Goal: Information Seeking & Learning: Learn about a topic

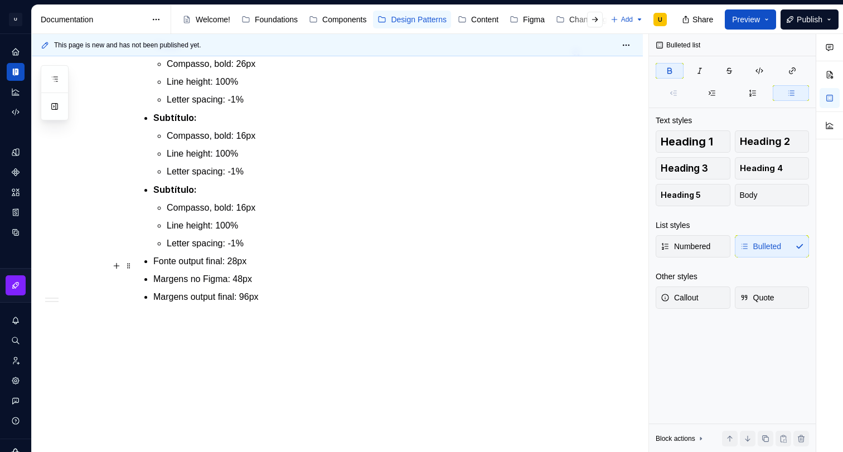
scroll to position [688, 0]
click at [239, 233] on ul "Compasso, bold: 16px Line height: 100% Letter spacing: -1%" at bounding box center [364, 225] width 395 height 49
click at [255, 236] on ul "Compasso, bold: 16px Line height: 100% Letter spacing: -1%" at bounding box center [364, 225] width 395 height 49
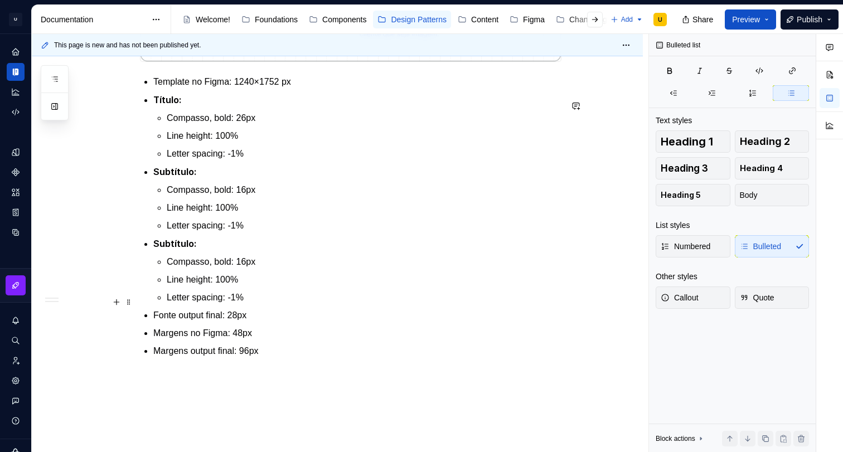
scroll to position [609, 0]
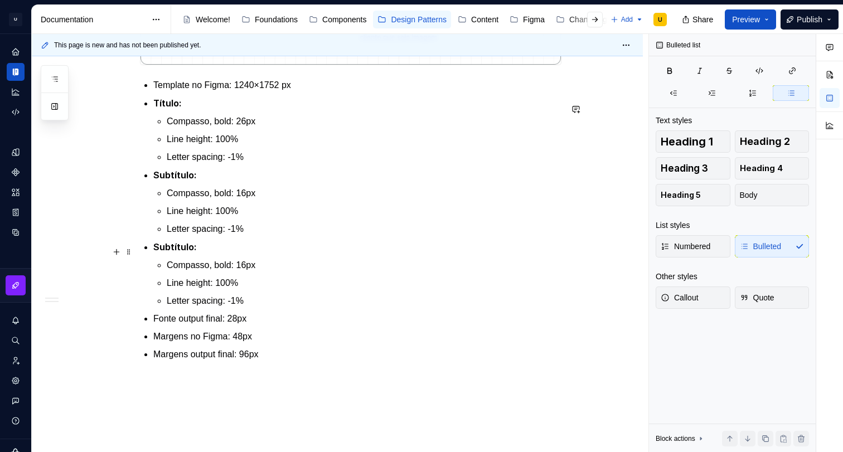
click at [305, 236] on p "Letter spacing: -1%" at bounding box center [364, 228] width 395 height 13
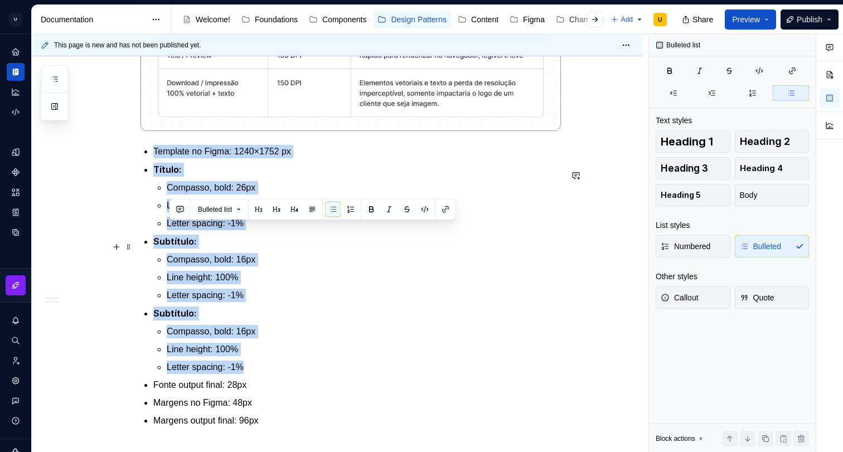
scroll to position [535, 0]
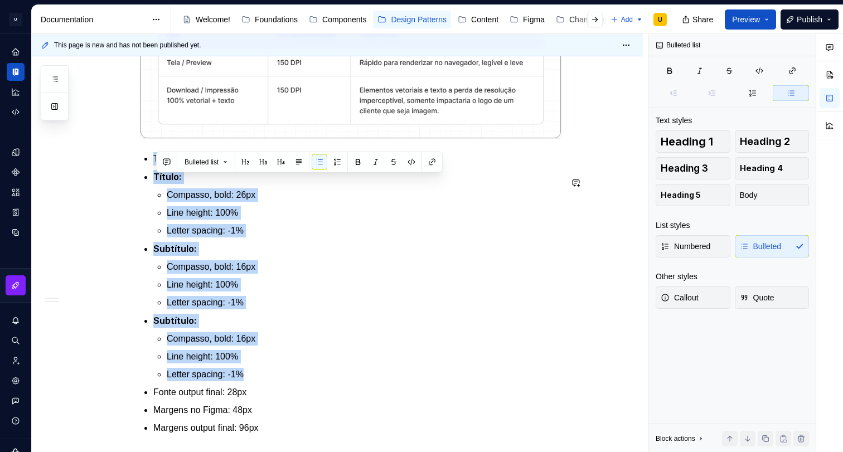
drag, startPoint x: 239, startPoint y: 318, endPoint x: 137, endPoint y: 168, distance: 181.4
click at [137, 168] on div "Apresentação O padrão de relatórios tem como objetivo definir uma estrutura bas…" at bounding box center [337, 146] width 611 height 875
copy ul "Template no Figma: 1240×1752 px Título: Compasso, bold: 26px Line height: 100% …"
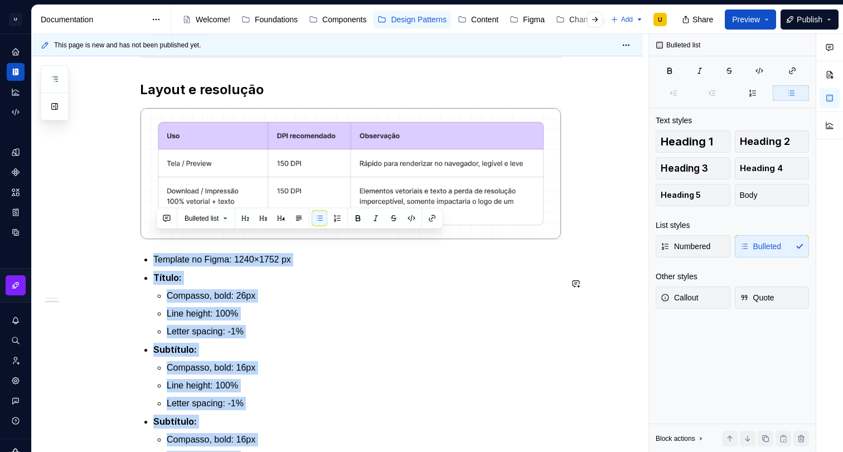
scroll to position [425, 0]
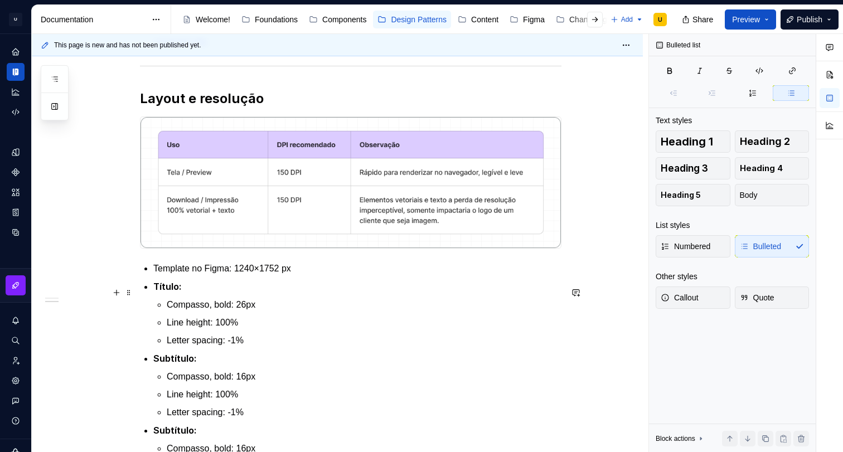
click at [336, 275] on p "Template no Figma: 1240×1752 px" at bounding box center [357, 268] width 408 height 13
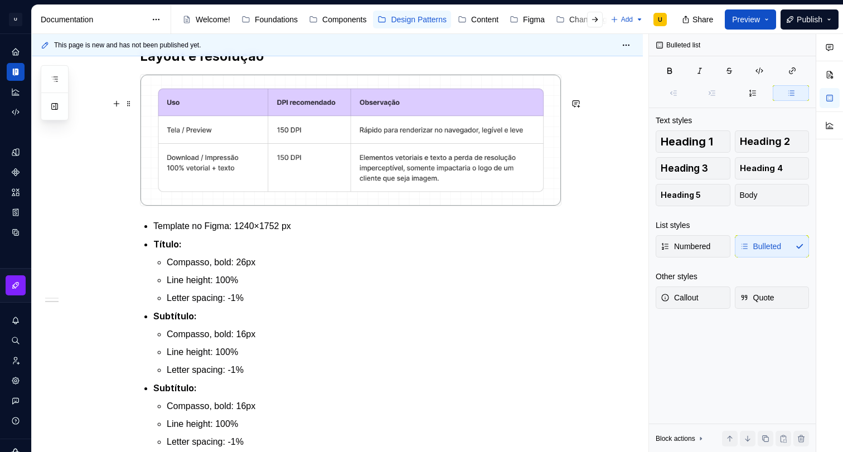
scroll to position [386, 0]
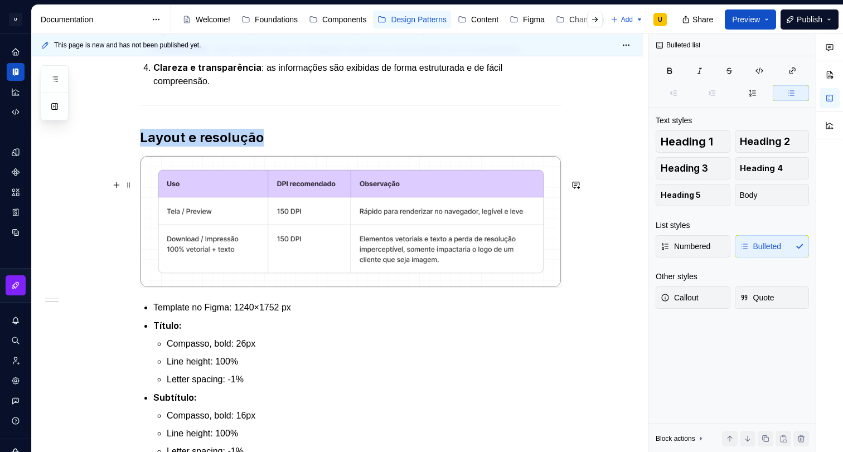
click at [345, 224] on img at bounding box center [350, 221] width 420 height 131
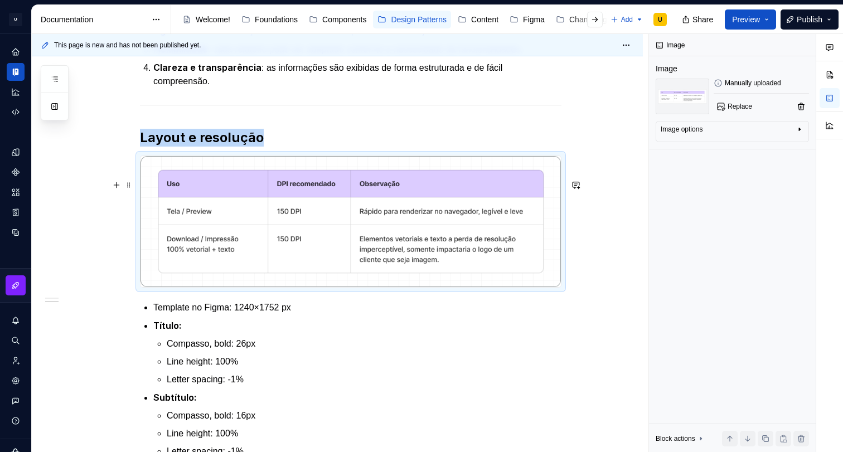
click at [74, 218] on div "This page is new and has not been published yet. 🧾Relatórios Os padrões de rela…" at bounding box center [340, 243] width 617 height 419
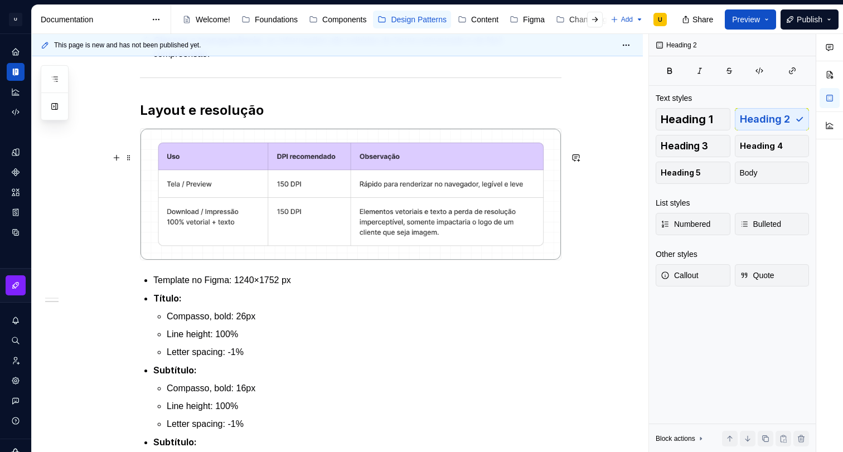
scroll to position [450, 0]
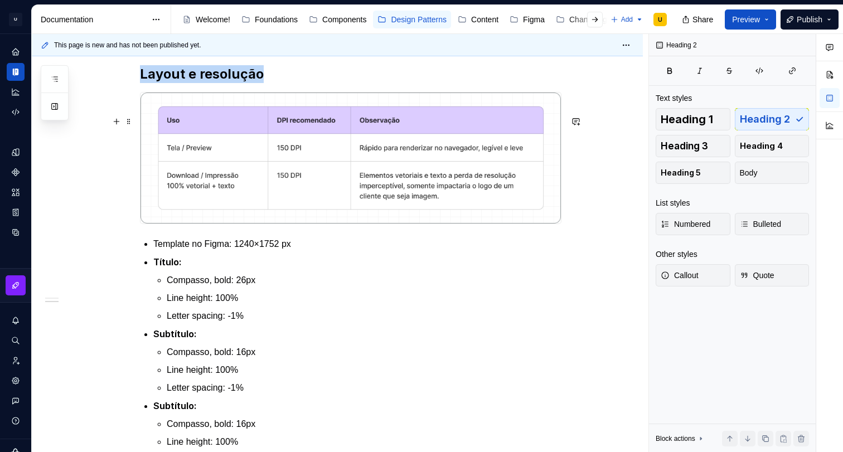
click at [166, 224] on div at bounding box center [350, 158] width 421 height 132
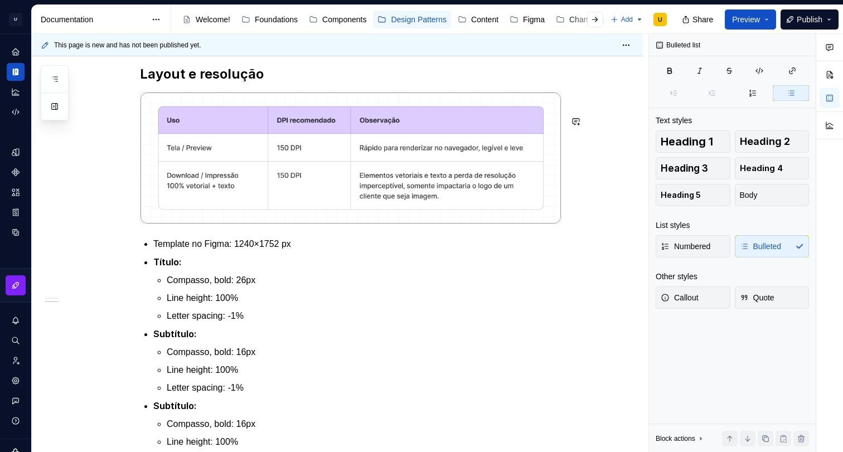
click at [156, 256] on div "Apresentação O padrão de relatórios tem como objetivo definir uma estrutura bas…" at bounding box center [350, 170] width 421 height 699
click at [282, 83] on h2 "Layout e resolução" at bounding box center [350, 74] width 421 height 18
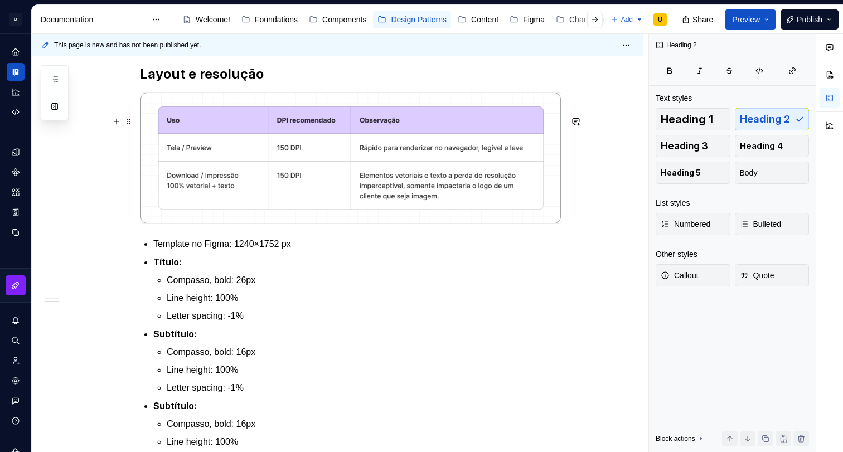
click at [572, 226] on div "Apresentação O padrão de relatórios tem como objetivo definir uma estrutura bas…" at bounding box center [337, 231] width 611 height 875
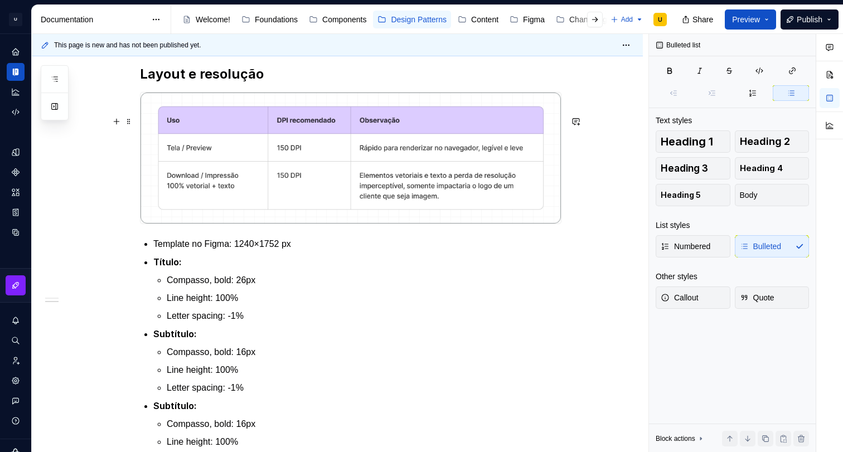
click at [572, 232] on div "This page is new and has not been published yet. 🧾Relatórios Os padrões de rela…" at bounding box center [340, 243] width 617 height 419
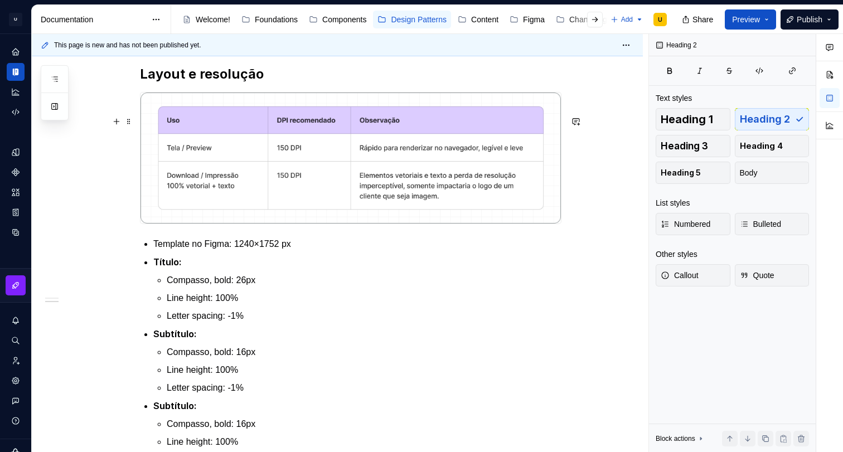
click at [561, 224] on div at bounding box center [350, 158] width 421 height 132
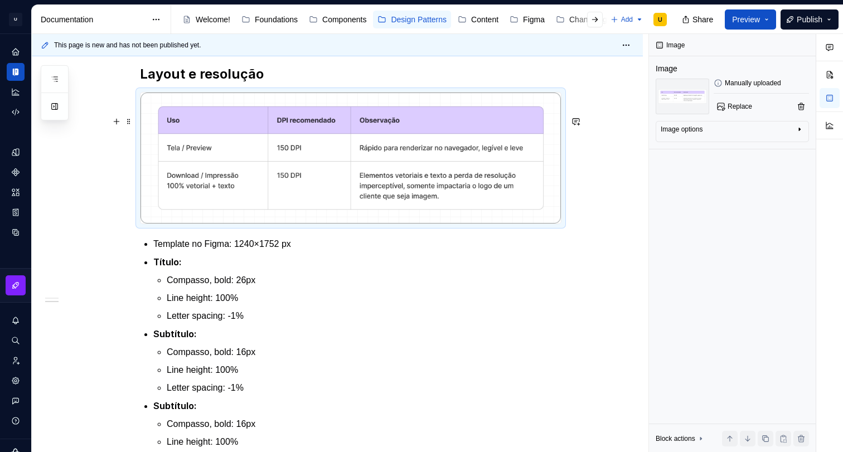
drag, startPoint x: 525, startPoint y: 251, endPoint x: 463, endPoint y: 260, distance: 62.4
click at [525, 224] on div at bounding box center [350, 158] width 421 height 132
click at [147, 268] on div "Apresentação O padrão de relatórios tem como objetivo definir uma estrutura bas…" at bounding box center [350, 170] width 421 height 699
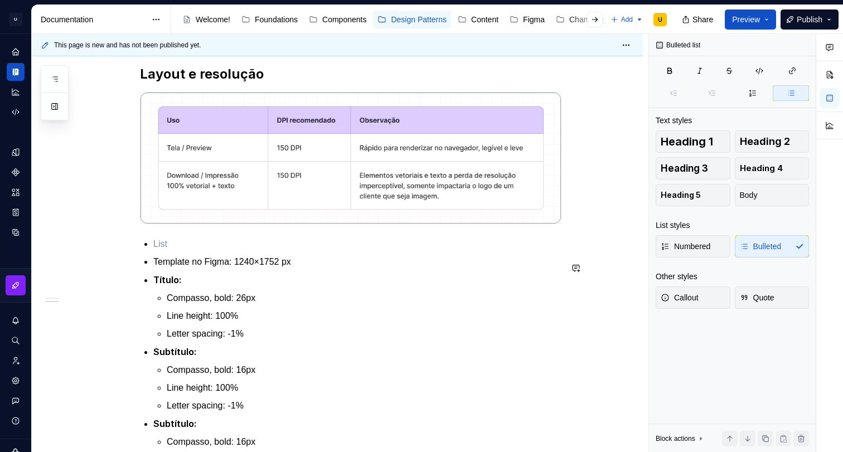
type textarea "*"
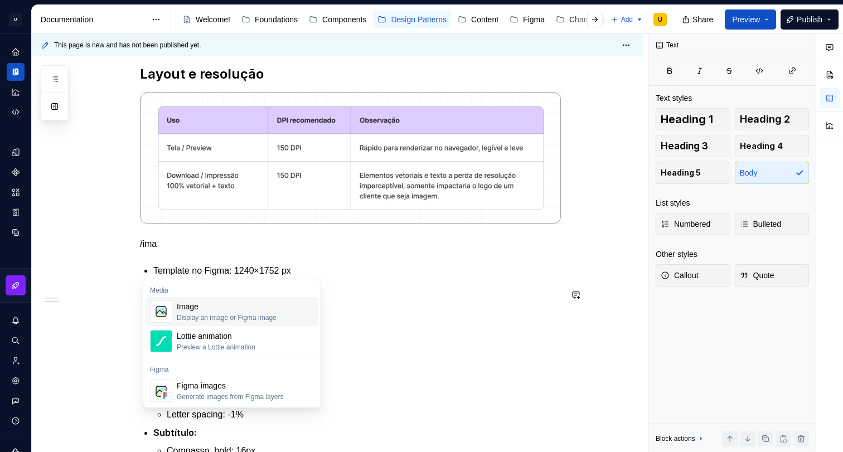
click at [183, 309] on div "Image" at bounding box center [227, 306] width 100 height 11
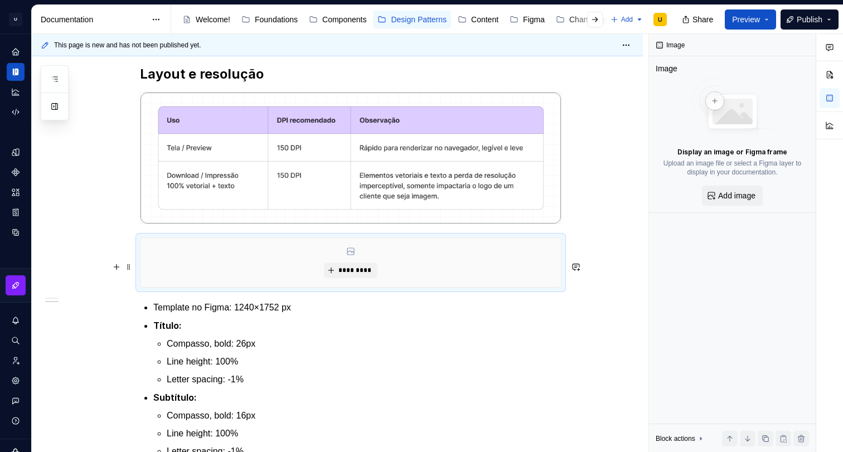
click at [361, 282] on div "*********" at bounding box center [350, 262] width 420 height 49
click at [358, 275] on span "*********" at bounding box center [355, 270] width 34 height 9
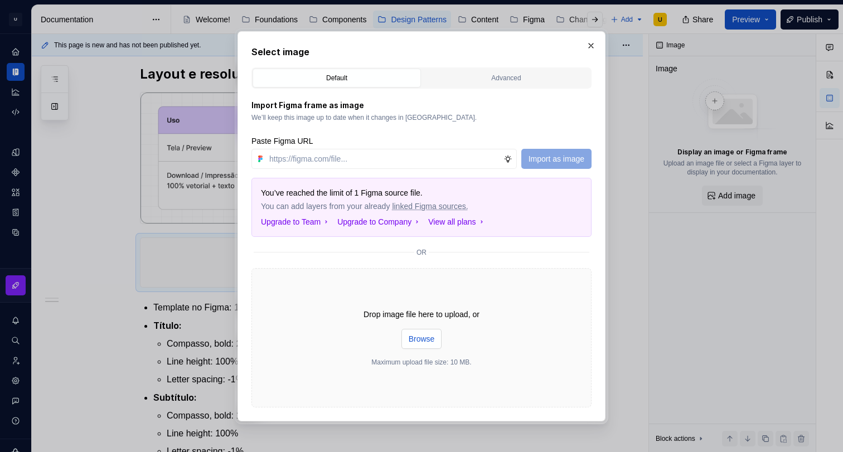
click at [424, 337] on span "Browse" at bounding box center [422, 338] width 26 height 11
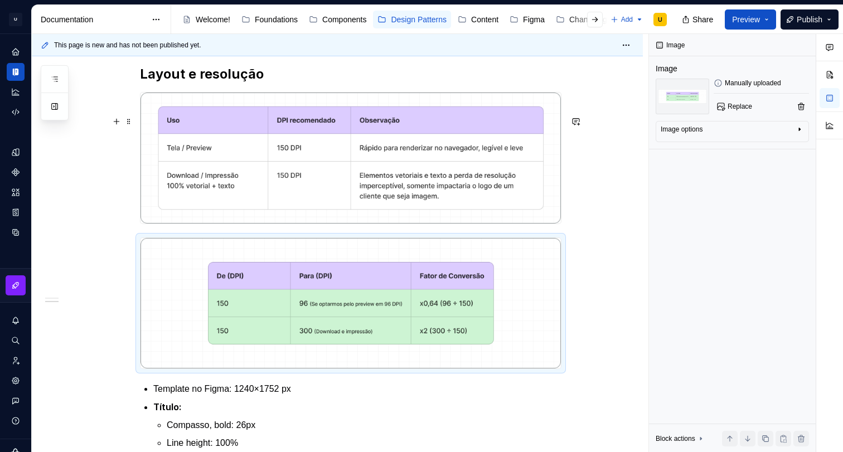
click at [107, 252] on div "Apresentação O padrão de relatórios tem como objetivo definir uma estrutura bas…" at bounding box center [337, 304] width 611 height 1020
click at [586, 239] on div "Apresentação O padrão de relatórios tem como objetivo definir uma estrutura bas…" at bounding box center [337, 304] width 611 height 1020
click at [570, 230] on div "Apresentação O padrão de relatórios tem como objetivo definir uma estrutura bas…" at bounding box center [337, 304] width 611 height 1020
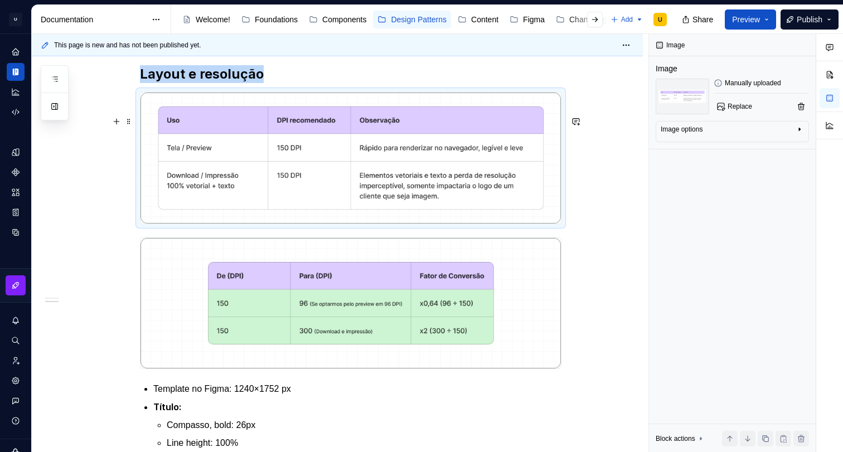
click at [552, 224] on img at bounding box center [350, 158] width 420 height 131
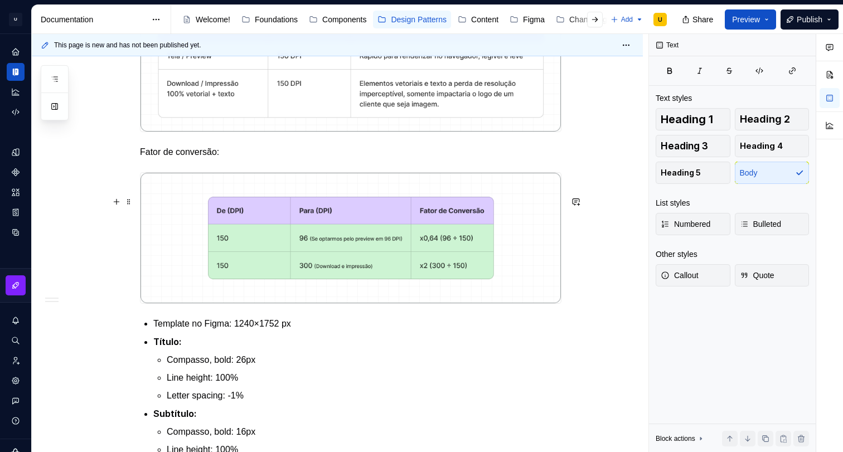
scroll to position [560, 0]
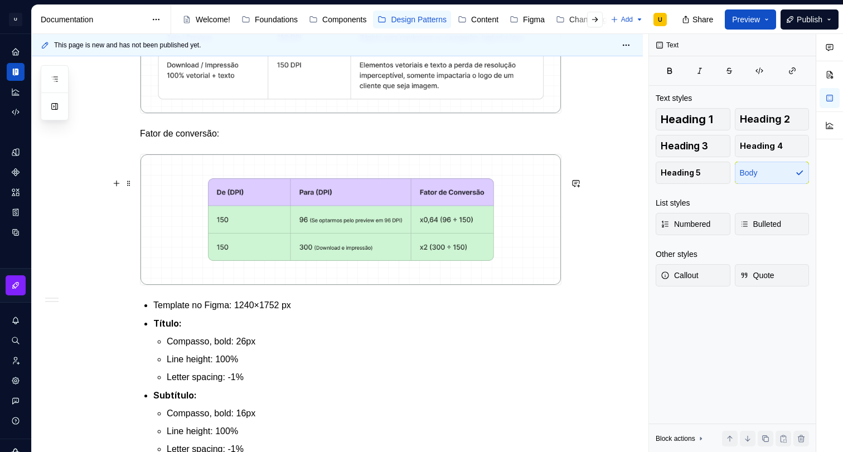
click at [102, 275] on div "Apresentação O padrão de relatórios tem como objetivo definir uma estrutura bas…" at bounding box center [337, 207] width 611 height 1047
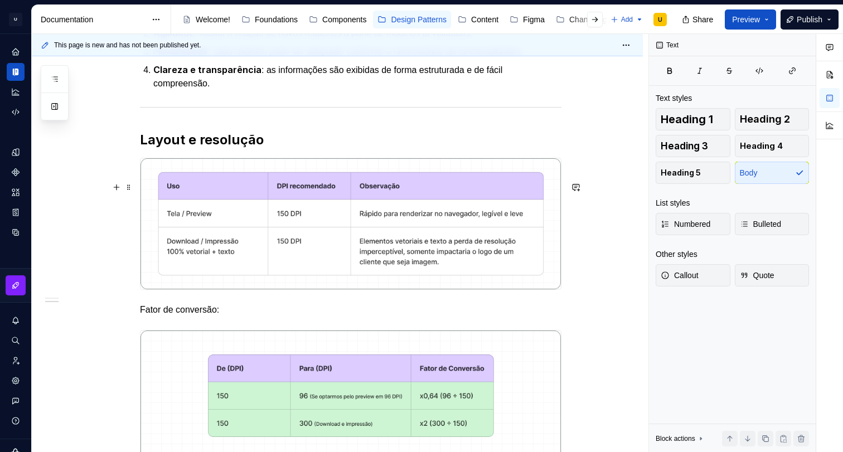
scroll to position [417, 0]
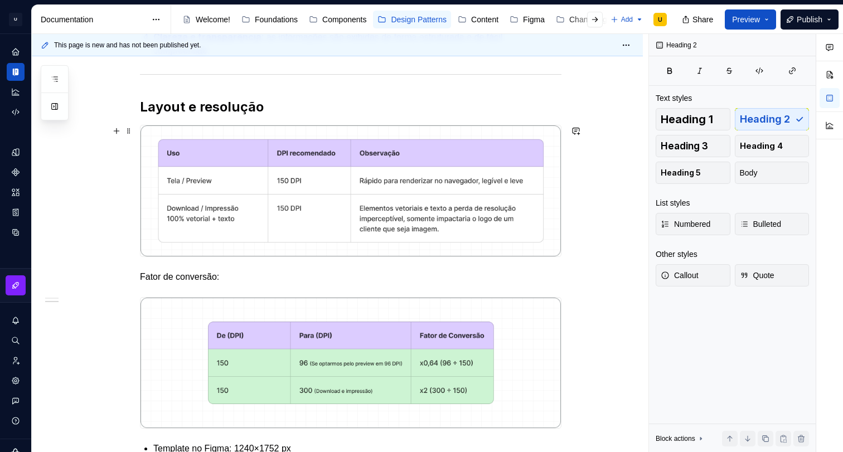
click at [269, 116] on h2 "Layout e resolução" at bounding box center [350, 107] width 421 height 18
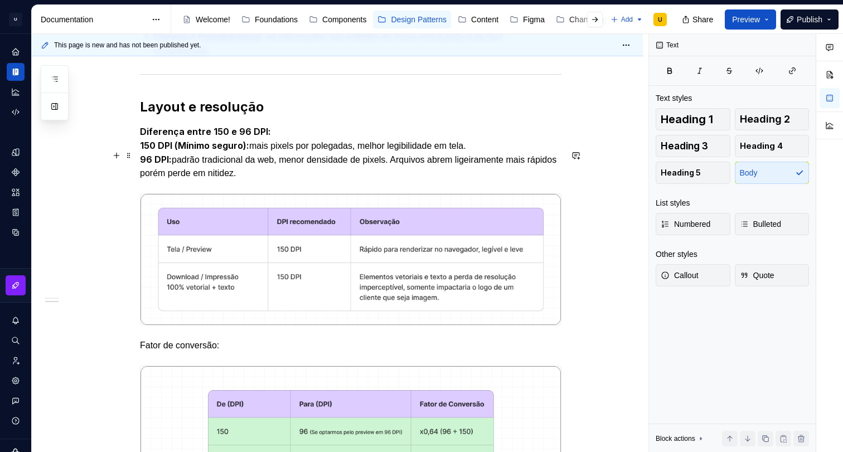
drag, startPoint x: 213, startPoint y: 157, endPoint x: 149, endPoint y: 157, distance: 63.5
click at [212, 137] on strong "Diferença entre 150 e 96 DPI:" at bounding box center [205, 131] width 131 height 11
click at [142, 153] on div "Apresentação O padrão de relatórios tem como objetivo definir uma estrutura bas…" at bounding box center [337, 384] width 611 height 1115
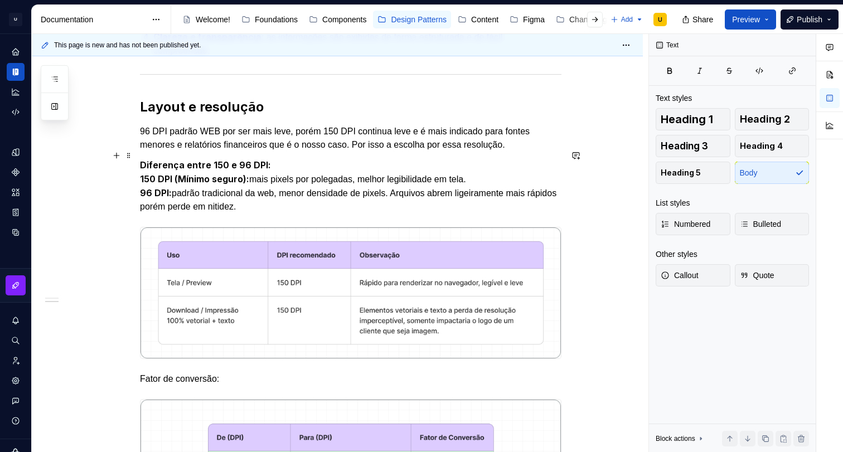
click at [146, 152] on p "96 DPI padrão WEB por ser mais leve, porém 150 DPI continua leve e é mais indic…" at bounding box center [350, 138] width 421 height 27
click at [144, 152] on p "96 DPI padrão WEB por ser mais leve, porém 150 DPI continua leve e é mais indic…" at bounding box center [350, 138] width 421 height 27
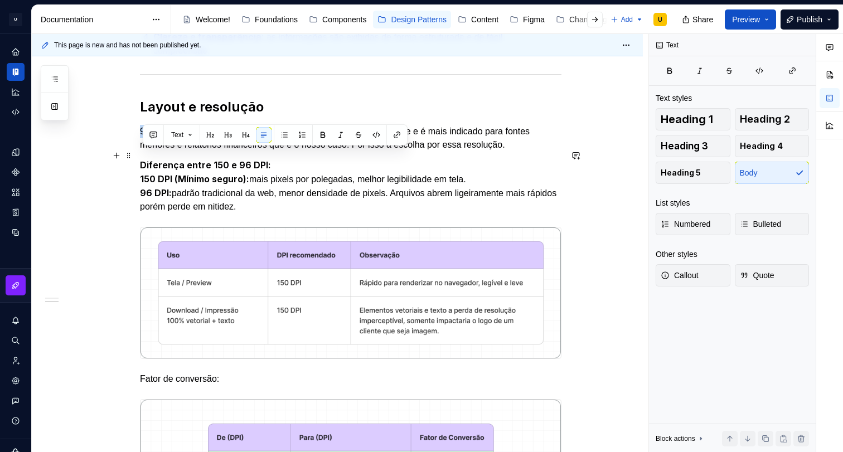
drag, startPoint x: 331, startPoint y: 155, endPoint x: 143, endPoint y: 156, distance: 187.3
click at [143, 152] on p "96 DPI padrão WEB por ser mais leve, porém 150 DPI continua leve e é mais indic…" at bounding box center [350, 138] width 421 height 27
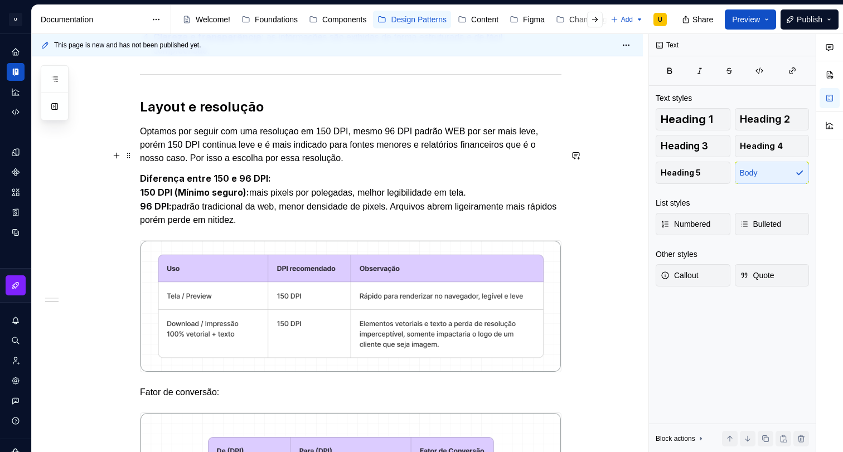
click at [428, 157] on p "Optamos por seguir com uma resoluçao em 150 DPI, mesmo 96 DPI padrão WEB por se…" at bounding box center [350, 145] width 421 height 40
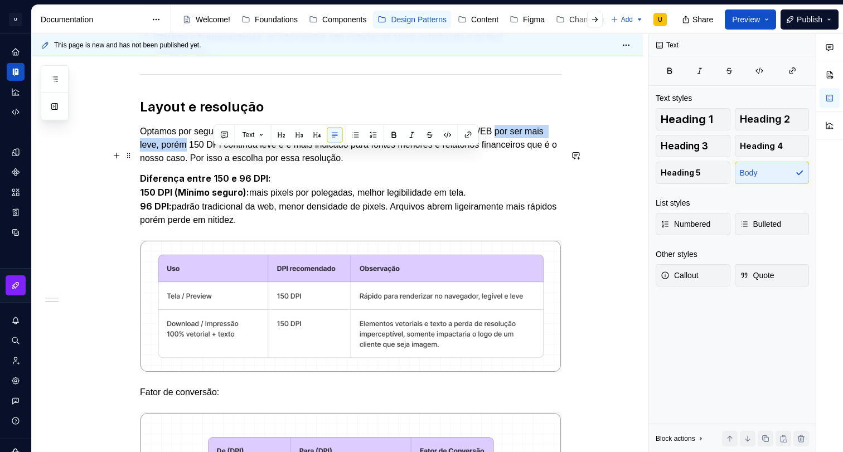
drag, startPoint x: 512, startPoint y: 154, endPoint x: 212, endPoint y: 168, distance: 300.2
click at [212, 165] on p "Optamos por seguir com uma resoluçao em 150 DPI, mesmo 96 DPI sendo padrão WEB …" at bounding box center [350, 145] width 421 height 40
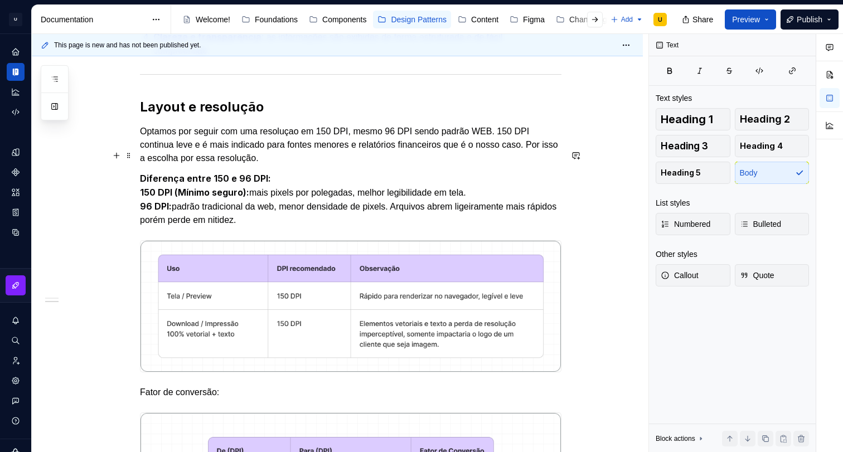
click at [513, 156] on p "Optamos por seguir com uma resoluçao em 150 DPI, mesmo 96 DPI sendo padrão WEB.…" at bounding box center [350, 145] width 421 height 40
click at [515, 154] on p "Optamos por seguir com uma resoluçao em 150 DPI, mesmo 96 DPI sendo padrão WEB.…" at bounding box center [350, 145] width 421 height 40
click at [148, 165] on p "Optamos por seguir com uma resoluçao em 150 DPI, mesmo 96 DPI sendo padrão WEB.…" at bounding box center [350, 145] width 421 height 40
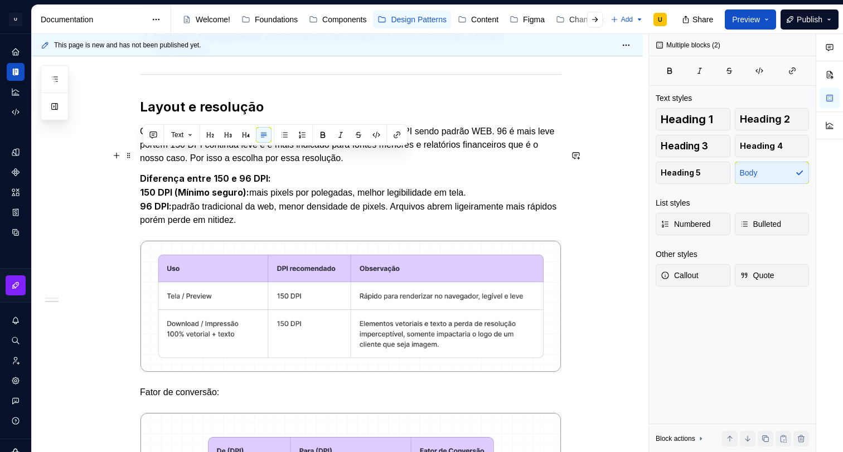
drag, startPoint x: 237, startPoint y: 220, endPoint x: 138, endPoint y: 158, distance: 116.9
click at [138, 158] on div "Apresentação O padrão de relatórios tem como objetivo definir uma estrutura bas…" at bounding box center [337, 408] width 611 height 1162
copy div "Optamos por seguir com uma resoluçao em 150 DPI, mesmo 96 DPI sendo padrão WEB.…"
click at [288, 227] on p "Diferença entre 150 e 96 DPI: 150 DPI (Mínimo seguro): mais pixels por polegada…" at bounding box center [350, 199] width 421 height 55
drag, startPoint x: 266, startPoint y: 234, endPoint x: 143, endPoint y: 157, distance: 144.9
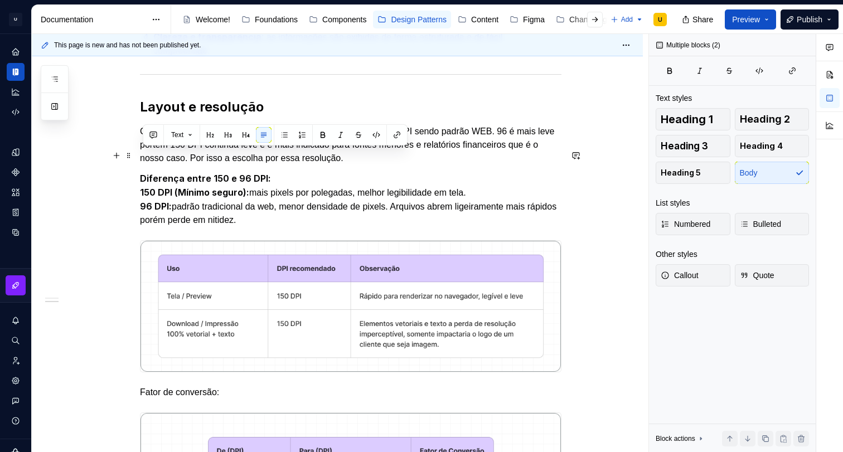
click at [143, 157] on div "Apresentação O padrão de relatórios tem como objetivo definir uma estrutura bas…" at bounding box center [350, 347] width 421 height 986
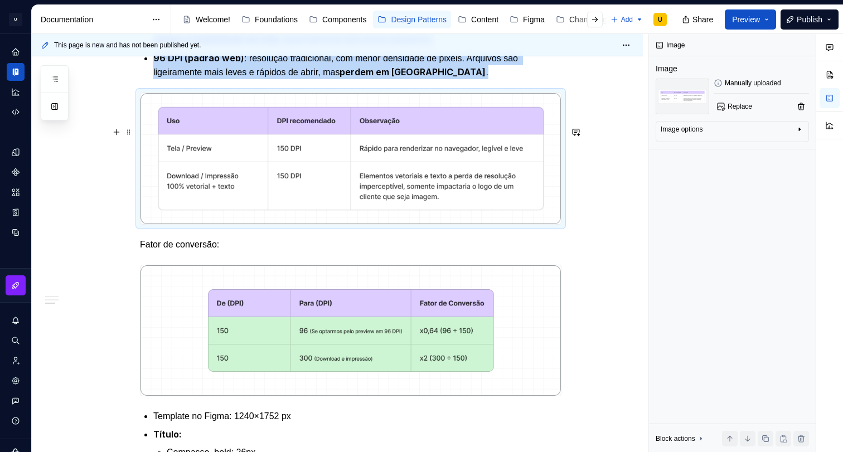
scroll to position [649, 0]
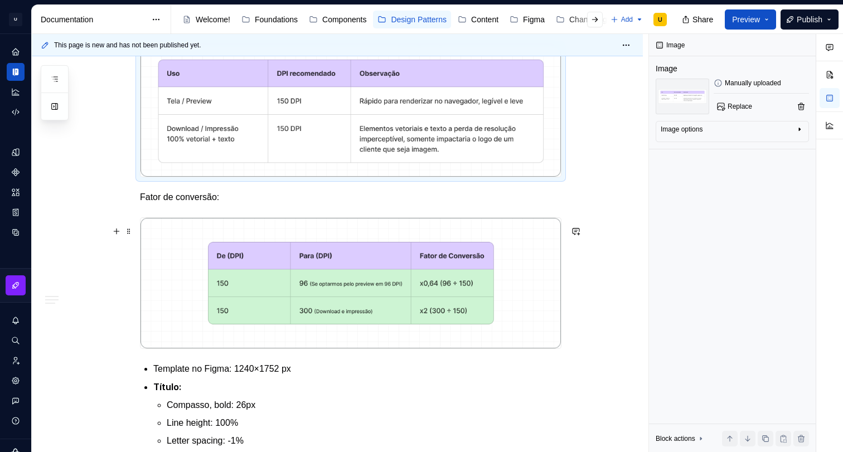
click at [184, 204] on p "Fator de conversão:" at bounding box center [350, 197] width 421 height 13
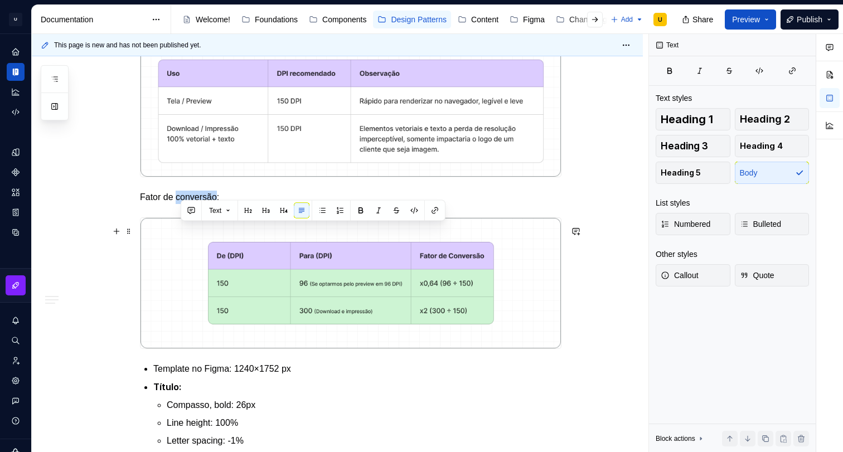
click at [184, 204] on p "Fator de conversão:" at bounding box center [350, 197] width 421 height 13
click at [315, 209] on div "Text" at bounding box center [274, 211] width 259 height 16
click at [222, 204] on p "Fator de conversão:" at bounding box center [350, 197] width 421 height 13
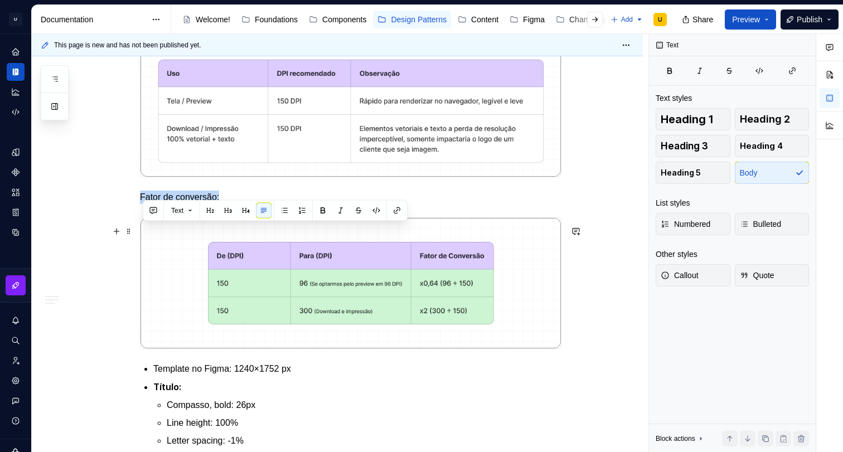
click at [222, 204] on p "Fator de conversão:" at bounding box center [350, 197] width 421 height 13
click at [321, 211] on button "button" at bounding box center [323, 211] width 16 height 16
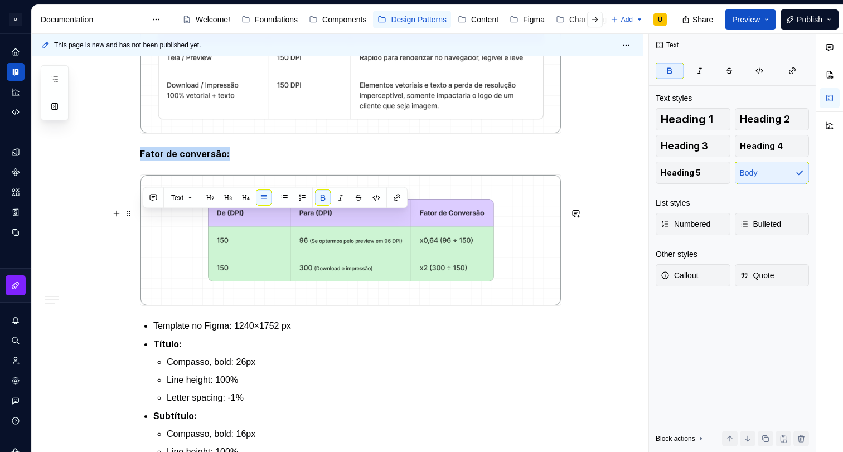
scroll to position [829, 0]
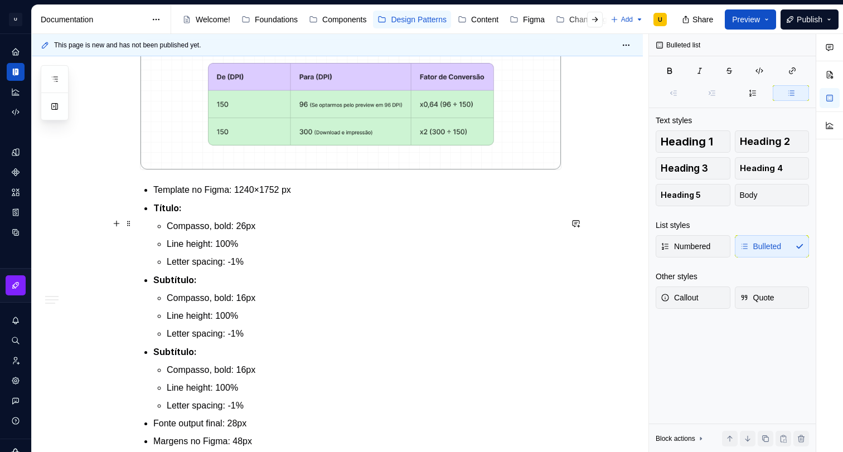
click at [159, 197] on p "Template no Figma: 1240×1752 px" at bounding box center [357, 189] width 408 height 13
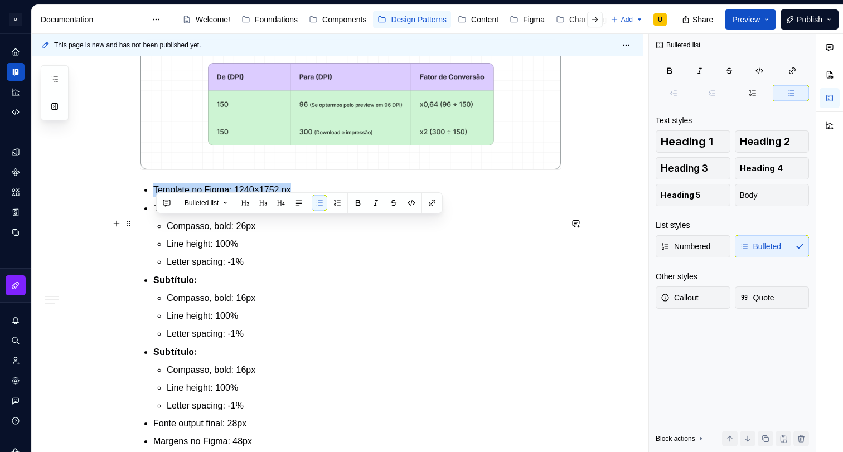
click at [159, 197] on p "Template no Figma: 1240×1752 px" at bounding box center [357, 189] width 408 height 13
click at [362, 201] on button "button" at bounding box center [358, 203] width 16 height 16
click at [344, 197] on p "Template no Figma: 1240×1752 px" at bounding box center [357, 190] width 408 height 14
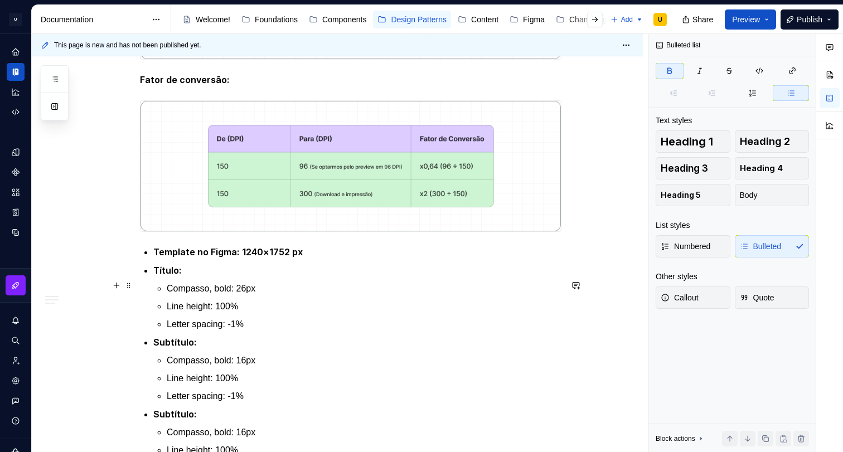
scroll to position [740, 0]
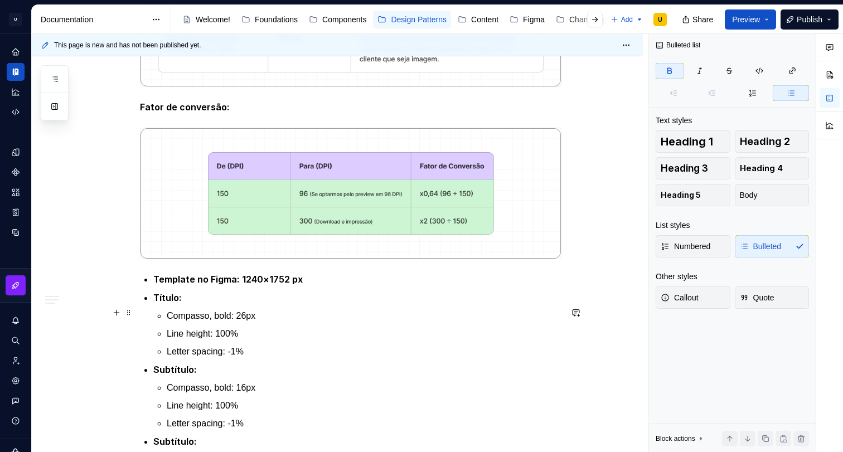
click at [191, 285] on strong "Template no Figma: 1240×1752 px" at bounding box center [227, 279] width 149 height 11
click at [198, 285] on strong "Template no Figma: 1240×1752 px" at bounding box center [227, 279] width 149 height 11
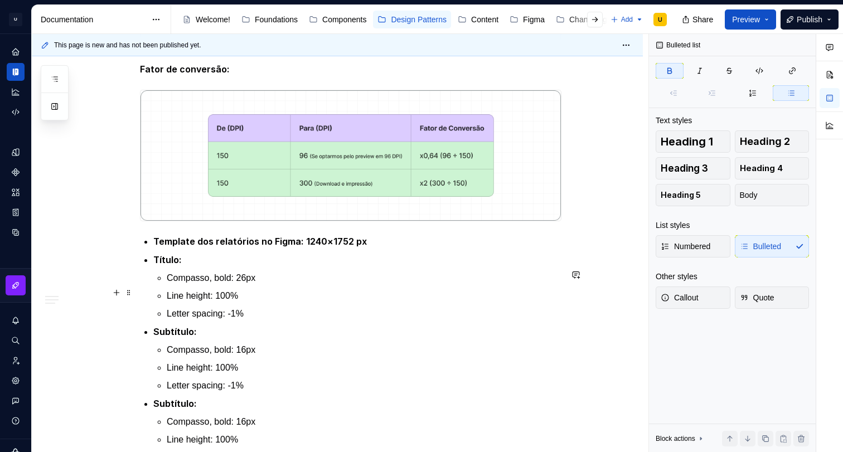
click at [338, 267] on p "Título:" at bounding box center [357, 260] width 408 height 14
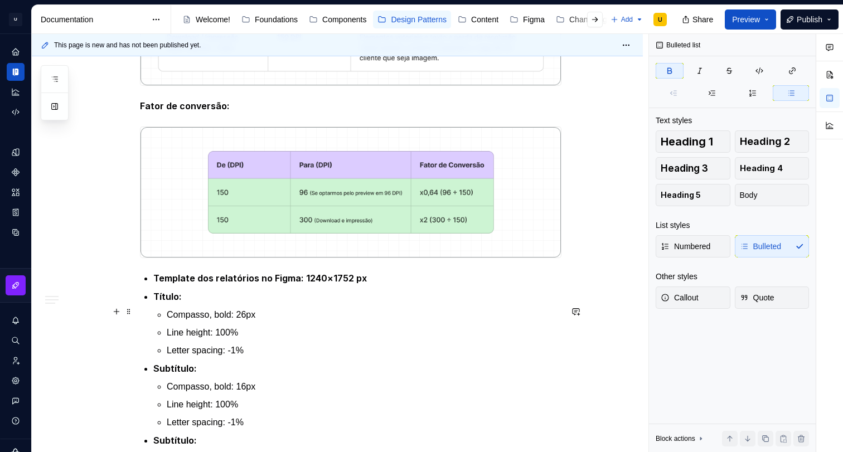
scroll to position [734, 0]
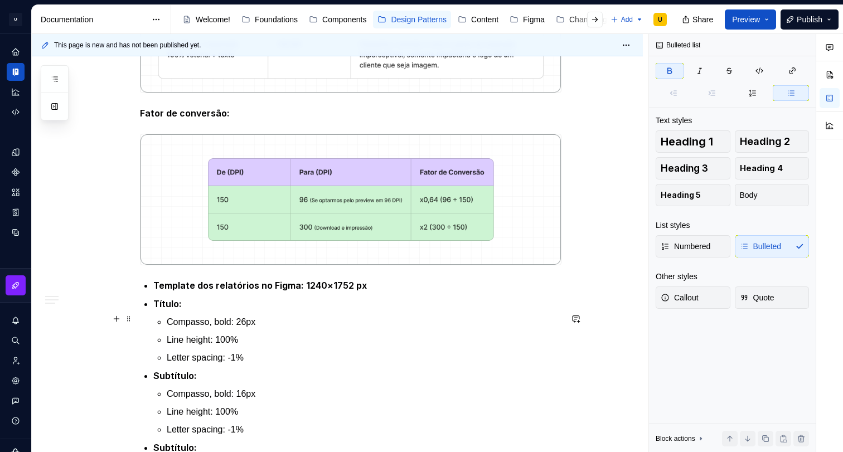
click at [371, 293] on p "Template dos relatórios no Figma: 1240×1752 px" at bounding box center [357, 286] width 408 height 14
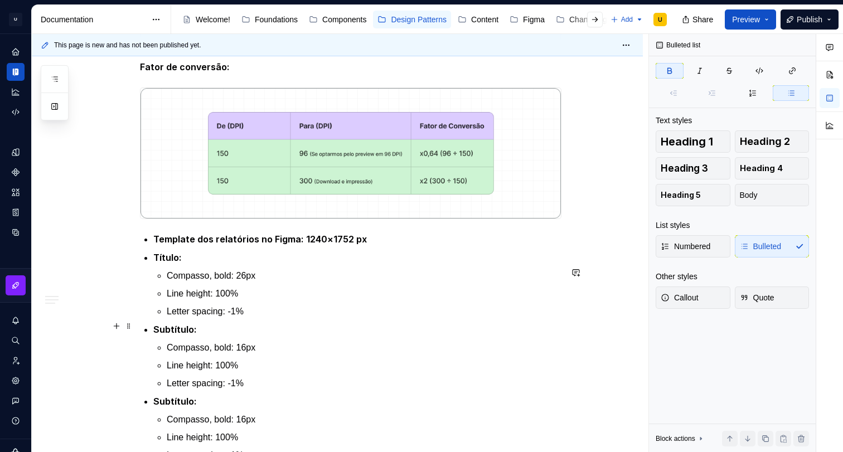
scroll to position [794, 0]
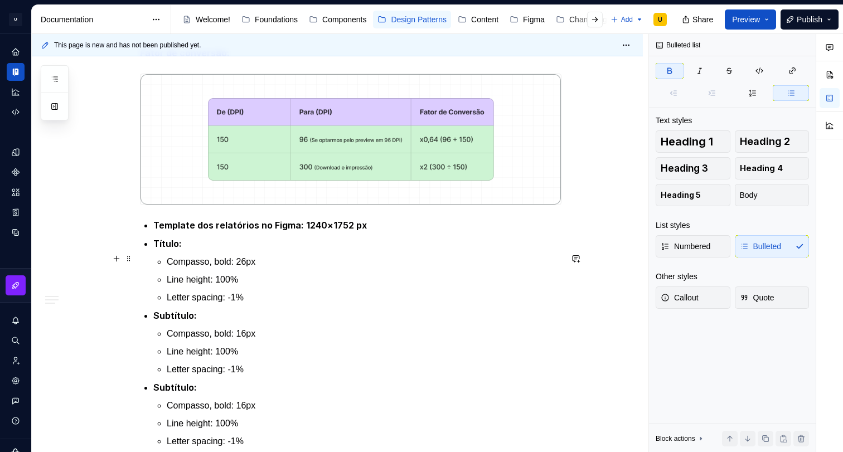
click at [368, 232] on p "Template dos relatórios no Figma: 1240×1752 px" at bounding box center [357, 226] width 408 height 14
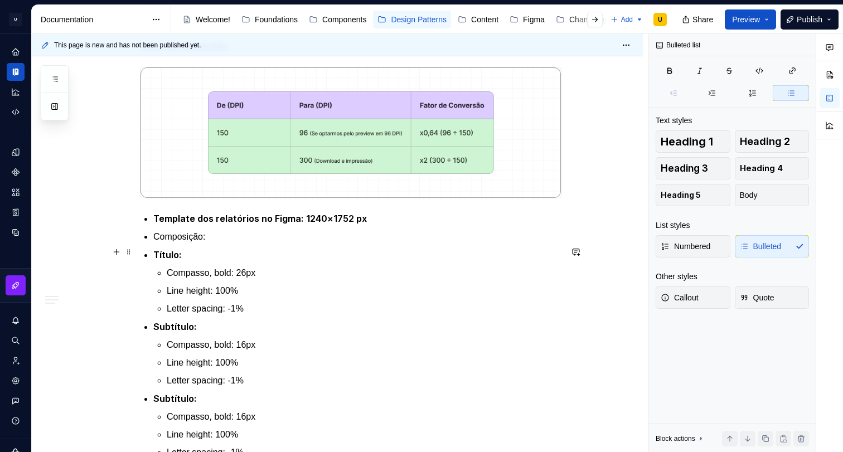
click at [379, 259] on ul "Template dos relatórios no Figma: 1240×1752 px Composição: Título: Compasso, bo…" at bounding box center [357, 362] width 408 height 301
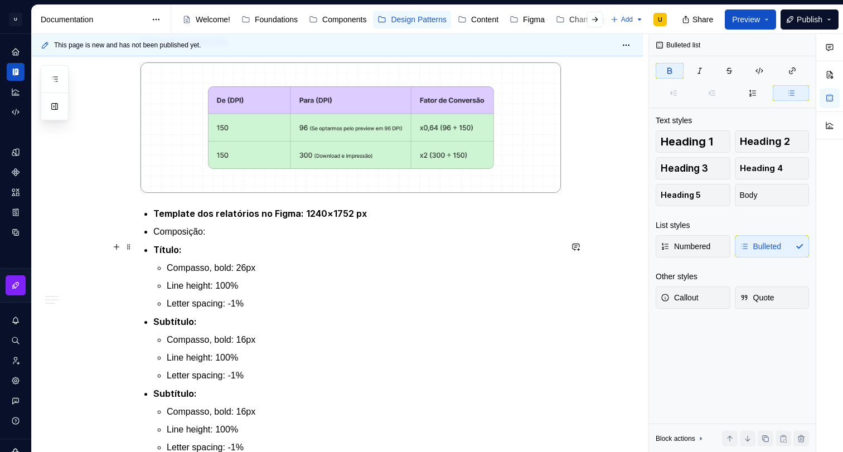
click at [362, 219] on strong "Template dos relatórios no Figma: 1240×1752 px" at bounding box center [260, 213] width 214 height 11
click at [201, 238] on p "Composição:" at bounding box center [357, 231] width 408 height 13
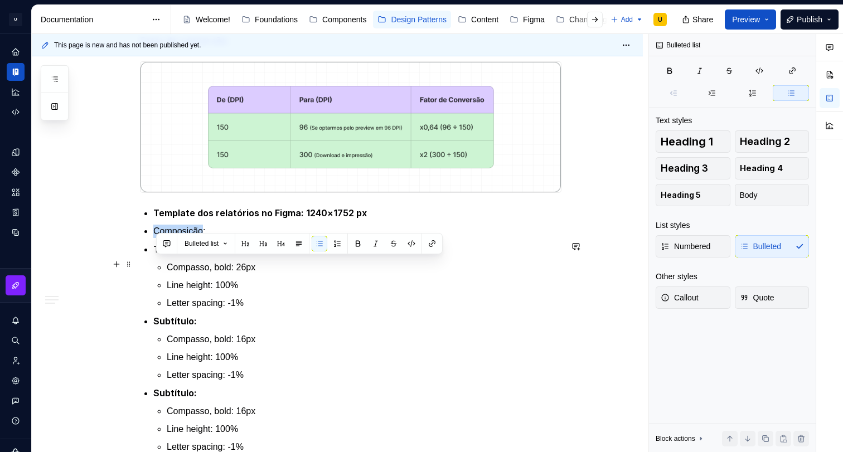
click at [201, 238] on p "Composição:" at bounding box center [357, 231] width 408 height 13
click at [200, 238] on p "Composição:" at bounding box center [357, 231] width 408 height 13
click at [356, 242] on button "button" at bounding box center [358, 244] width 16 height 16
click at [319, 246] on button "button" at bounding box center [320, 244] width 16 height 16
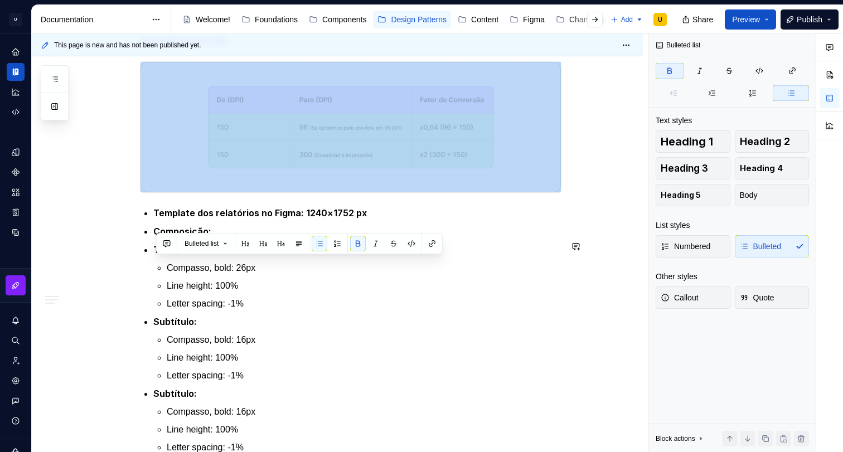
scroll to position [892, 0]
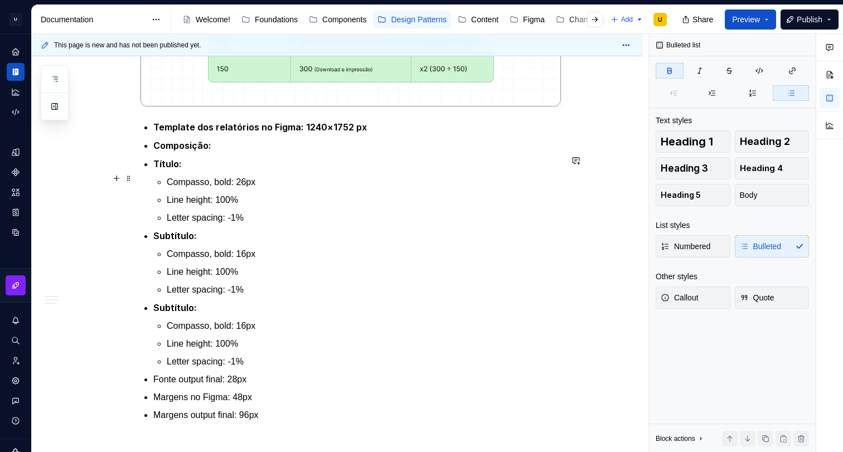
click at [193, 151] on strong "Composição:" at bounding box center [182, 145] width 58 height 11
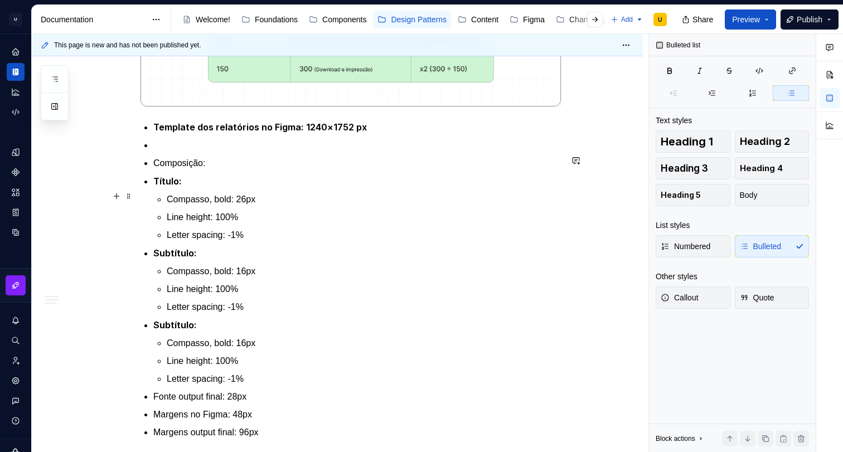
click at [191, 170] on p "Composição:" at bounding box center [357, 163] width 408 height 13
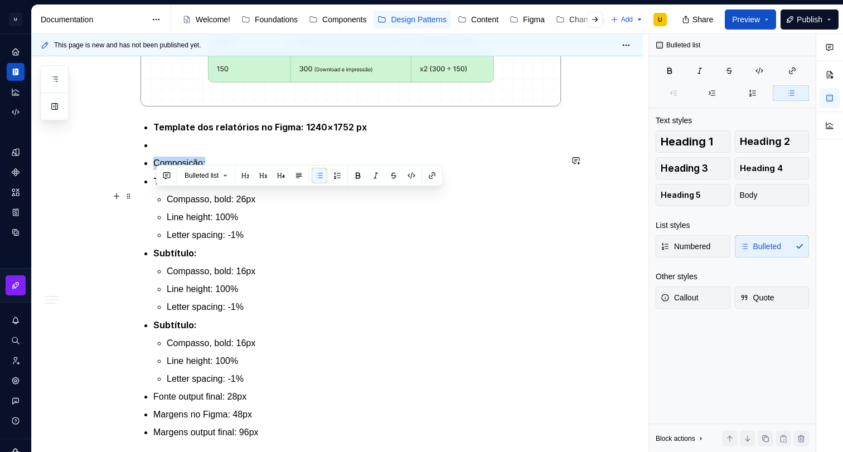
click at [191, 170] on p "Composição:" at bounding box center [357, 163] width 408 height 13
click at [362, 179] on button "button" at bounding box center [358, 176] width 16 height 16
click at [323, 176] on button "button" at bounding box center [320, 176] width 16 height 16
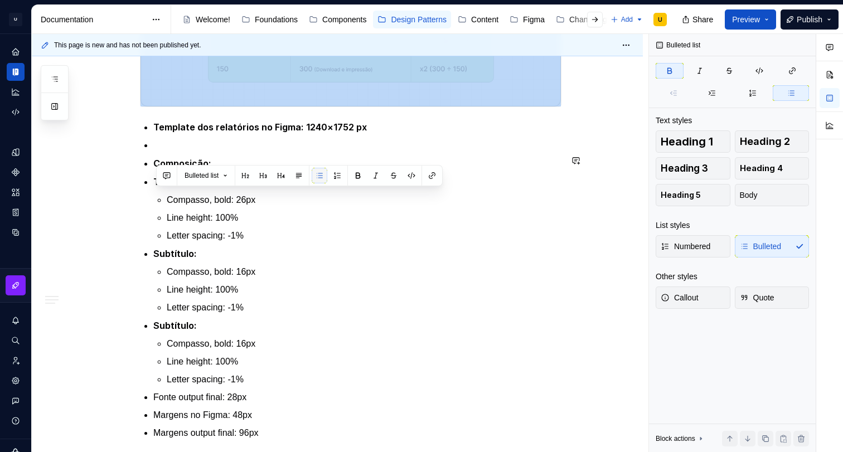
scroll to position [910, 0]
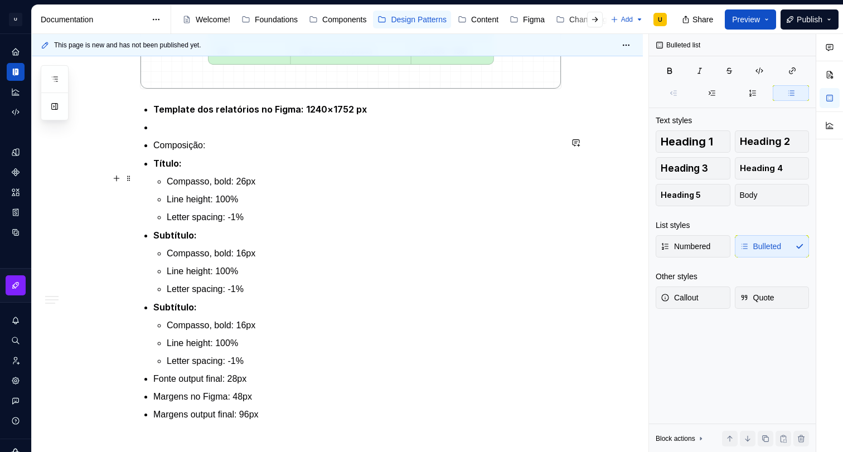
click at [171, 152] on p "Composição:" at bounding box center [357, 145] width 408 height 13
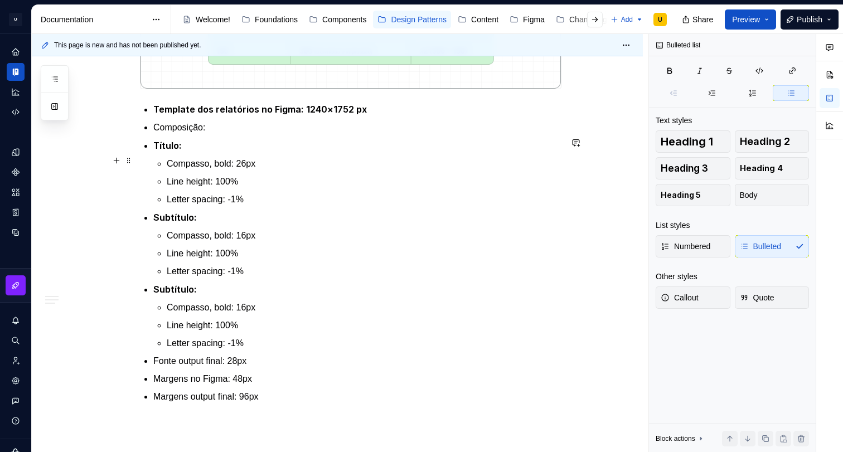
click at [159, 134] on p "Composição:" at bounding box center [357, 127] width 408 height 13
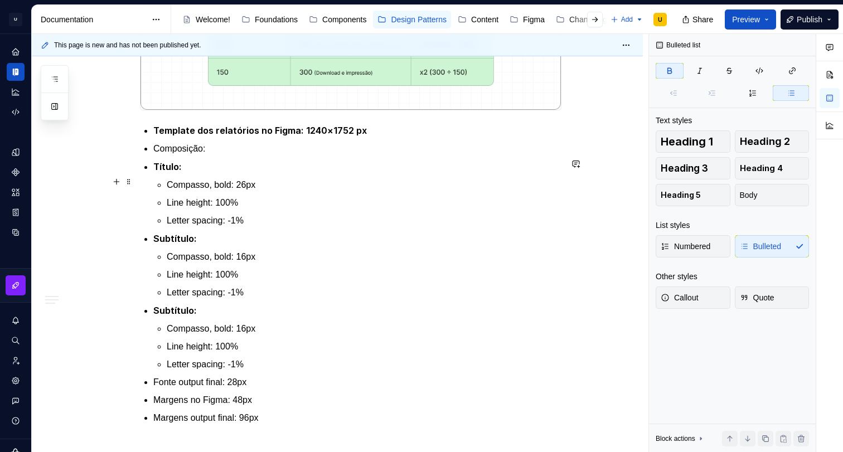
scroll to position [857, 0]
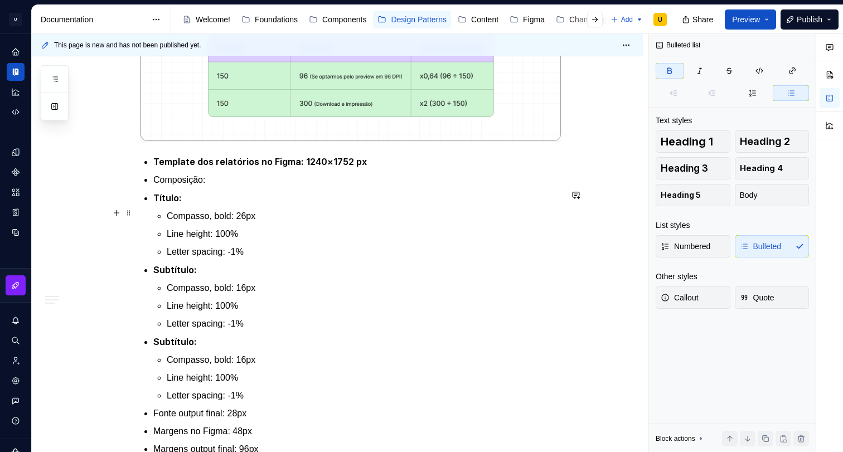
click at [200, 187] on p "Composição:" at bounding box center [357, 179] width 408 height 13
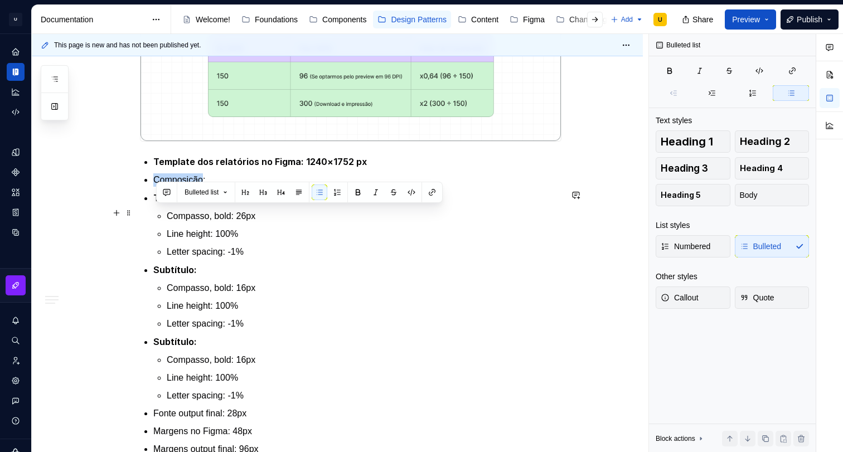
click at [200, 187] on p "Composição:" at bounding box center [357, 179] width 408 height 13
click at [252, 191] on button "button" at bounding box center [245, 193] width 16 height 16
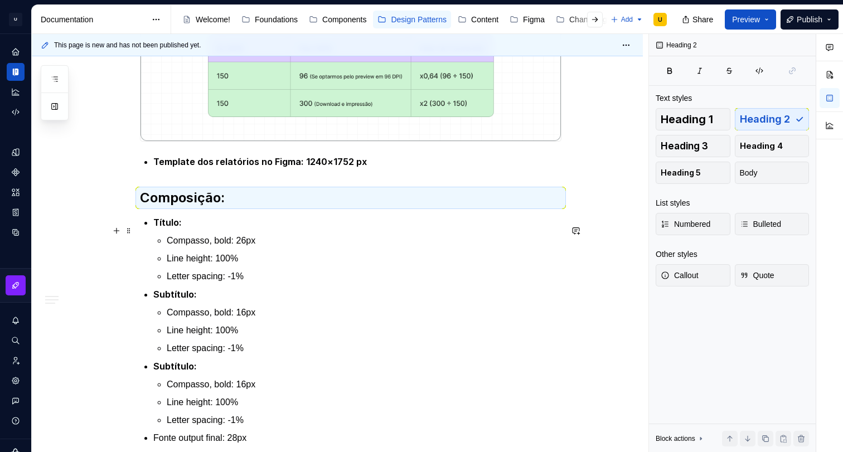
click at [249, 207] on h2 "Composição:" at bounding box center [350, 198] width 421 height 18
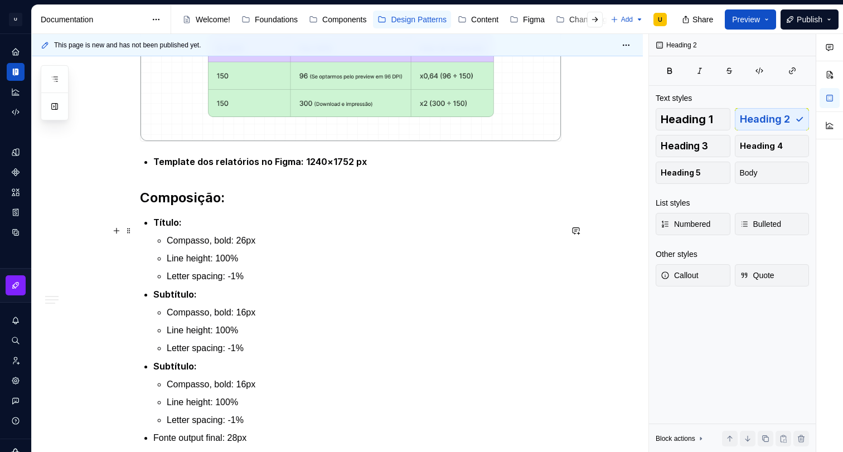
click at [238, 207] on h2 "Composição:" at bounding box center [350, 198] width 421 height 18
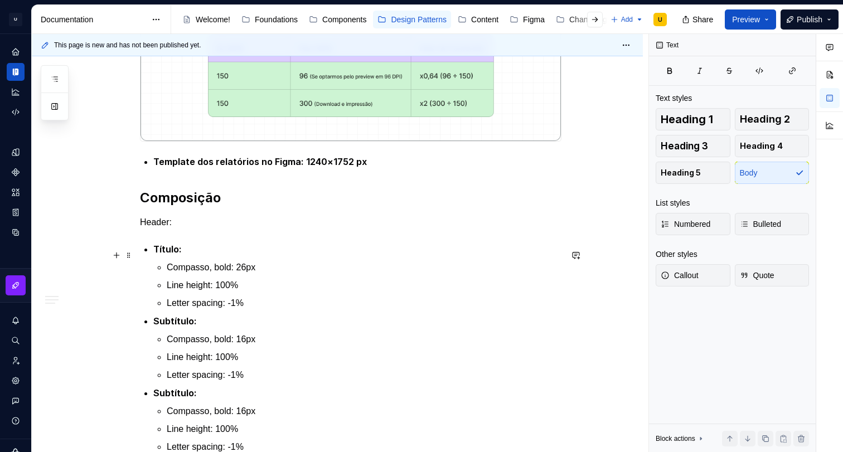
click at [158, 229] on p "Header:" at bounding box center [350, 222] width 421 height 13
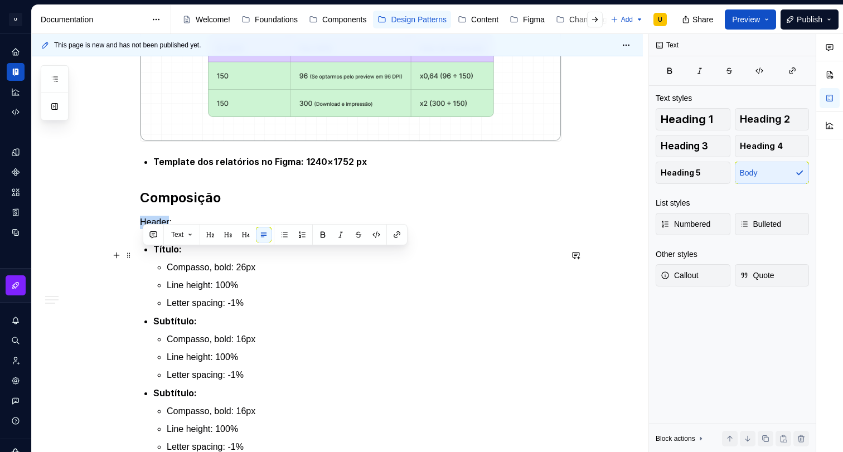
click at [158, 229] on p "Header:" at bounding box center [350, 222] width 421 height 13
drag, startPoint x: 318, startPoint y: 234, endPoint x: 249, endPoint y: 258, distance: 72.5
click at [318, 234] on button "button" at bounding box center [323, 235] width 16 height 16
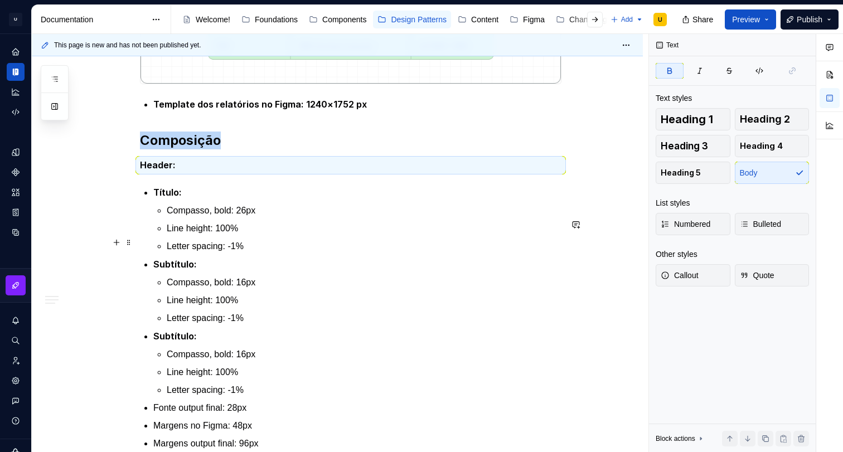
scroll to position [916, 0]
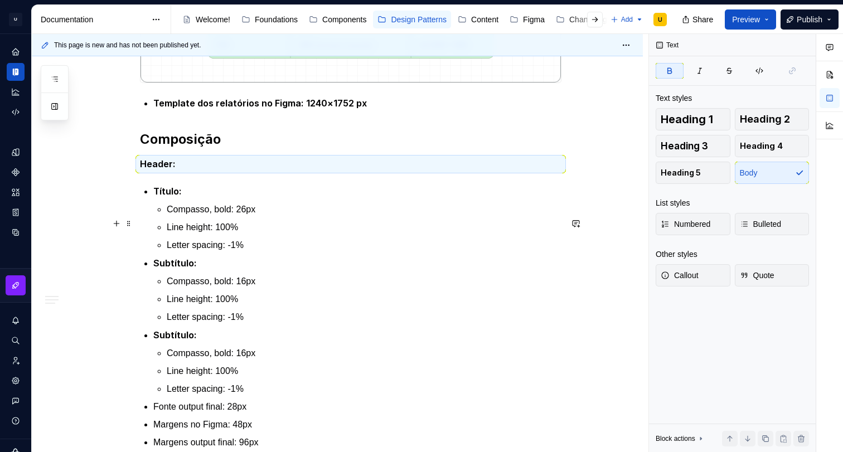
click at [166, 197] on strong "Título:" at bounding box center [167, 191] width 28 height 11
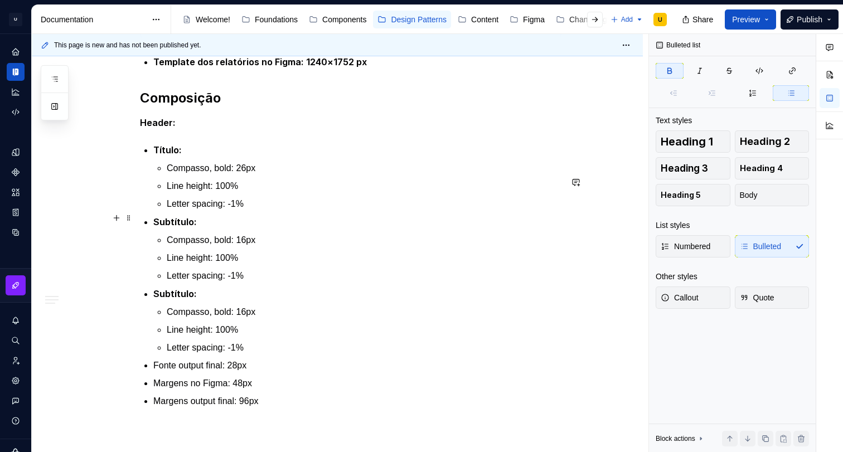
scroll to position [933, 0]
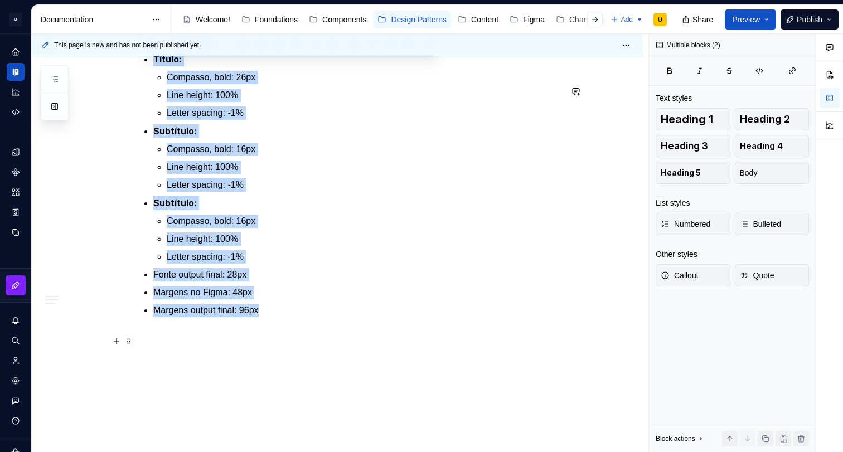
drag, startPoint x: 145, startPoint y: 181, endPoint x: 283, endPoint y: 335, distance: 206.5
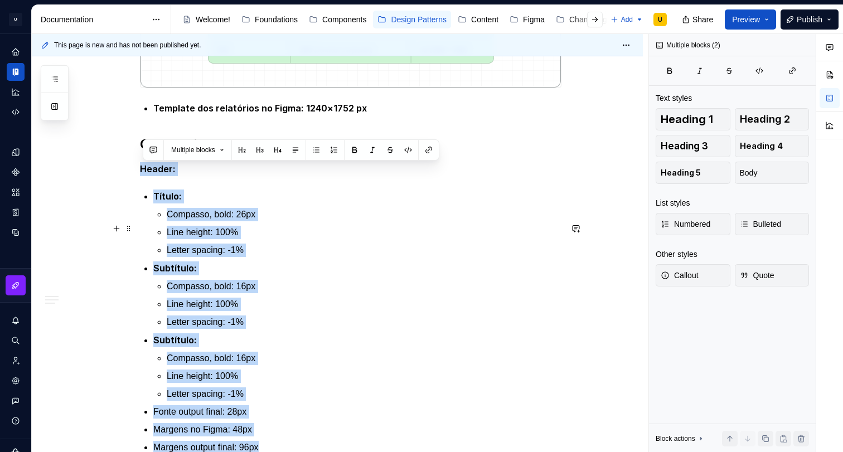
scroll to position [853, 0]
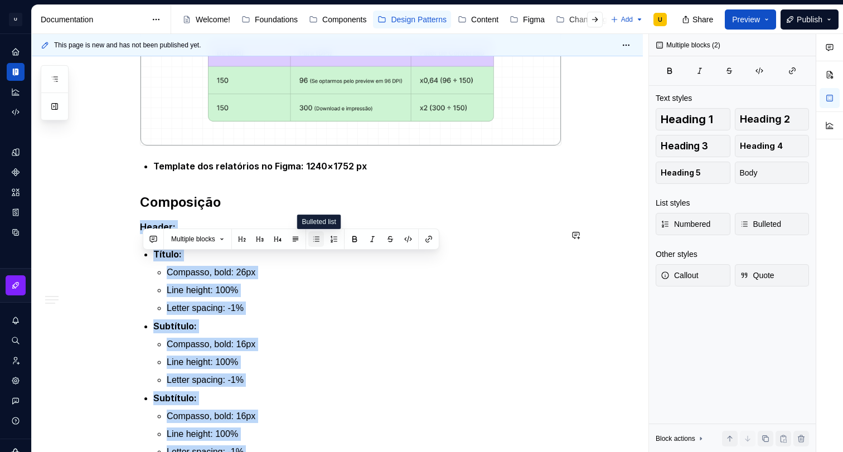
click at [323, 243] on button "button" at bounding box center [316, 239] width 16 height 16
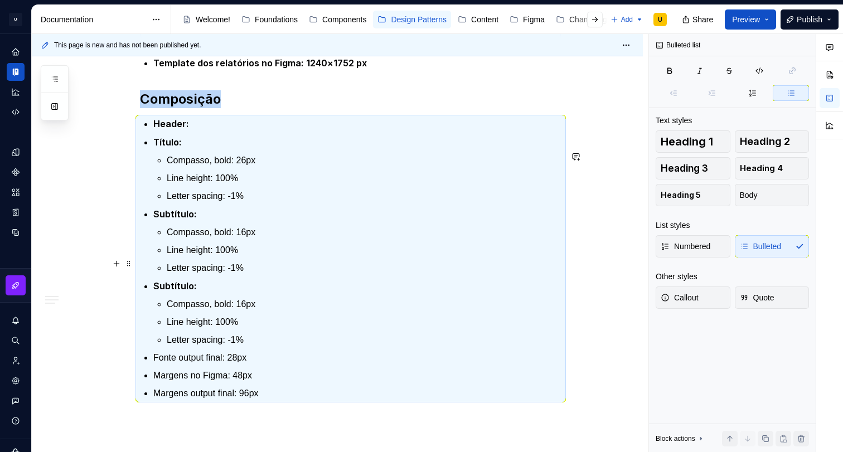
scroll to position [977, 0]
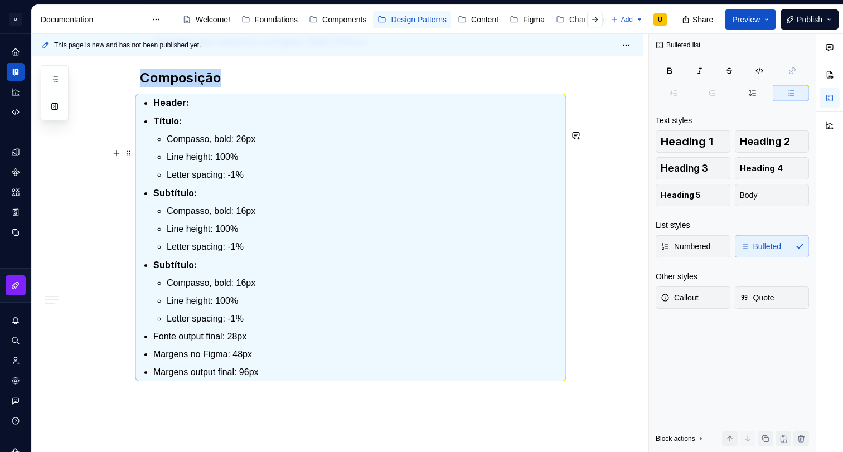
click at [182, 108] on strong "Header:" at bounding box center [171, 102] width 36 height 11
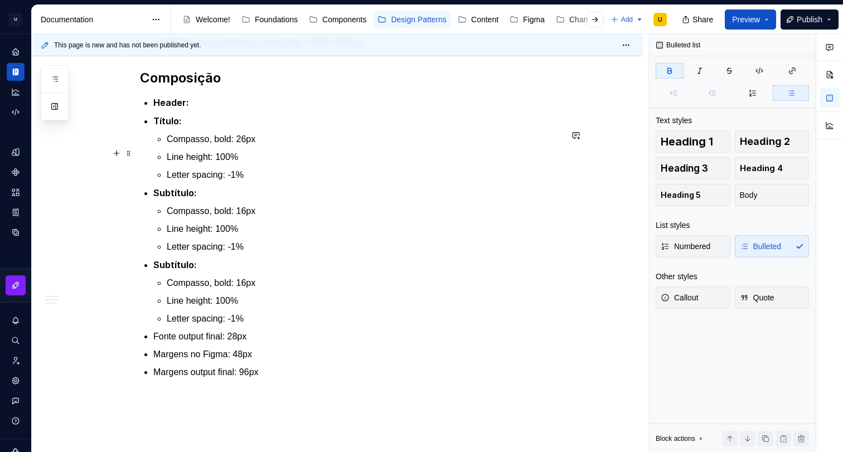
click at [158, 127] on strong "Título:" at bounding box center [167, 120] width 28 height 11
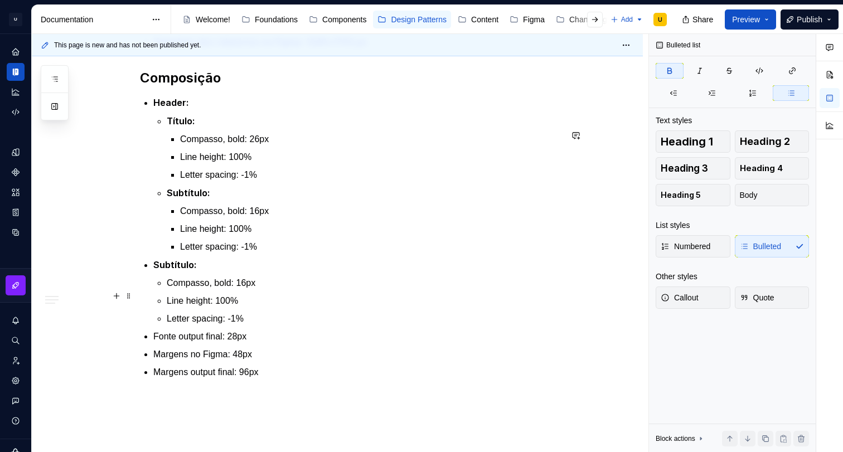
click at [156, 270] on strong "Subtítulo:" at bounding box center [174, 264] width 43 height 11
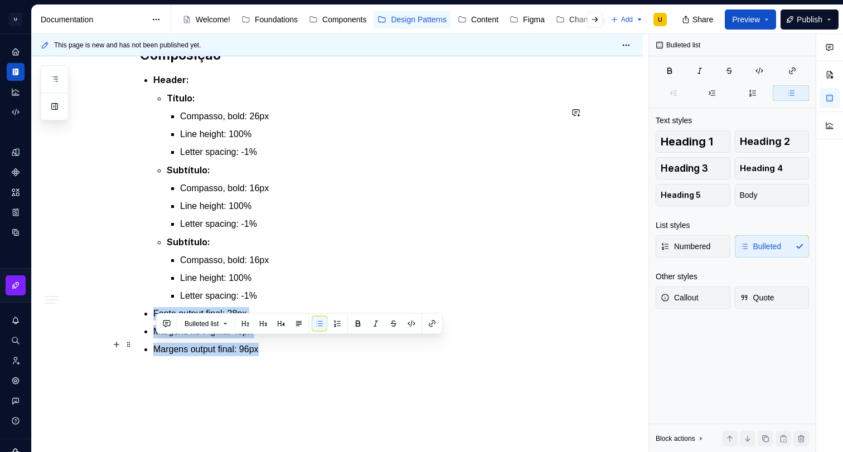
drag, startPoint x: 264, startPoint y: 402, endPoint x: 143, endPoint y: 337, distance: 137.7
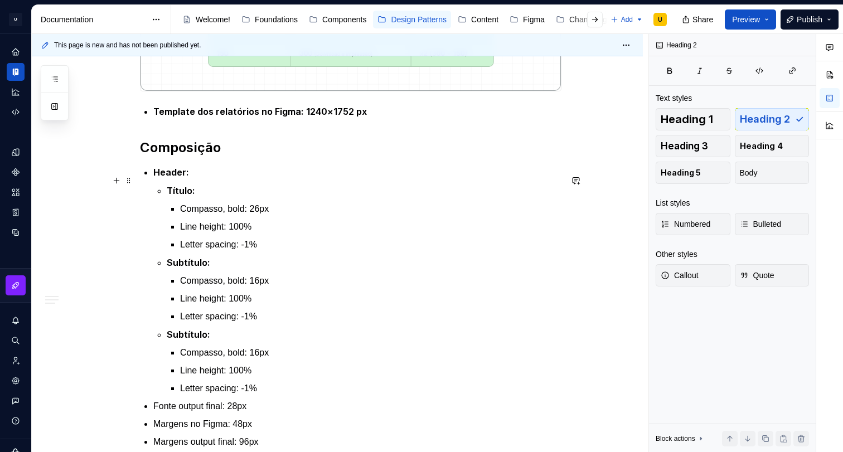
scroll to position [1002, 0]
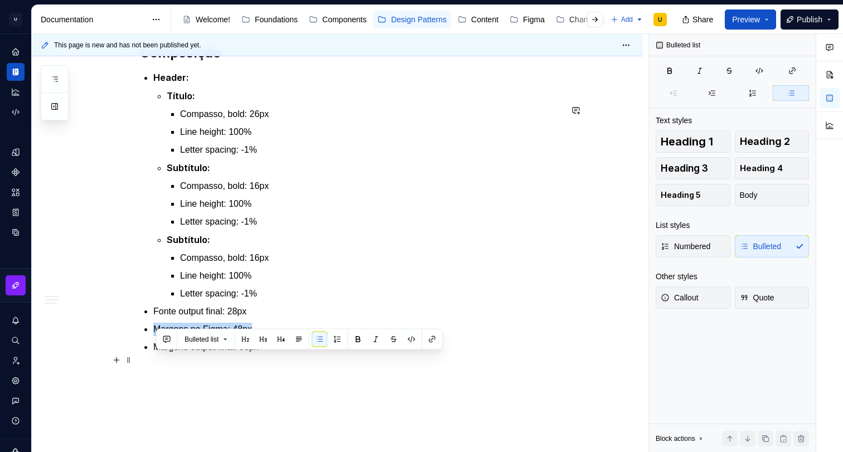
drag, startPoint x: 260, startPoint y: 360, endPoint x: 158, endPoint y: 358, distance: 102.0
click at [159, 336] on p "Margens no Figma: 48px" at bounding box center [357, 329] width 408 height 13
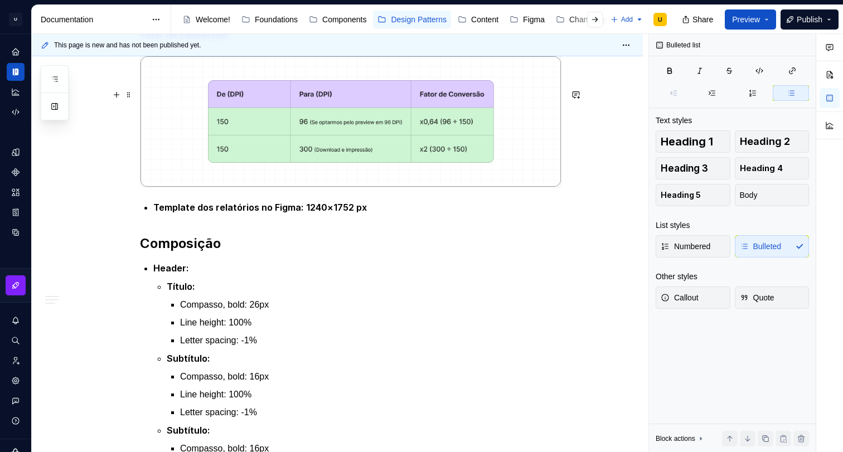
scroll to position [799, 0]
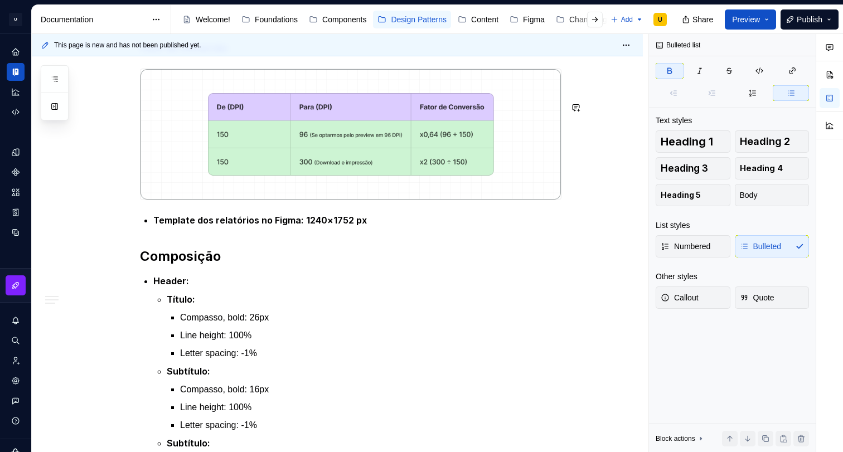
drag, startPoint x: 282, startPoint y: 245, endPoint x: 412, endPoint y: 256, distance: 130.3
click at [282, 245] on div "Apresentação O padrão de relatórios tem como objetivo definir uma estrutura bas…" at bounding box center [350, 14] width 421 height 1085
click at [418, 227] on p "Template dos relatórios no Figma: 1240×1752 px" at bounding box center [357, 221] width 408 height 14
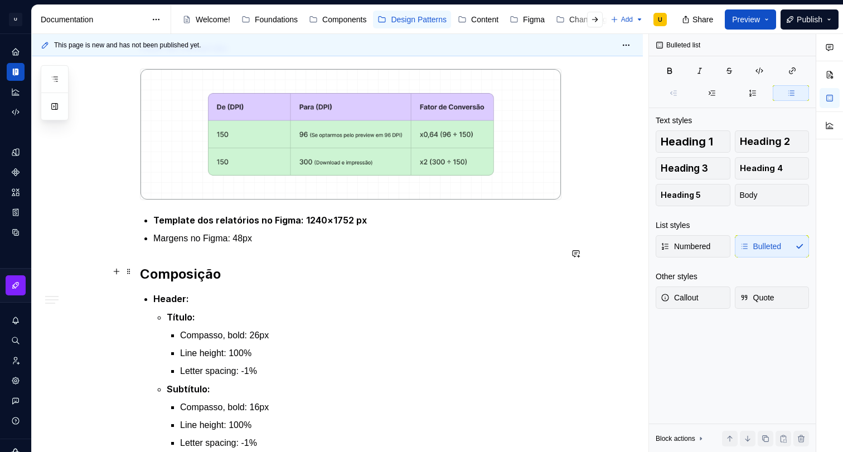
click at [248, 245] on p "Margens no Figma: 48px" at bounding box center [357, 238] width 408 height 13
click at [222, 245] on p "Margens no Figma: 40px" at bounding box center [357, 238] width 408 height 13
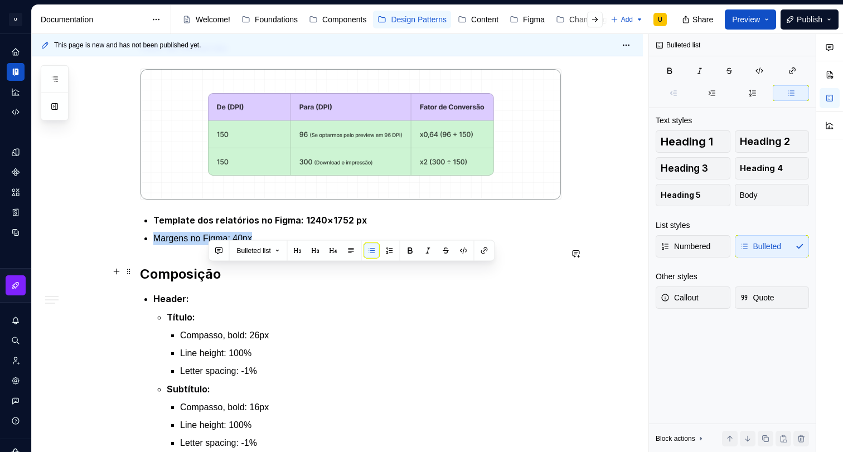
click at [222, 245] on p "Margens no Figma: 40px" at bounding box center [357, 238] width 408 height 13
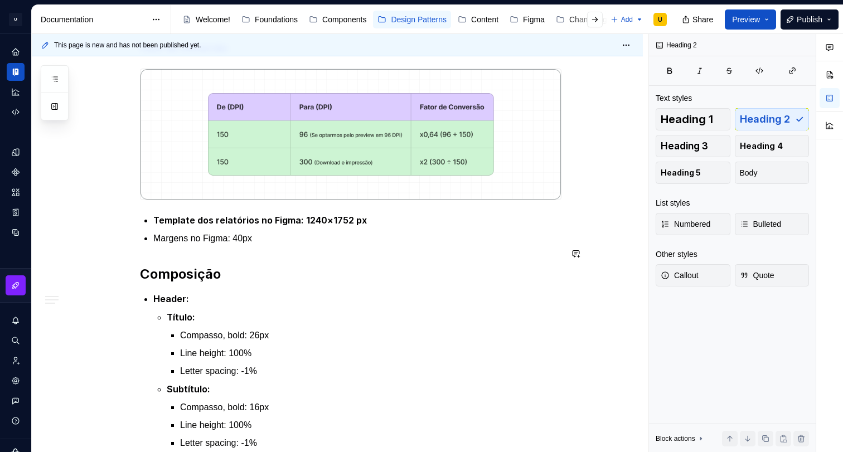
click at [322, 281] on div "Apresentação O padrão de relatórios tem como objetivo definir uma estrutura bas…" at bounding box center [350, 23] width 421 height 1103
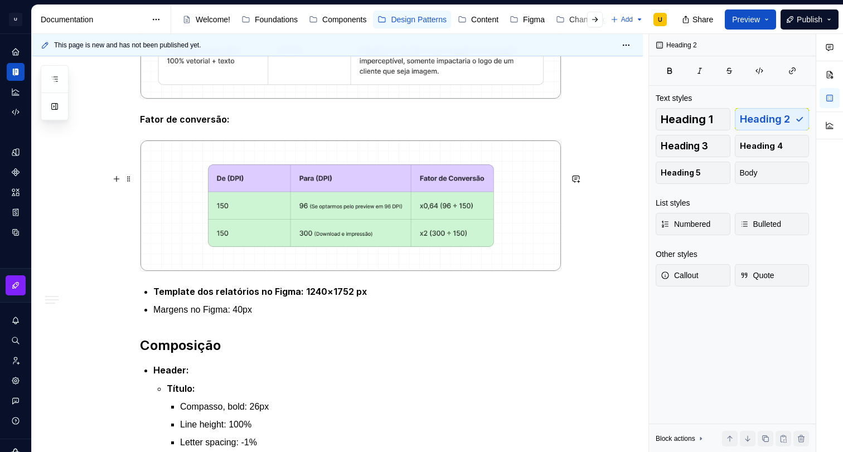
scroll to position [732, 0]
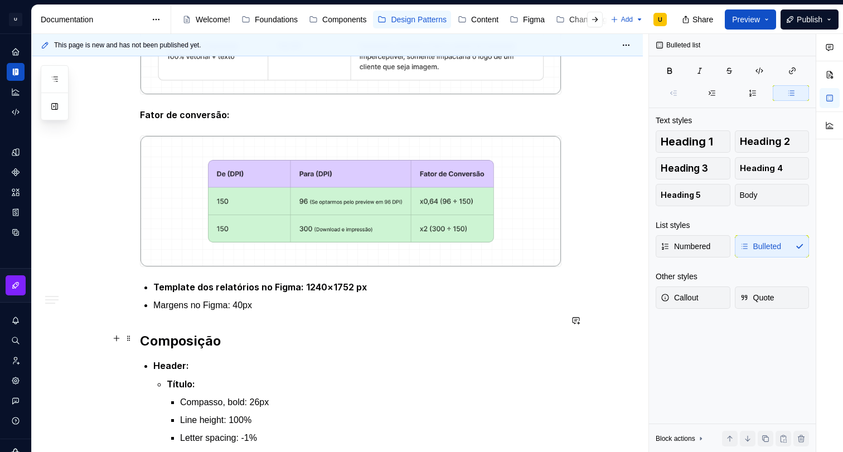
click at [265, 312] on p "Margens no Figma: 40px" at bounding box center [357, 305] width 408 height 13
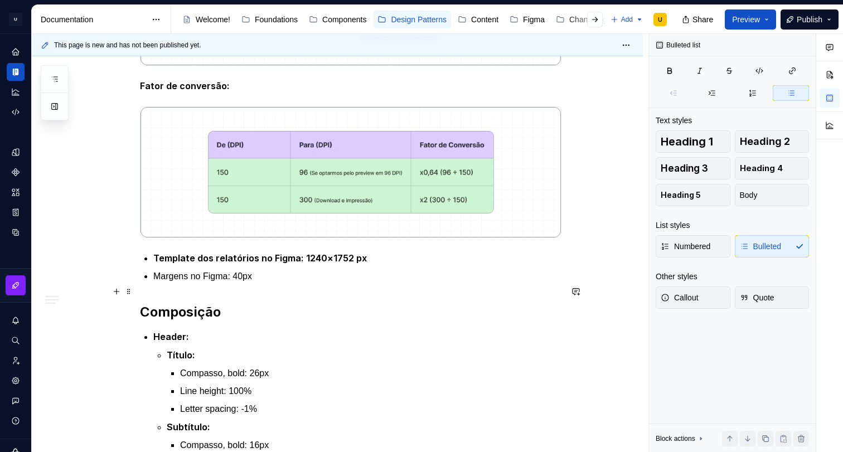
scroll to position [766, 0]
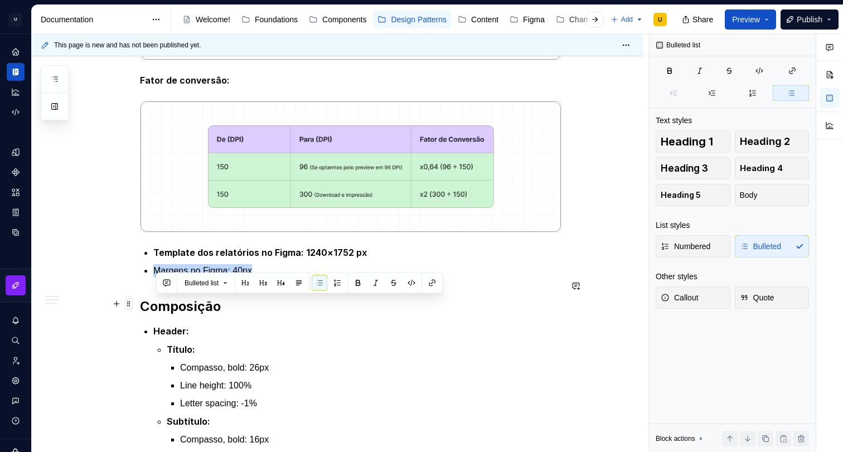
drag, startPoint x: 233, startPoint y: 303, endPoint x: 131, endPoint y: 302, distance: 102.0
click at [140, 302] on div "Apresentação O padrão de relatórios tem como objetivo definir uma estrutura bas…" at bounding box center [350, 62] width 421 height 1117
click at [359, 280] on button "button" at bounding box center [358, 283] width 16 height 16
click at [279, 278] on p "Margens no Figma: 40px" at bounding box center [357, 271] width 408 height 14
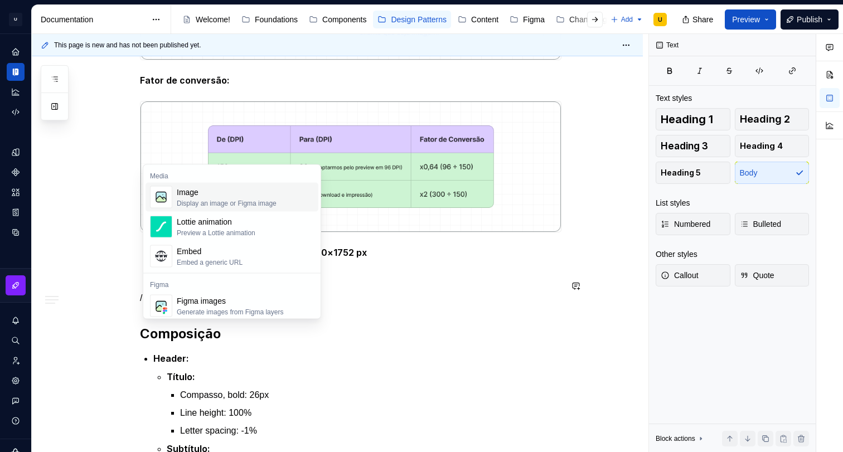
click at [220, 200] on div "Display an image or Figma image" at bounding box center [227, 203] width 100 height 9
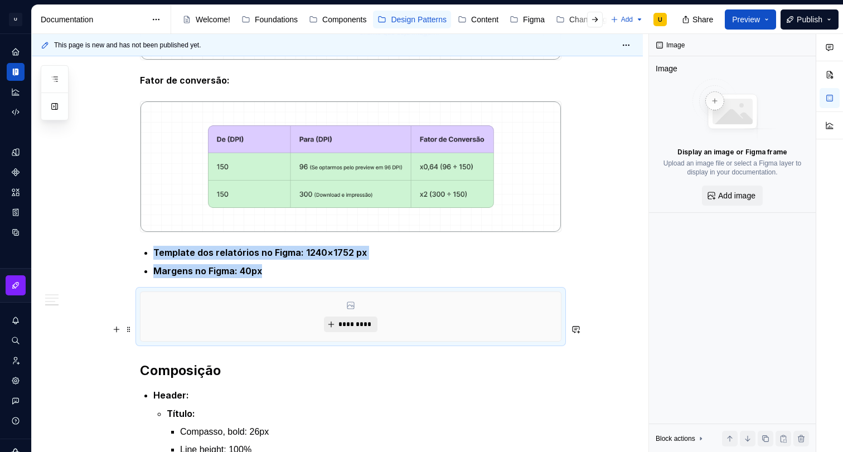
click at [353, 329] on span "*********" at bounding box center [355, 324] width 34 height 9
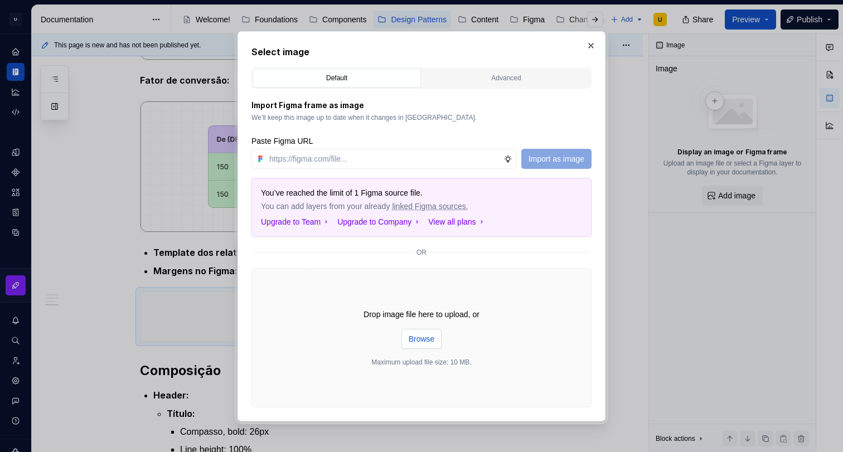
click at [414, 334] on span "Browse" at bounding box center [422, 338] width 26 height 11
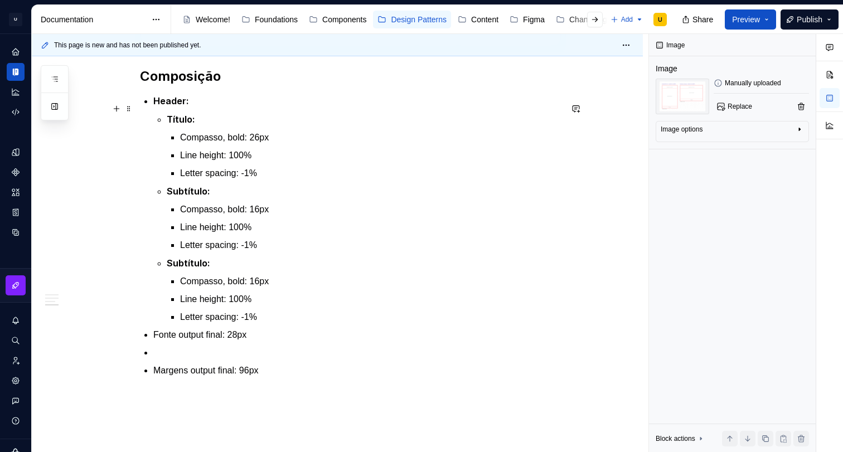
scroll to position [1309, 0]
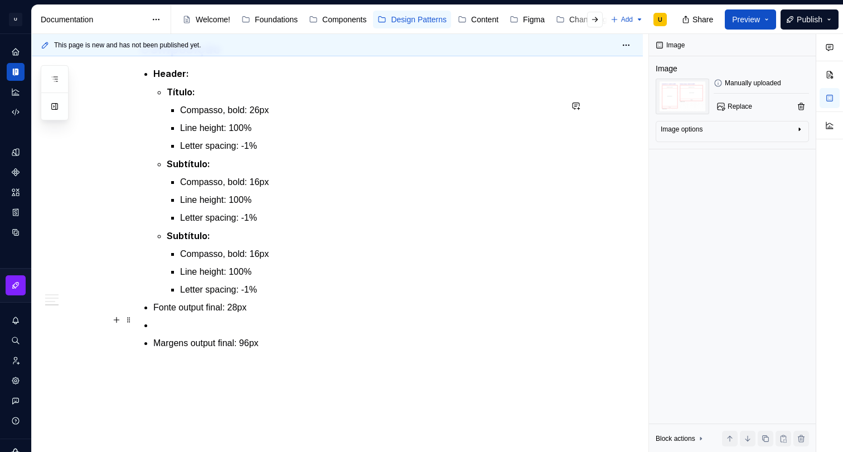
click at [197, 297] on p "Letter spacing: -1%" at bounding box center [370, 289] width 381 height 13
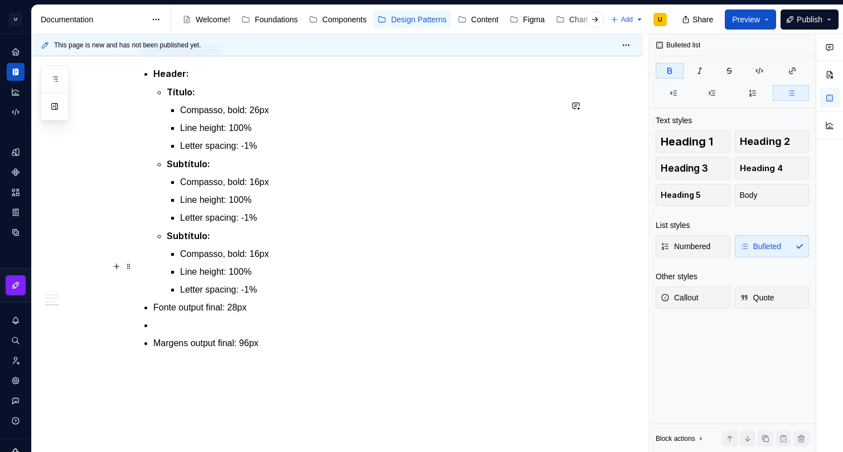
click at [187, 241] on strong "Subtítulo:" at bounding box center [188, 235] width 43 height 11
click at [186, 241] on strong "Subtítulo:" at bounding box center [188, 235] width 43 height 11
click at [237, 261] on p "Compasso, bold: 16px" at bounding box center [370, 254] width 381 height 13
click at [248, 297] on p "Letter spacing: -1%" at bounding box center [370, 289] width 381 height 13
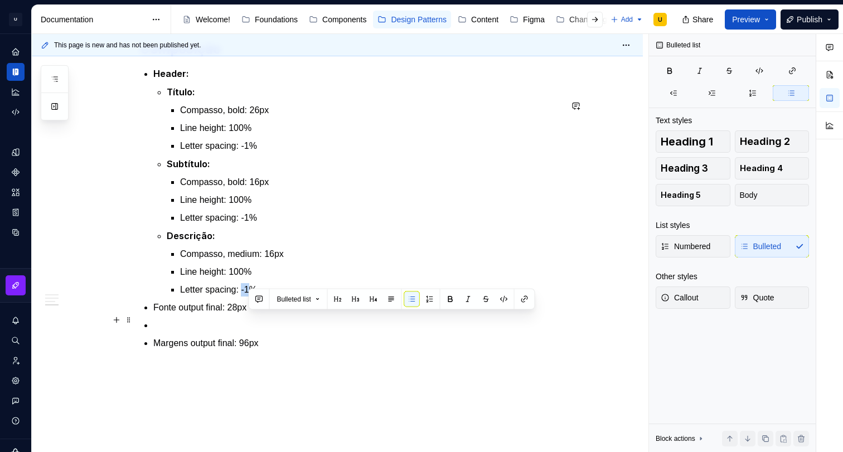
drag, startPoint x: 256, startPoint y: 316, endPoint x: 249, endPoint y: 323, distance: 10.3
click at [249, 297] on p "Letter spacing: -1%" at bounding box center [370, 289] width 381 height 13
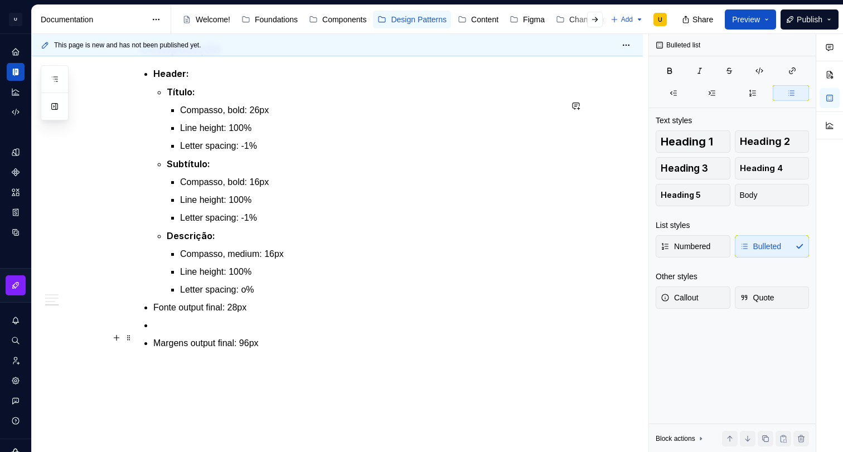
scroll to position [1312, 0]
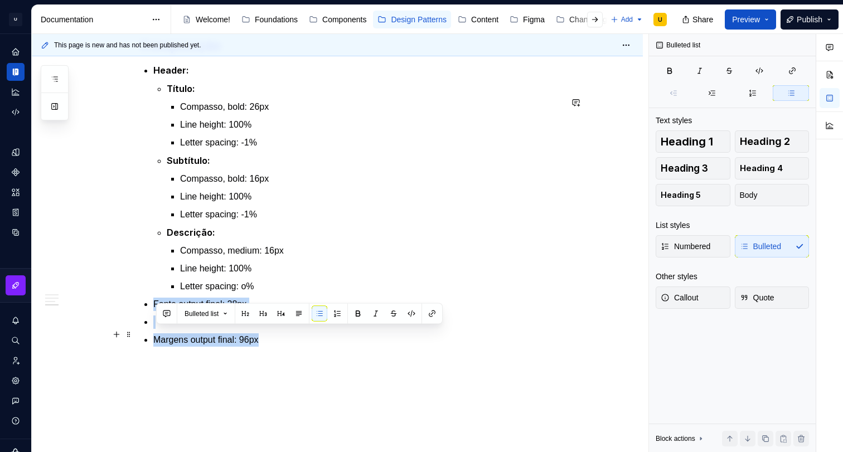
drag, startPoint x: 268, startPoint y: 369, endPoint x: 139, endPoint y: 333, distance: 134.3
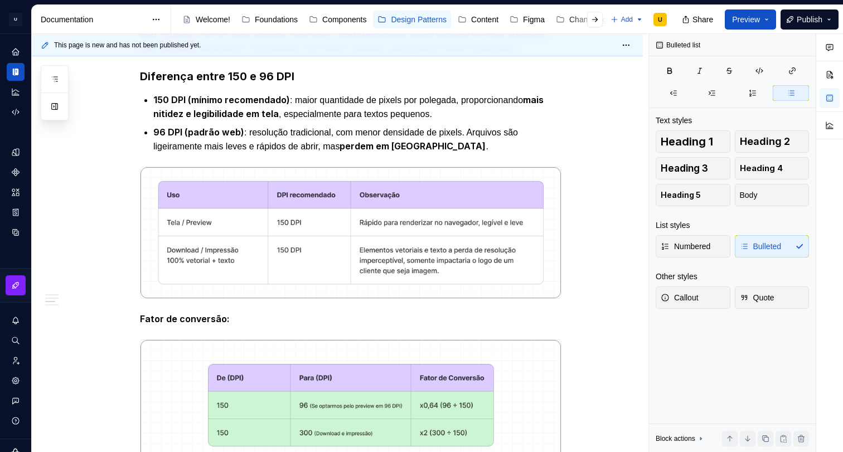
scroll to position [527, 0]
click at [350, 19] on div "Components" at bounding box center [344, 19] width 44 height 11
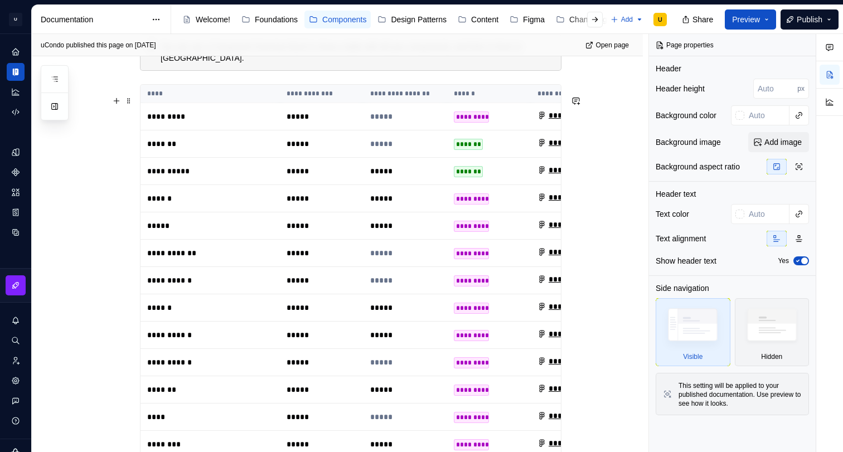
scroll to position [258, 0]
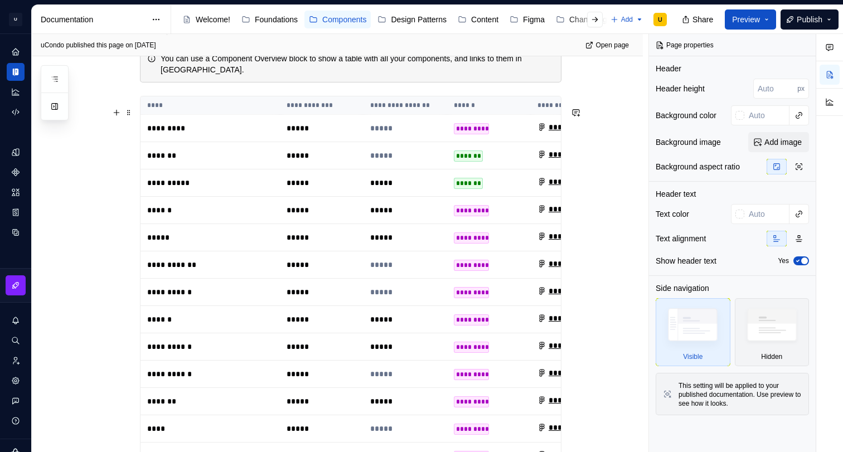
click at [163, 161] on p "*******" at bounding box center [210, 155] width 126 height 11
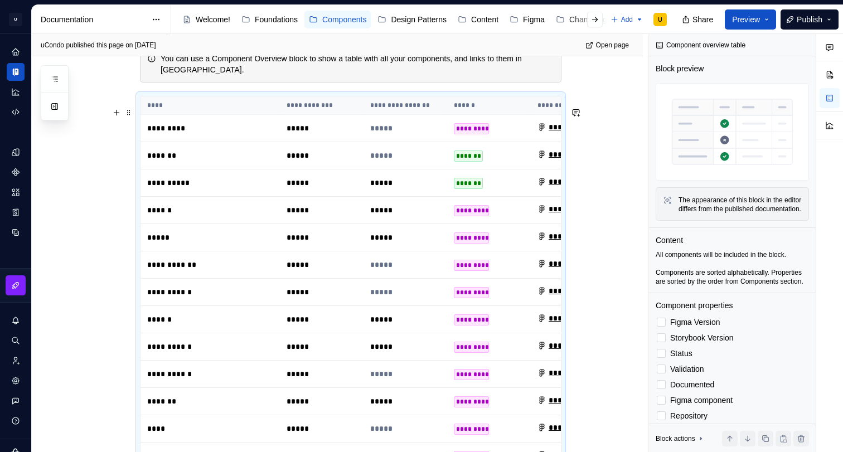
click at [165, 161] on p "*******" at bounding box center [210, 155] width 126 height 11
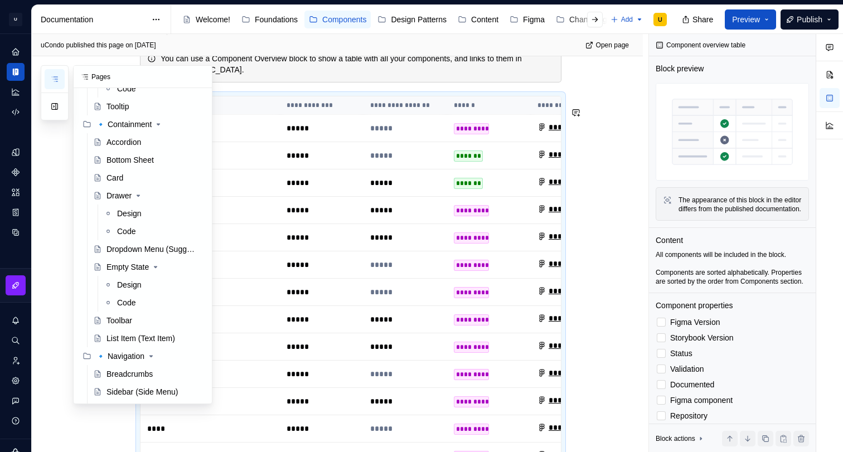
scroll to position [384, 0]
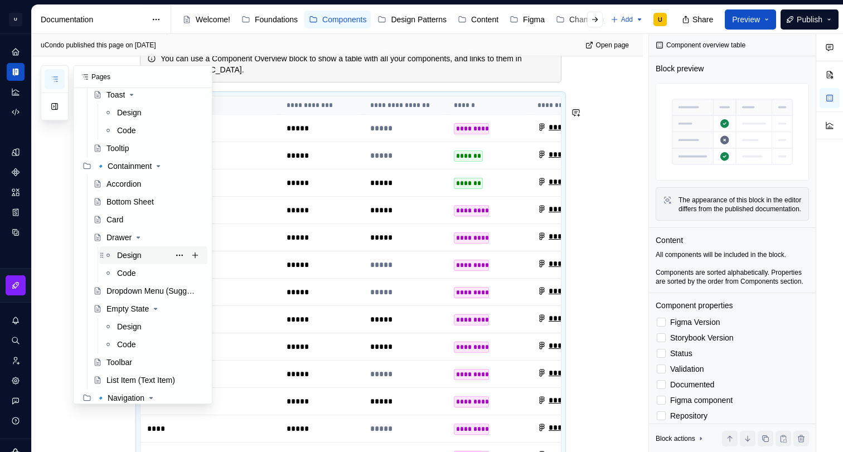
click at [125, 246] on div "Design" at bounding box center [153, 255] width 108 height 18
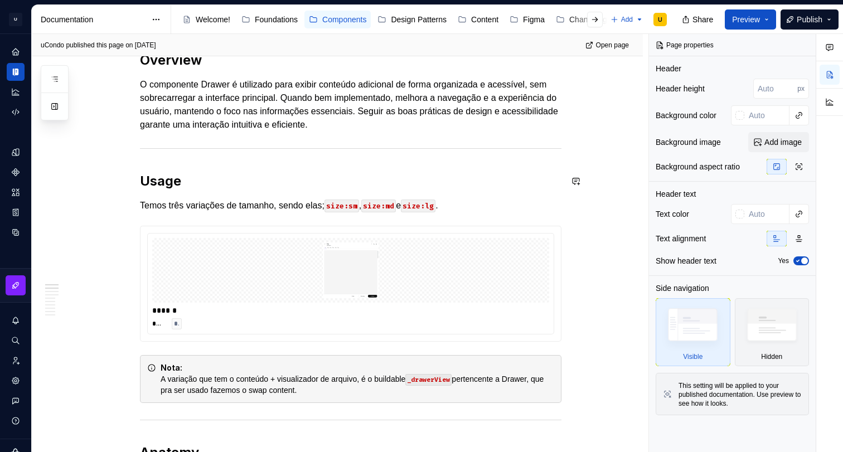
scroll to position [380, 0]
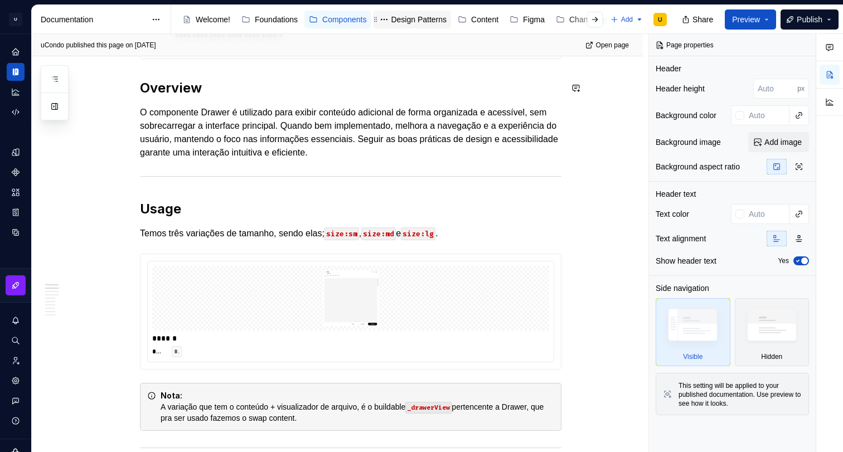
click at [428, 19] on div "Design Patterns" at bounding box center [419, 19] width 56 height 11
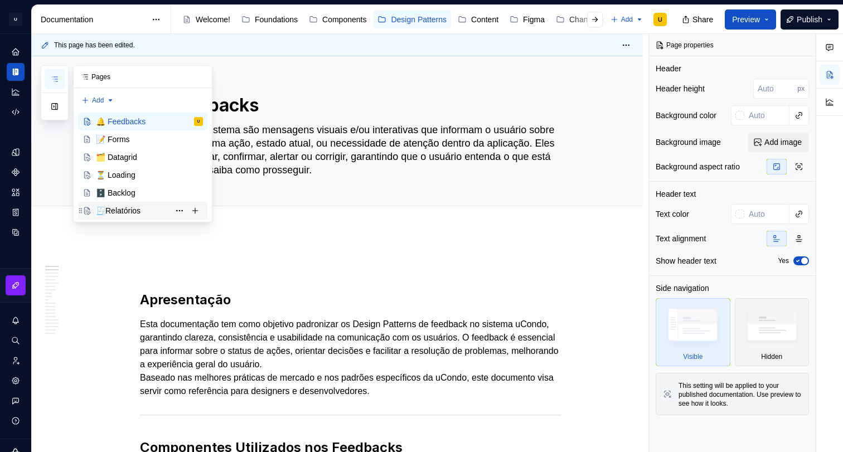
click at [117, 207] on div "🧾Relatórios" at bounding box center [118, 210] width 45 height 11
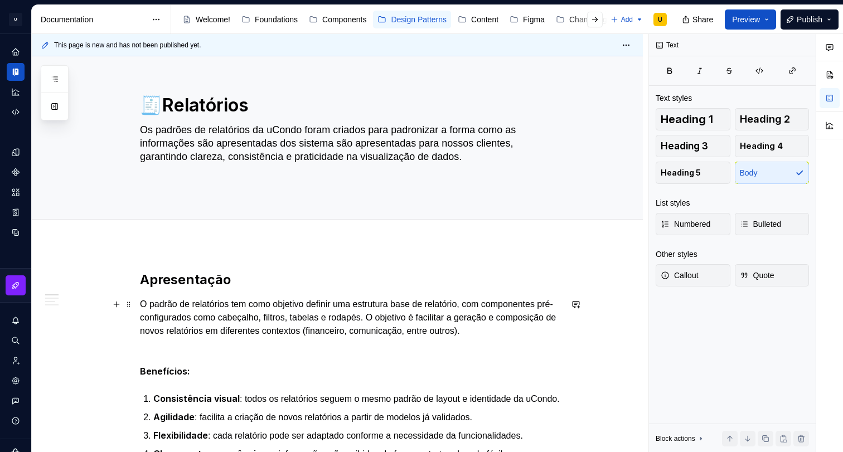
click at [349, 316] on p "O padrão de relatórios tem como objetivo definir uma estrutura base de relatóri…" at bounding box center [350, 318] width 421 height 40
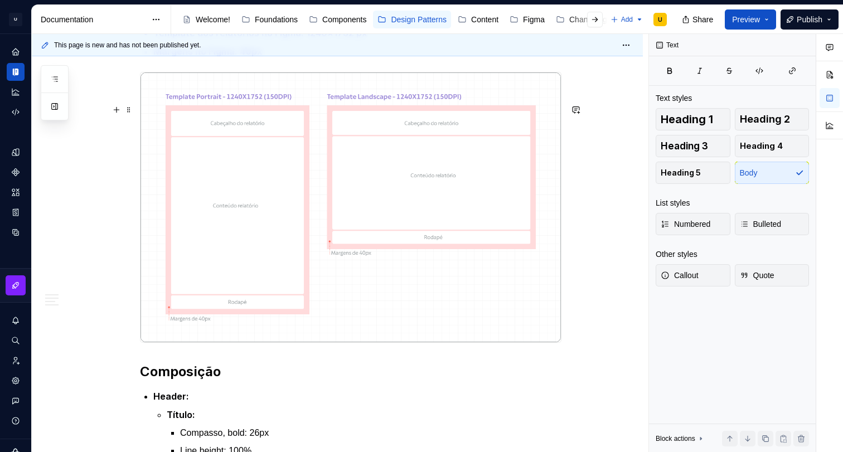
scroll to position [822, 0]
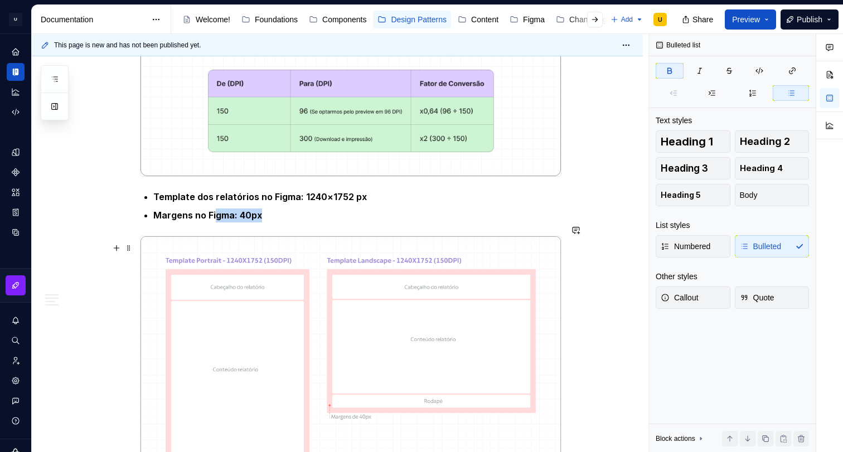
type textarea "*"
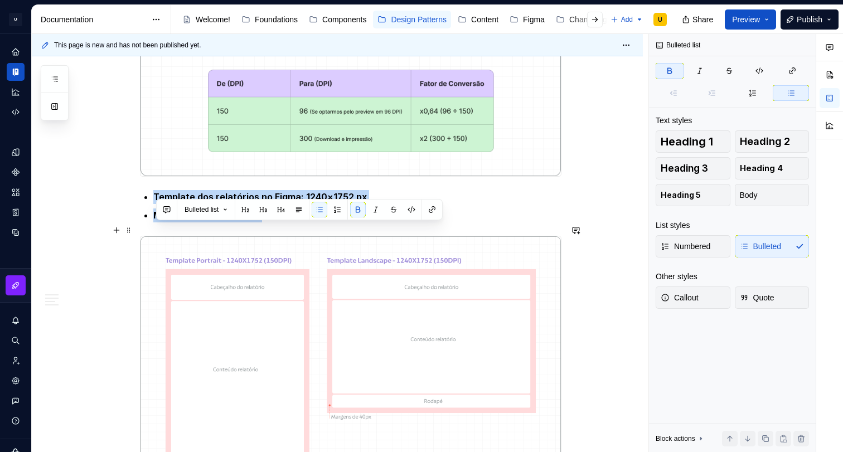
drag, startPoint x: 281, startPoint y: 251, endPoint x: 141, endPoint y: 229, distance: 141.7
click at [141, 229] on div "Apresentação O padrão de relatórios tem como objetivo definir uma estrutura bas…" at bounding box center [337, 177] width 611 height 1510
click at [129, 228] on span at bounding box center [128, 230] width 9 height 16
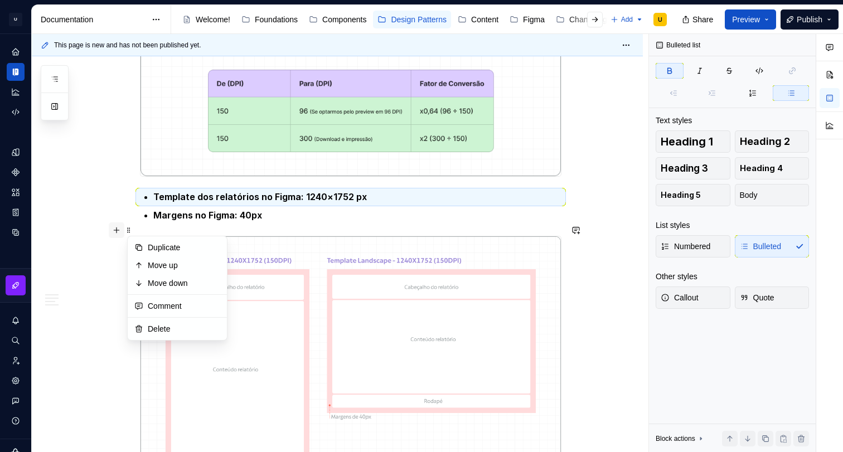
click at [120, 231] on button "button" at bounding box center [117, 230] width 16 height 16
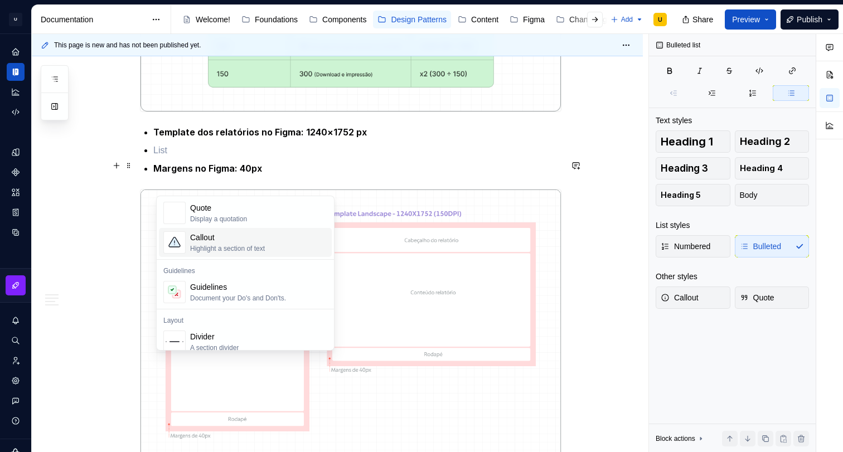
scroll to position [242, 0]
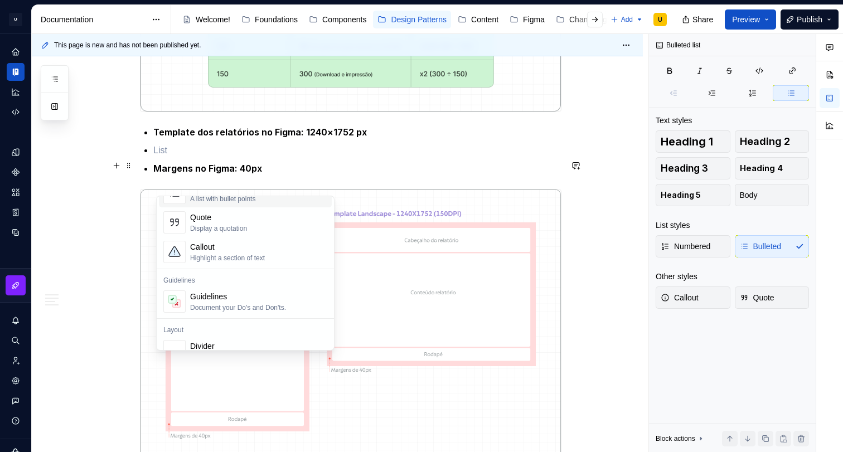
click at [376, 139] on p "Template dos relatórios no Figma: 1240×1752 px" at bounding box center [357, 132] width 408 height 14
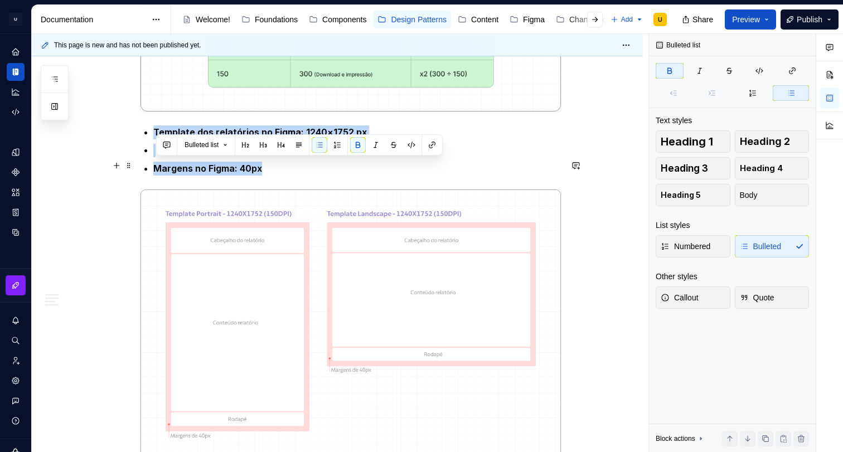
drag, startPoint x: 269, startPoint y: 200, endPoint x: 152, endPoint y: 162, distance: 122.5
click at [152, 162] on div "Apresentação O padrão de relatórios tem como objetivo definir uma estrutura bas…" at bounding box center [350, 60] width 421 height 1352
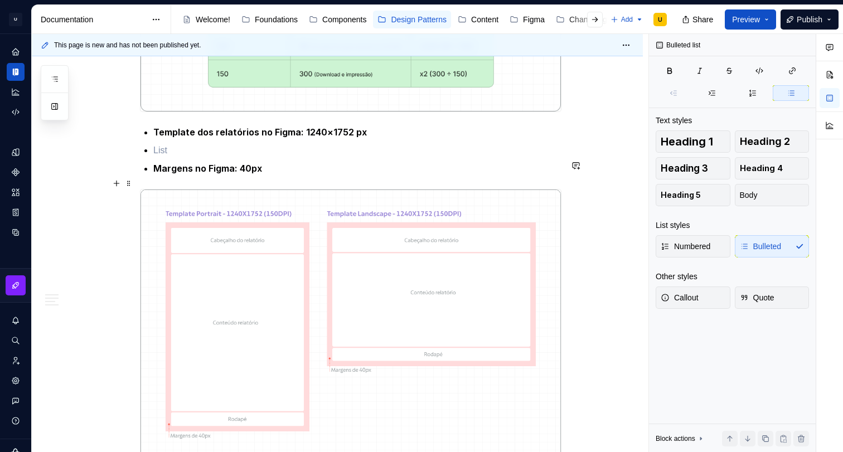
click at [162, 157] on p at bounding box center [357, 150] width 408 height 13
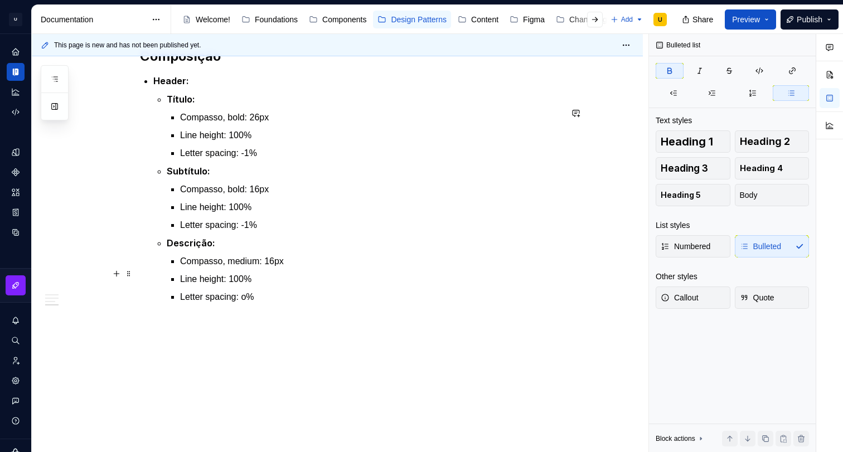
click at [297, 234] on ul "Título: Compasso, bold: 26px Line height: 100% Letter spacing: -1% Subtítulo: C…" at bounding box center [364, 198] width 395 height 211
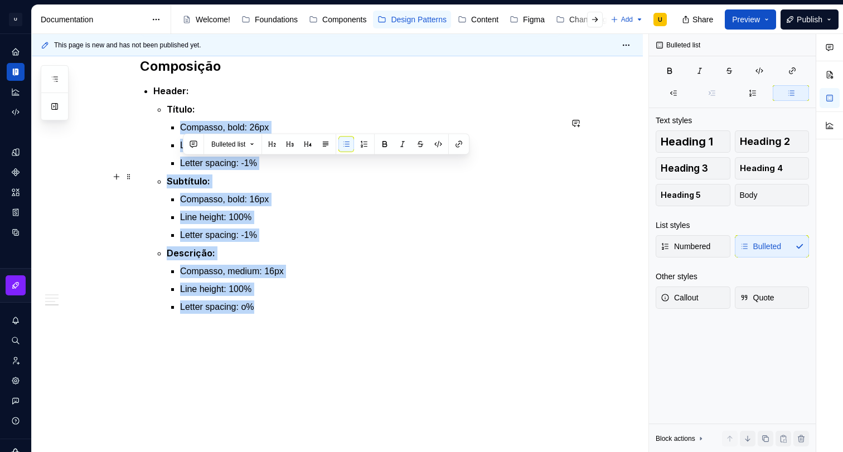
scroll to position [1282, 0]
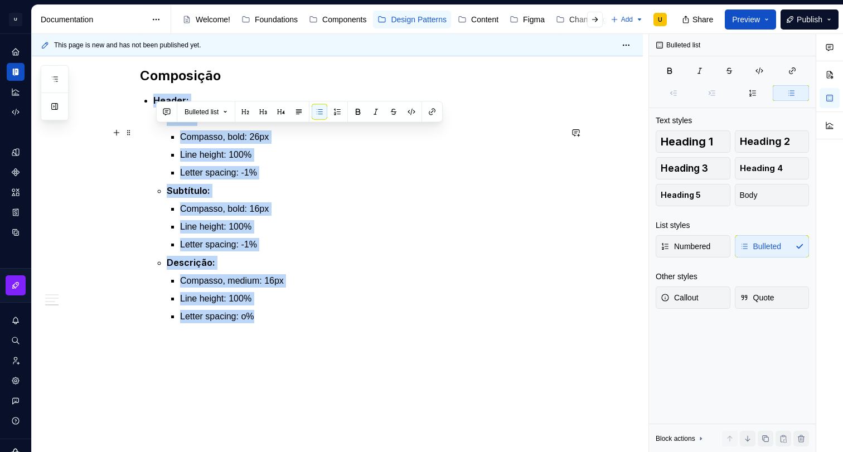
drag, startPoint x: 265, startPoint y: 310, endPoint x: 145, endPoint y: 139, distance: 208.9
copy li "Header: Título: Compasso, bold: 26px Line height: 100% Letter spacing: -1% Subt…"
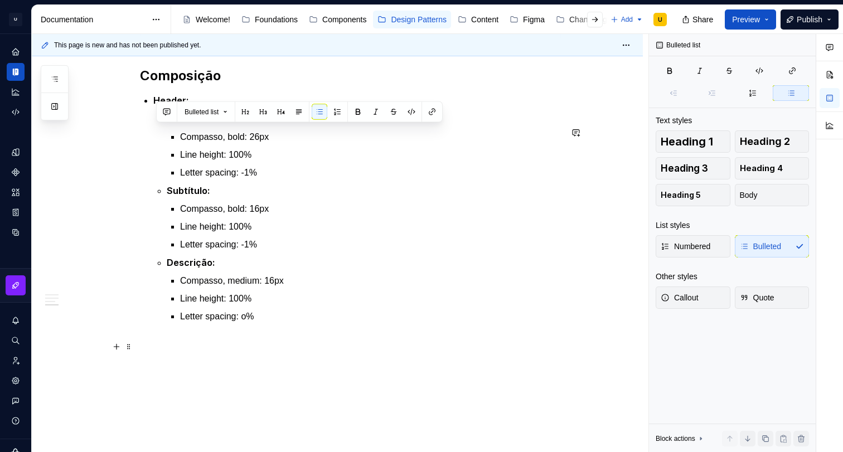
click at [274, 323] on p "Letter spacing: o%" at bounding box center [370, 316] width 381 height 13
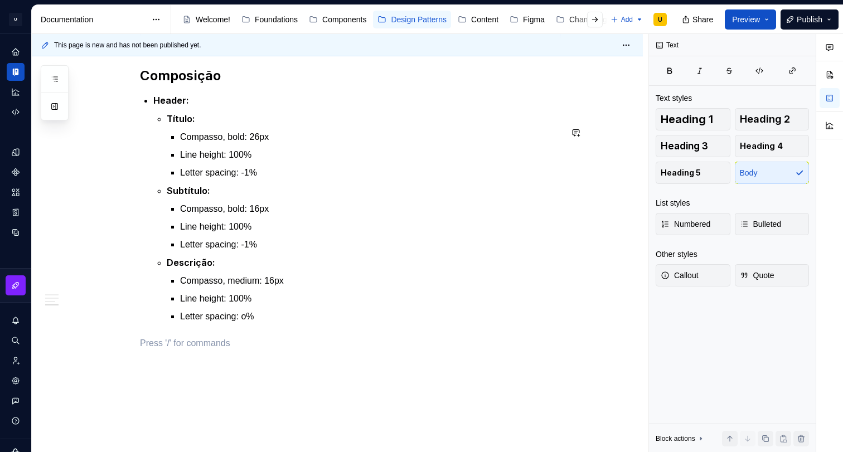
paste div
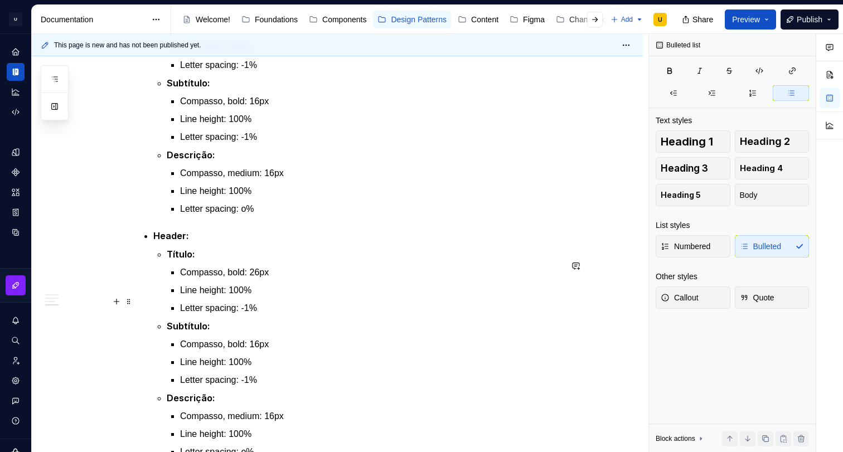
scroll to position [1394, 0]
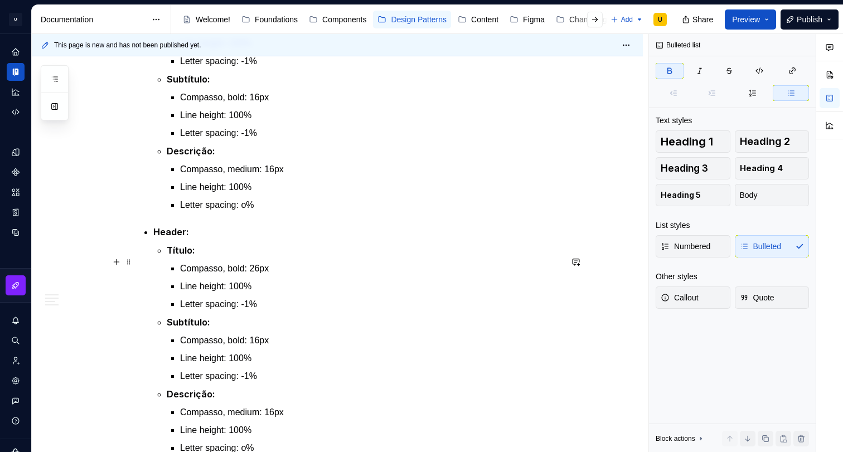
click at [172, 237] on strong "Header:" at bounding box center [171, 231] width 36 height 11
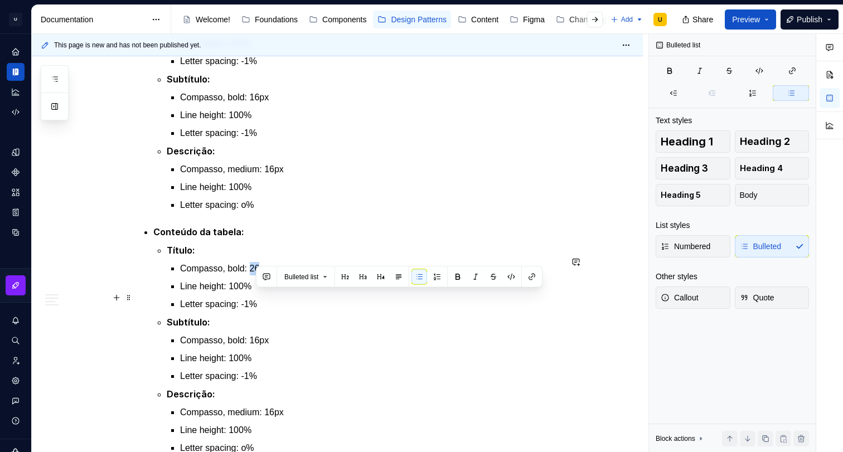
drag, startPoint x: 266, startPoint y: 302, endPoint x: 257, endPoint y: 302, distance: 8.9
click at [257, 275] on p "Compasso, bold: 26px" at bounding box center [370, 268] width 381 height 13
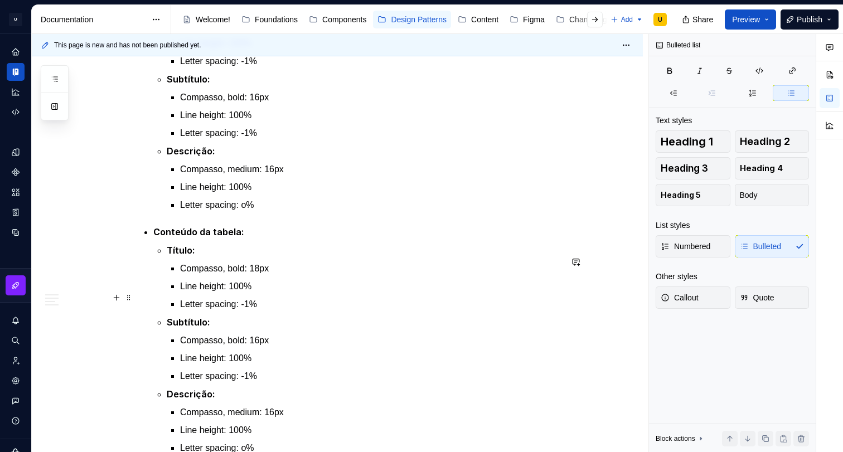
click at [246, 275] on p "Compasso, bold: 18px" at bounding box center [370, 268] width 381 height 13
click at [250, 275] on p "Compasso, bold: 18px" at bounding box center [370, 268] width 381 height 13
click at [254, 311] on p "Letter spacing: -1%" at bounding box center [370, 304] width 381 height 13
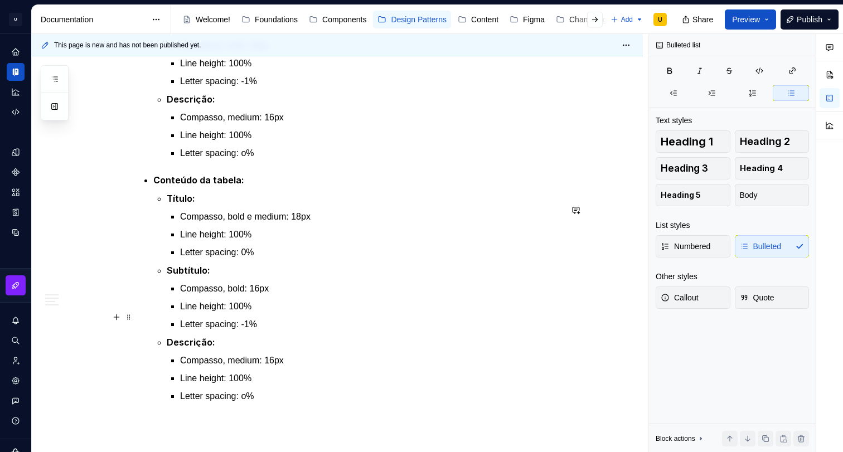
scroll to position [1448, 0]
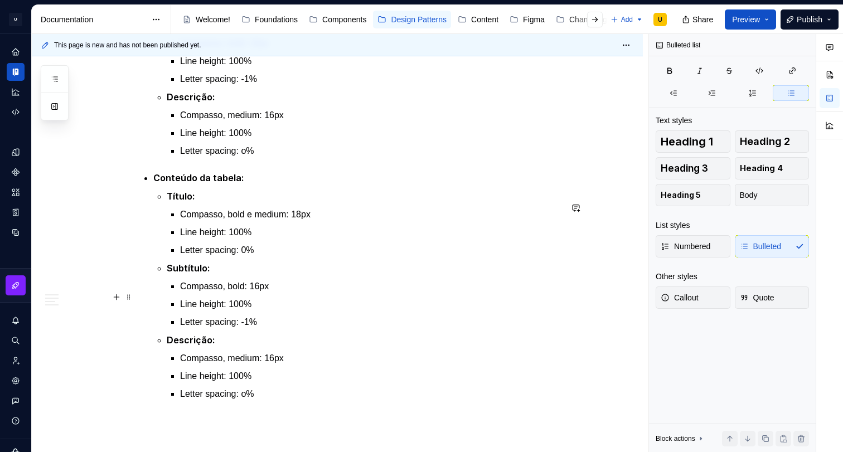
drag, startPoint x: 195, startPoint y: 307, endPoint x: 185, endPoint y: 305, distance: 10.7
click at [195, 307] on li "Subtítulo: Compasso, bold: 16px Line height: 100% Letter spacing: -1%" at bounding box center [364, 294] width 395 height 67
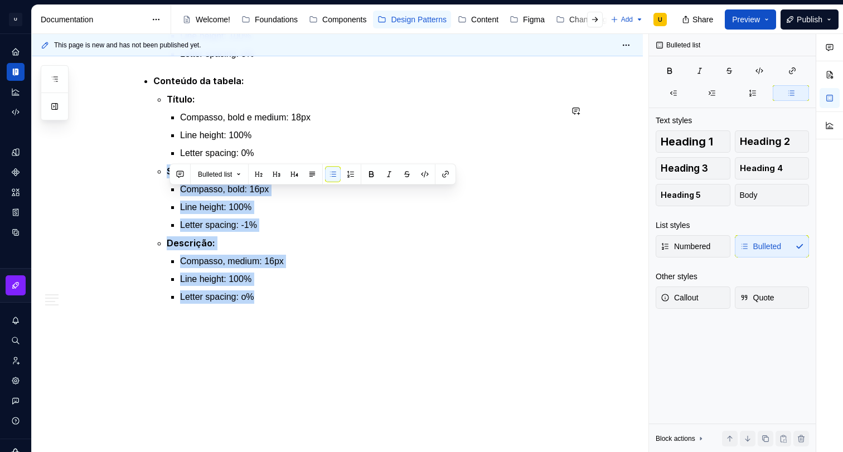
drag, startPoint x: 172, startPoint y: 297, endPoint x: 283, endPoint y: 338, distance: 119.1
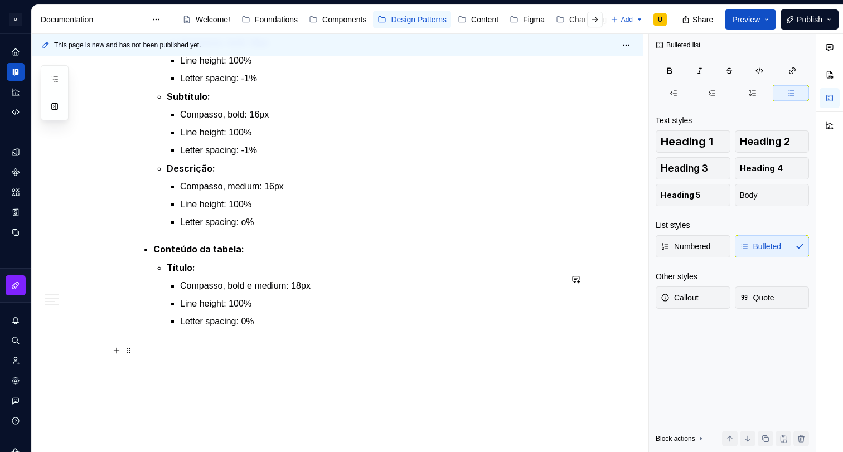
scroll to position [1392, 0]
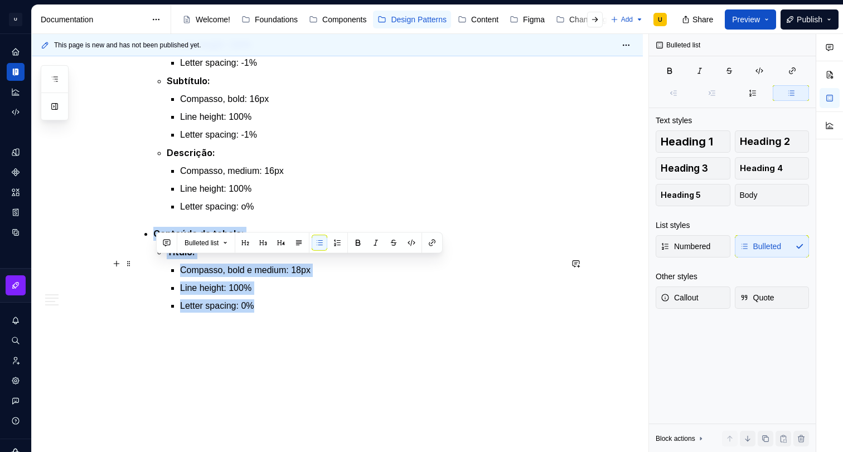
drag, startPoint x: 275, startPoint y: 336, endPoint x: 140, endPoint y: 266, distance: 152.1
copy li "Conteúdo da tabela: Título: Compasso, bold e medium: 18px Line height: 100% Let…"
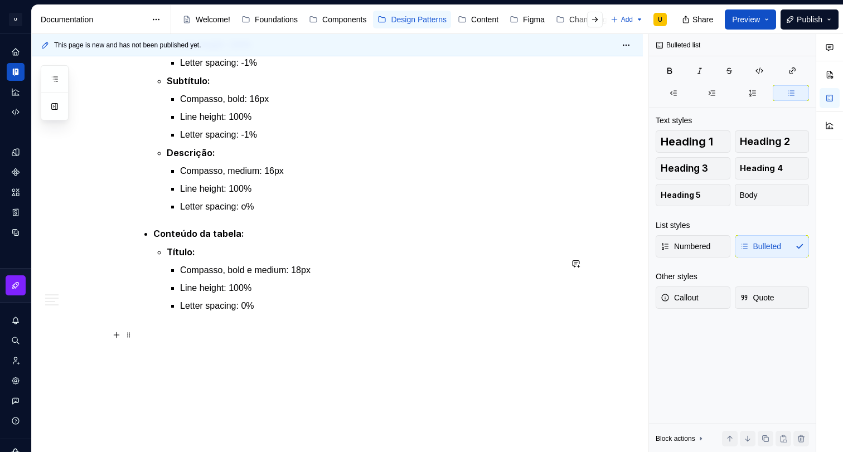
click at [271, 313] on p "Letter spacing: 0%" at bounding box center [370, 305] width 381 height 13
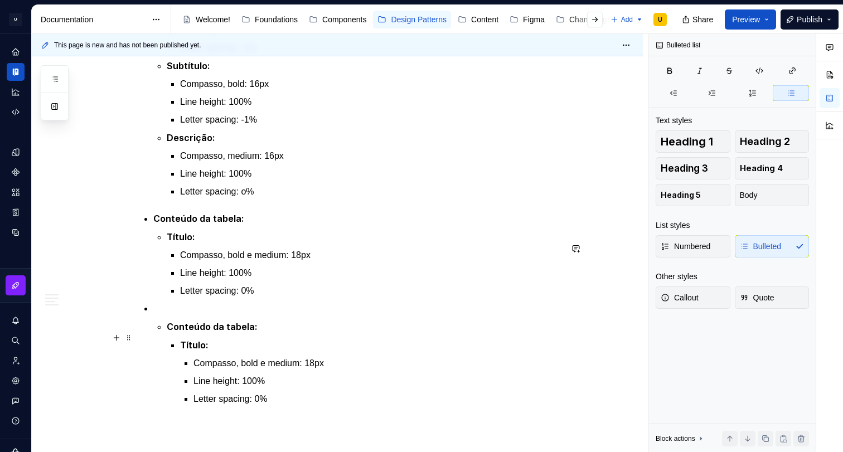
scroll to position [1410, 0]
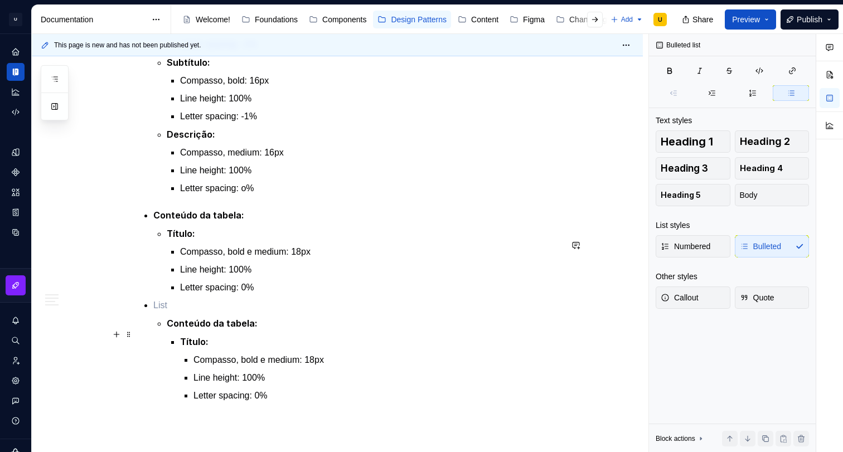
click at [182, 327] on ul "Conteúdo da tabela: Título: Compasso, bold e medium: 18px Line height: 100% Let…" at bounding box center [357, 305] width 408 height 194
click at [173, 343] on li "Conteúdo da tabela: Título: Compasso, bold e medium: 18px Line height: 100% Let…" at bounding box center [357, 351] width 408 height 104
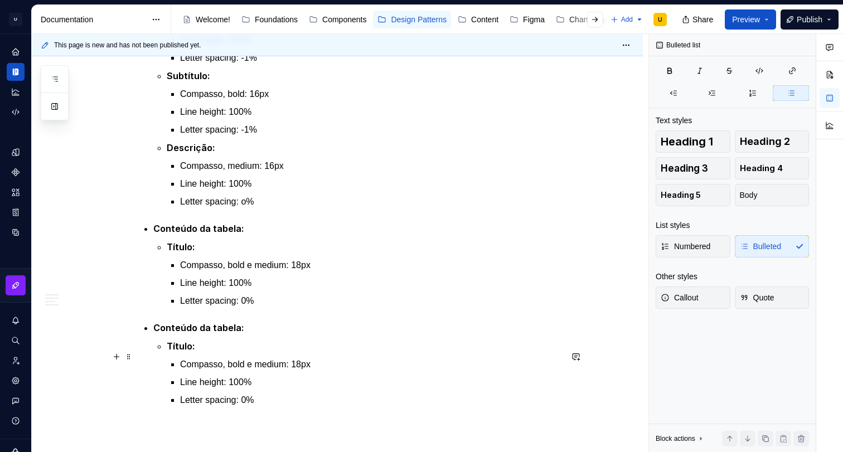
scroll to position [1420, 0]
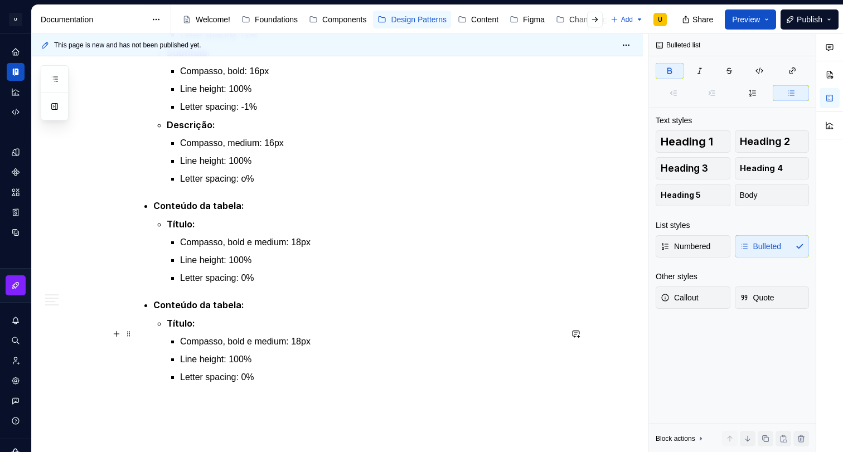
click at [173, 310] on strong "Conteúdo da tabela:" at bounding box center [198, 304] width 91 height 11
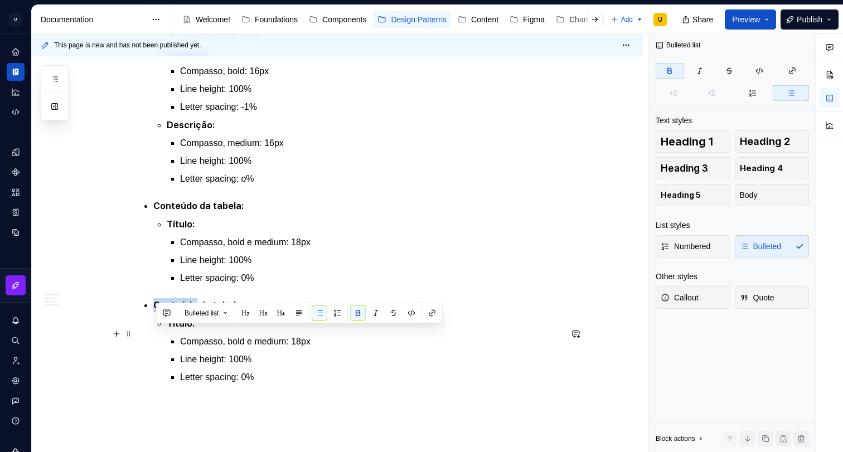
click at [173, 310] on strong "Conteúdo da tabela:" at bounding box center [198, 304] width 91 height 11
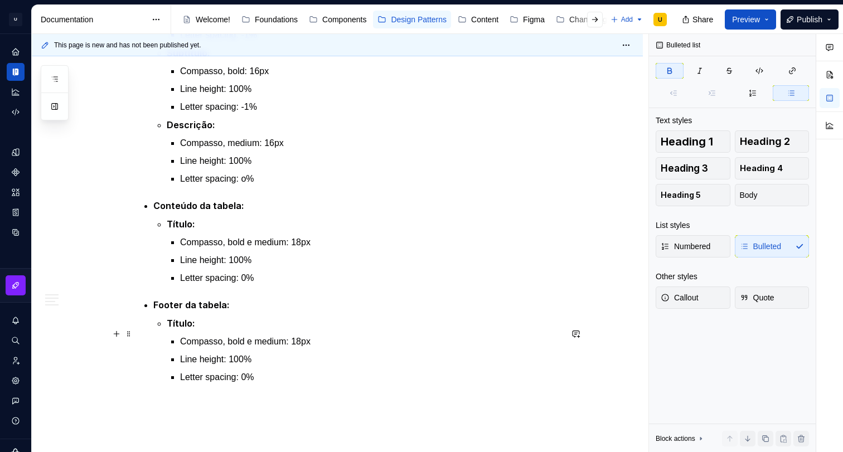
click at [209, 310] on strong "Footer da tabela:" at bounding box center [191, 304] width 76 height 11
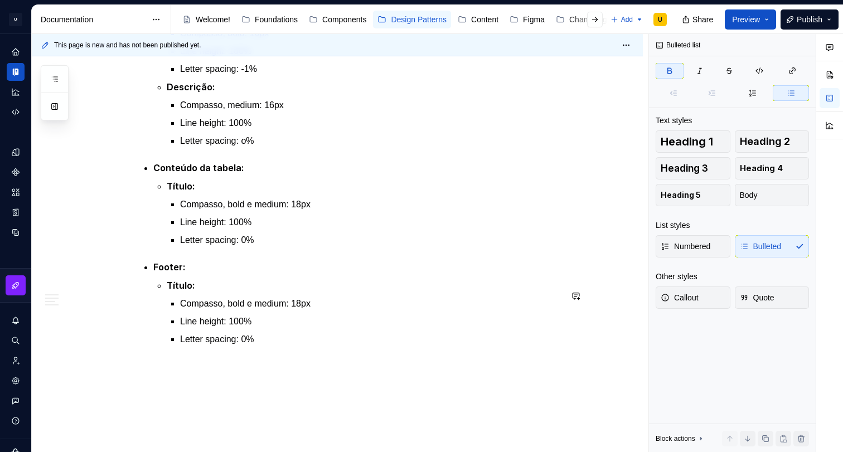
scroll to position [1379, 0]
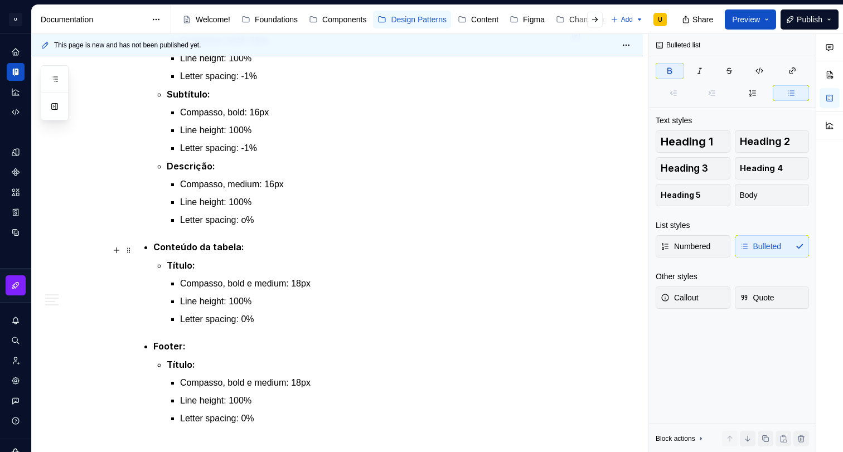
click at [182, 271] on strong "Título:" at bounding box center [181, 265] width 28 height 11
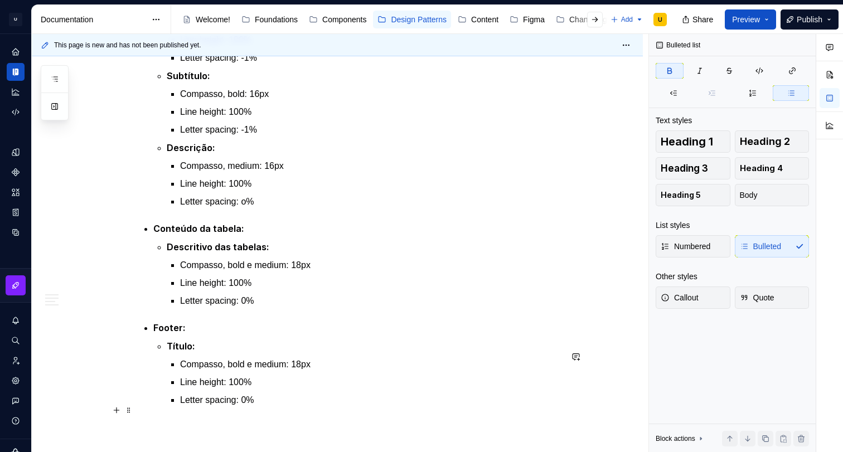
scroll to position [1412, 0]
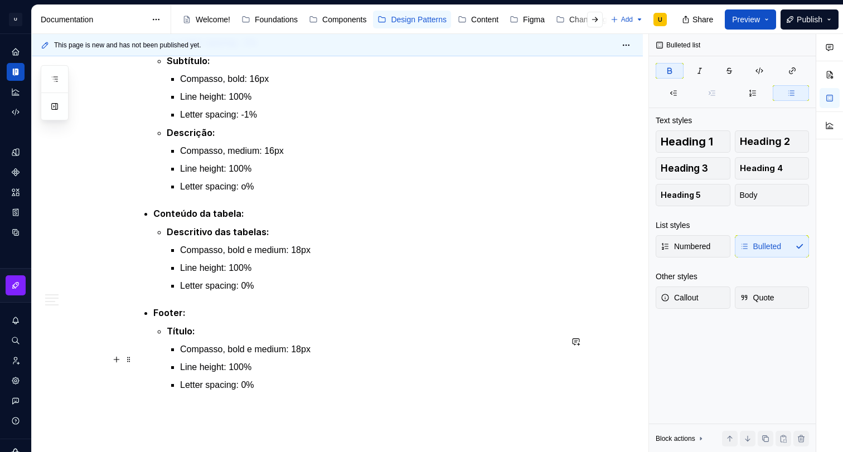
click at [181, 337] on strong "Título:" at bounding box center [181, 331] width 28 height 11
click at [184, 337] on strong "Título:" at bounding box center [181, 331] width 28 height 11
click at [193, 337] on strong "Título:" at bounding box center [181, 331] width 28 height 11
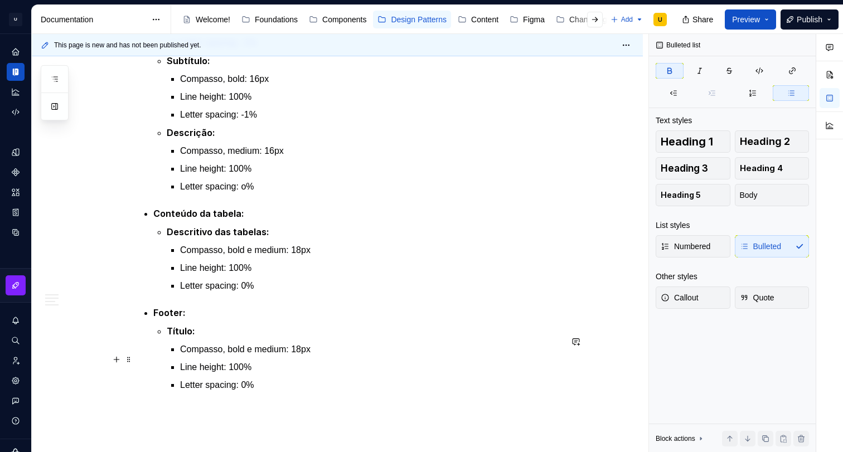
click at [191, 337] on strong "Título:" at bounding box center [181, 331] width 28 height 11
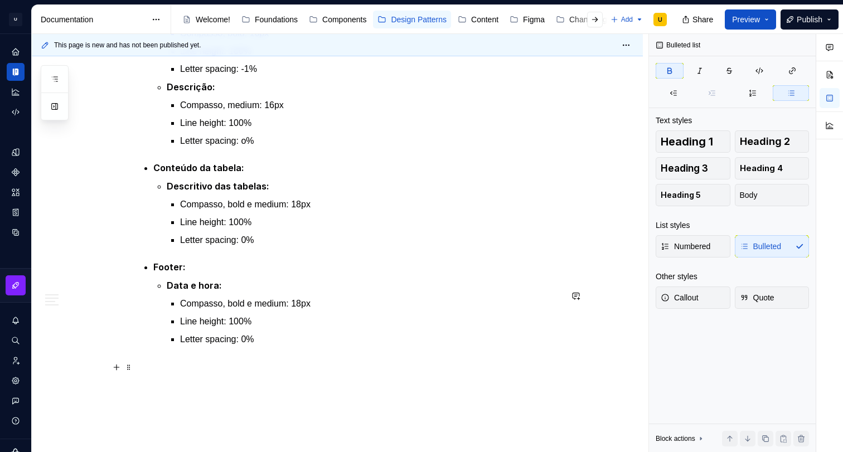
scroll to position [1466, 0]
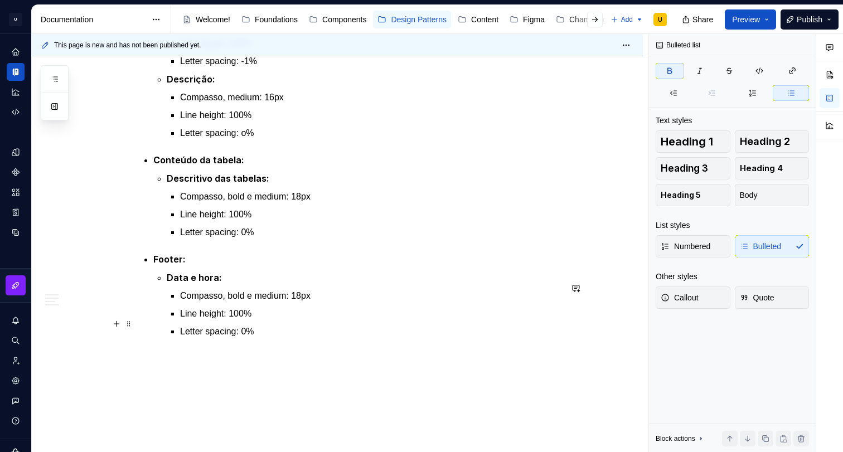
click at [253, 303] on p "Compasso, bold e medium: 18px" at bounding box center [370, 295] width 381 height 13
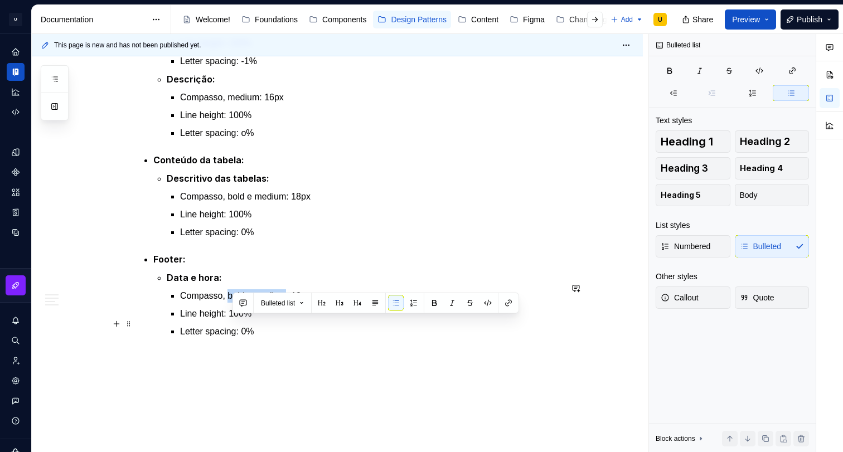
drag, startPoint x: 235, startPoint y: 323, endPoint x: 293, endPoint y: 319, distance: 58.1
click at [293, 303] on p "Compasso, bold e medium: 18px" at bounding box center [370, 295] width 381 height 13
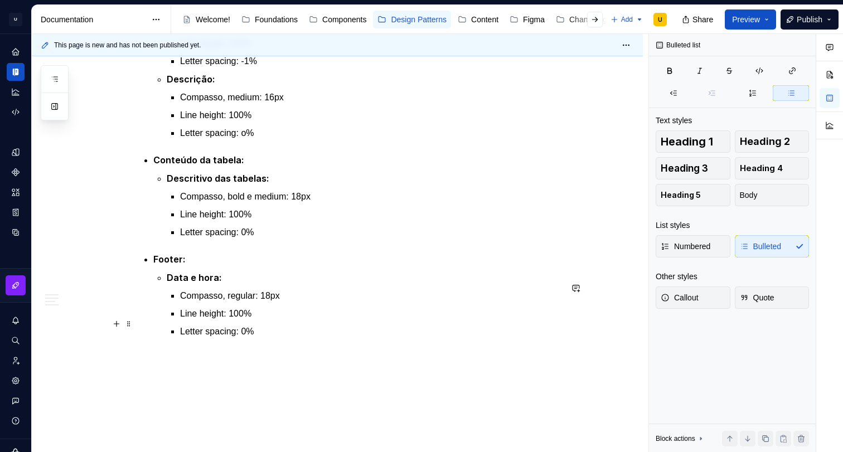
drag, startPoint x: 277, startPoint y: 323, endPoint x: 290, endPoint y: 319, distance: 13.6
click at [277, 303] on p "Compasso, regular: 18px" at bounding box center [370, 295] width 381 height 13
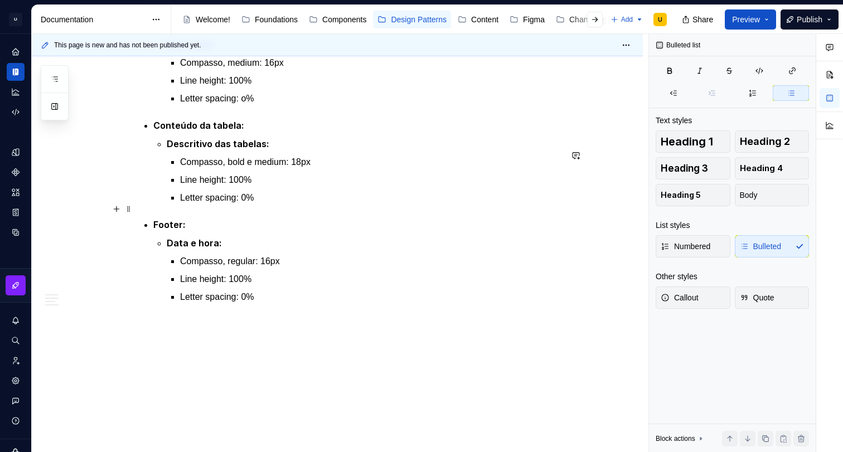
scroll to position [1509, 0]
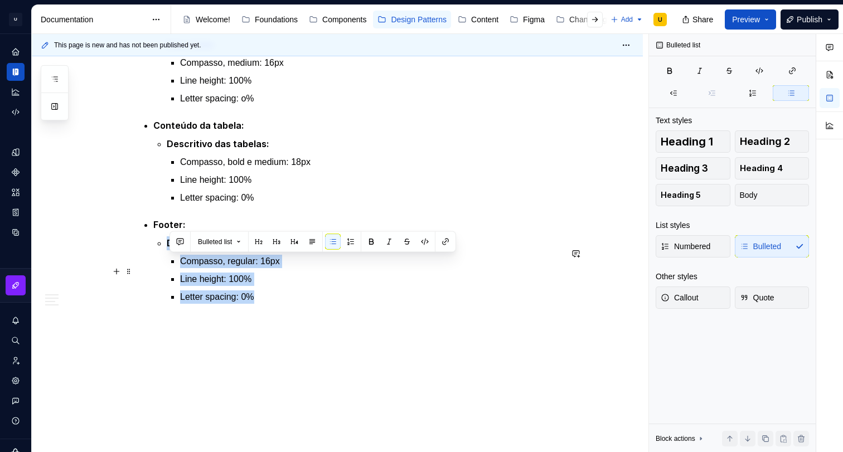
drag, startPoint x: 267, startPoint y: 316, endPoint x: 171, endPoint y: 266, distance: 107.7
click at [171, 266] on li "Data e hora: Compasso, regular: 16px Line height: 100% Letter spacing: 0%" at bounding box center [364, 269] width 395 height 67
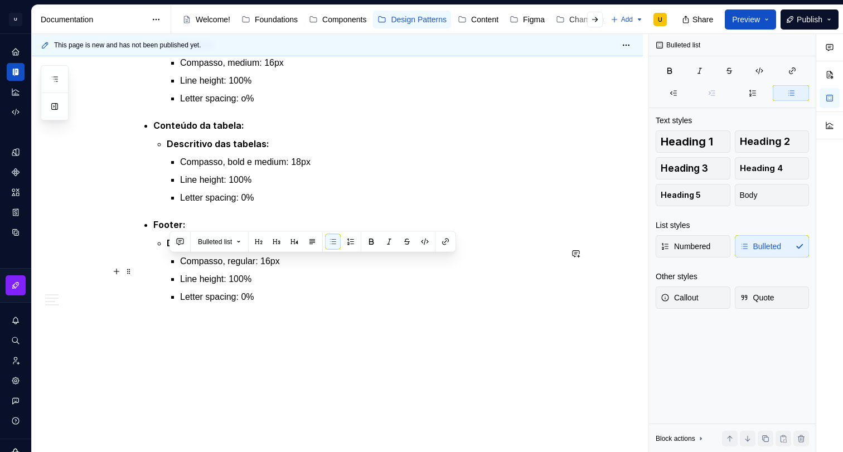
click at [186, 249] on strong "Data e hora:" at bounding box center [194, 242] width 55 height 11
drag, startPoint x: 198, startPoint y: 260, endPoint x: 227, endPoint y: 253, distance: 29.9
click at [200, 249] on strong "Data e hora:" at bounding box center [194, 242] width 55 height 11
click at [214, 249] on strong "Data, hora:" at bounding box center [192, 242] width 50 height 11
click at [193, 249] on strong "Data, hora:" at bounding box center [192, 242] width 50 height 11
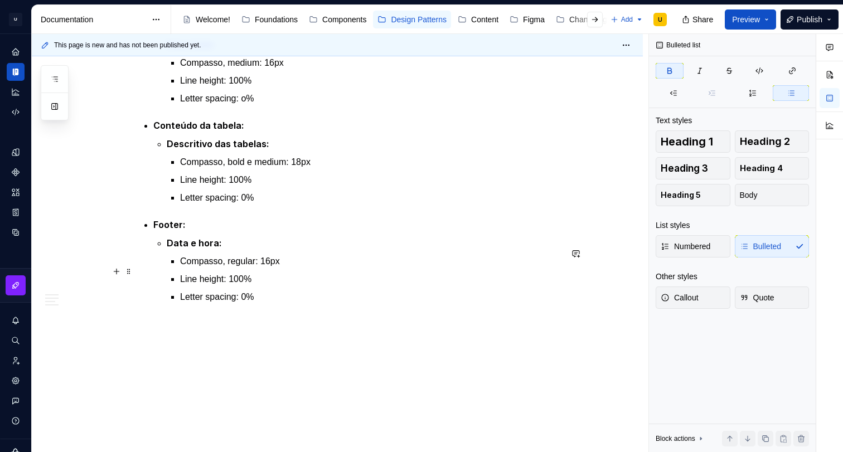
click at [216, 249] on strong "Data e hora:" at bounding box center [194, 242] width 55 height 11
click at [212, 289] on ul "Compasso, regular: 16px Line height: 100% Letter spacing: 0%" at bounding box center [370, 279] width 381 height 49
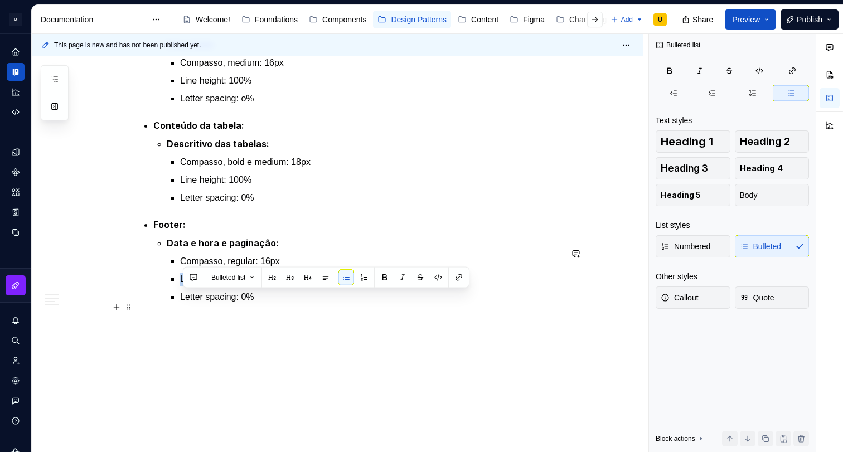
click at [212, 289] on ul "Compasso, regular: 16px Line height: 100% Letter spacing: 0%" at bounding box center [370, 279] width 381 height 49
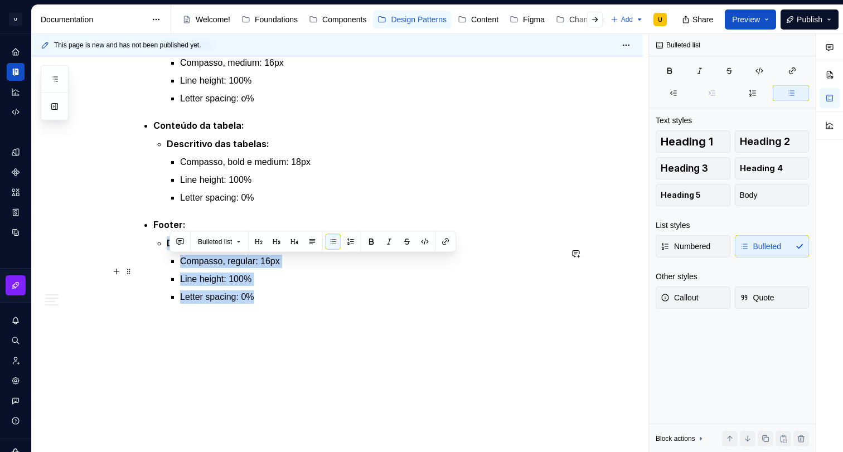
drag, startPoint x: 240, startPoint y: 307, endPoint x: 142, endPoint y: 264, distance: 107.6
copy li "Data e hora e paginação: Compasso, regular: 16px Line height: 100% Letter spaci…"
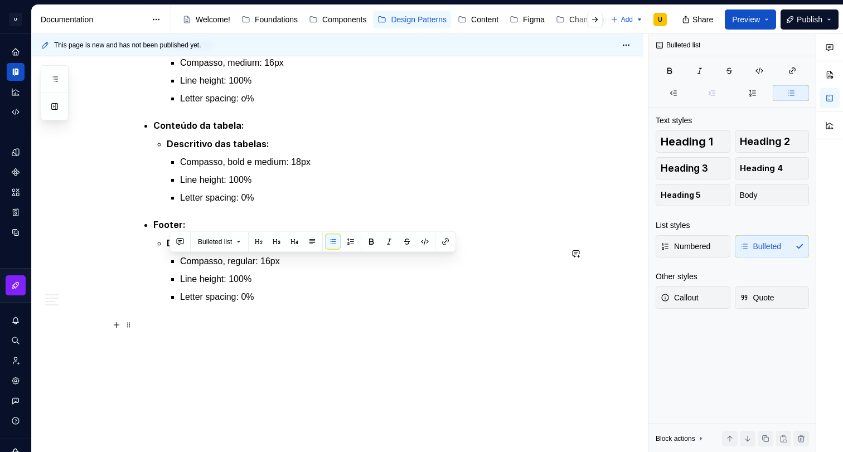
click at [277, 304] on p "Letter spacing: 0%" at bounding box center [370, 296] width 381 height 13
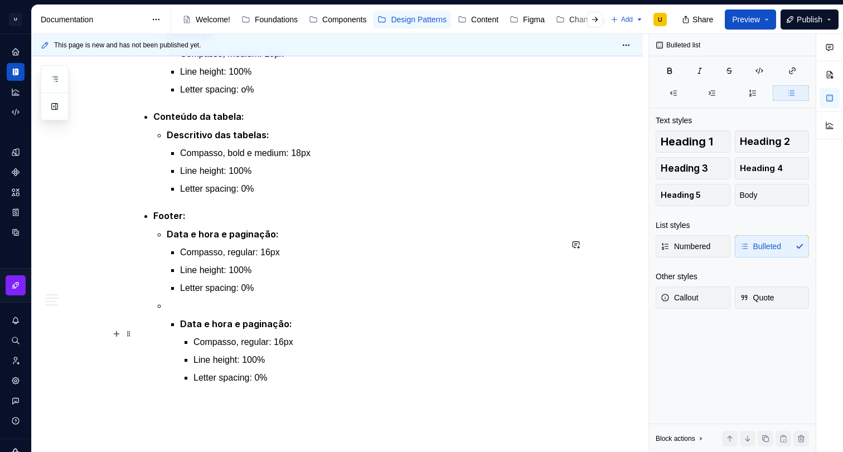
click at [212, 313] on p at bounding box center [364, 305] width 395 height 13
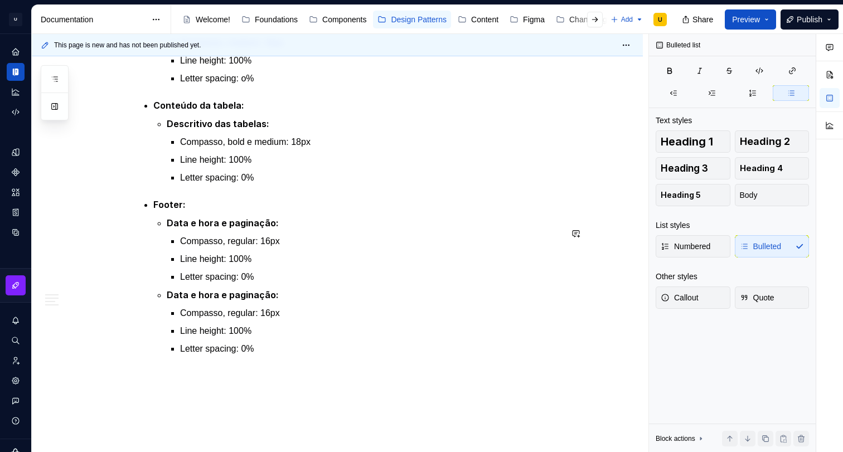
scroll to position [1522, 0]
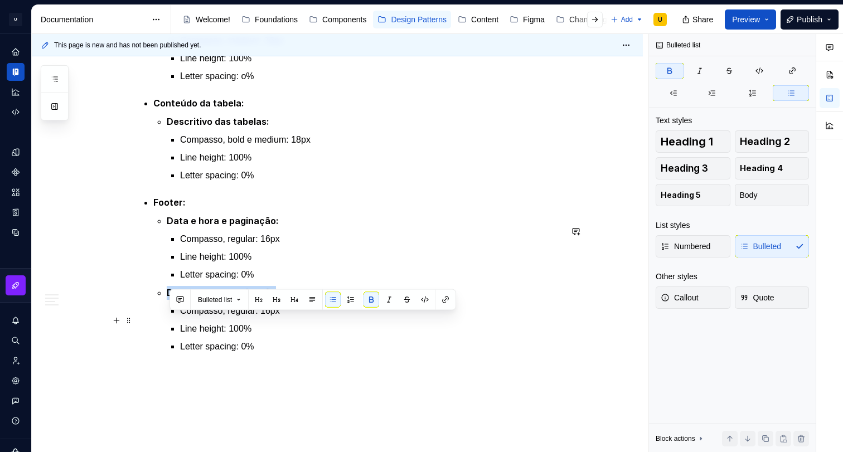
drag, startPoint x: 268, startPoint y: 321, endPoint x: 171, endPoint y: 322, distance: 96.4
click at [171, 298] on strong "Data e hora e paginação:" at bounding box center [223, 292] width 112 height 11
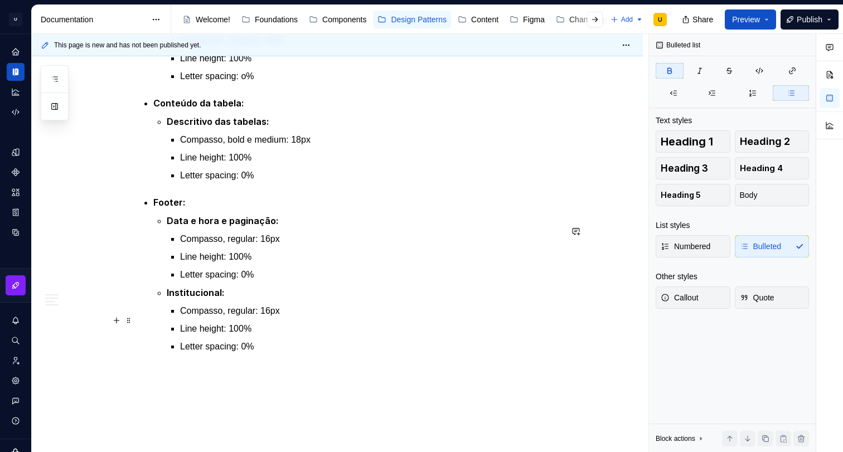
click at [173, 298] on strong "Institucional:" at bounding box center [196, 292] width 58 height 11
click at [169, 323] on li "Footer: Data e hora e paginação: Compasso, regular: 16px Line height: 100% Lett…" at bounding box center [357, 275] width 408 height 158
click at [245, 318] on p "Compasso, regular: 16px" at bounding box center [370, 310] width 381 height 13
click at [353, 336] on p "Line height: 100%" at bounding box center [370, 328] width 381 height 13
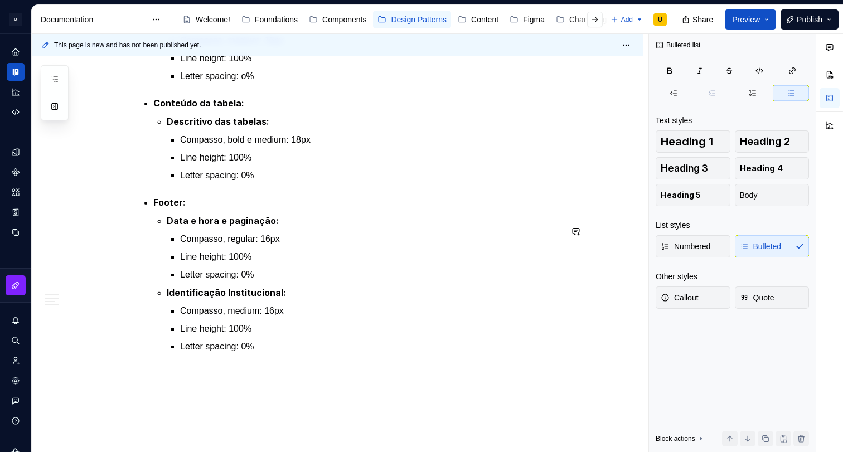
click at [353, 336] on p "Line height: 100%" at bounding box center [370, 328] width 381 height 13
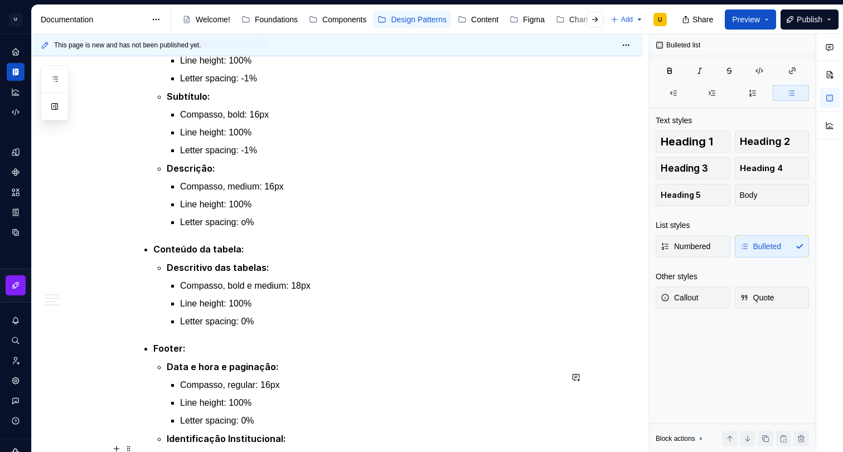
scroll to position [1599, 0]
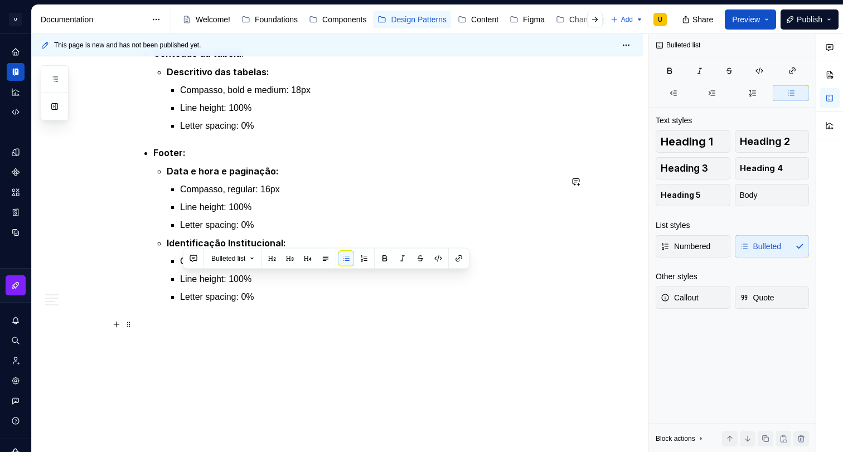
click at [266, 295] on p "Letter spacing: 0%" at bounding box center [370, 296] width 381 height 13
click at [322, 21] on button "Page tree" at bounding box center [315, 19] width 13 height 13
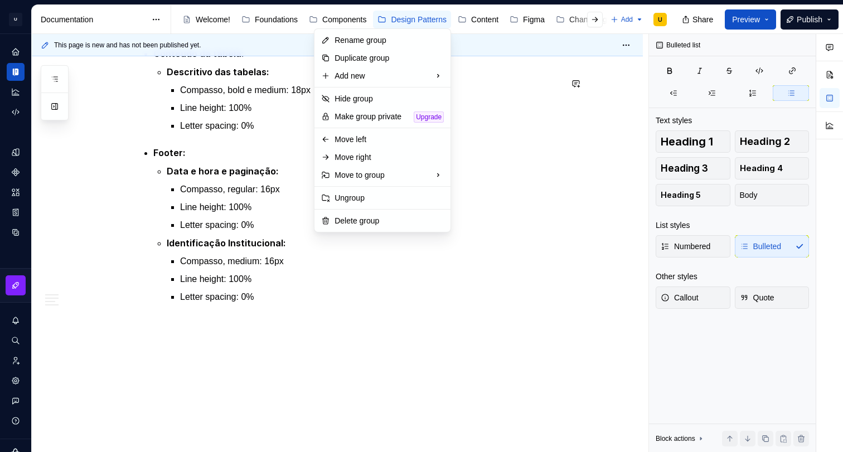
click at [344, 19] on html "U Clarice.DS U Design system data Documentation Accessibility guide for tree Pa…" at bounding box center [421, 226] width 843 height 452
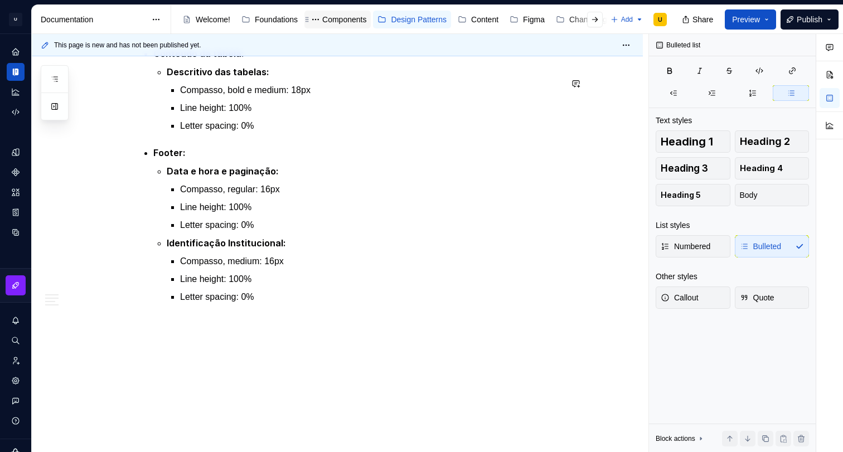
click at [351, 18] on div "Components" at bounding box center [344, 19] width 44 height 11
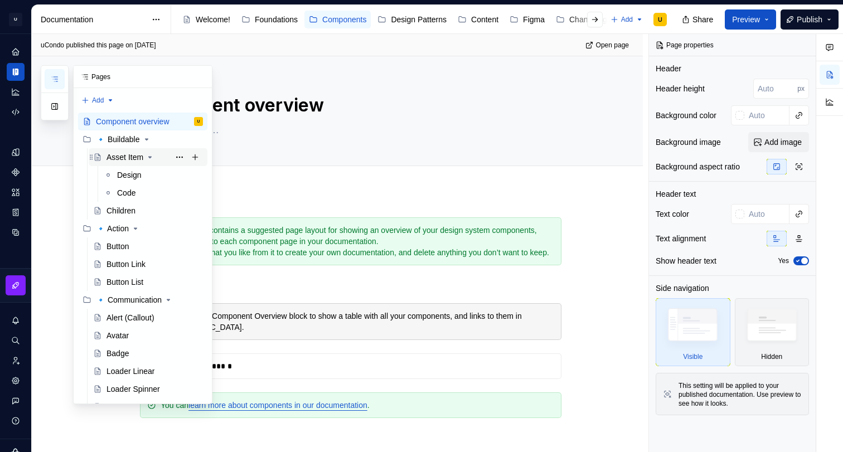
click at [127, 152] on div "Asset Item" at bounding box center [124, 157] width 37 height 11
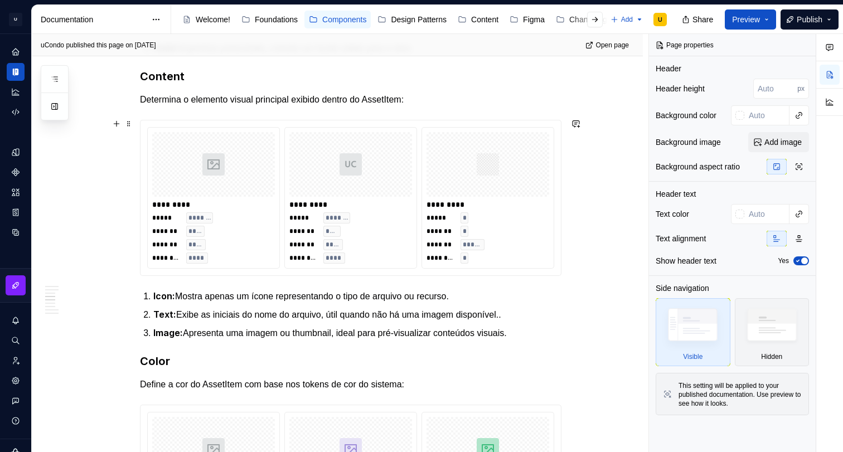
scroll to position [782, 0]
click at [158, 122] on div "********* ***** ******* ******* **** ******* ***** ********* **** ********* ***…" at bounding box center [350, 199] width 420 height 155
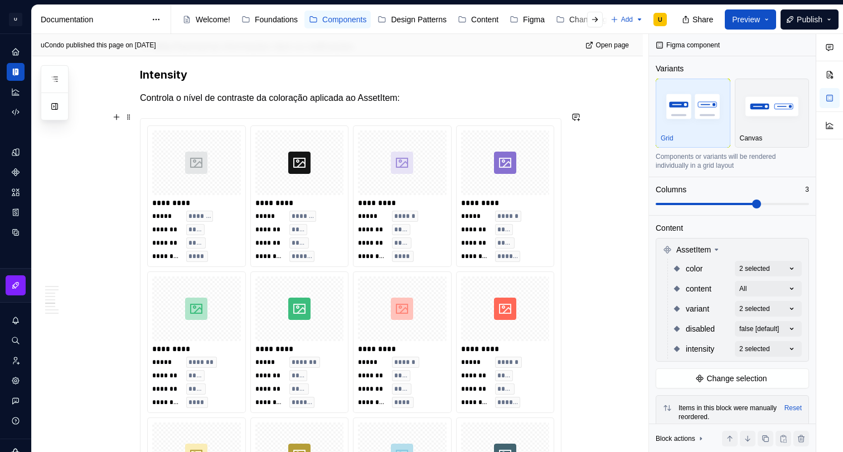
scroll to position [1418, 0]
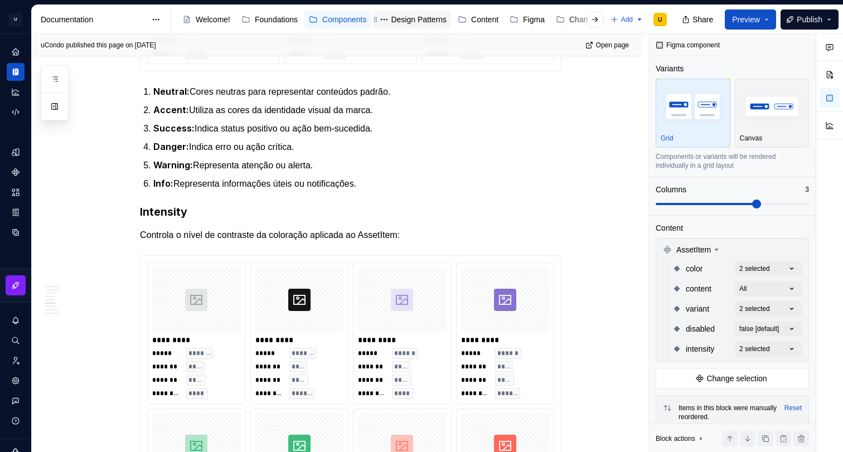
click at [439, 18] on div "Design Patterns" at bounding box center [419, 19] width 56 height 11
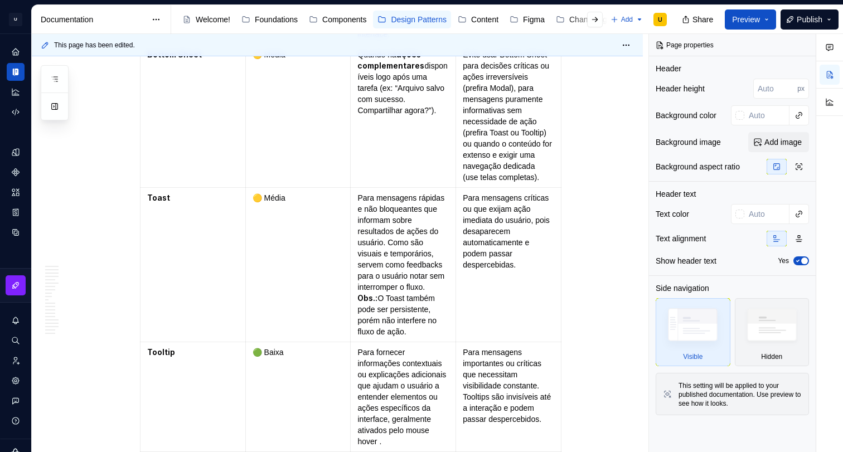
scroll to position [1316, 0]
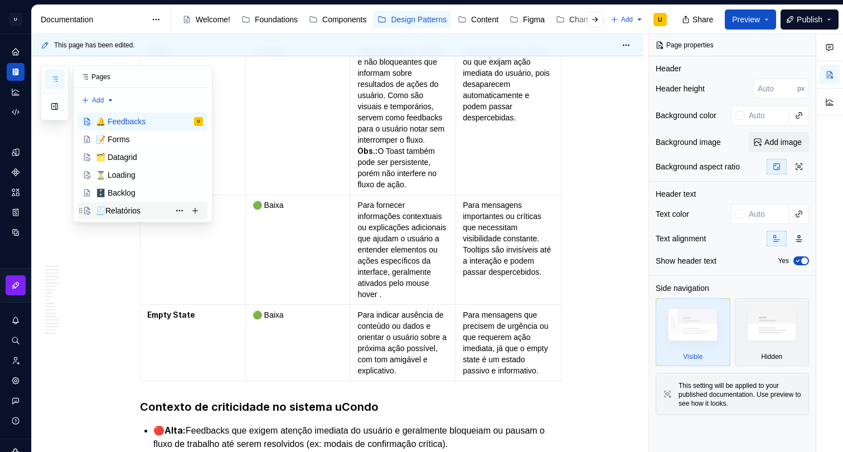
click at [111, 205] on div "🧾Relatórios" at bounding box center [118, 210] width 45 height 11
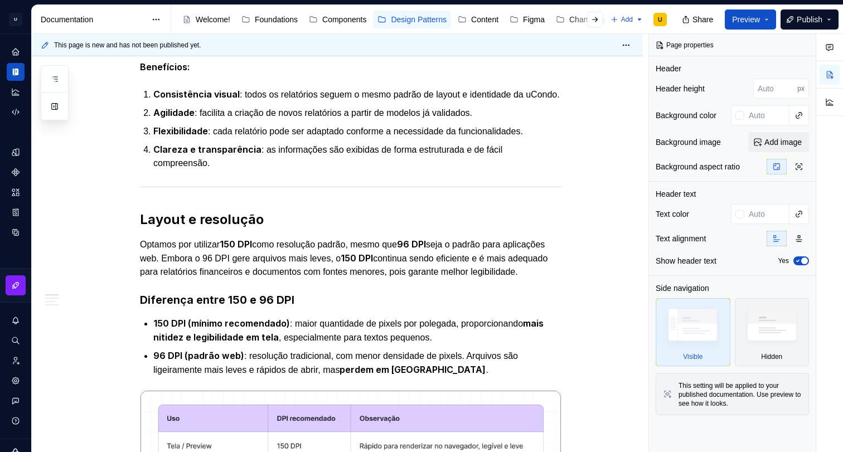
type textarea "*"
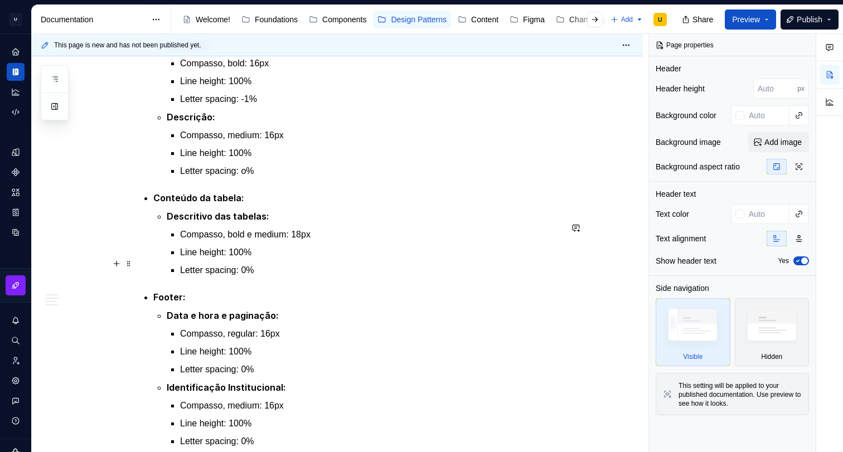
scroll to position [1599, 0]
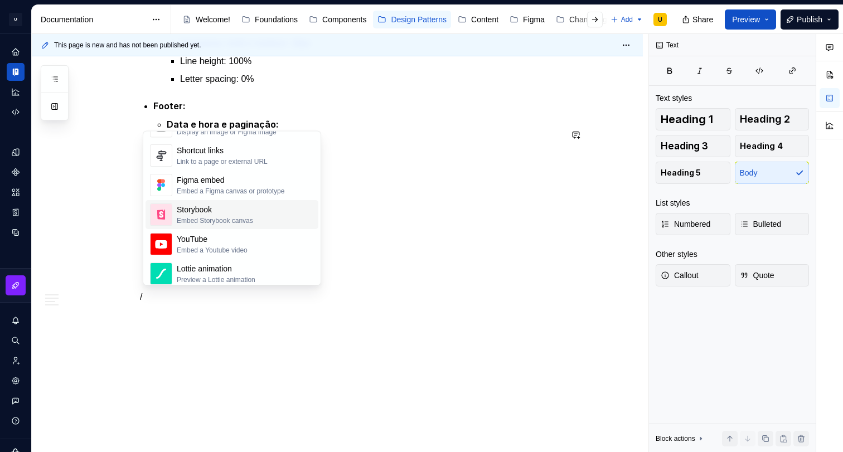
scroll to position [494, 0]
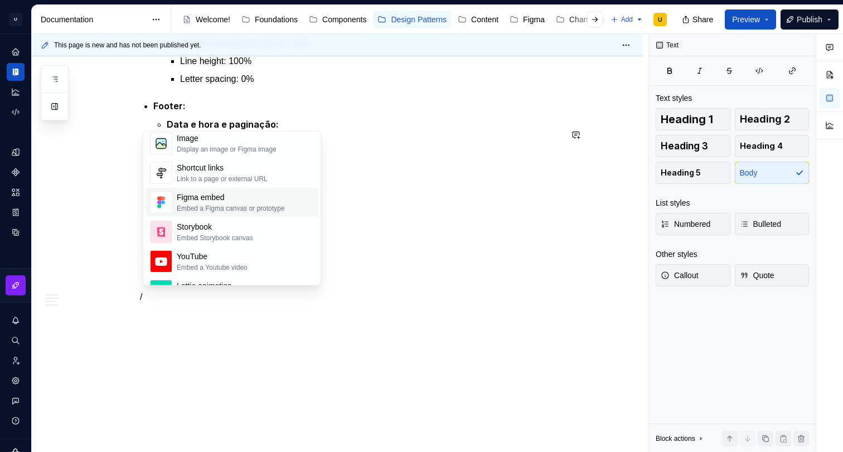
click at [240, 203] on div "Figma embed Embed a Figma canvas or prototype" at bounding box center [231, 202] width 108 height 21
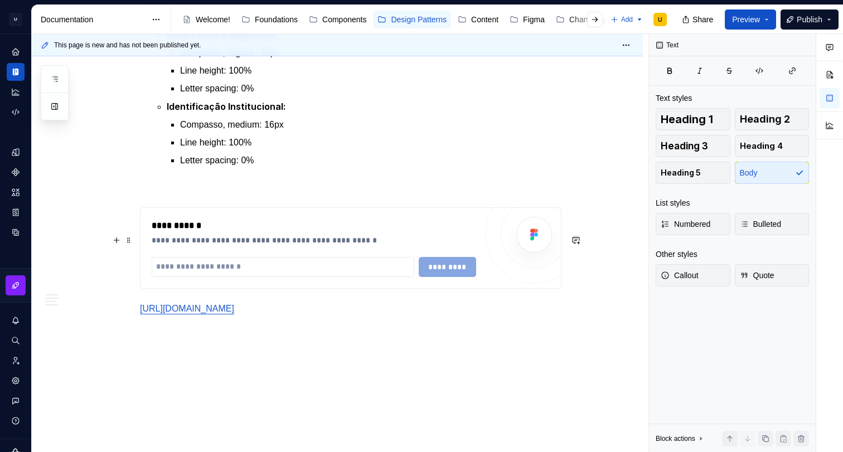
scroll to position [1722, 0]
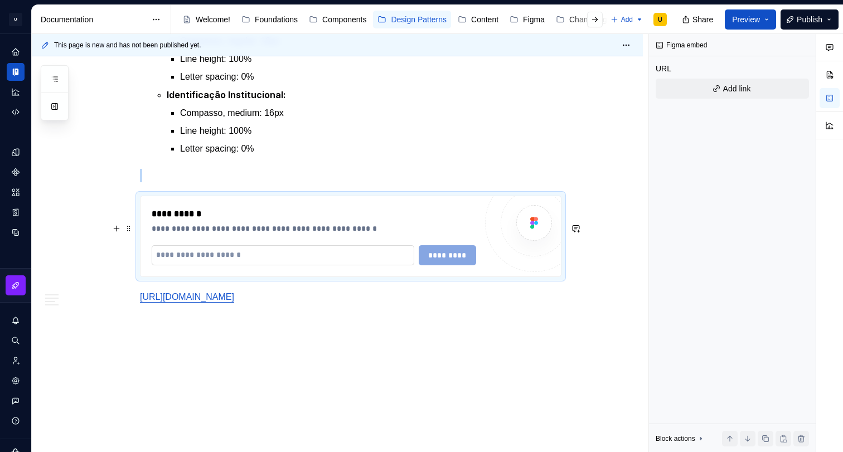
click at [269, 265] on input "text" at bounding box center [283, 255] width 263 height 20
paste input "**********"
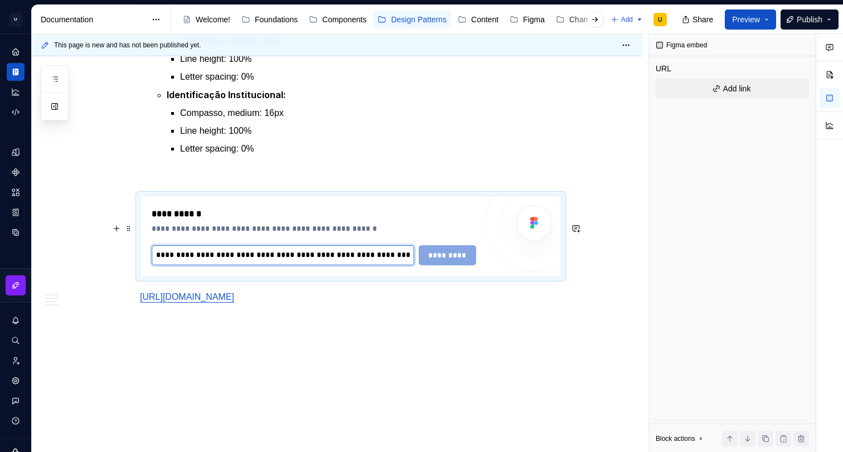
scroll to position [0, 276]
type input "**********"
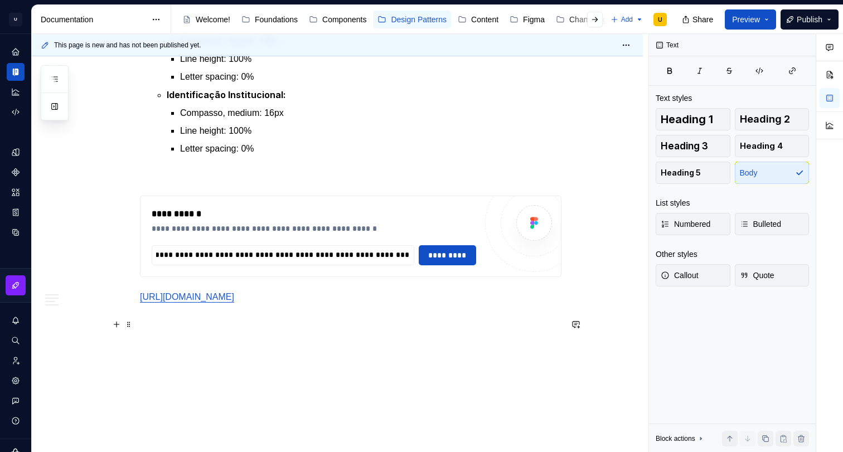
scroll to position [0, 0]
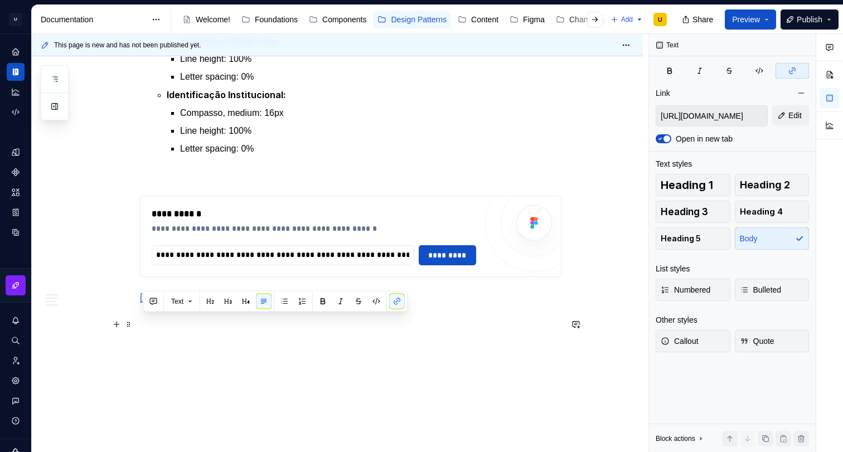
drag, startPoint x: 335, startPoint y: 337, endPoint x: 137, endPoint y: 320, distance: 199.2
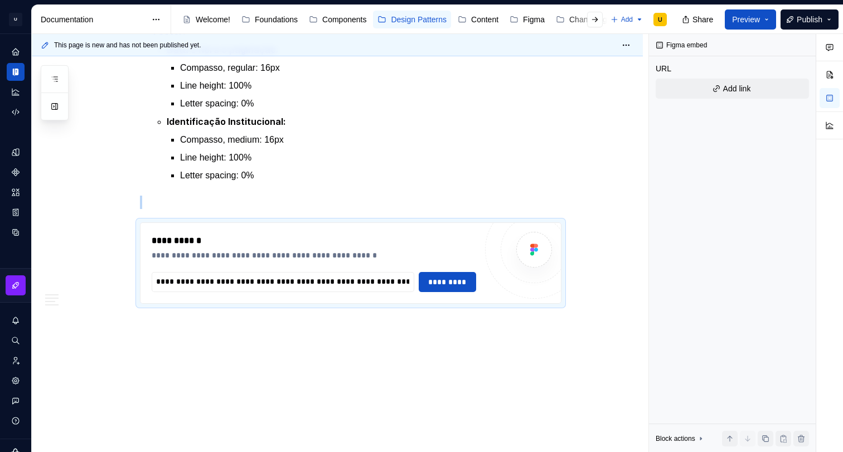
scroll to position [1721, 0]
click at [430, 284] on span "*********" at bounding box center [447, 281] width 43 height 11
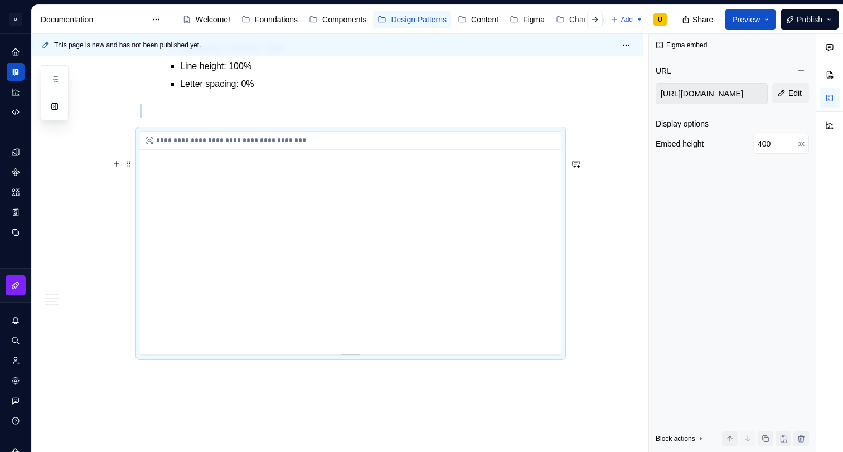
scroll to position [1815, 0]
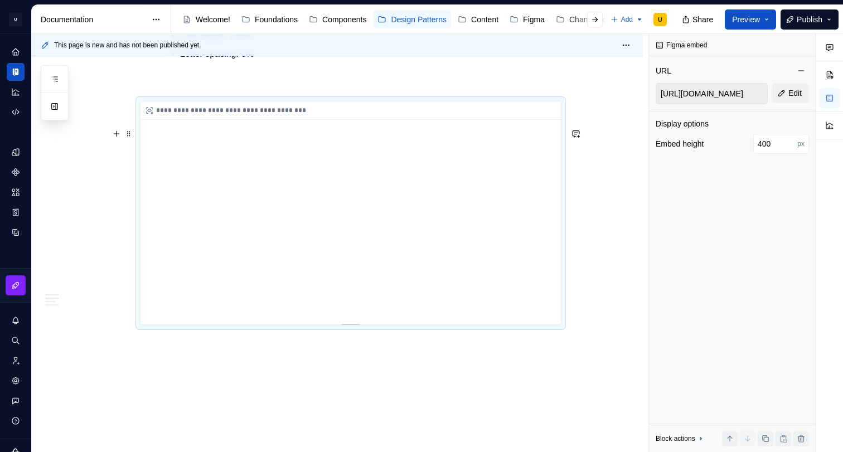
drag, startPoint x: 275, startPoint y: 232, endPoint x: 275, endPoint y: 266, distance: 34.0
click at [280, 270] on div "**********" at bounding box center [350, 212] width 420 height 223
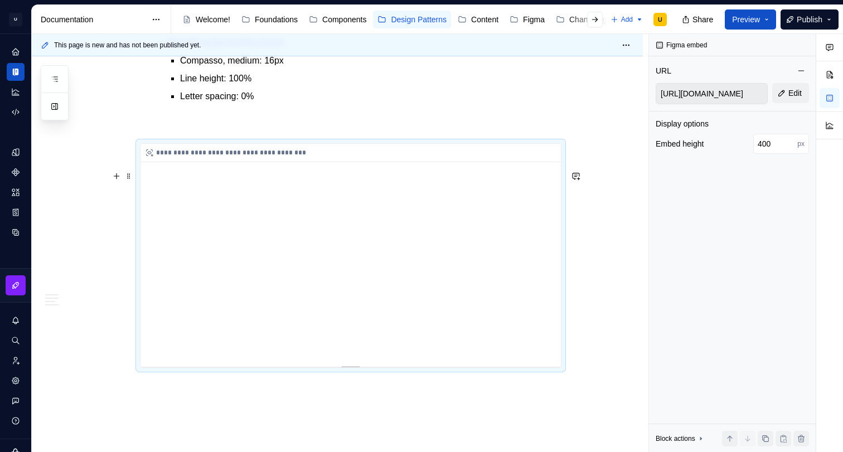
scroll to position [1780, 0]
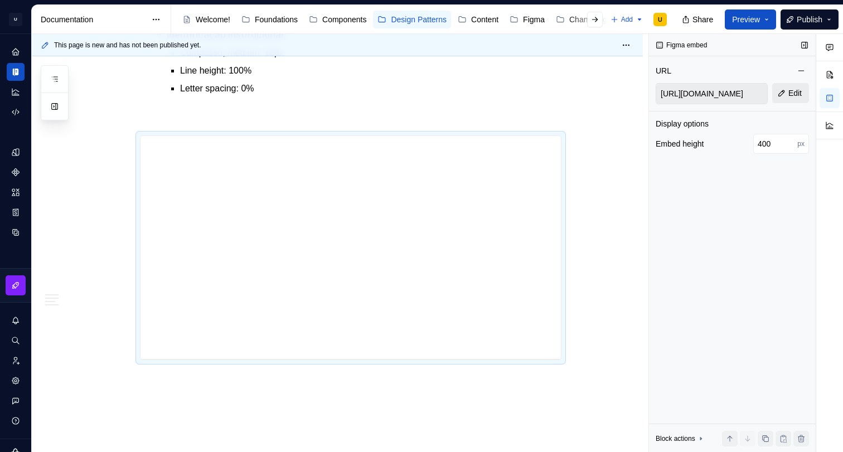
click at [791, 96] on span "Edit" at bounding box center [794, 93] width 13 height 11
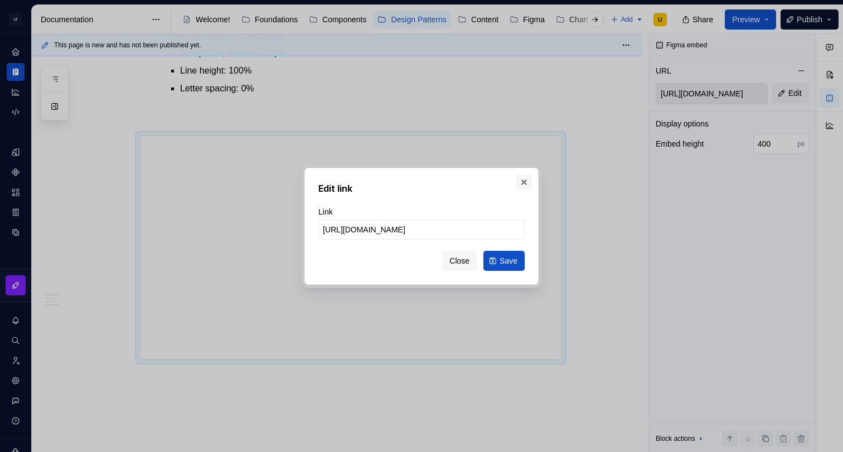
click at [522, 182] on button "button" at bounding box center [524, 182] width 16 height 16
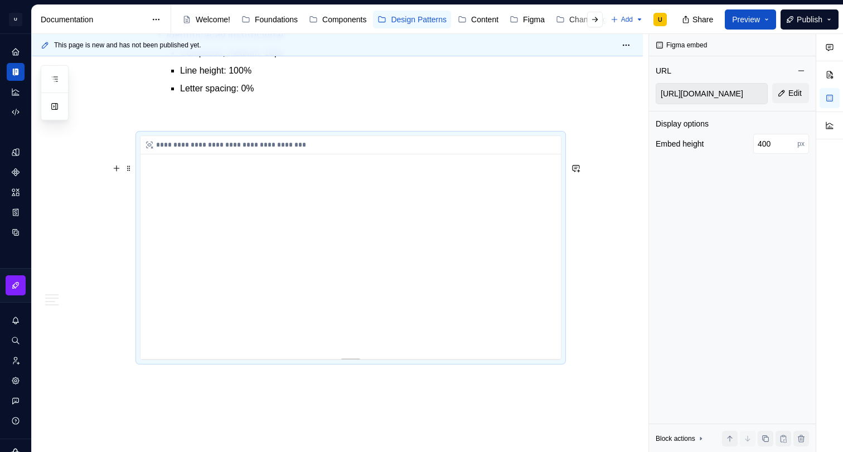
click at [547, 330] on div "**********" at bounding box center [350, 247] width 420 height 223
click at [547, 341] on div "**********" at bounding box center [350, 247] width 420 height 223
drag, startPoint x: 419, startPoint y: 282, endPoint x: 364, endPoint y: 287, distance: 54.9
click at [364, 287] on div "**********" at bounding box center [350, 247] width 420 height 223
click at [198, 182] on div "**********" at bounding box center [350, 247] width 420 height 223
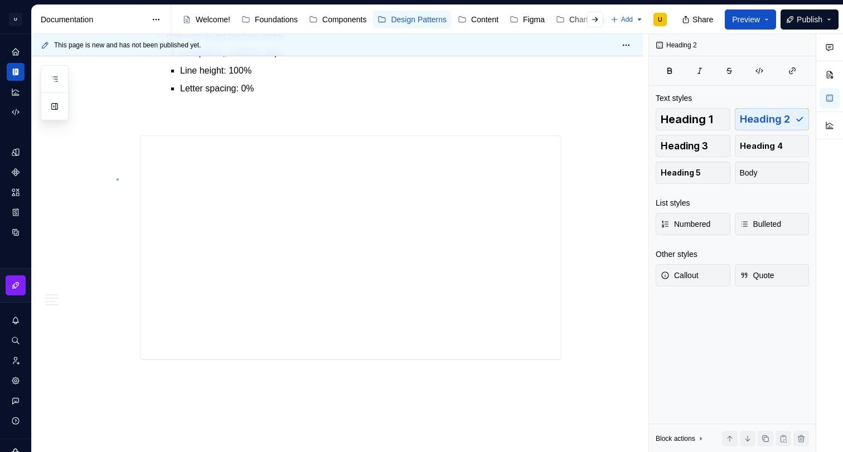
click at [117, 178] on div "This page is new and has not been published yet. 🧾Relatórios Os padrões de rela…" at bounding box center [340, 243] width 617 height 419
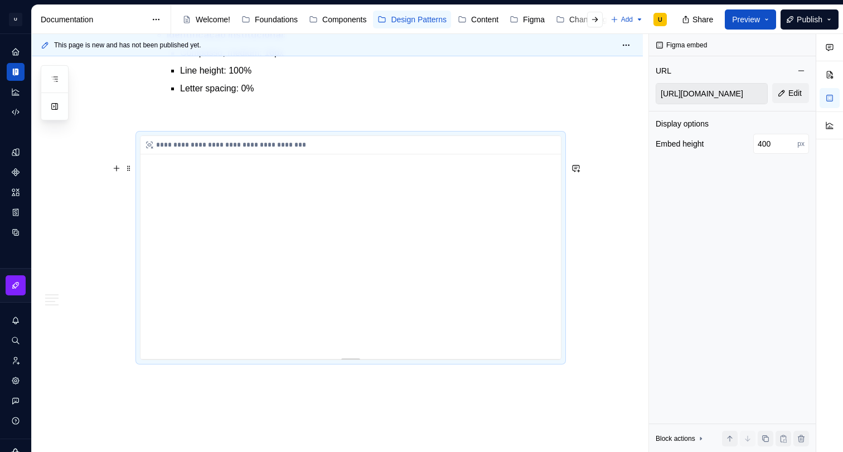
click at [205, 186] on div "**********" at bounding box center [350, 247] width 420 height 223
click at [686, 437] on div "Block actions" at bounding box center [676, 438] width 40 height 9
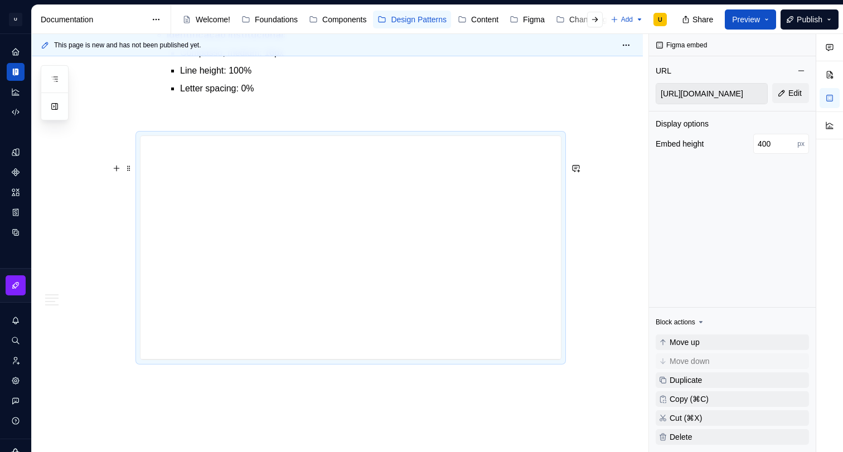
click at [548, 343] on div "**********" at bounding box center [350, 247] width 420 height 223
click at [548, 332] on div "**********" at bounding box center [350, 247] width 420 height 223
drag, startPoint x: 446, startPoint y: 279, endPoint x: 416, endPoint y: 293, distance: 32.7
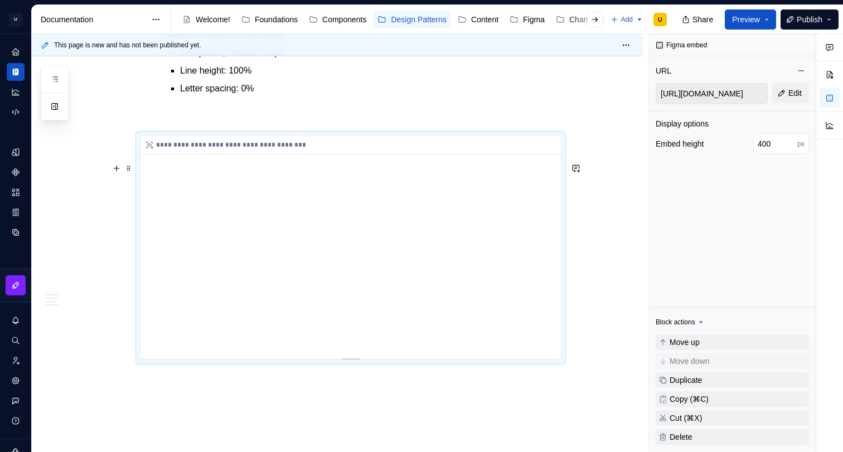
click at [407, 297] on div "**********" at bounding box center [350, 247] width 420 height 223
drag, startPoint x: 426, startPoint y: 289, endPoint x: 442, endPoint y: 276, distance: 20.2
click at [431, 286] on div "**********" at bounding box center [350, 247] width 420 height 223
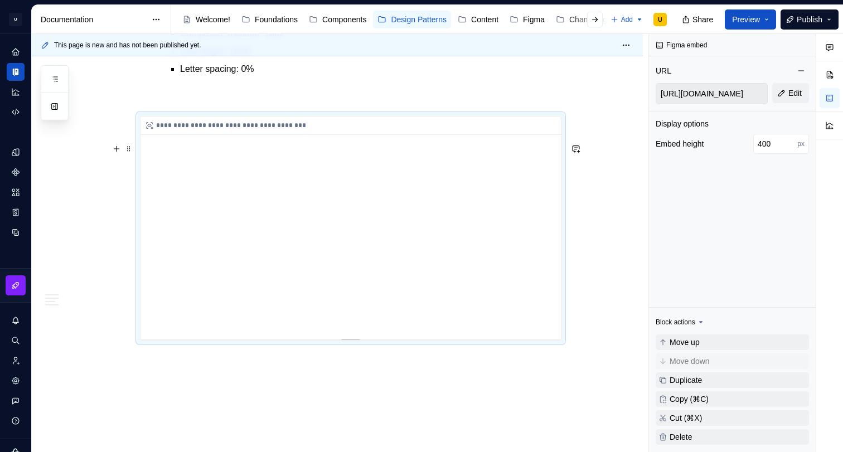
scroll to position [1802, 0]
click at [443, 275] on div "**********" at bounding box center [350, 226] width 420 height 223
click at [168, 258] on div "**********" at bounding box center [350, 226] width 420 height 223
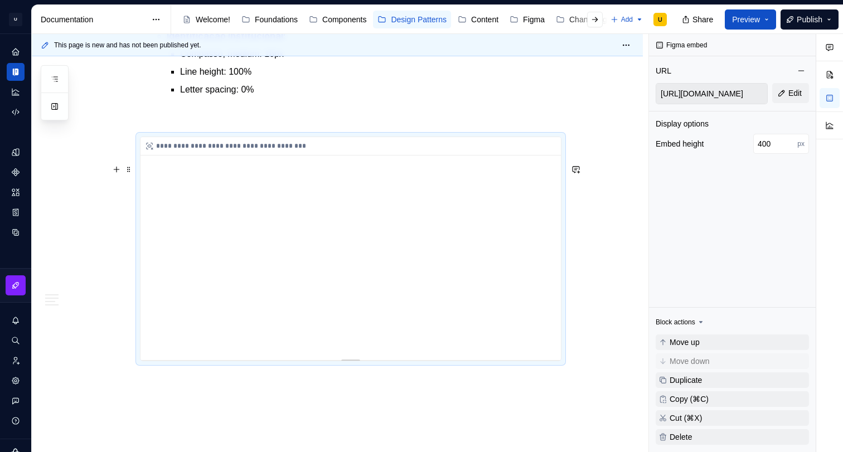
scroll to position [1864, 0]
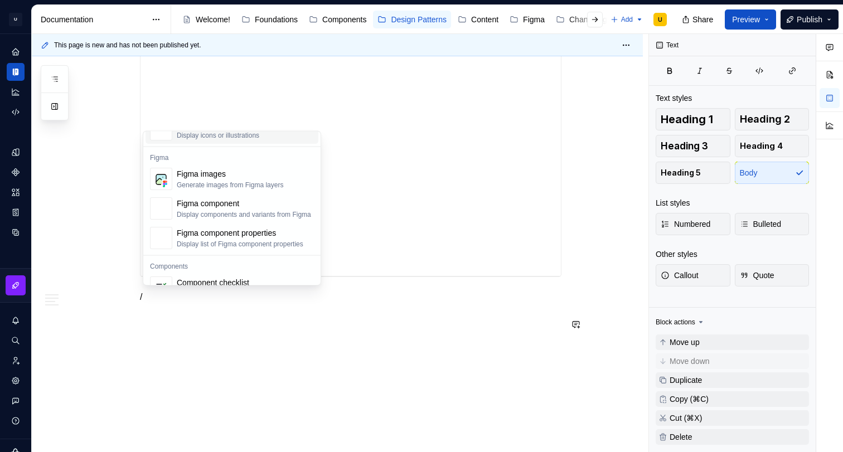
scroll to position [1032, 0]
click at [239, 234] on div "Figma component properties" at bounding box center [240, 232] width 127 height 11
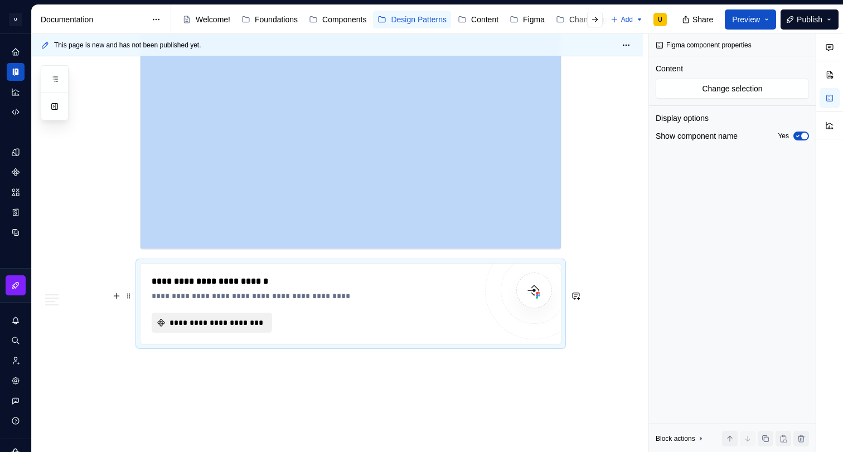
click at [235, 328] on span "**********" at bounding box center [216, 322] width 97 height 11
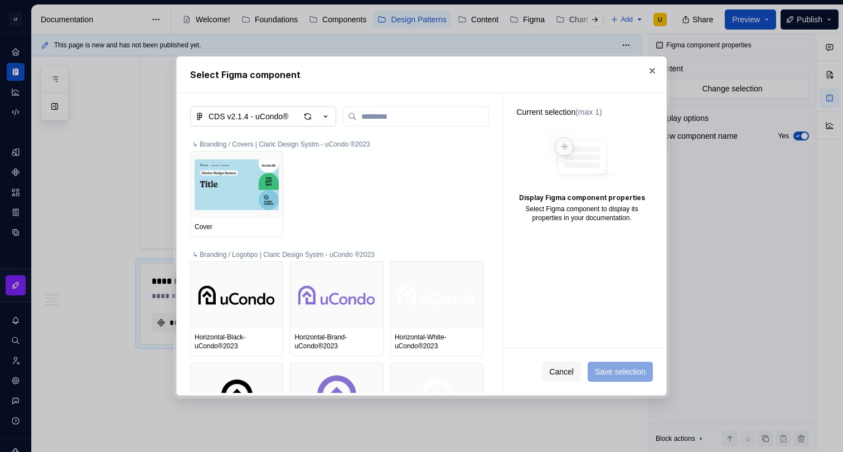
click at [326, 120] on icon "button" at bounding box center [325, 116] width 11 height 11
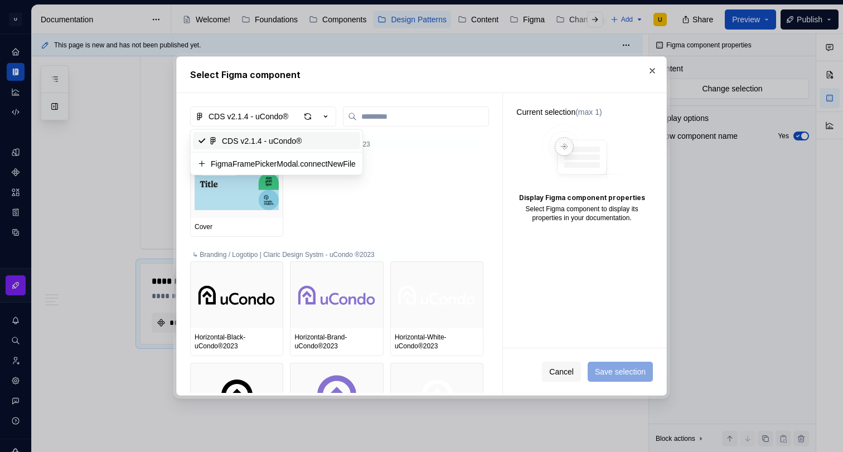
click at [352, 90] on div "Select Figma component CDS v2.1.4 - uCondo® ↳ Branding / Covers | Claric Design…" at bounding box center [421, 226] width 843 height 452
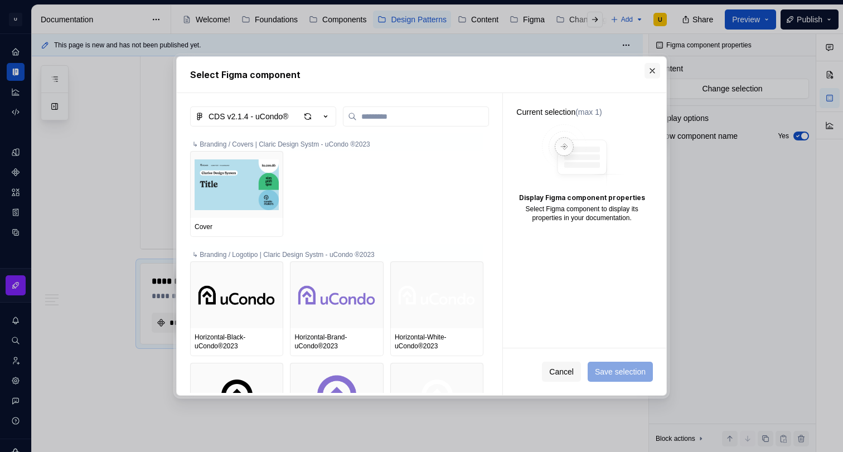
click at [653, 71] on button "button" at bounding box center [652, 71] width 16 height 16
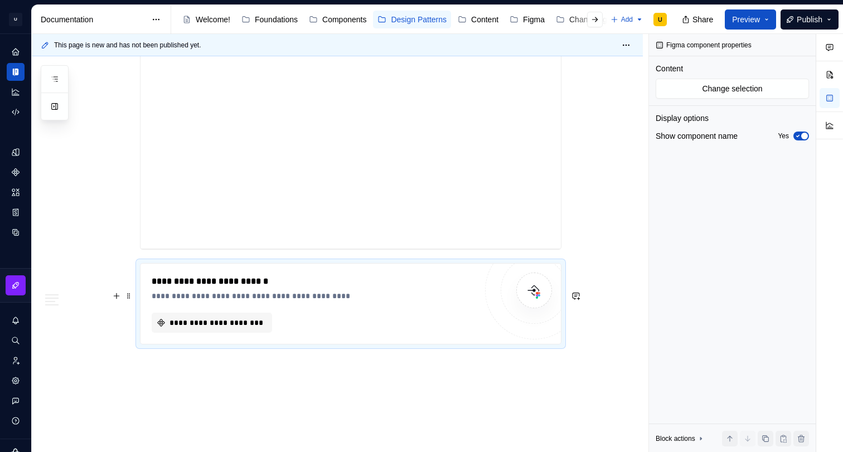
scroll to position [1924, 0]
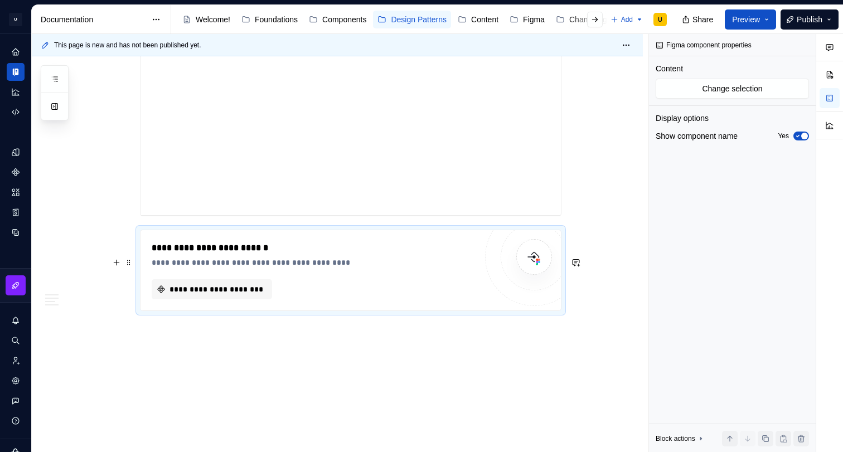
click at [237, 268] on div "**********" at bounding box center [314, 262] width 324 height 11
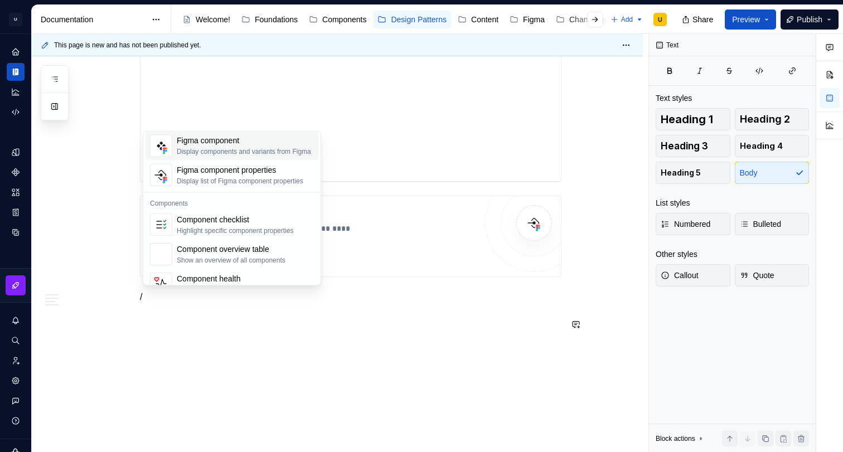
scroll to position [1110, 0]
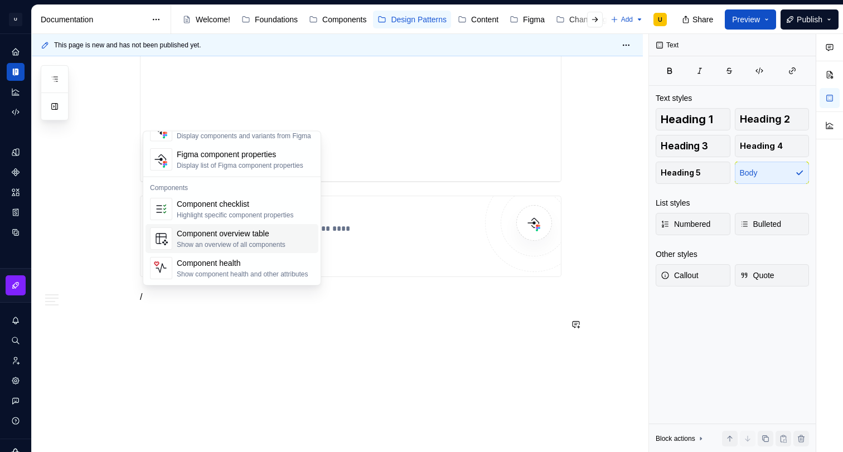
click at [248, 234] on div "Component overview table" at bounding box center [231, 234] width 109 height 11
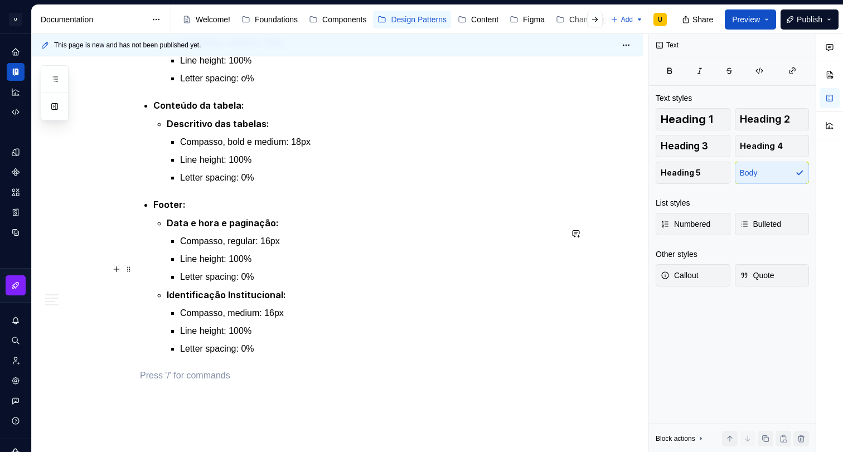
scroll to position [1551, 0]
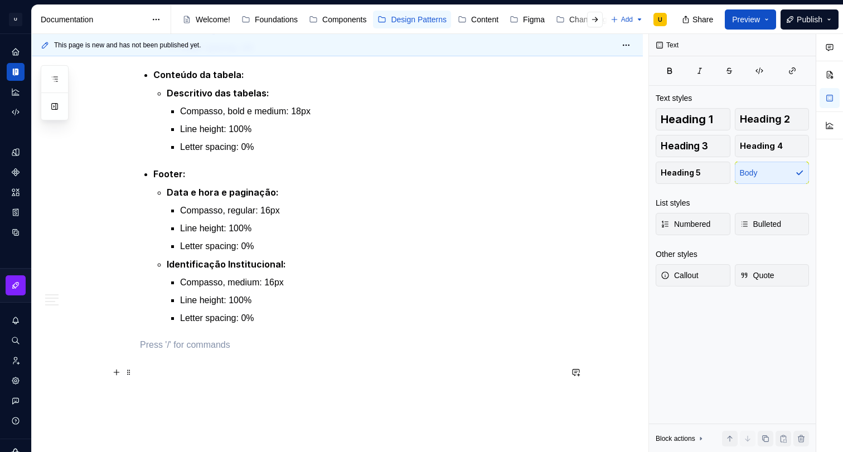
click at [195, 352] on p at bounding box center [350, 344] width 421 height 13
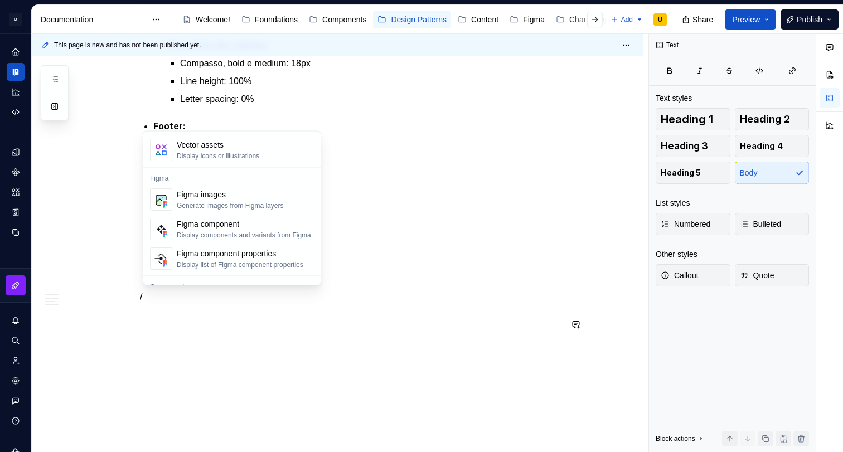
scroll to position [1020, 0]
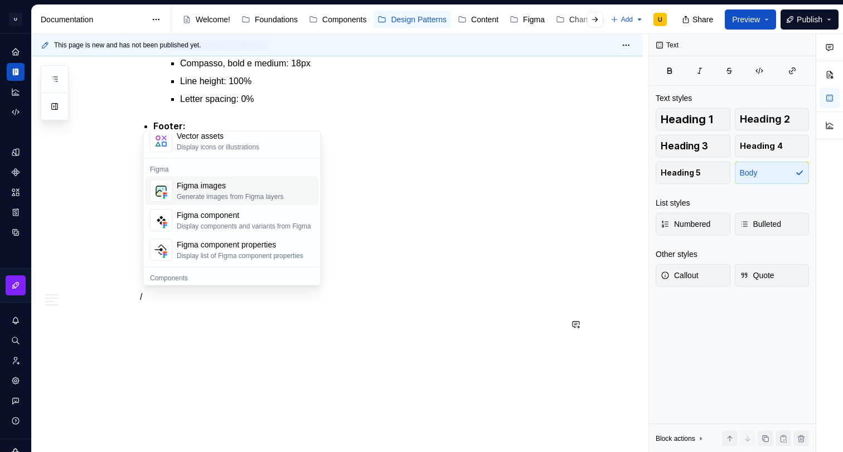
click at [254, 198] on div "Generate images from Figma layers" at bounding box center [230, 197] width 106 height 9
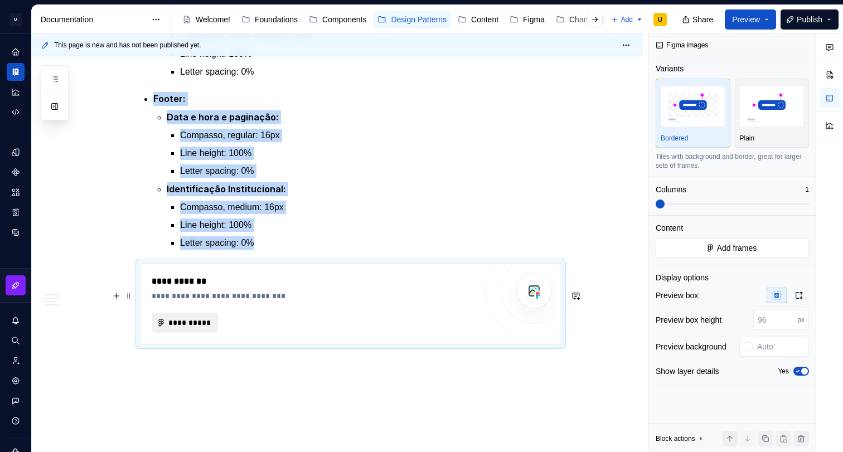
click at [201, 328] on span "**********" at bounding box center [189, 322] width 43 height 11
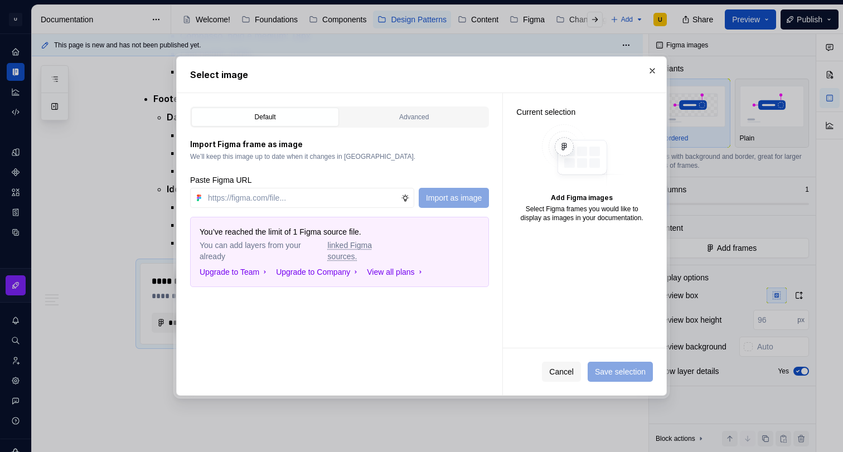
type textarea "*"
click at [357, 195] on input "text" at bounding box center [301, 198] width 197 height 20
type input "[URL][DOMAIN_NAME]"
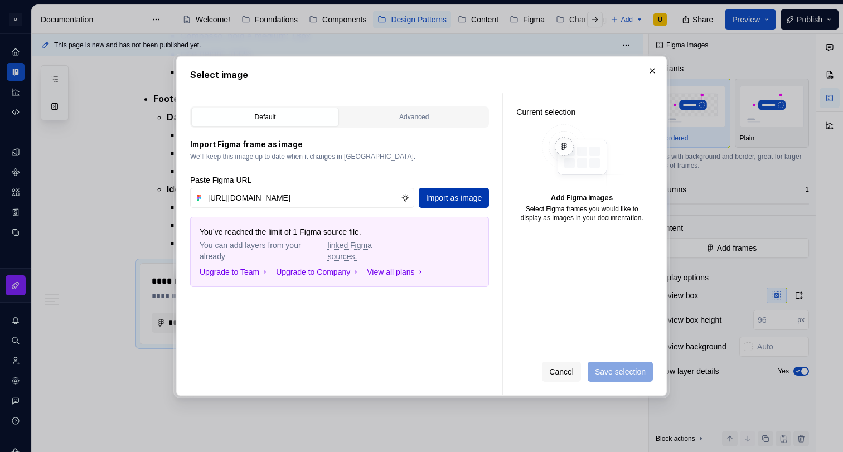
click at [448, 197] on span "Import as image" at bounding box center [454, 197] width 56 height 11
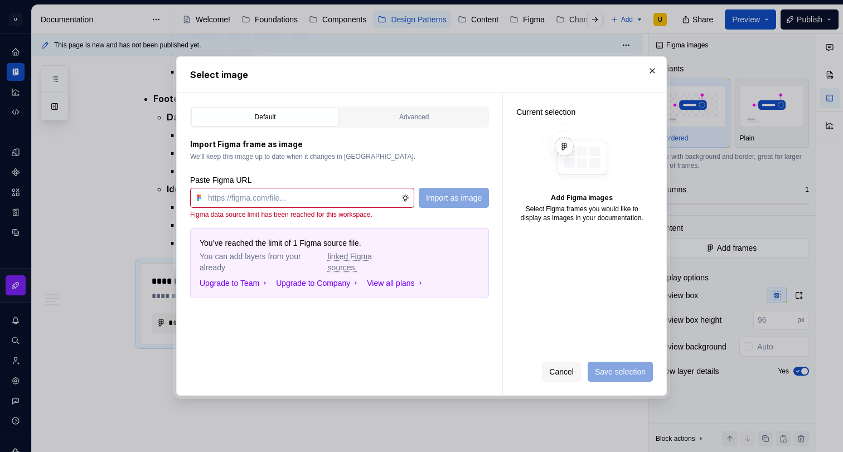
click at [283, 214] on p "Figma data source limit has been reached for this workspace." at bounding box center [339, 214] width 299 height 9
click at [654, 67] on button "button" at bounding box center [652, 71] width 16 height 16
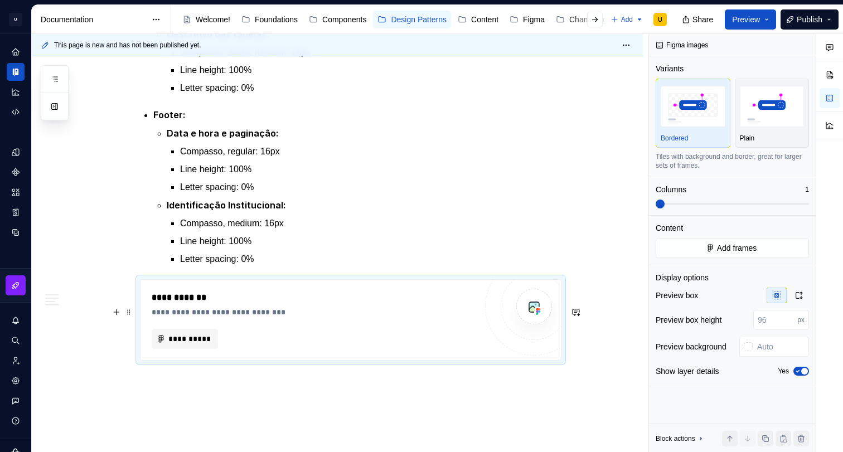
scroll to position [1640, 0]
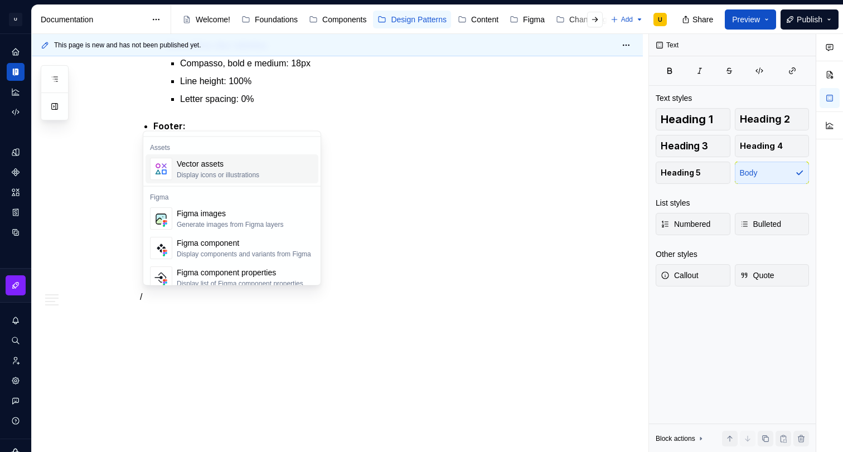
scroll to position [989, 0]
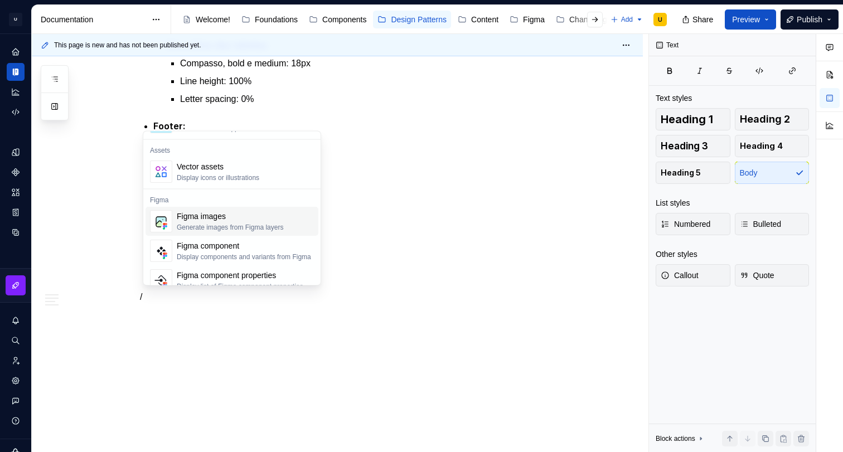
click at [251, 221] on div "Figma images" at bounding box center [230, 216] width 106 height 11
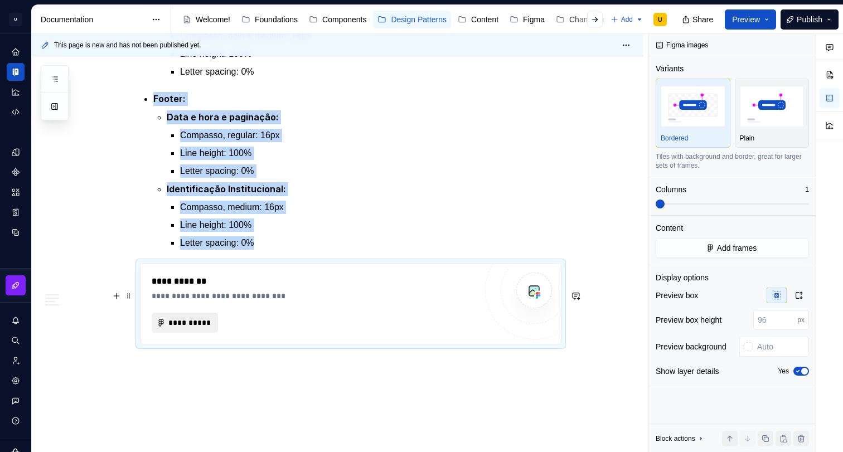
click at [198, 328] on span "**********" at bounding box center [189, 322] width 43 height 11
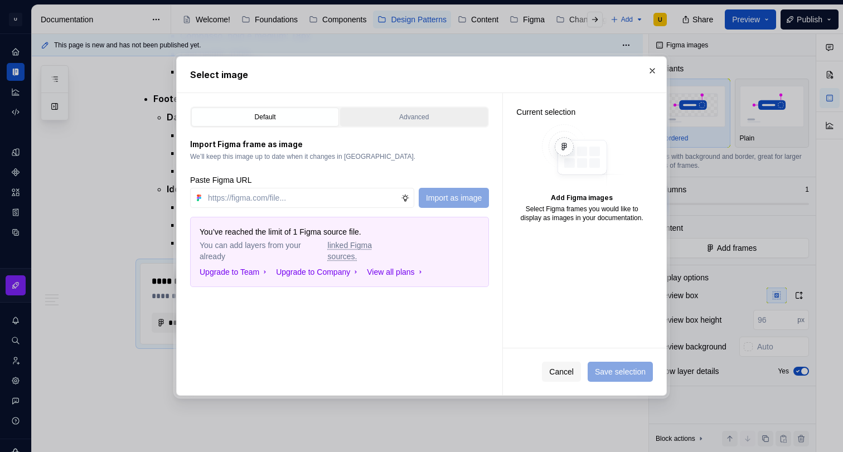
type textarea "*"
click at [363, 200] on input "text" at bounding box center [301, 198] width 197 height 20
type input "[URL][DOMAIN_NAME]"
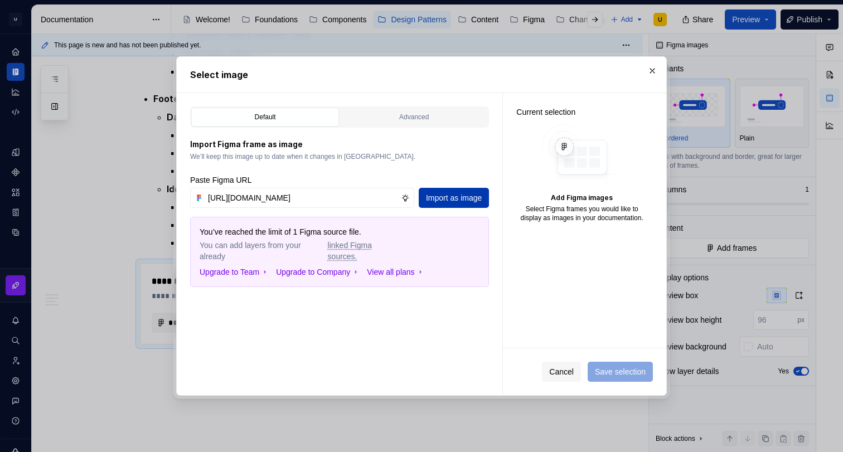
click at [456, 196] on span "Import as image" at bounding box center [454, 197] width 56 height 11
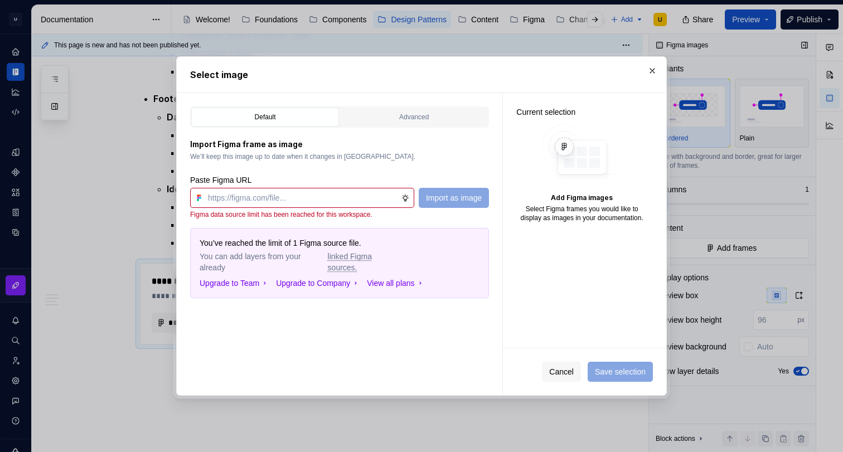
click at [657, 70] on button "button" at bounding box center [652, 71] width 16 height 16
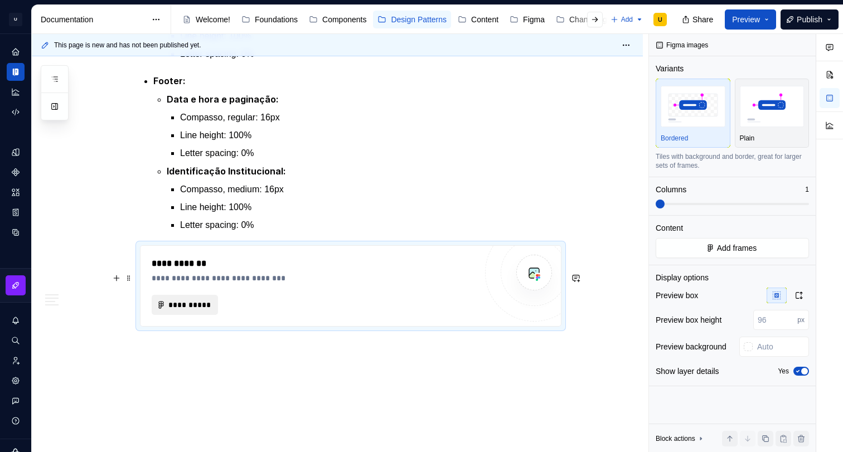
scroll to position [1647, 0]
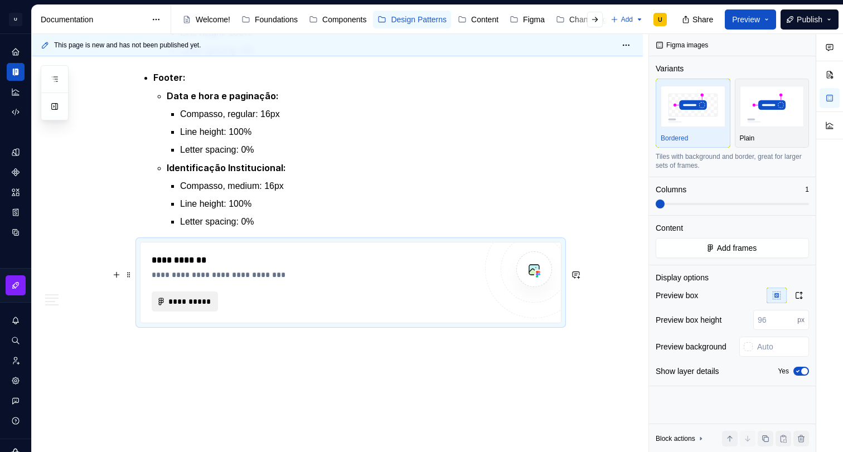
click at [200, 307] on span "**********" at bounding box center [189, 301] width 43 height 11
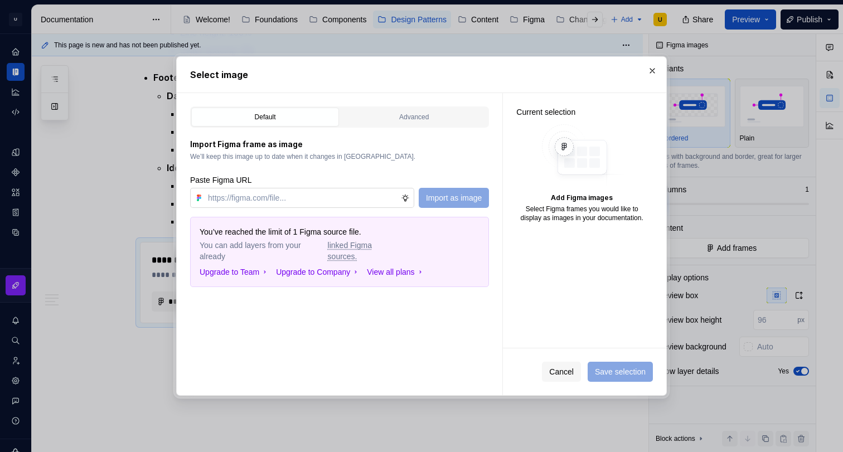
click at [340, 191] on input "text" at bounding box center [301, 198] width 197 height 20
click at [298, 200] on input "text" at bounding box center [301, 198] width 197 height 20
paste input "[URL][DOMAIN_NAME]"
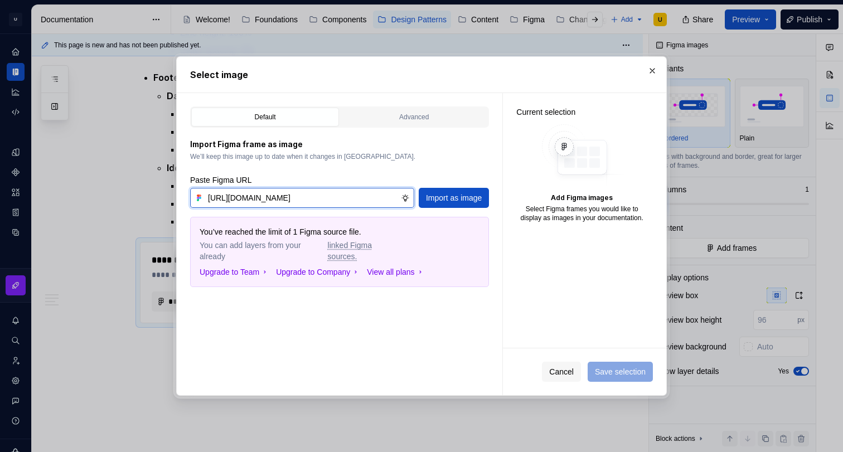
scroll to position [0, 346]
type input "[URL][DOMAIN_NAME]"
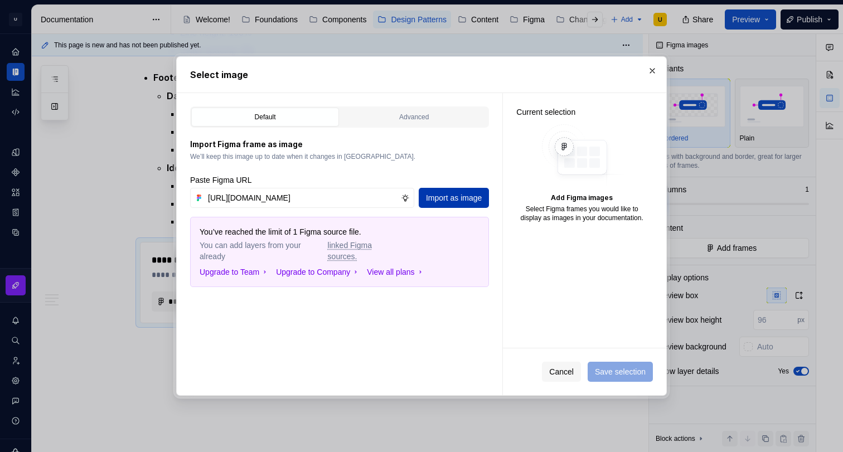
scroll to position [0, 0]
click at [452, 196] on span "Import as image" at bounding box center [454, 197] width 56 height 11
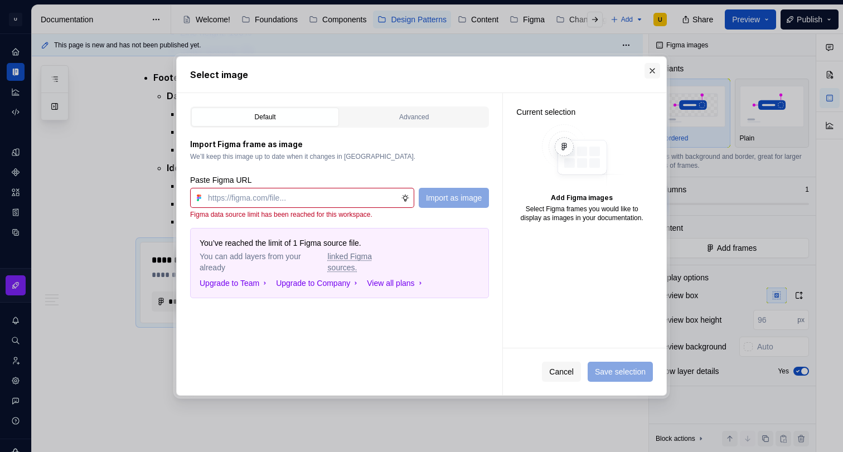
click at [654, 70] on button "button" at bounding box center [652, 71] width 16 height 16
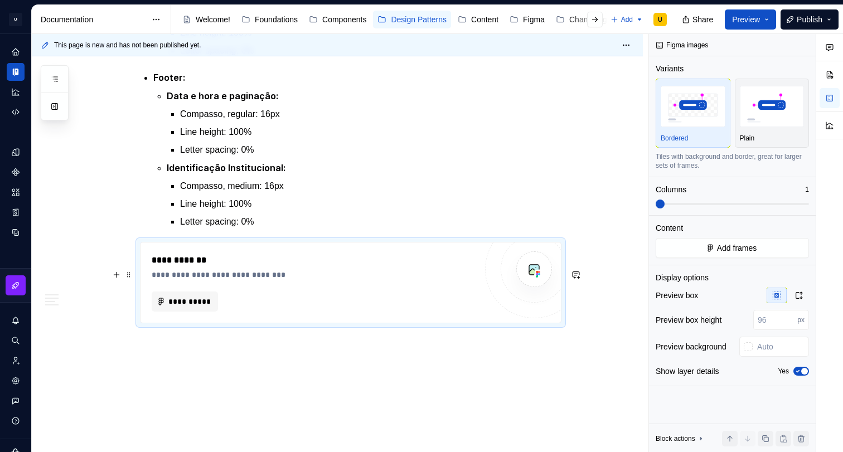
click at [291, 280] on div "**********" at bounding box center [314, 274] width 324 height 11
click at [191, 307] on span "**********" at bounding box center [189, 301] width 43 height 11
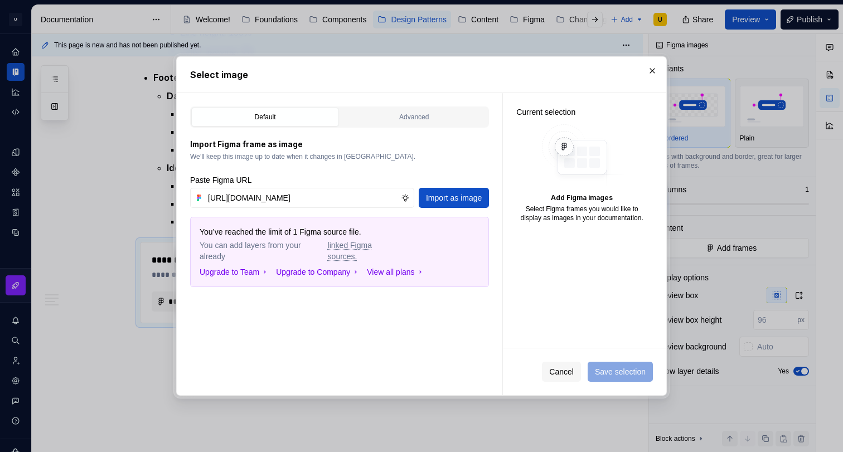
scroll to position [0, 347]
type input "[URL][DOMAIN_NAME]"
click at [421, 196] on button "Import as image" at bounding box center [454, 198] width 70 height 20
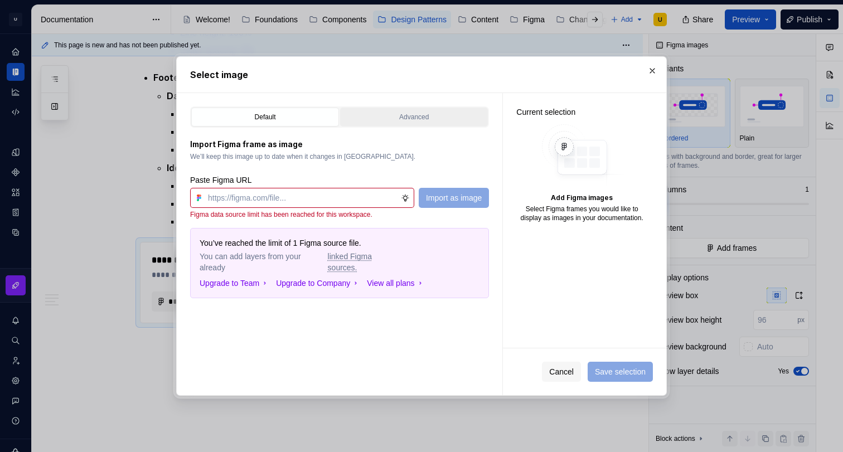
click at [417, 108] on button "Advanced" at bounding box center [414, 117] width 148 height 19
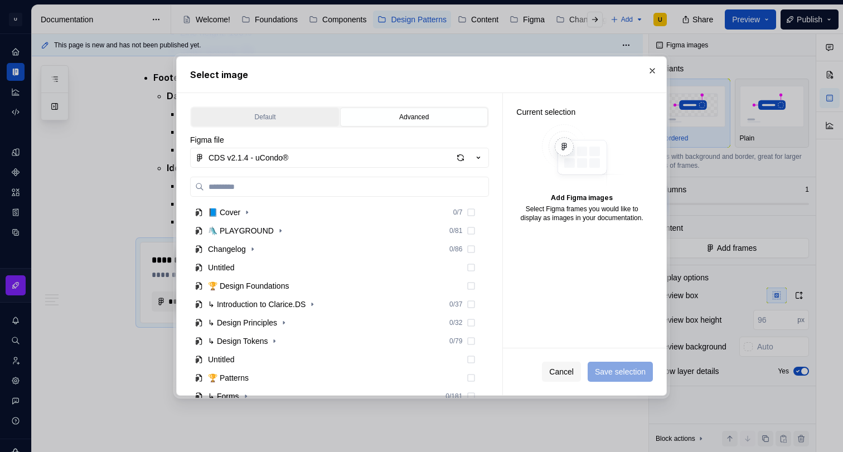
type textarea "*"
click at [479, 161] on icon "button" at bounding box center [478, 157] width 11 height 11
click at [653, 69] on div "Select image Default Advanced Import Figma frame as image We’ll keep this image…" at bounding box center [421, 226] width 843 height 452
click at [651, 72] on button "button" at bounding box center [652, 71] width 16 height 16
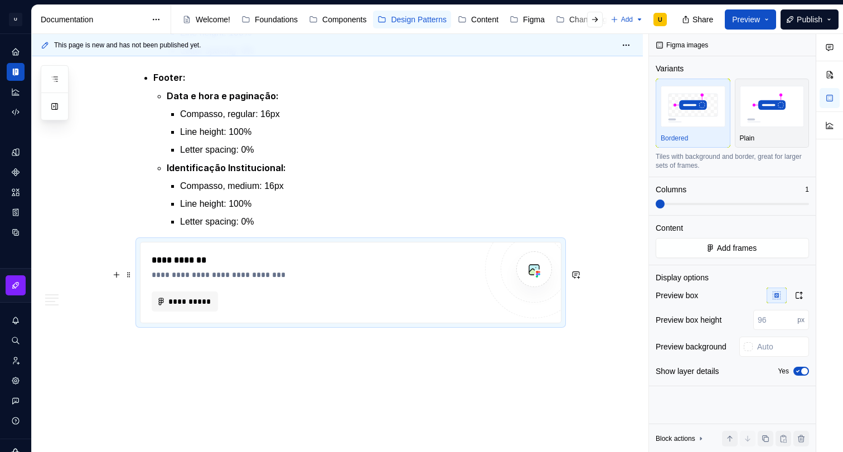
click at [568, 307] on div "This page is new and has not been published yet. 🧾Relatórios Os padrões de rela…" at bounding box center [340, 243] width 617 height 419
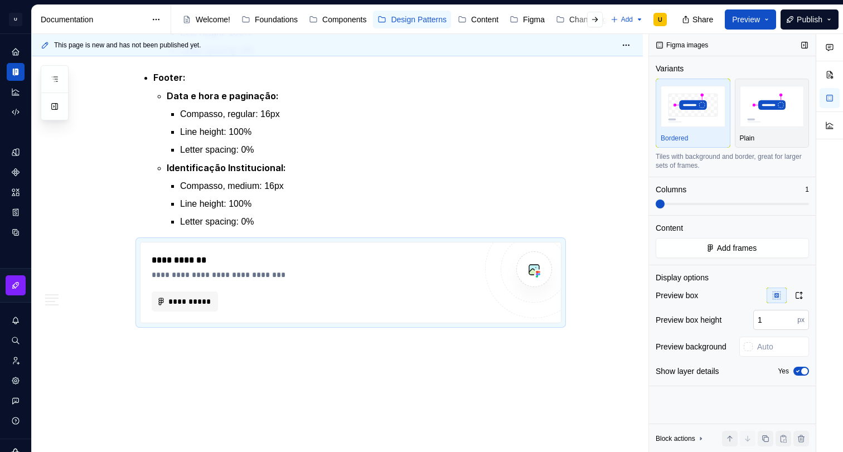
click at [789, 318] on input "1" at bounding box center [775, 320] width 44 height 20
click at [789, 318] on input "2" at bounding box center [775, 320] width 44 height 20
click at [789, 318] on input "3" at bounding box center [775, 320] width 44 height 20
drag, startPoint x: 765, startPoint y: 322, endPoint x: 716, endPoint y: 326, distance: 49.2
click at [765, 322] on input "3" at bounding box center [775, 320] width 44 height 20
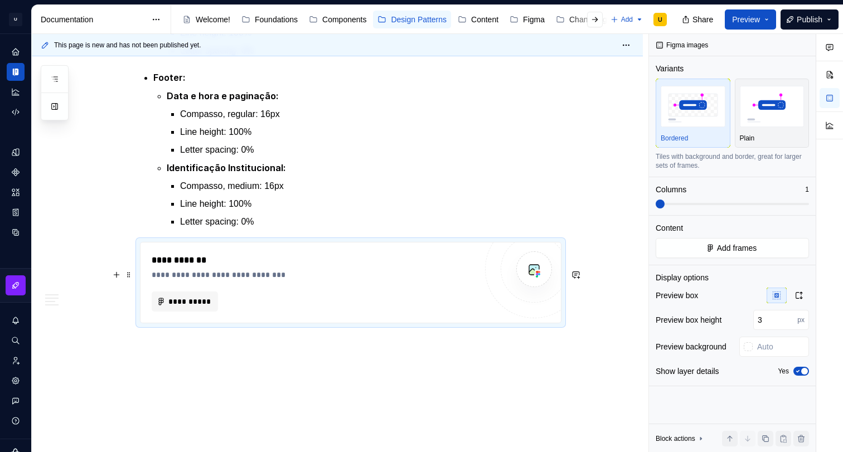
type input "48"
click at [552, 318] on div at bounding box center [534, 269] width 98 height 98
click at [753, 140] on p "Plain" at bounding box center [747, 138] width 15 height 9
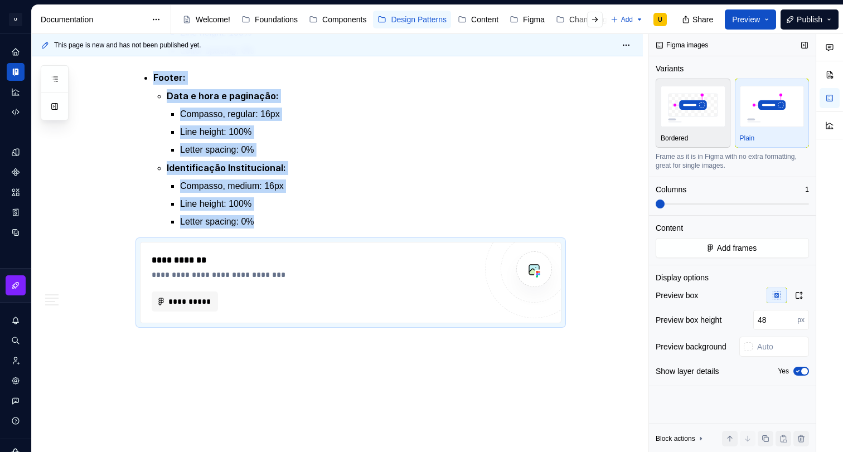
click at [698, 134] on div "Bordered" at bounding box center [693, 138] width 65 height 9
click at [187, 307] on span "**********" at bounding box center [189, 301] width 43 height 11
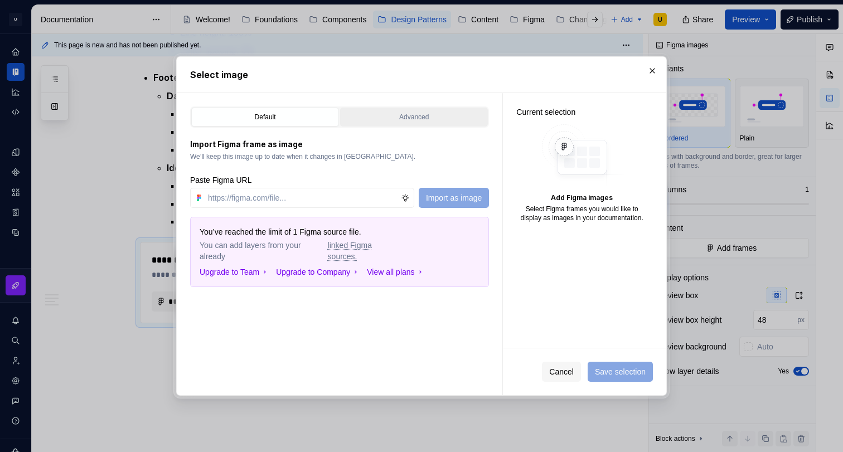
click at [423, 109] on button "Advanced" at bounding box center [414, 117] width 148 height 19
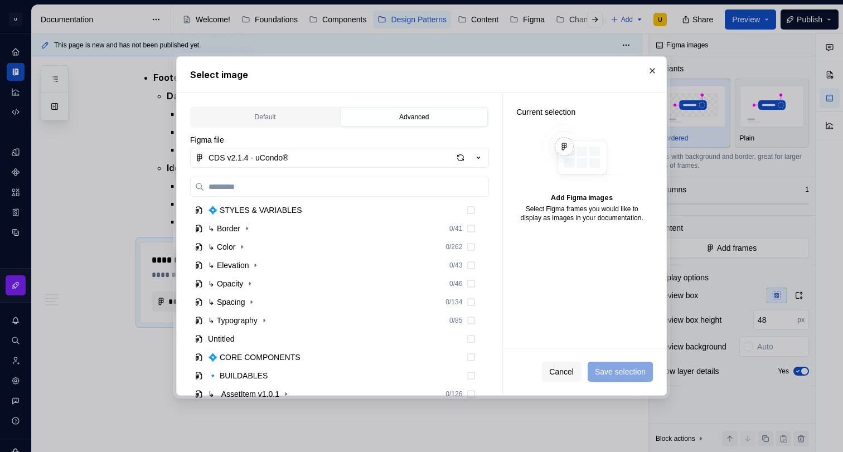
scroll to position [492, 0]
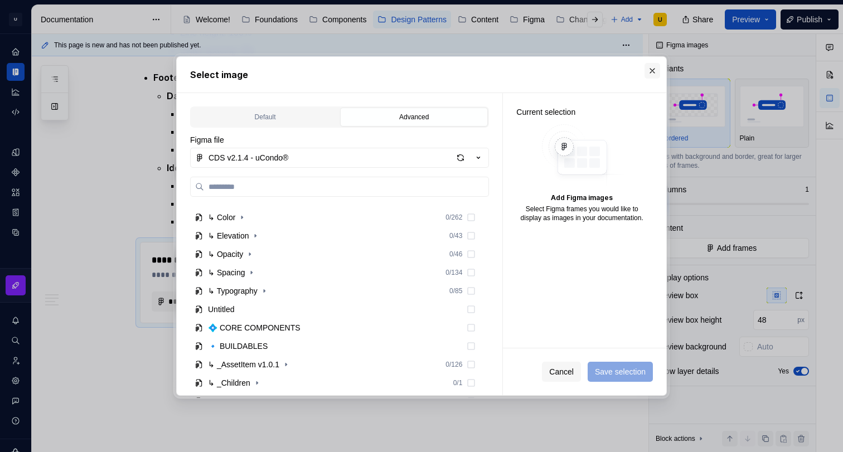
click at [653, 66] on button "button" at bounding box center [652, 71] width 16 height 16
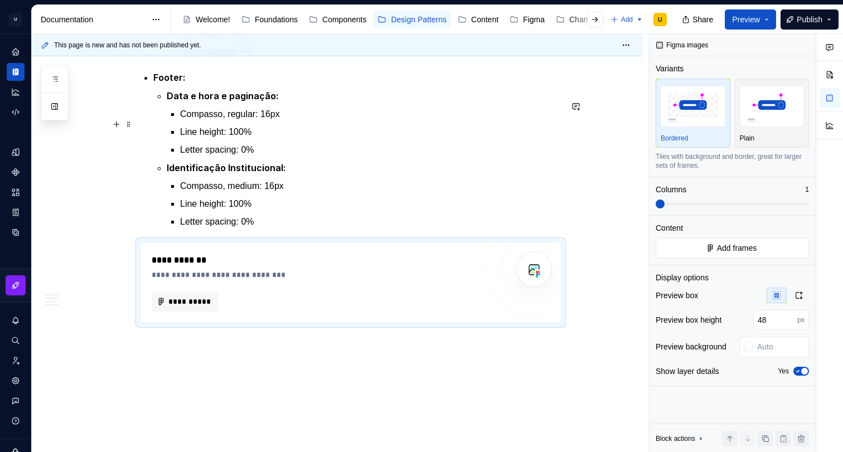
click at [527, 103] on p "Data e hora e paginação:" at bounding box center [364, 96] width 395 height 14
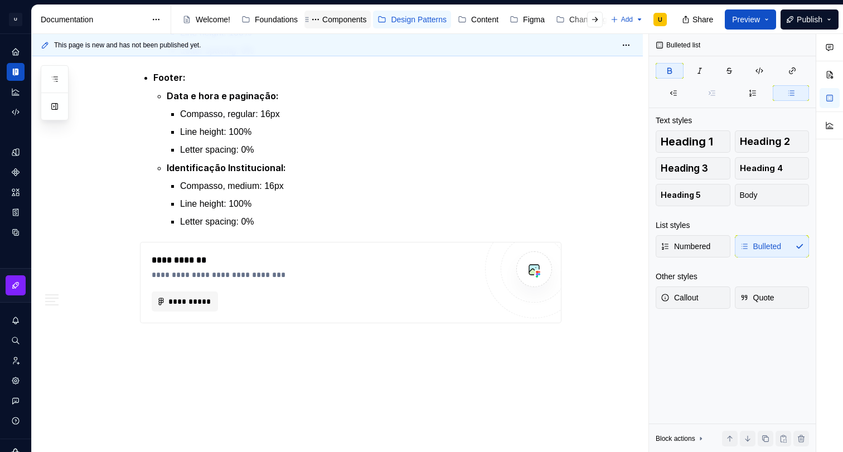
click at [343, 17] on div "Components" at bounding box center [344, 19] width 44 height 11
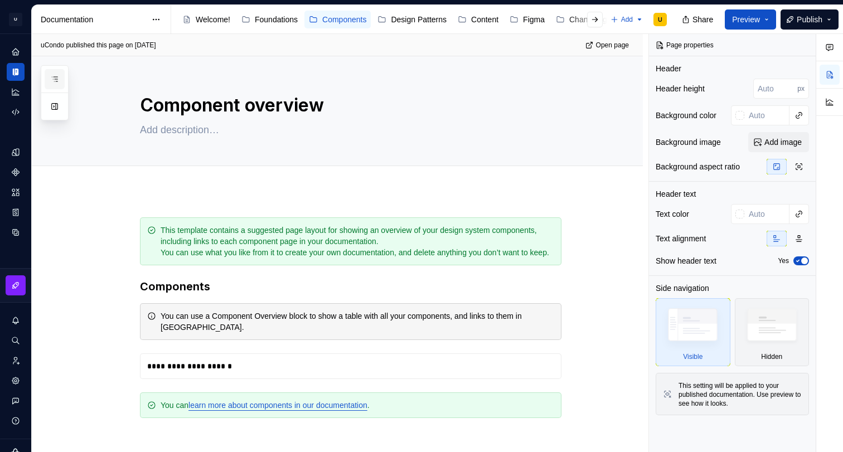
click at [60, 77] on button "button" at bounding box center [55, 79] width 20 height 20
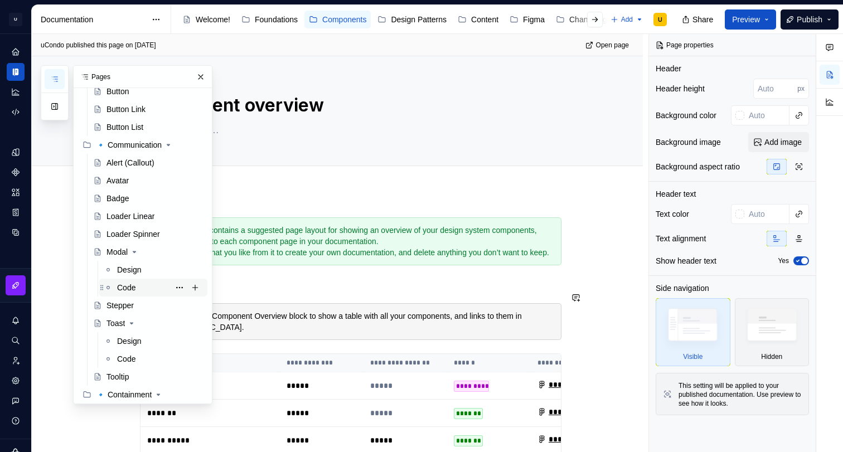
scroll to position [156, 0]
click at [129, 272] on div "Design" at bounding box center [129, 268] width 25 height 11
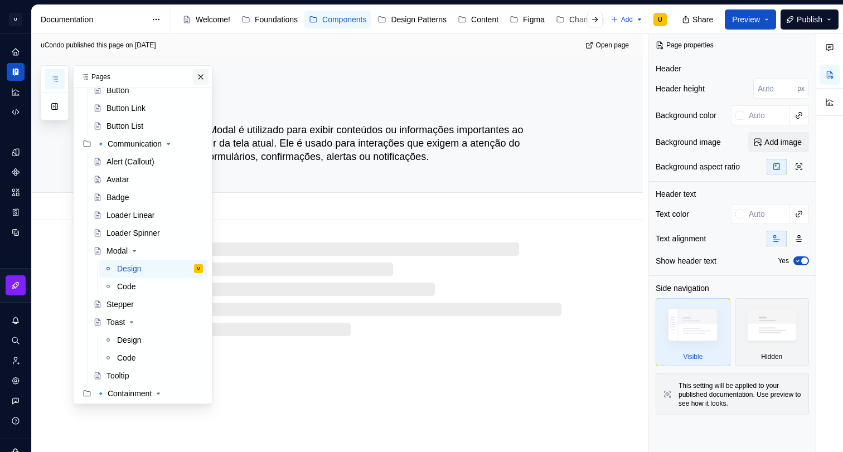
click at [203, 73] on button "button" at bounding box center [201, 77] width 16 height 16
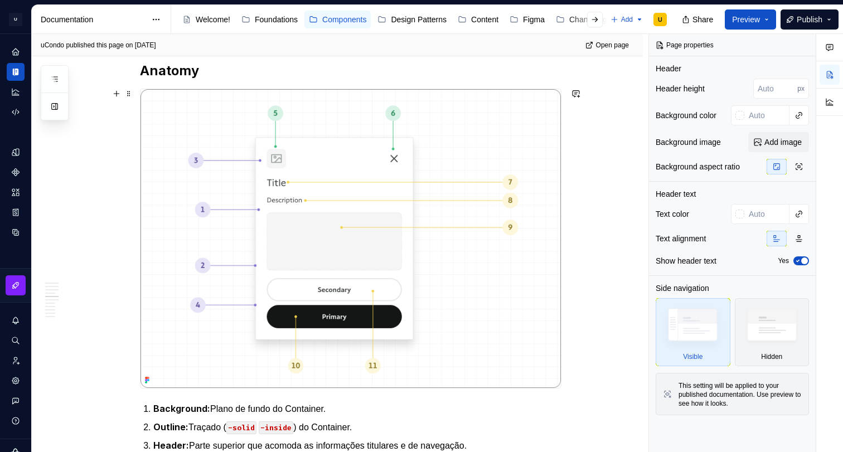
scroll to position [863, 0]
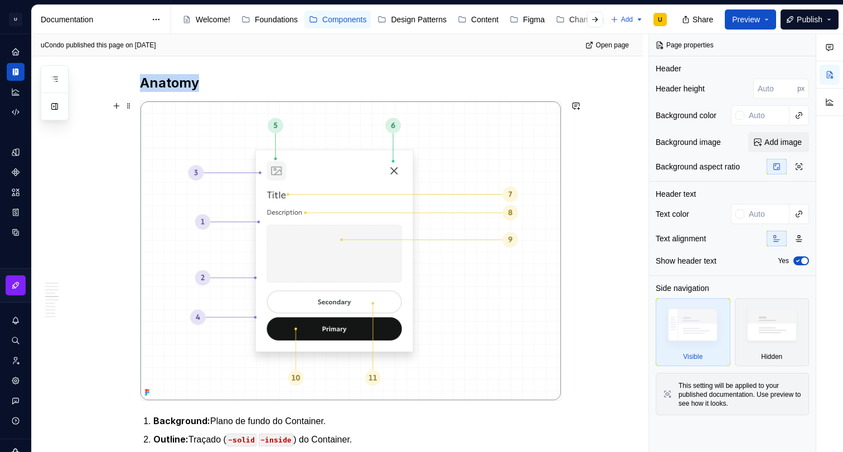
click at [532, 158] on img at bounding box center [350, 250] width 420 height 299
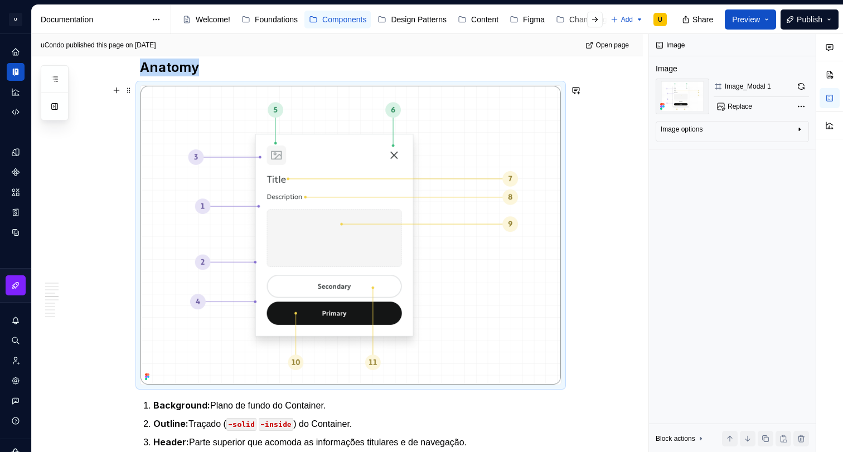
scroll to position [881, 0]
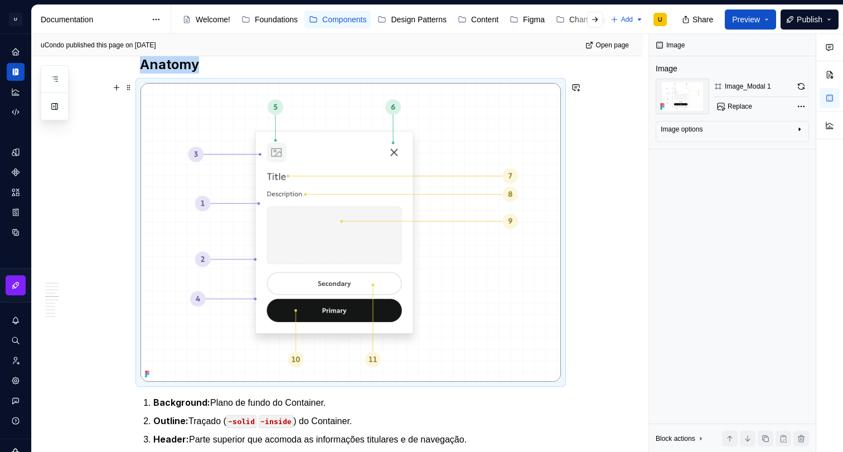
click at [168, 146] on img at bounding box center [350, 232] width 420 height 299
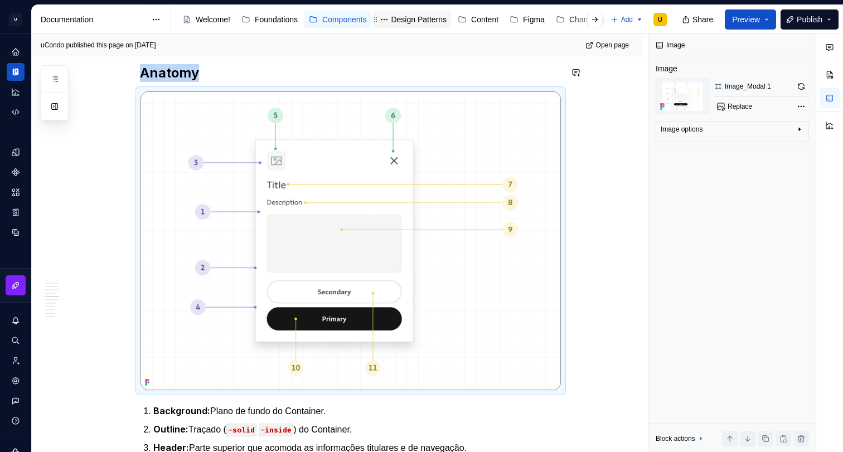
click at [420, 22] on div "Design Patterns" at bounding box center [419, 19] width 56 height 11
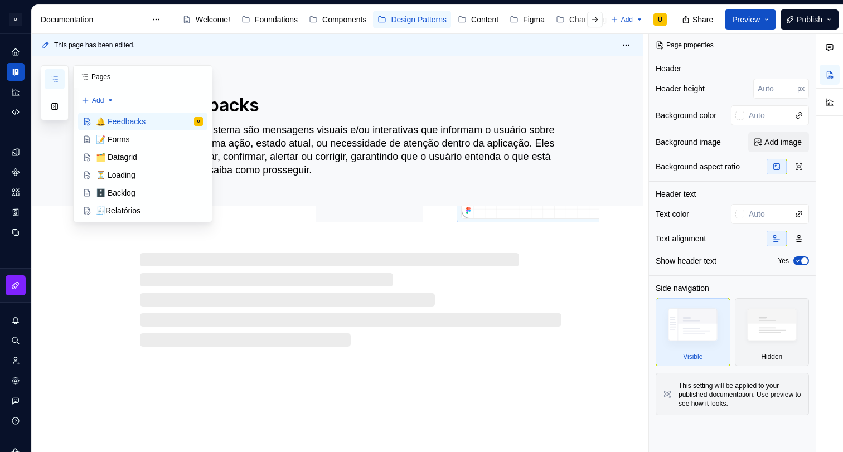
click at [58, 75] on icon "button" at bounding box center [54, 79] width 9 height 9
click at [119, 205] on div "🧾Relatórios" at bounding box center [149, 211] width 107 height 16
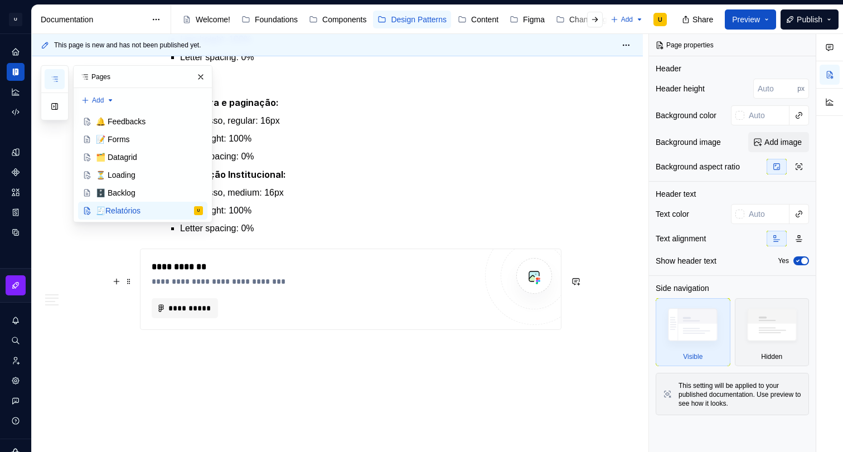
scroll to position [1694, 0]
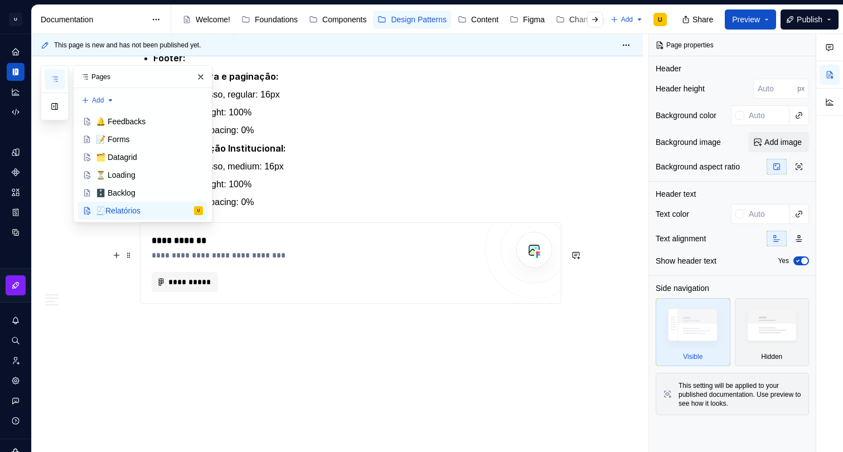
type textarea "*"
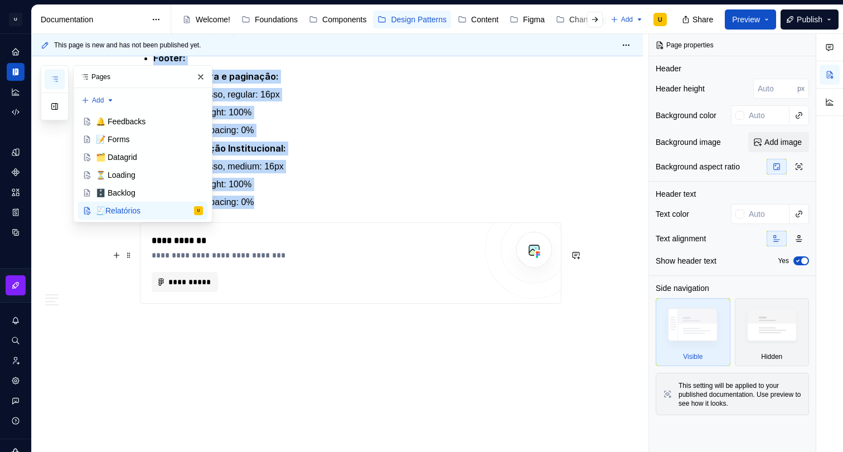
click at [310, 301] on div "**********" at bounding box center [350, 263] width 420 height 80
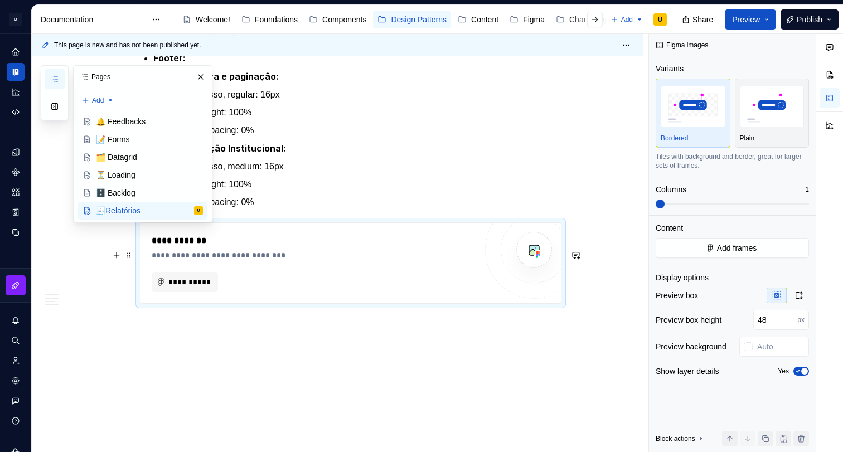
click at [236, 253] on div "**********" at bounding box center [314, 255] width 324 height 11
click at [201, 74] on button "button" at bounding box center [201, 77] width 16 height 16
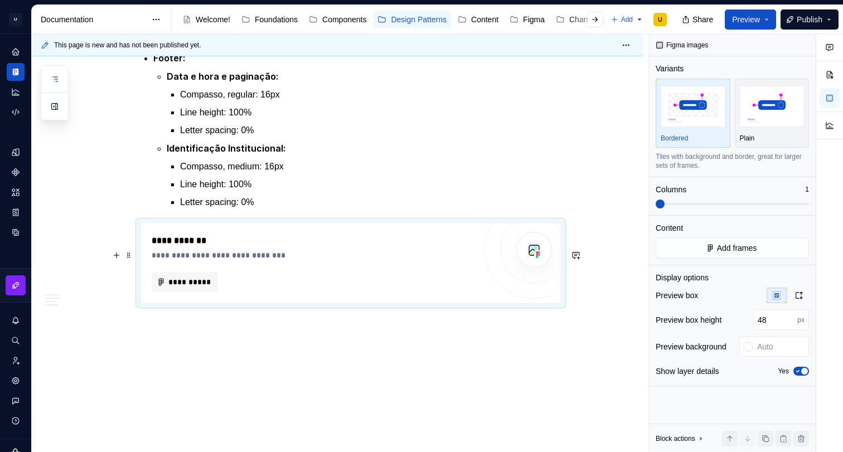
click at [186, 264] on div "**********" at bounding box center [314, 263] width 324 height 58
click at [197, 279] on span "**********" at bounding box center [189, 281] width 43 height 11
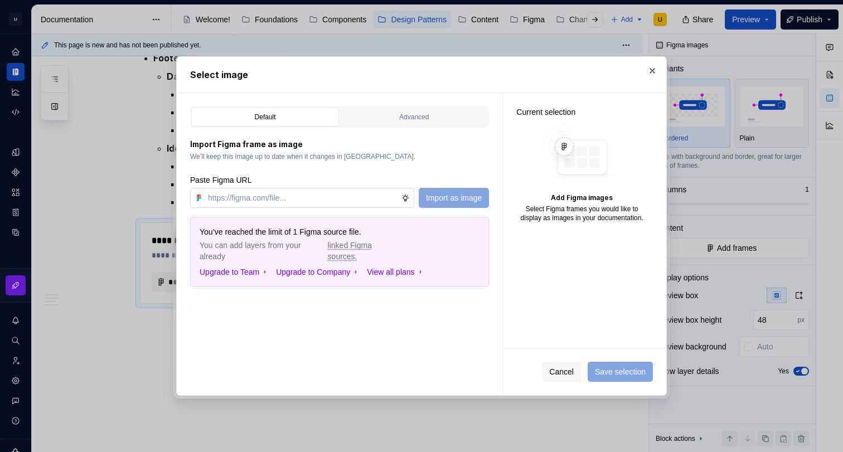
click at [298, 193] on input "text" at bounding box center [301, 198] width 197 height 20
type input "[URL][DOMAIN_NAME]"
click at [452, 197] on span "Import as image" at bounding box center [454, 197] width 56 height 11
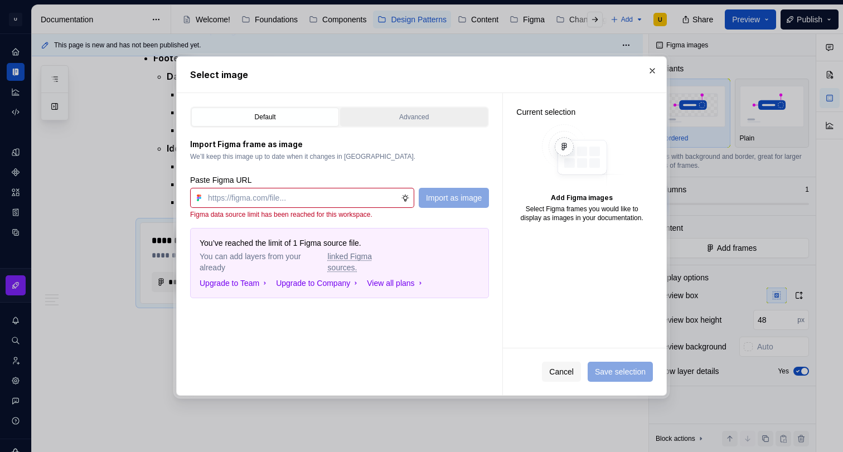
click at [404, 119] on div "Advanced" at bounding box center [414, 116] width 140 height 11
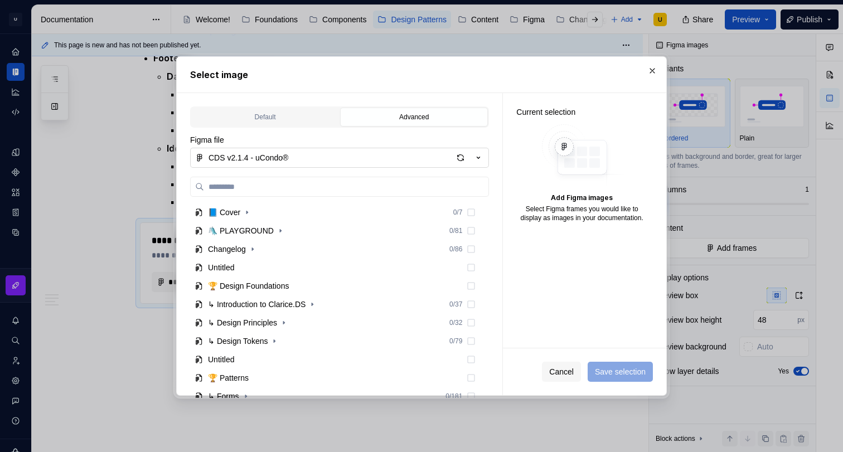
click at [477, 157] on icon "button" at bounding box center [478, 158] width 3 height 2
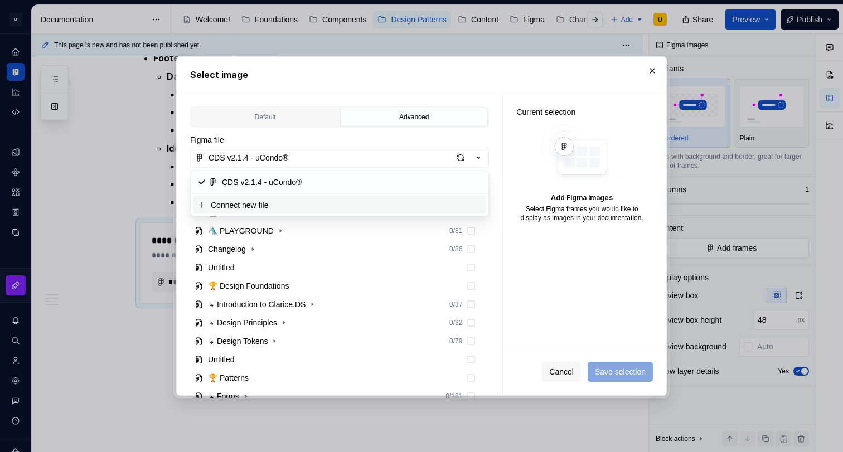
click at [119, 197] on div at bounding box center [421, 226] width 843 height 452
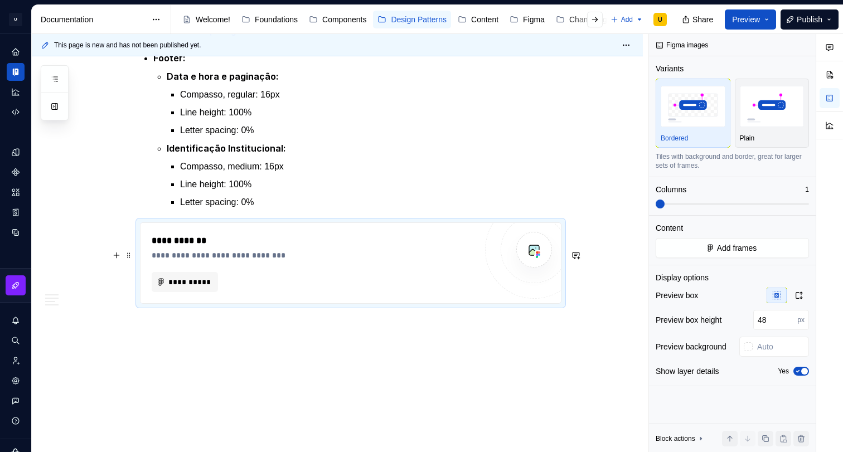
click at [270, 250] on div "**********" at bounding box center [314, 255] width 324 height 11
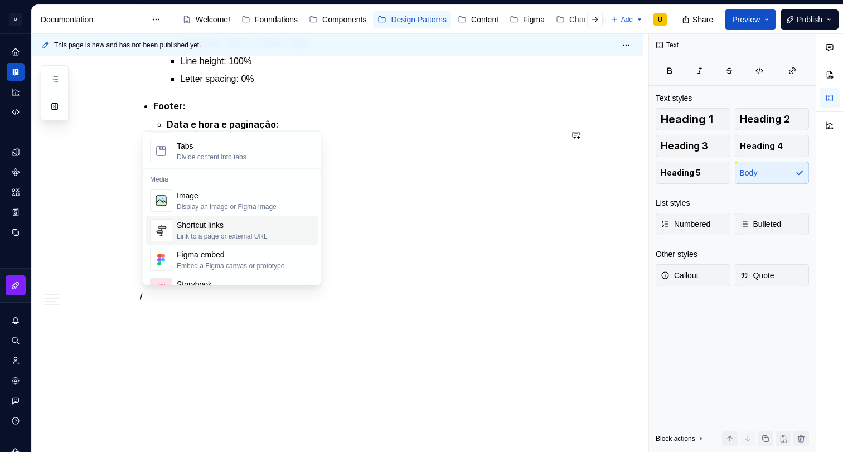
scroll to position [434, 0]
click at [229, 206] on div "Display an image or Figma image" at bounding box center [227, 209] width 100 height 9
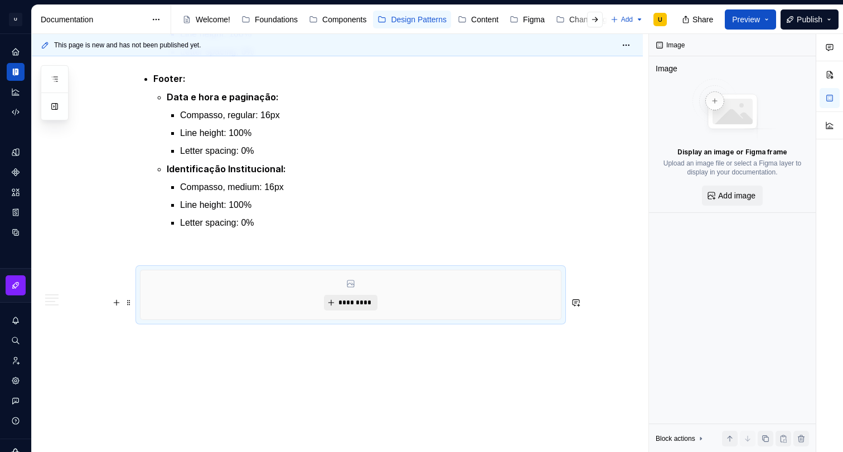
click at [344, 307] on span "*********" at bounding box center [355, 302] width 34 height 9
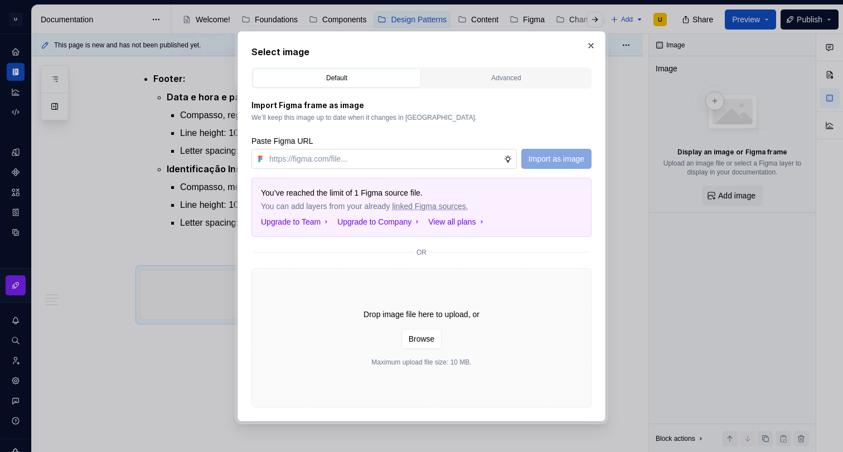
click at [350, 162] on input "text" at bounding box center [384, 159] width 239 height 20
type textarea "*"
type input "[URL][DOMAIN_NAME]"
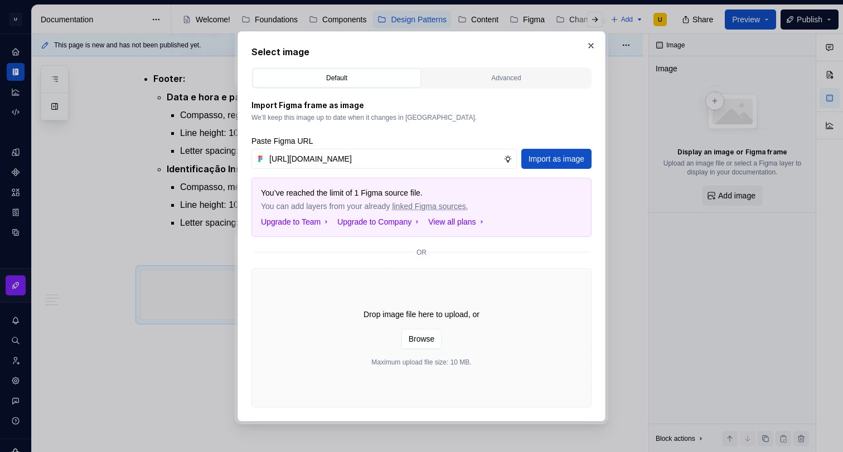
click at [538, 157] on span "Import as image" at bounding box center [556, 158] width 56 height 11
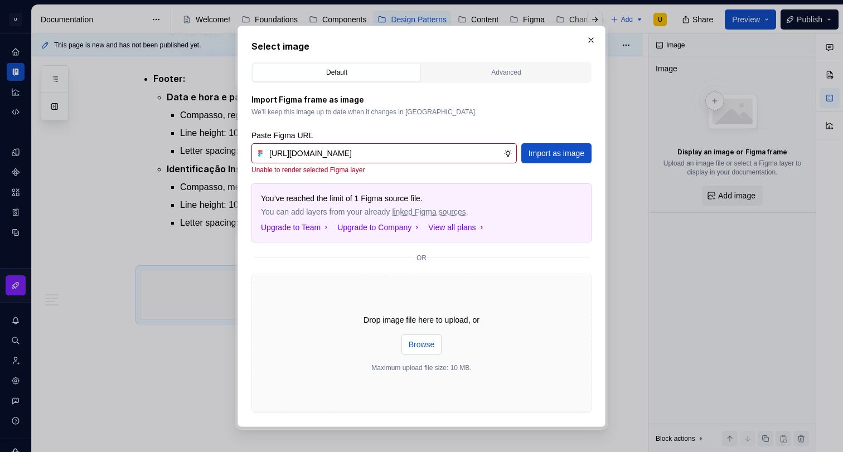
click at [435, 337] on button "Browse" at bounding box center [421, 344] width 41 height 20
click at [512, 71] on div "Advanced" at bounding box center [506, 72] width 161 height 11
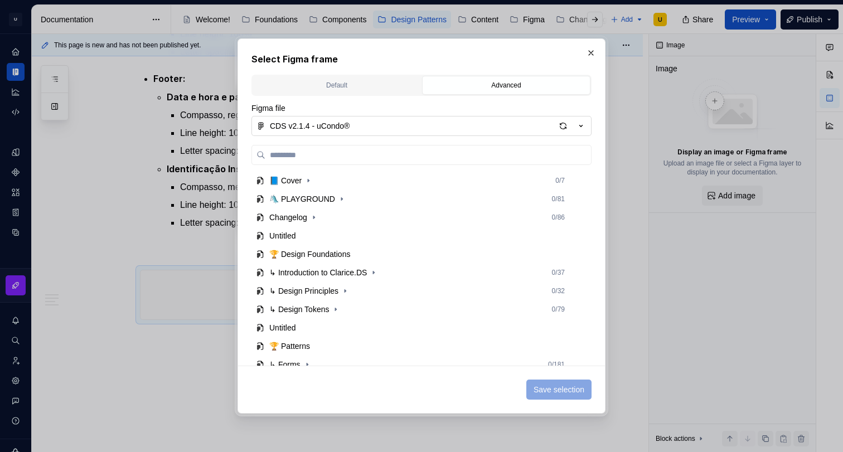
click at [341, 124] on div "CDS v2.1.4 - uCondo®" at bounding box center [310, 125] width 80 height 11
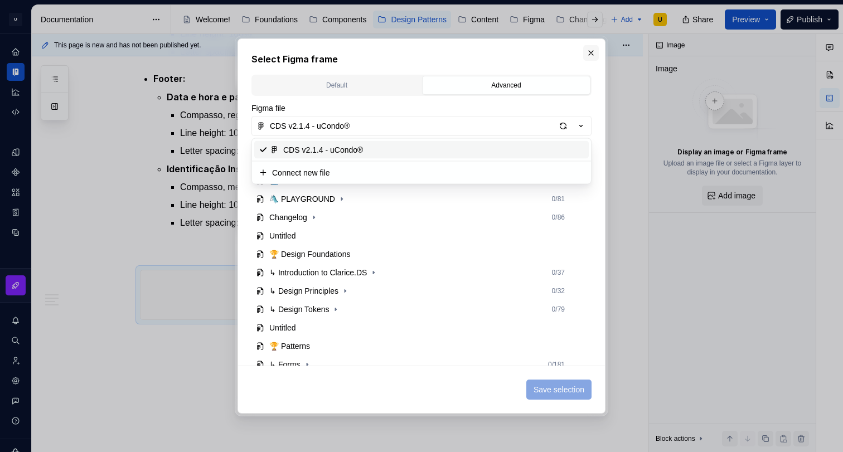
click at [594, 50] on div "Select Figma frame Default Advanced Import Figma frame as image We’ll keep this…" at bounding box center [421, 226] width 843 height 452
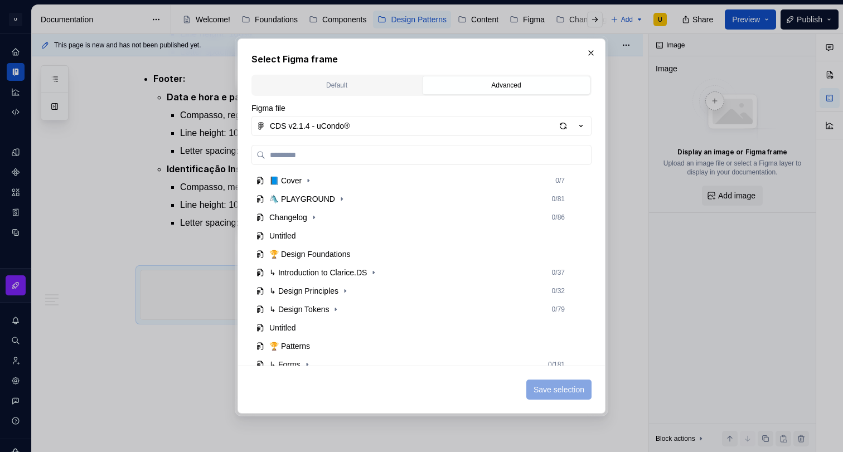
click at [594, 50] on button "button" at bounding box center [591, 53] width 16 height 16
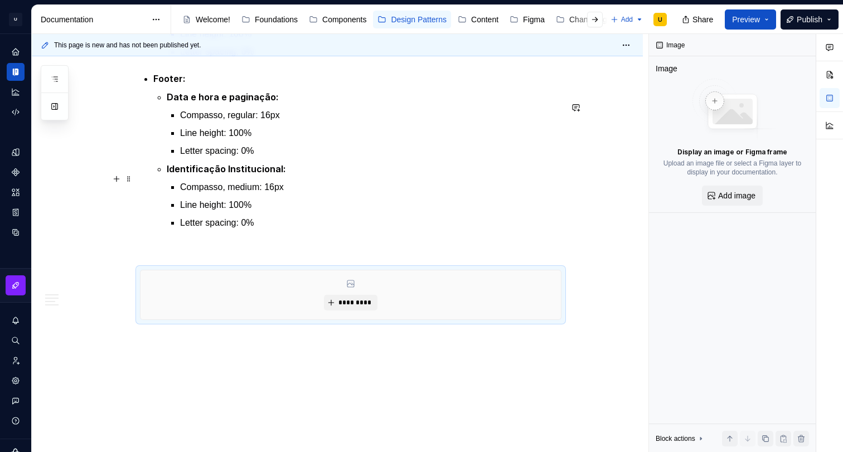
click at [534, 158] on p "Letter spacing: 0%" at bounding box center [370, 150] width 381 height 13
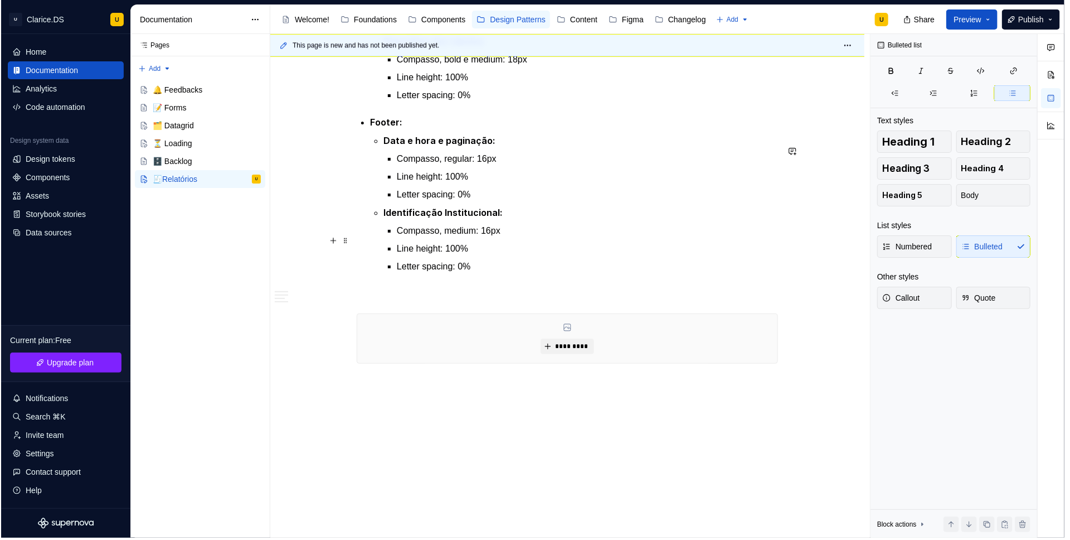
scroll to position [1628, 0]
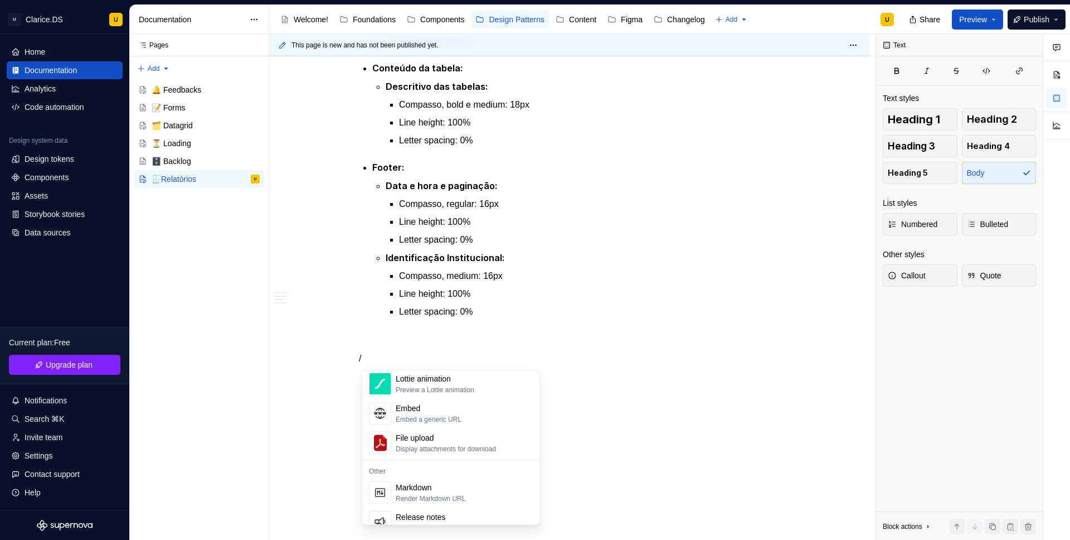
scroll to position [458, 0]
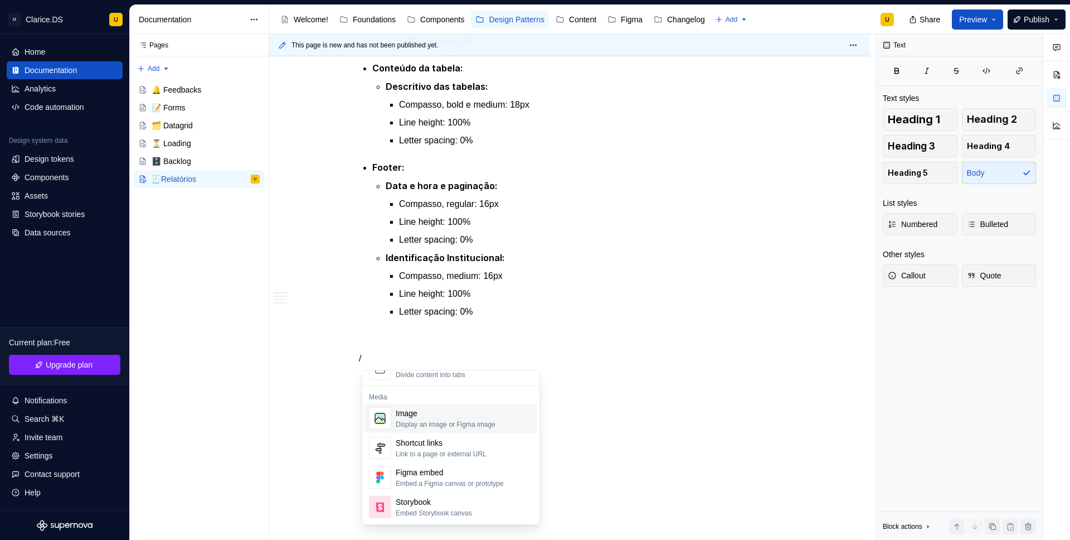
click at [467, 420] on div "Display an image or Figma image" at bounding box center [446, 424] width 100 height 9
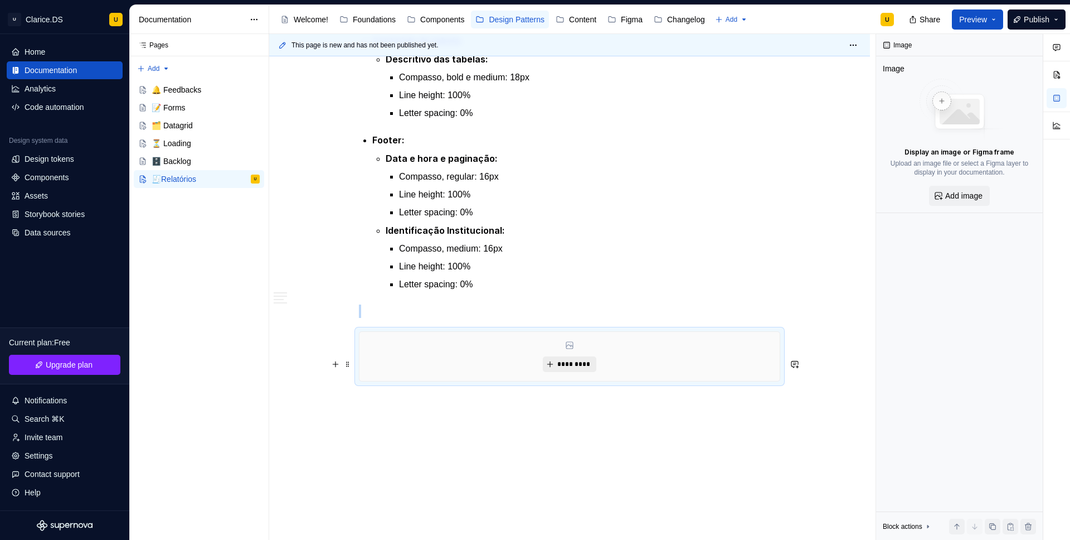
click at [582, 368] on span "*********" at bounding box center [574, 364] width 34 height 9
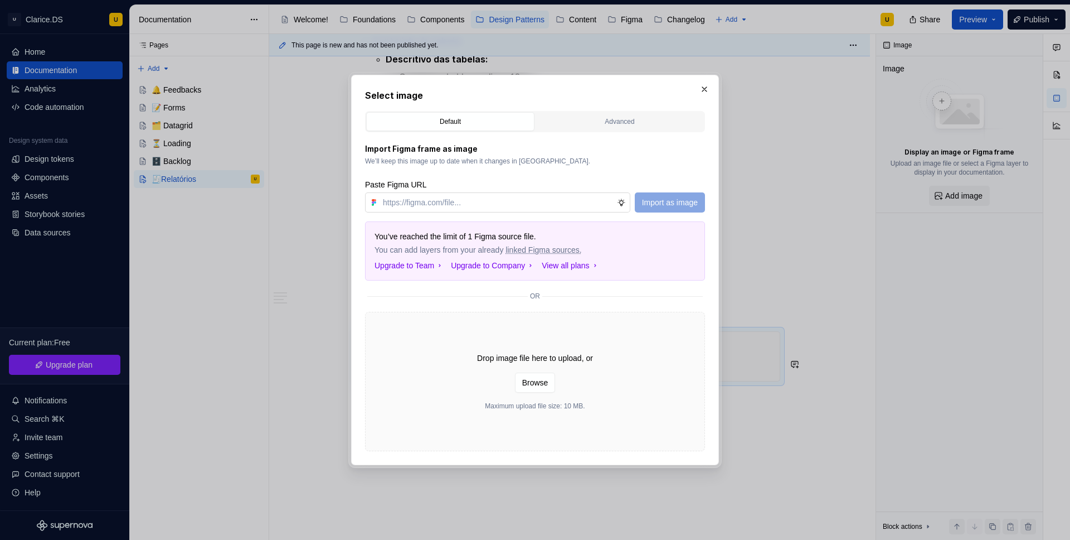
type textarea "*"
click at [423, 205] on input "text" at bounding box center [498, 202] width 239 height 20
type input "[URL][DOMAIN_NAME]"
click at [663, 202] on span "Import as image" at bounding box center [670, 202] width 56 height 11
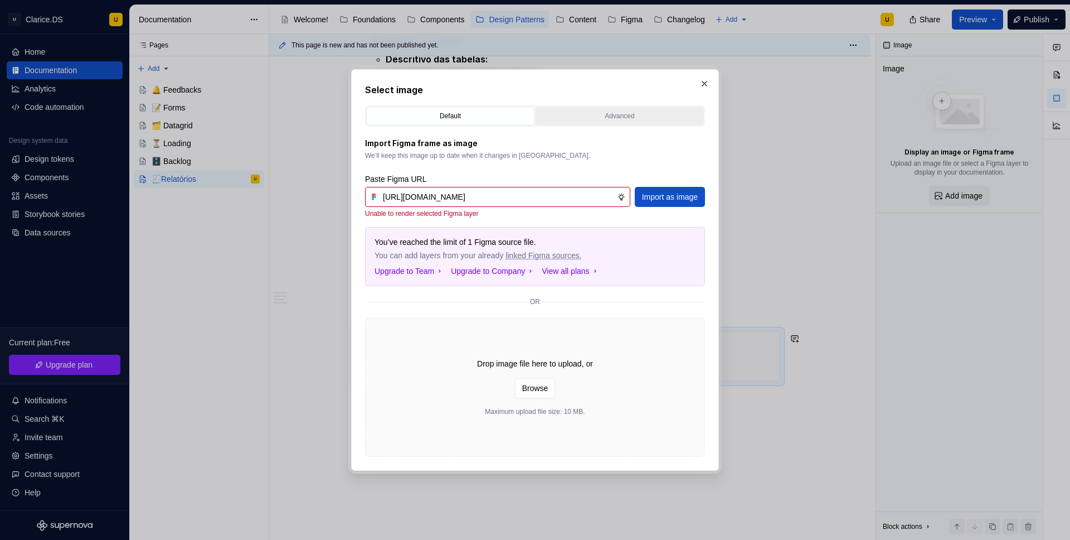
scroll to position [0, 0]
click at [620, 118] on div "Advanced" at bounding box center [620, 115] width 161 height 11
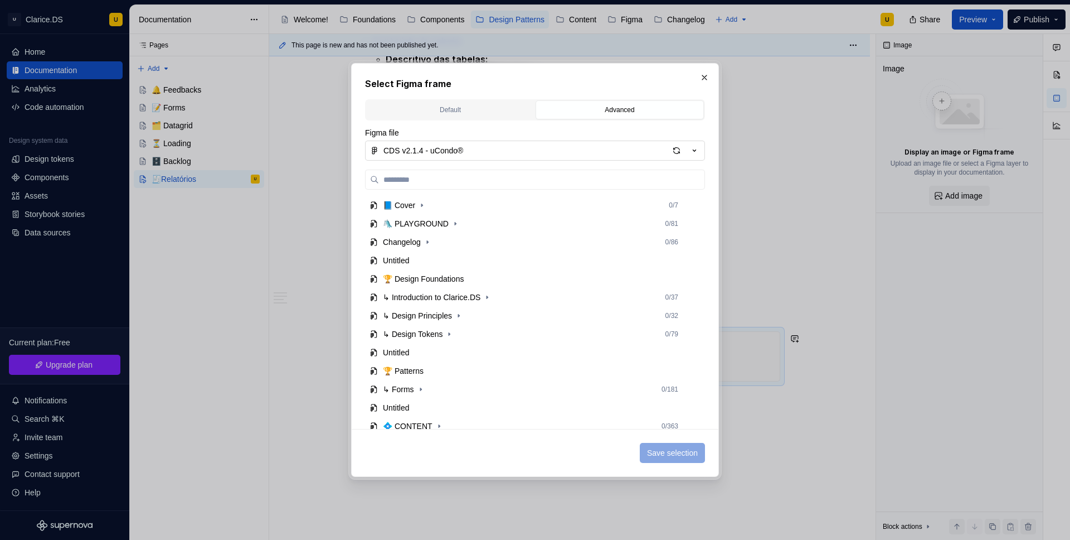
click at [693, 151] on icon "button" at bounding box center [694, 150] width 11 height 11
click at [708, 77] on div "Select Figma frame Default Advanced Import Figma frame as image We’ll keep this…" at bounding box center [535, 270] width 1070 height 540
click at [708, 77] on button "button" at bounding box center [705, 78] width 16 height 16
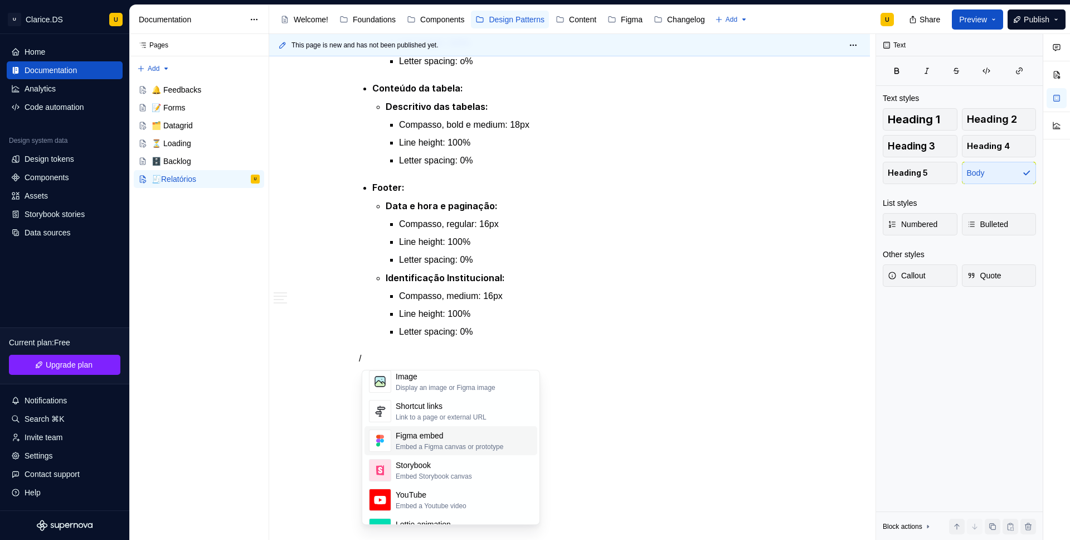
scroll to position [509, 0]
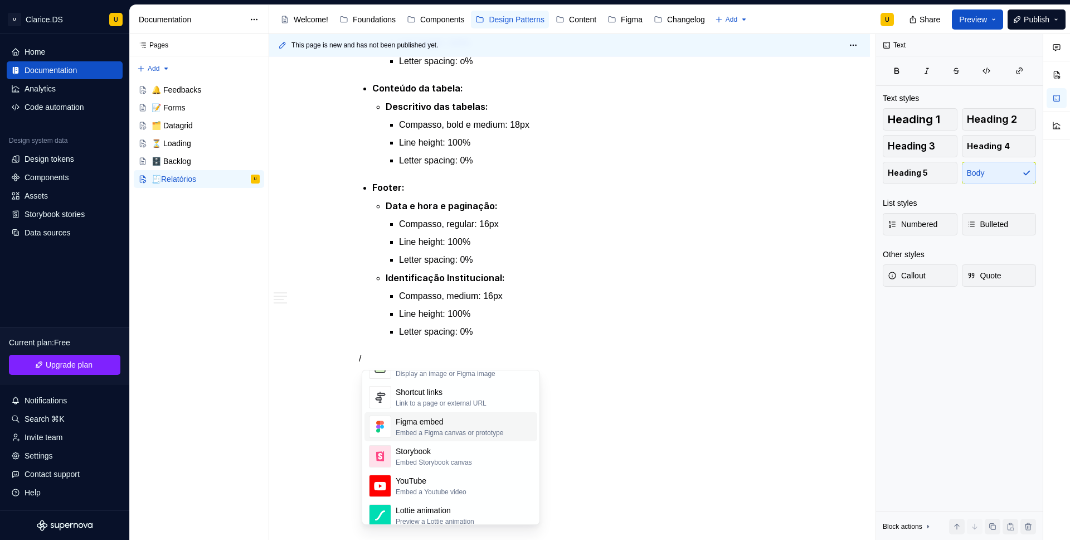
click at [462, 434] on div "Embed a Figma canvas or prototype" at bounding box center [450, 432] width 108 height 9
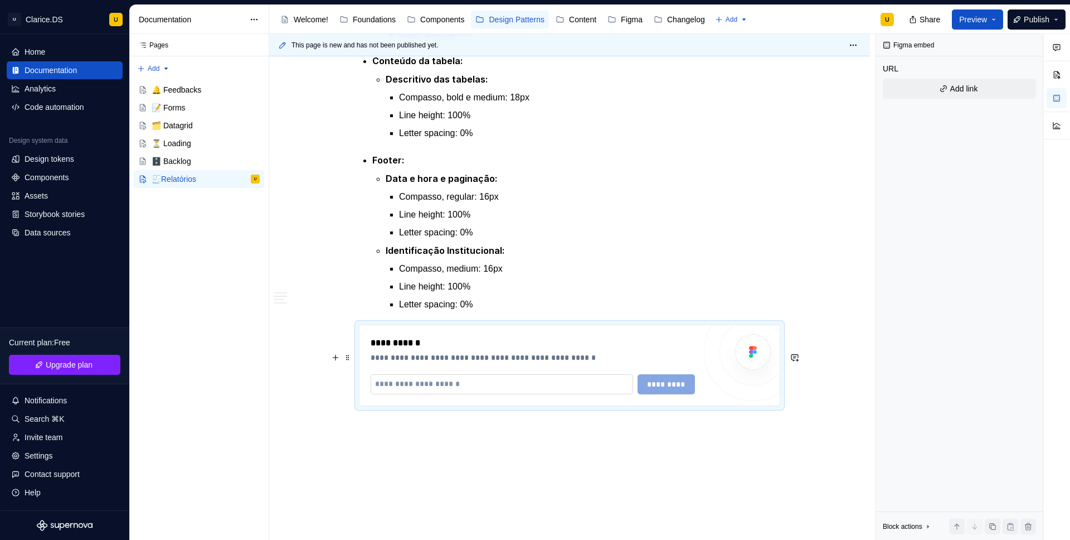
type textarea "*"
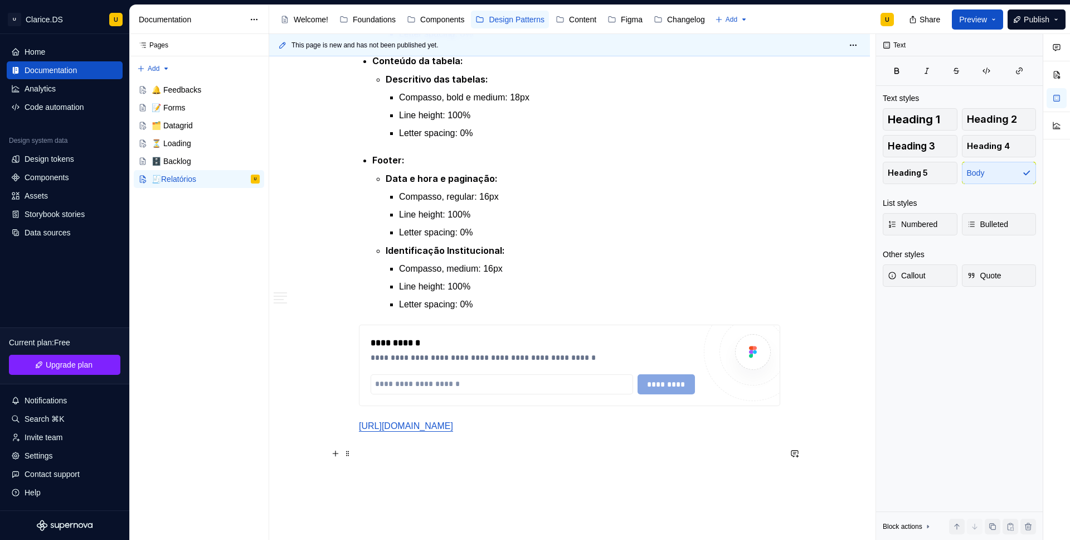
click at [560, 433] on p "[URL][DOMAIN_NAME]" at bounding box center [569, 425] width 421 height 13
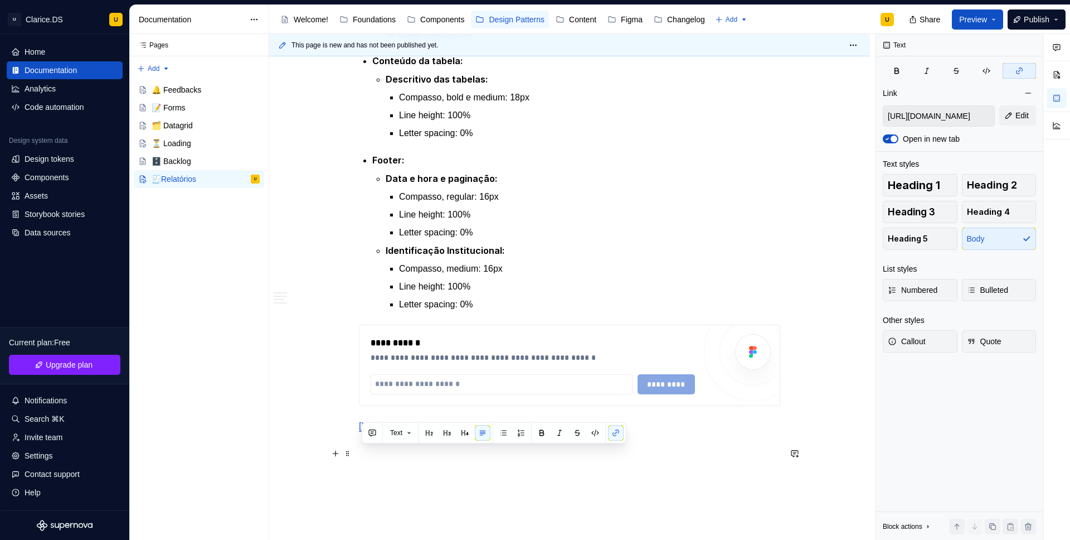
click at [560, 433] on p "[URL][DOMAIN_NAME]" at bounding box center [569, 425] width 421 height 13
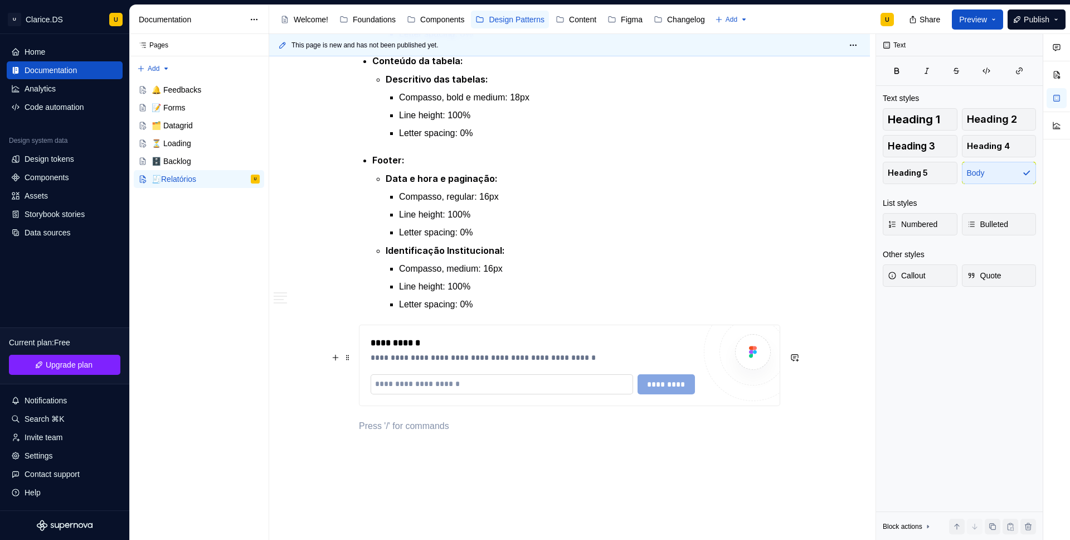
click at [473, 394] on input "text" at bounding box center [502, 384] width 263 height 20
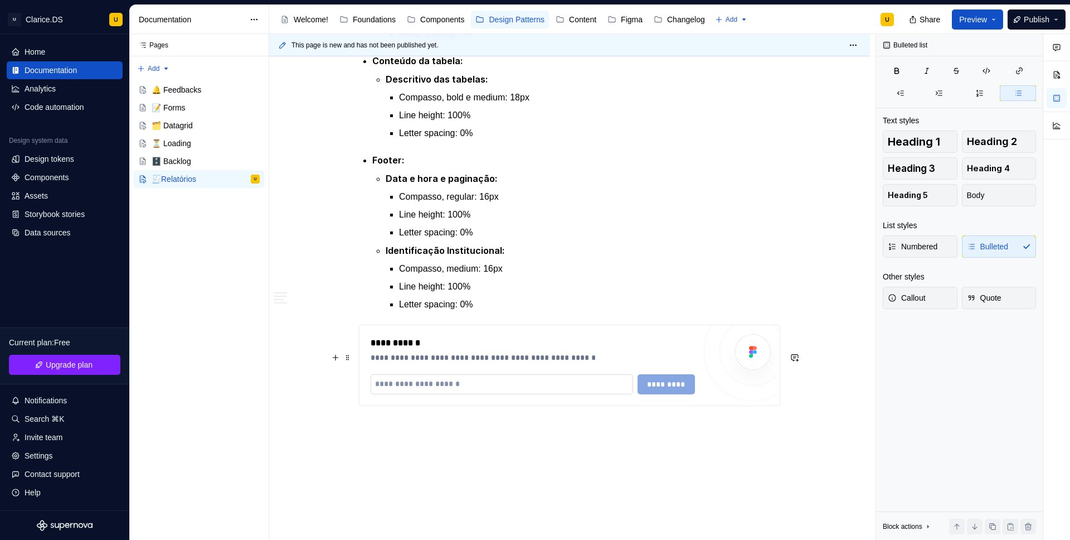
click at [470, 394] on input "text" at bounding box center [502, 384] width 263 height 20
click at [469, 394] on input "text" at bounding box center [502, 384] width 263 height 20
click at [443, 394] on input "text" at bounding box center [502, 384] width 263 height 20
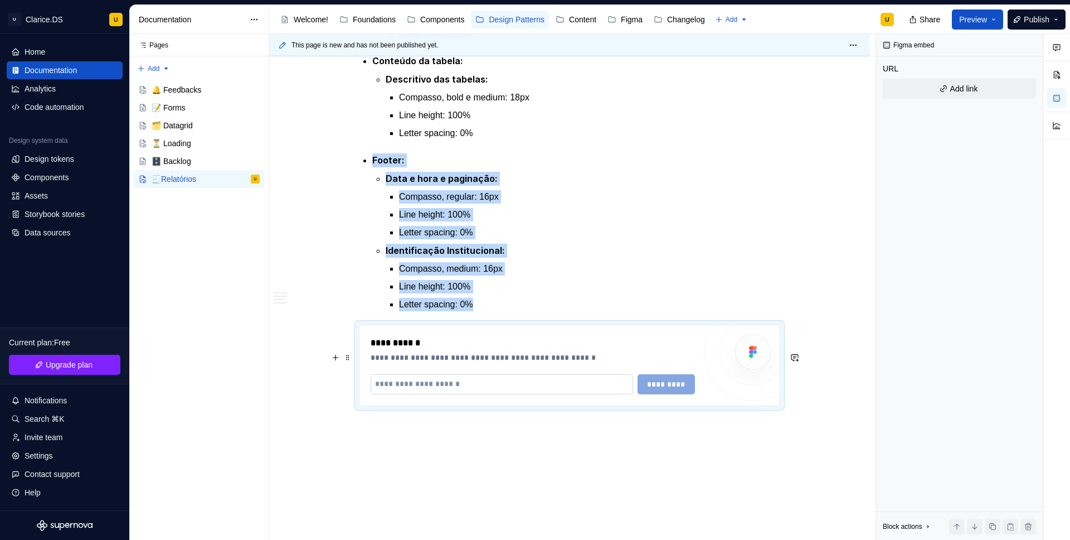
click at [443, 394] on input "text" at bounding box center [502, 384] width 263 height 20
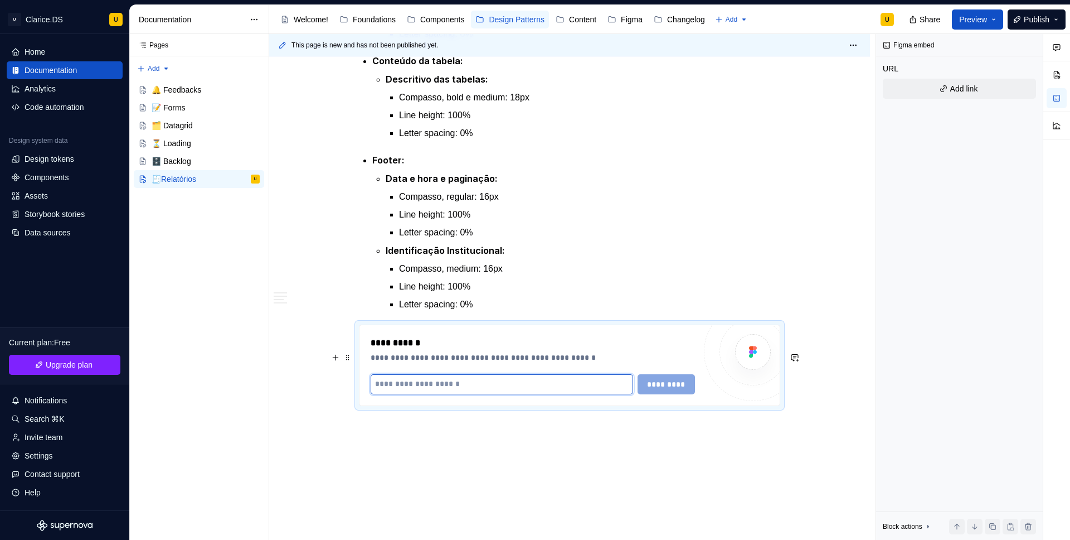
click at [443, 394] on input "text" at bounding box center [502, 384] width 263 height 20
paste input "**********"
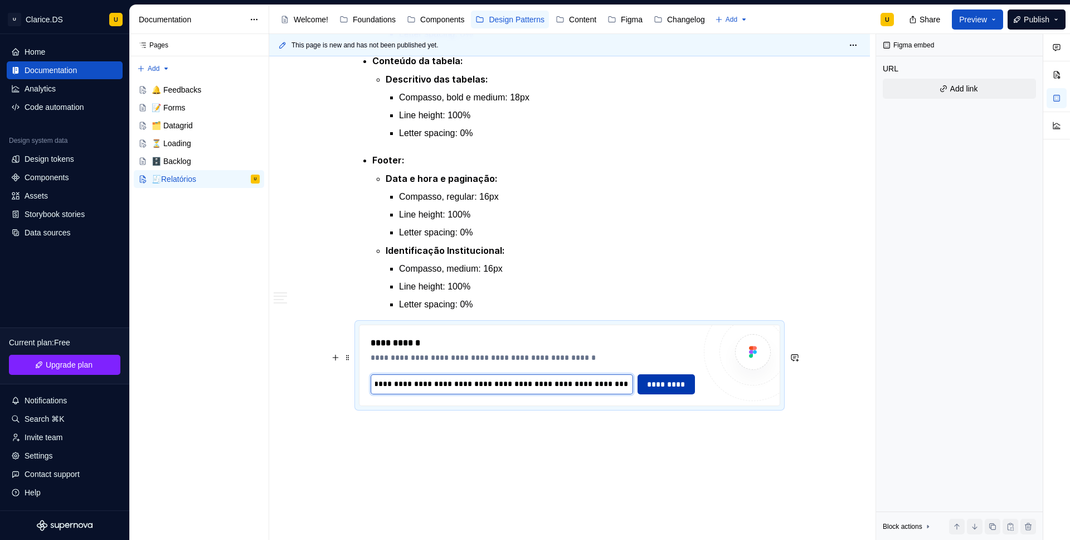
type input "**********"
click at [671, 394] on button "*********" at bounding box center [667, 384] width 58 height 20
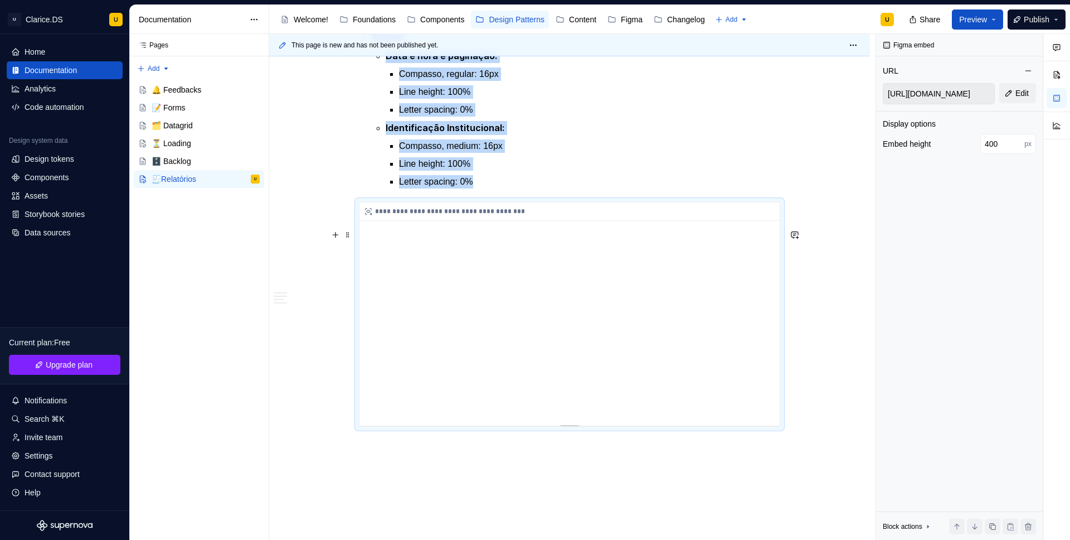
scroll to position [1699, 0]
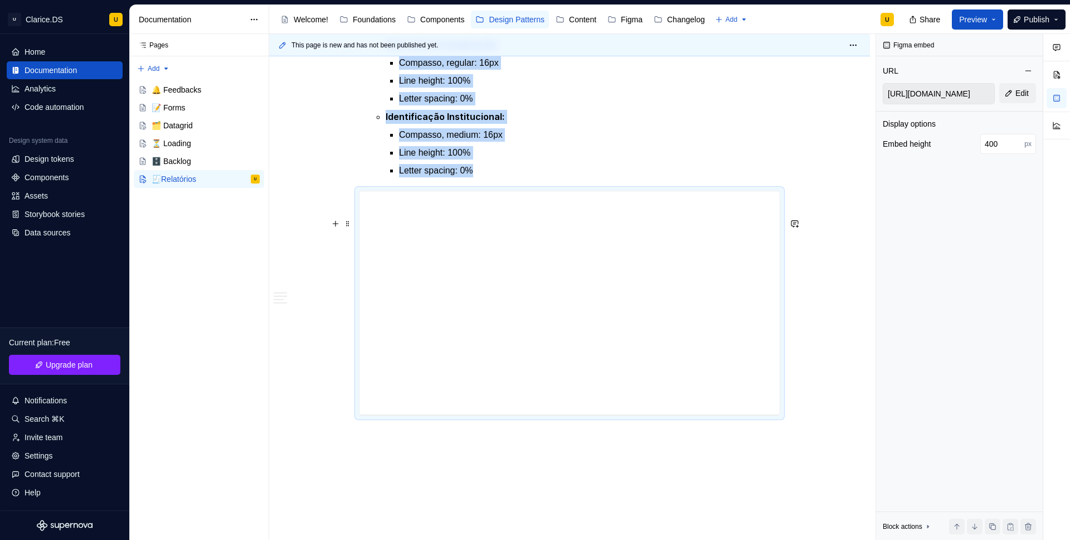
click at [330, 292] on div "This page is new and has not been published yet. 🧾Relatórios Os padrões de rela…" at bounding box center [572, 287] width 606 height 506
click at [420, 288] on div "**********" at bounding box center [570, 302] width 420 height 223
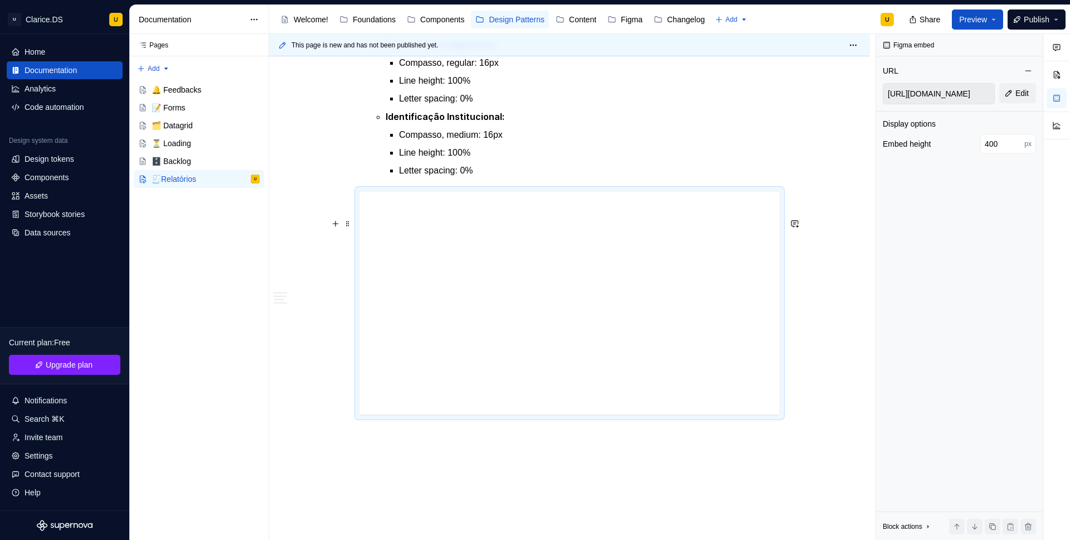
click at [654, 414] on div "**********" at bounding box center [570, 302] width 420 height 223
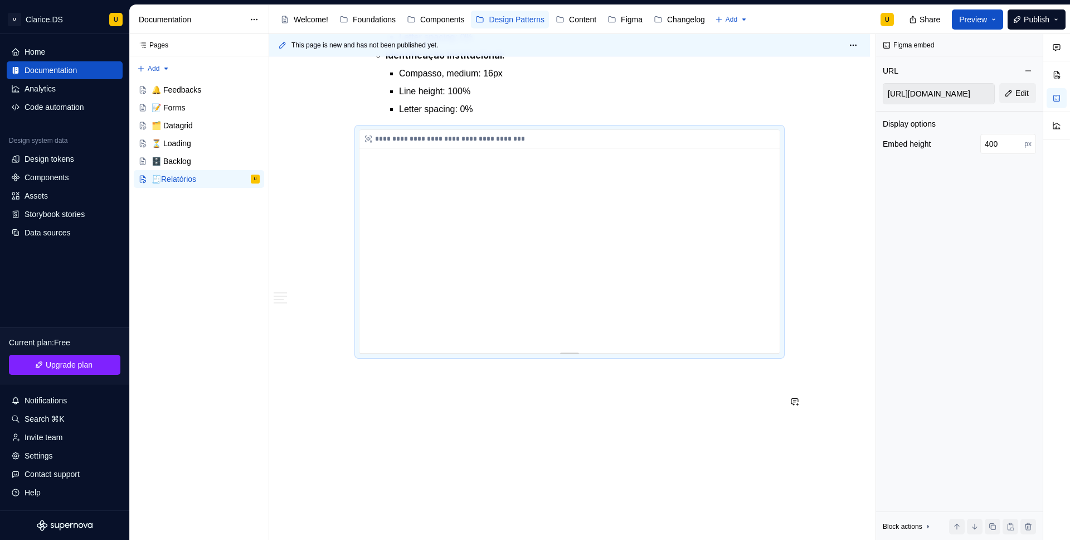
scroll to position [1783, 0]
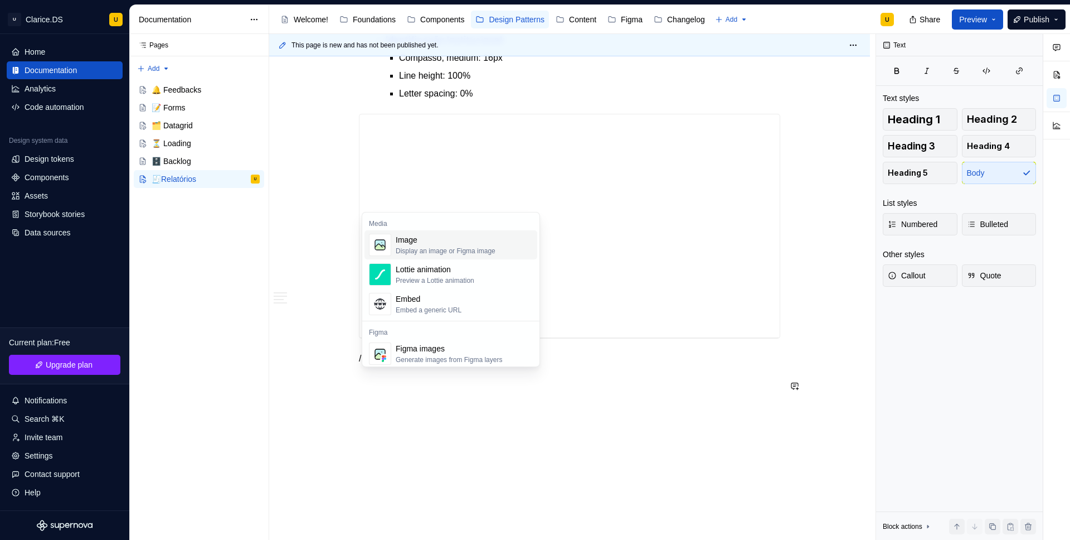
click at [429, 244] on div "Image" at bounding box center [446, 239] width 100 height 11
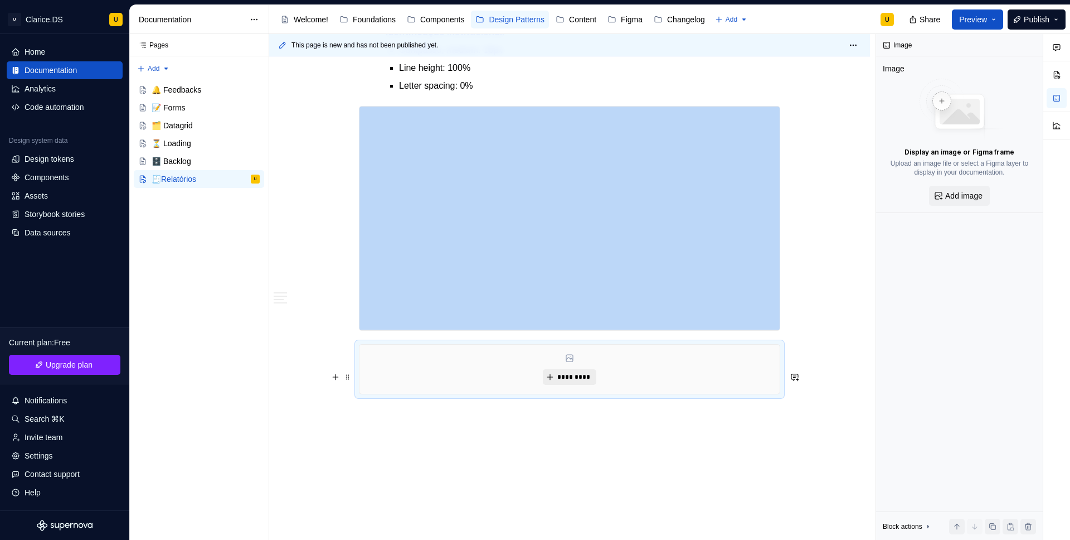
click at [578, 381] on span "*********" at bounding box center [574, 376] width 34 height 9
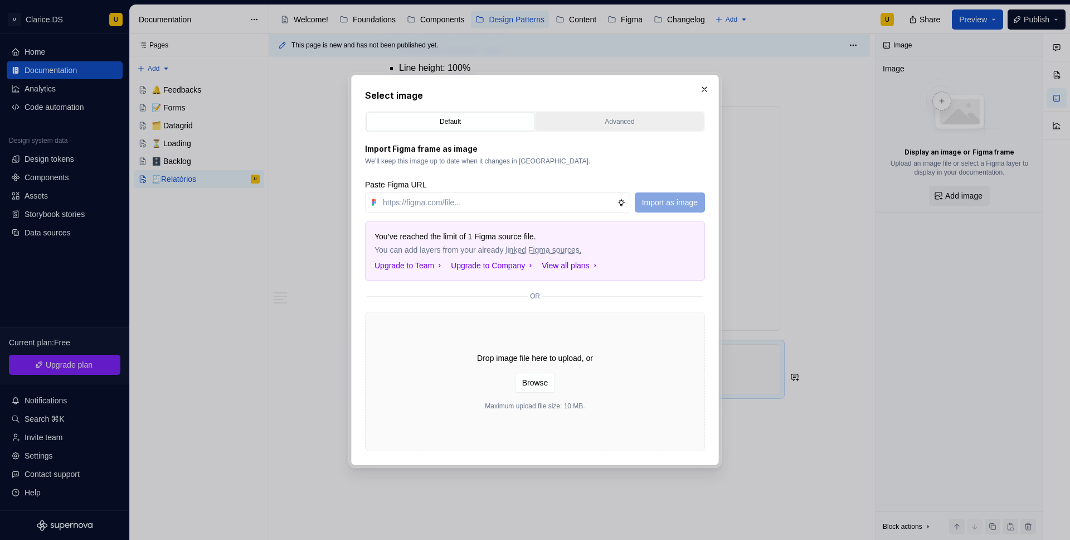
click at [608, 127] on button "Advanced" at bounding box center [620, 121] width 168 height 19
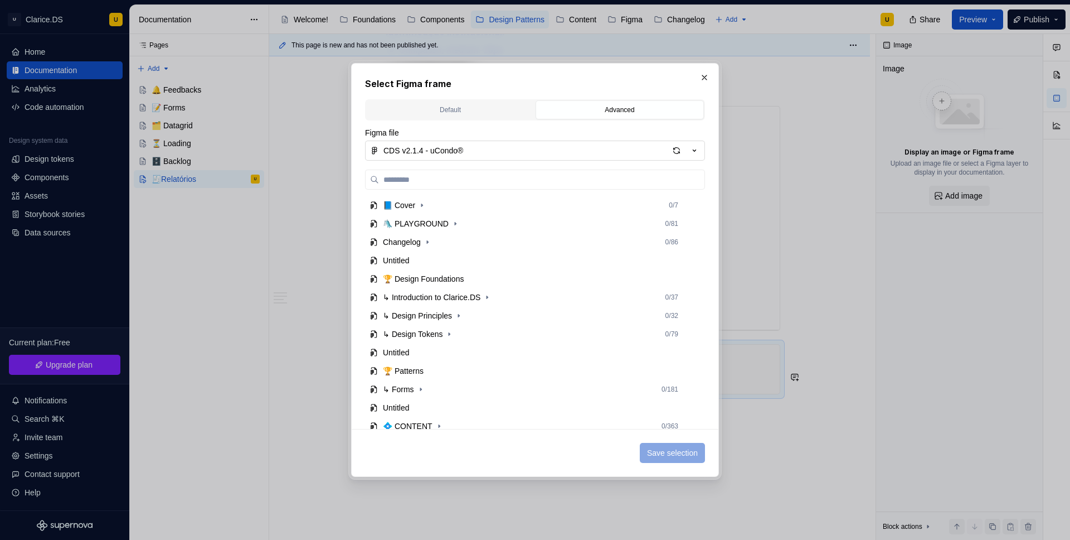
click at [692, 149] on icon "button" at bounding box center [694, 150] width 11 height 11
click at [707, 77] on div "Select Figma frame Default Advanced Import Figma frame as image We’ll keep this…" at bounding box center [535, 270] width 1070 height 540
click at [707, 77] on button "button" at bounding box center [705, 78] width 16 height 16
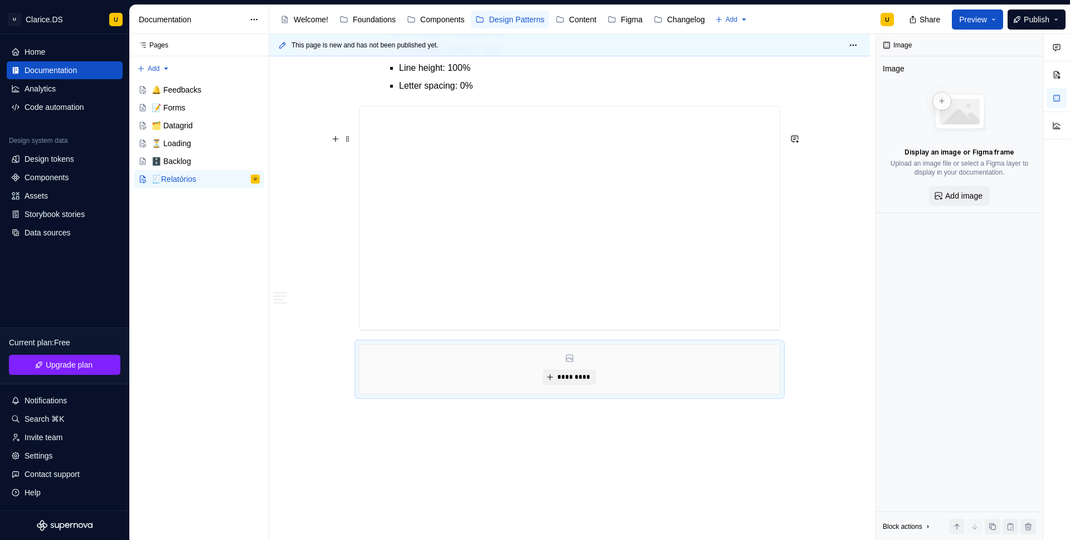
click at [780, 239] on div "**********" at bounding box center [569, 218] width 421 height 225
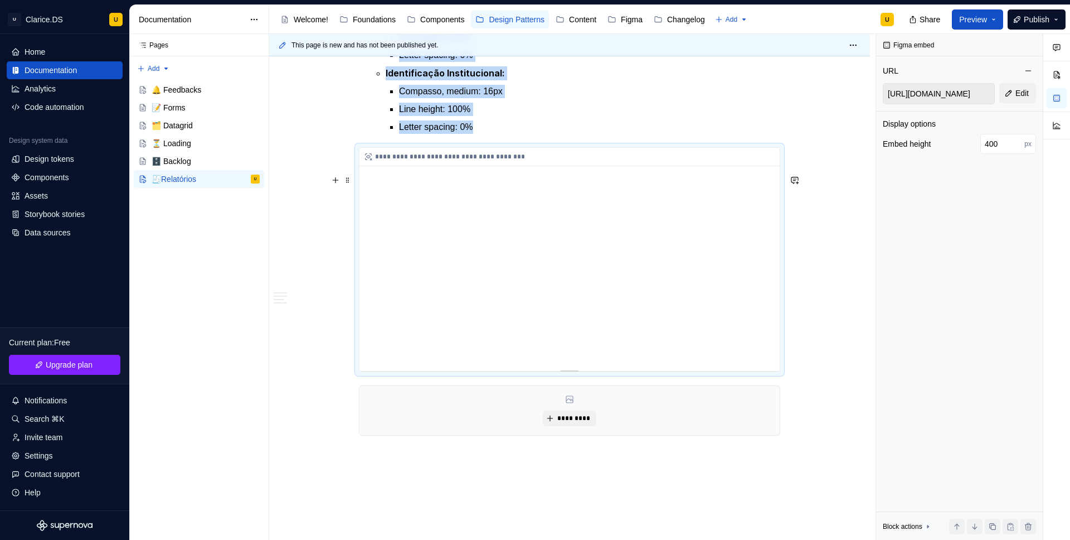
scroll to position [1762, 0]
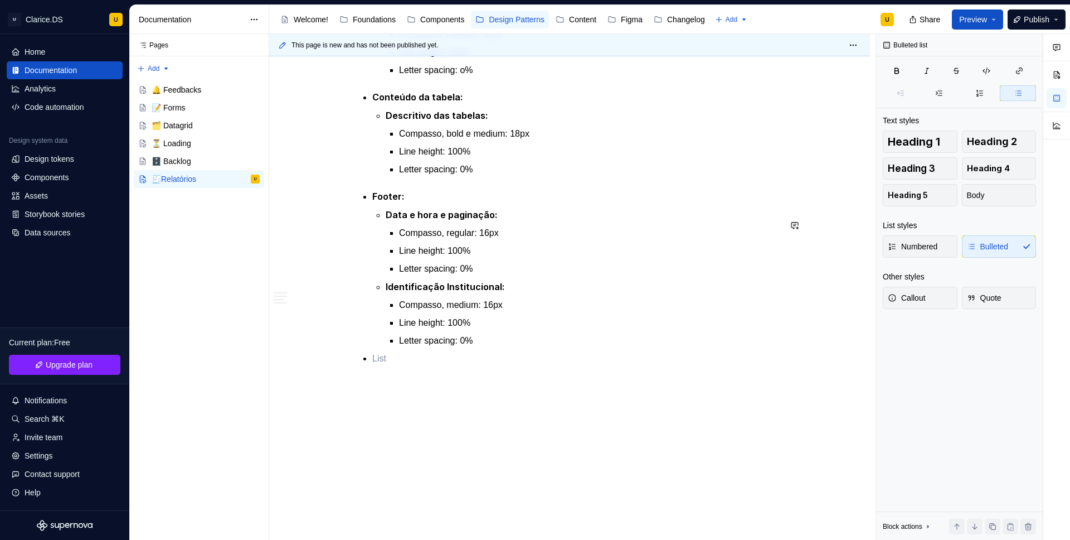
scroll to position [1565, 0]
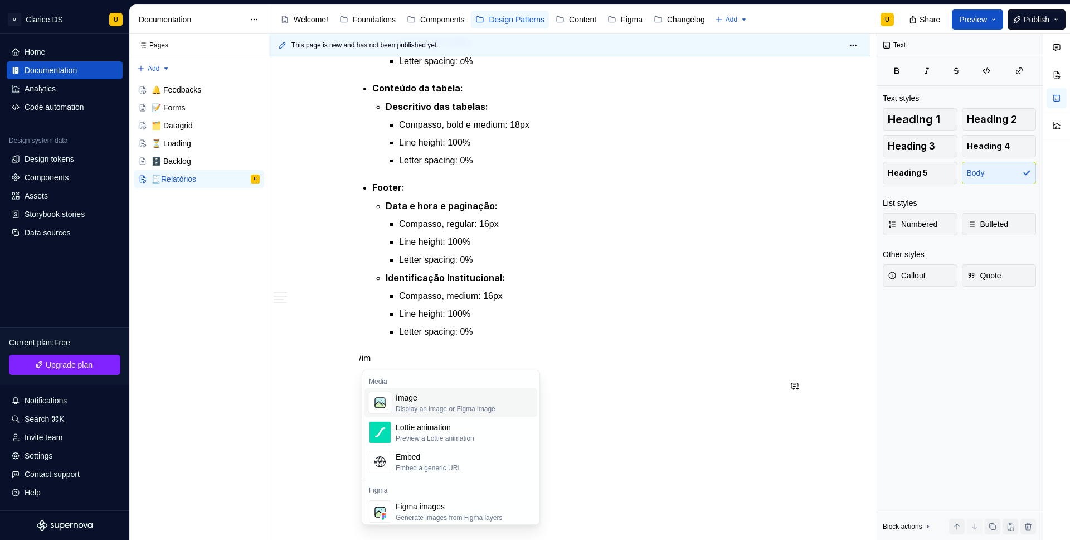
click at [407, 401] on div "Image" at bounding box center [446, 397] width 100 height 11
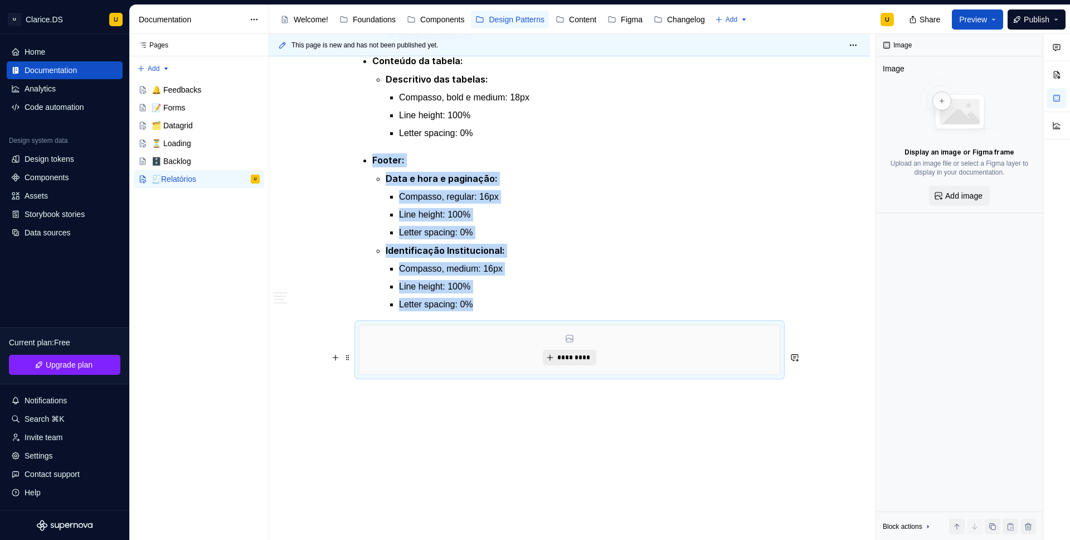
click at [568, 362] on span "*********" at bounding box center [574, 357] width 34 height 9
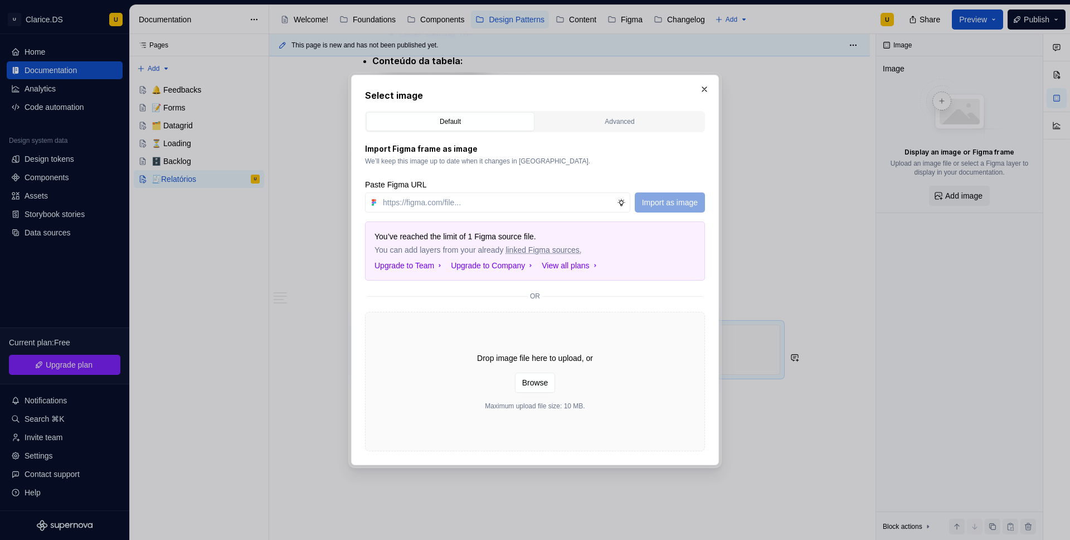
type textarea "*"
type input "[URL][DOMAIN_NAME]"
type textarea "*"
type input "[URL][DOMAIN_NAME]"
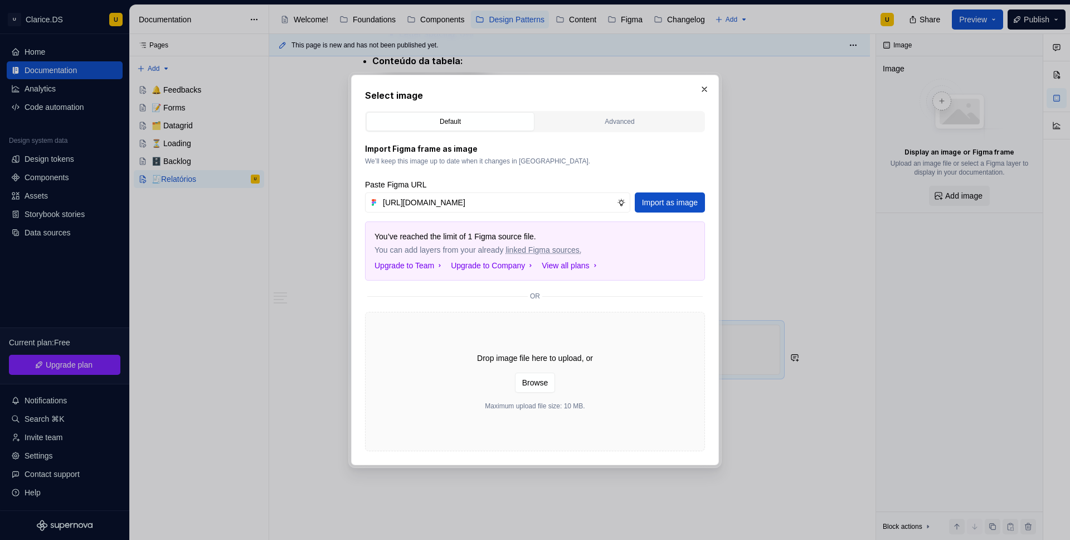
click at [668, 205] on span "Import as image" at bounding box center [670, 202] width 56 height 11
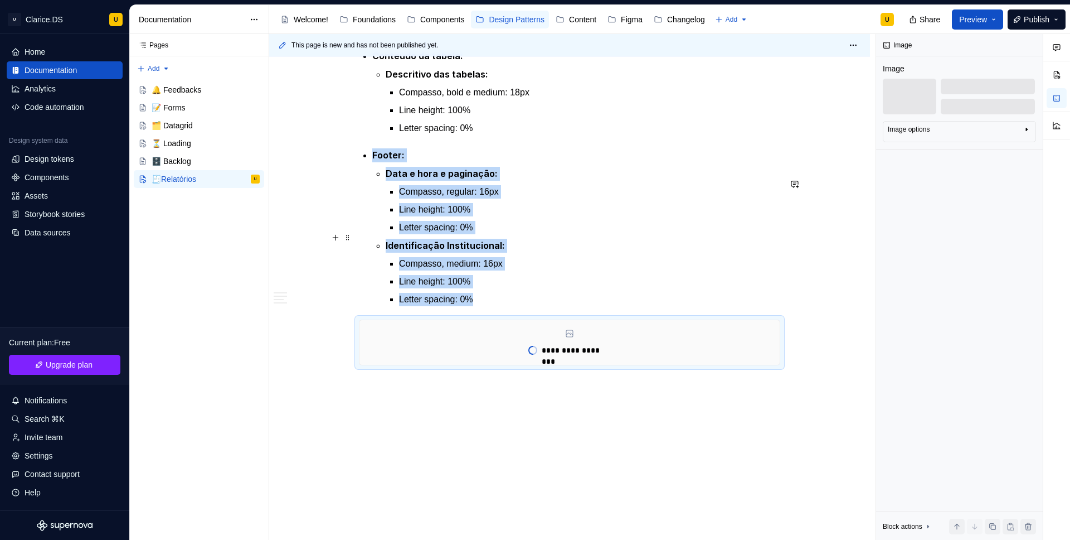
scroll to position [1597, 0]
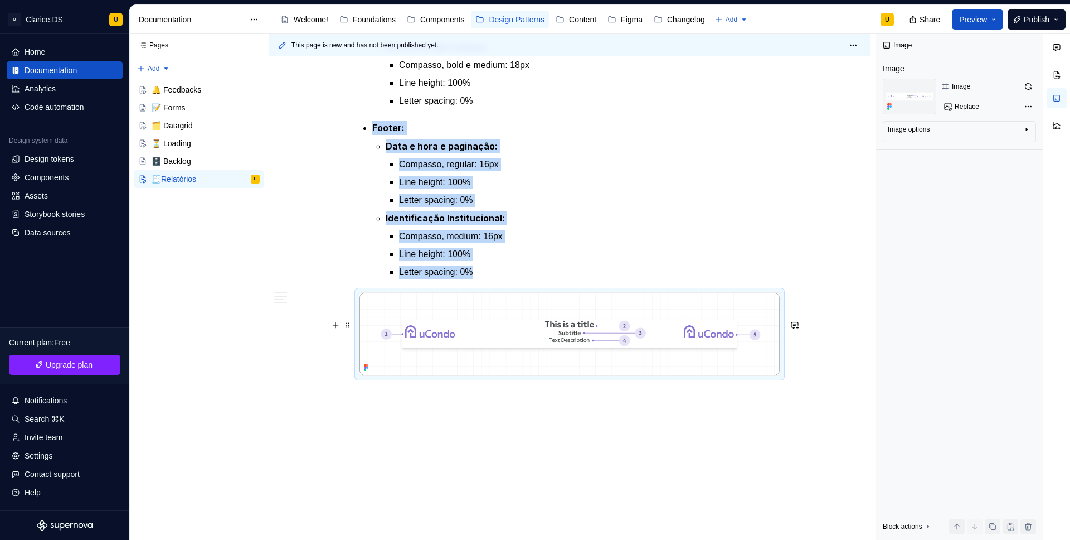
click at [423, 360] on img at bounding box center [570, 334] width 420 height 83
click at [443, 375] on img at bounding box center [570, 334] width 420 height 83
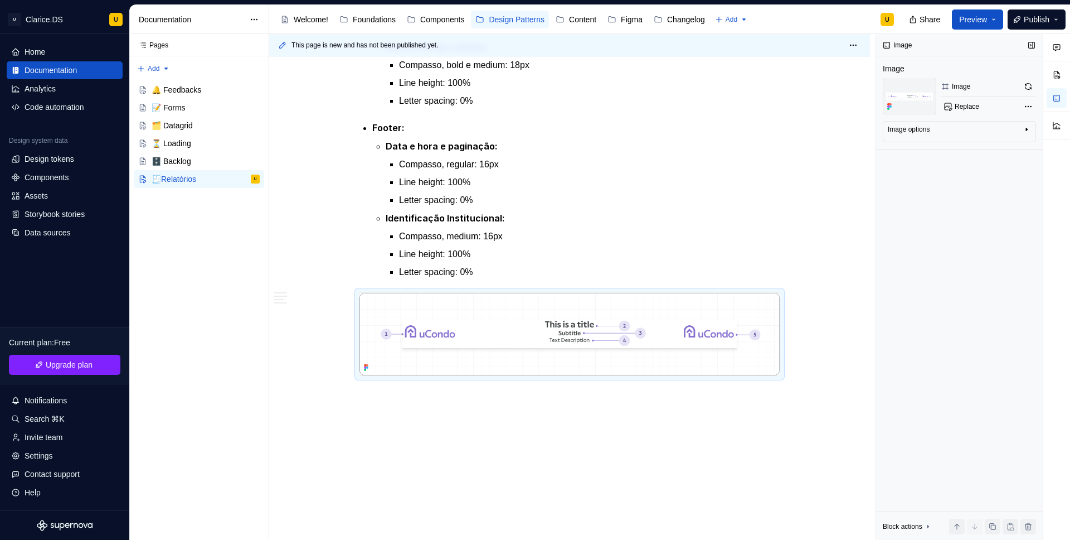
click at [842, 88] on div "Image" at bounding box center [961, 86] width 18 height 9
click at [842, 89] on icon at bounding box center [946, 87] width 6 height 6
click at [842, 129] on div "Image options" at bounding box center [955, 131] width 134 height 13
click at [842, 193] on textarea at bounding box center [959, 186] width 143 height 20
type textarea "*"
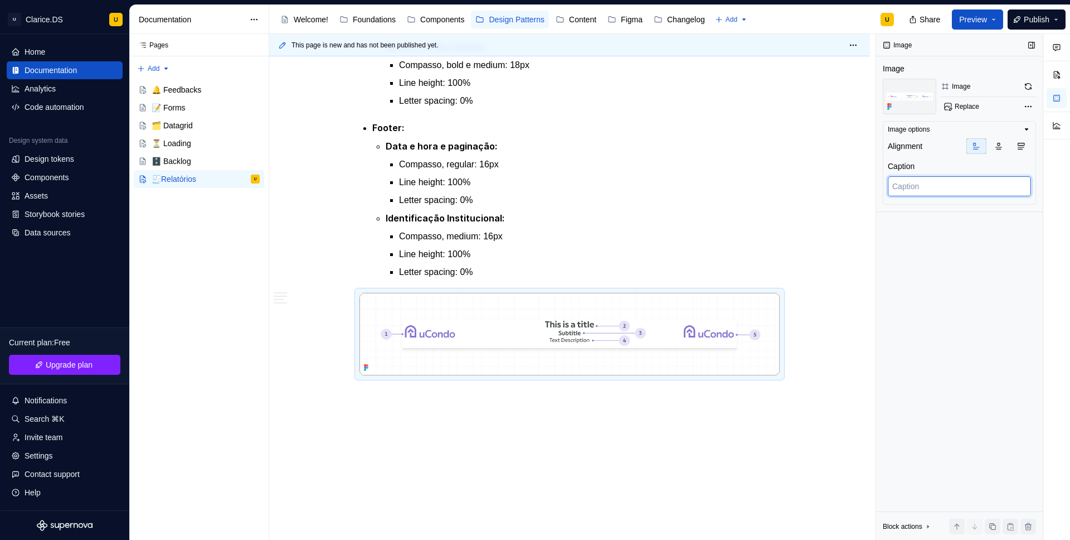
type textarea "H"
type textarea "*"
type textarea "R"
type textarea "*"
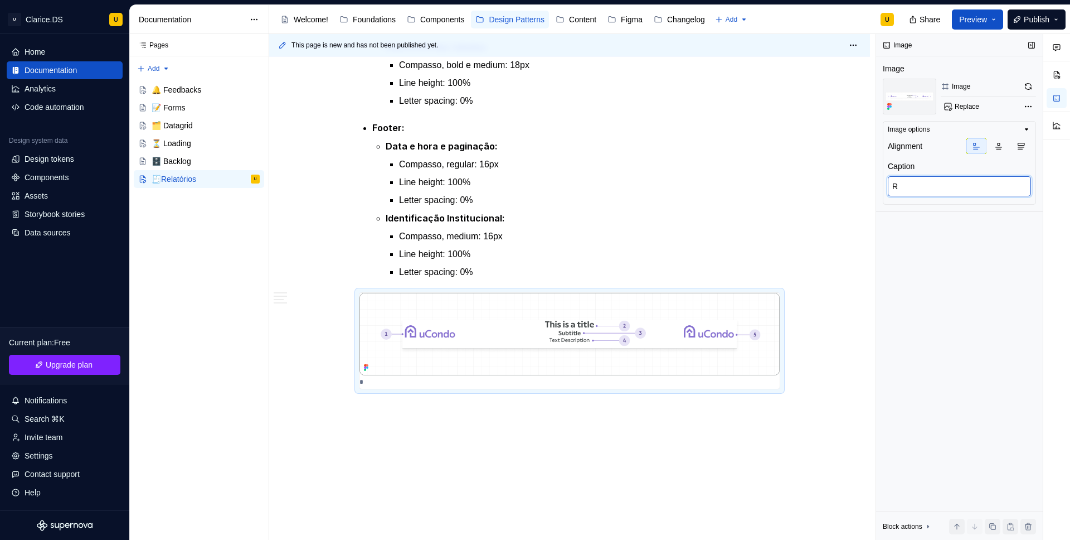
type textarea "Re"
type textarea "*"
type textarea "Rel"
type textarea "*"
type textarea "[MEDICAL_DATA]"
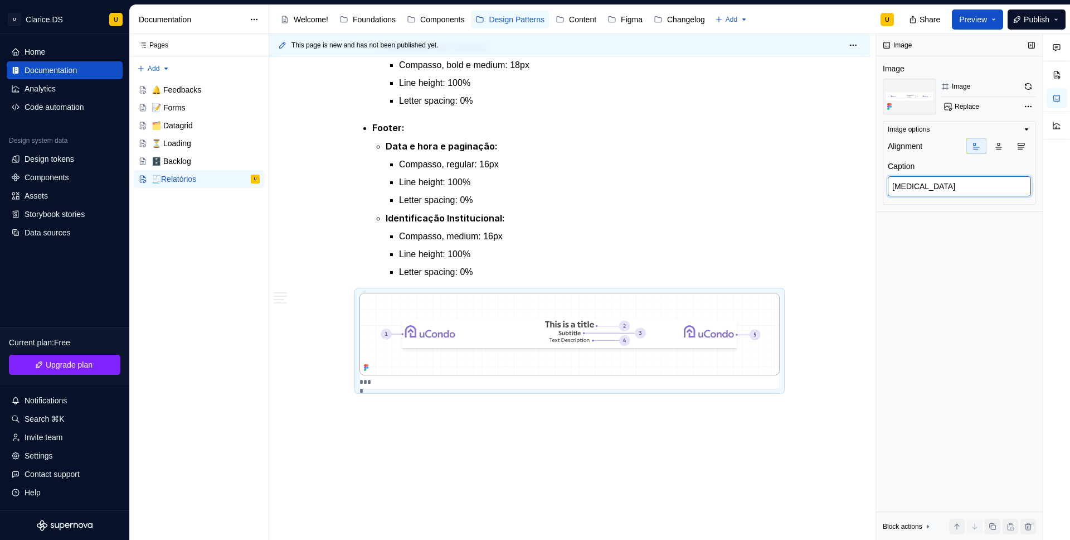
type textarea "*"
type textarea "Relat"
type textarea "*"
type textarea "[MEDICAL_DATA]"
type textarea "*"
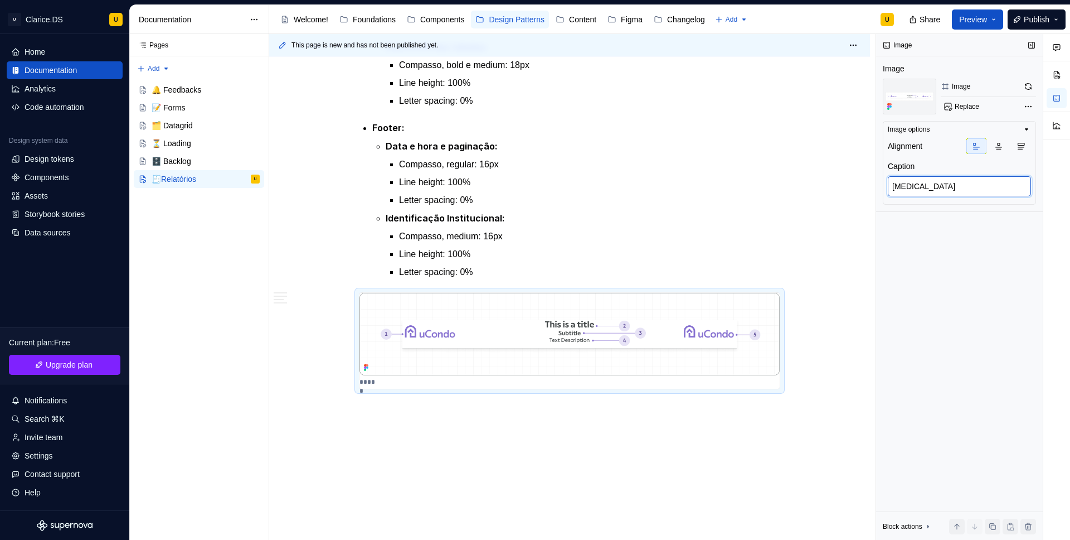
type textarea "Rel"
type textarea "*"
type textarea "Re"
type textarea "*"
type textarea "R"
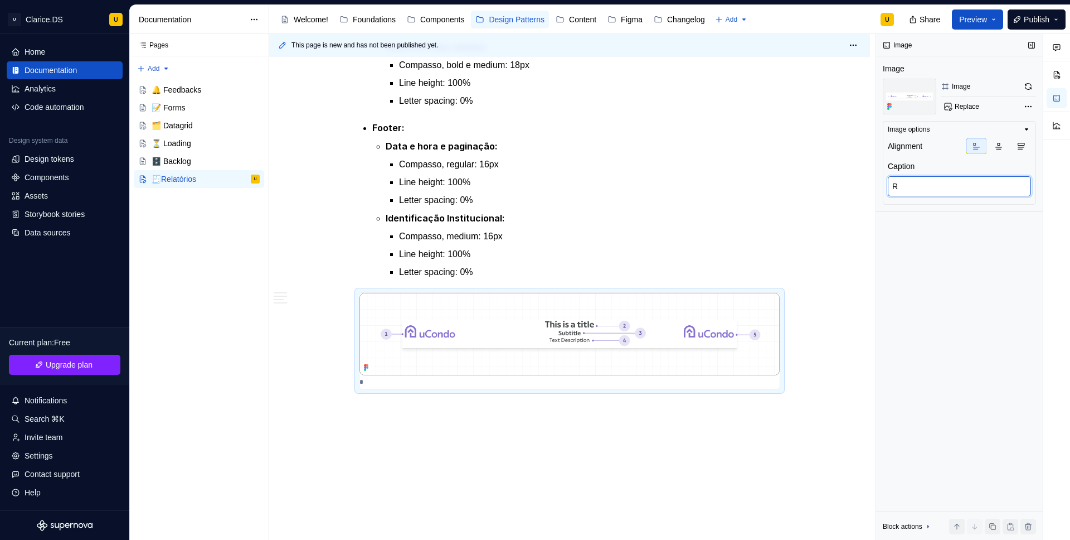
type textarea "*"
type textarea "J"
type textarea "*"
type textarea "Je"
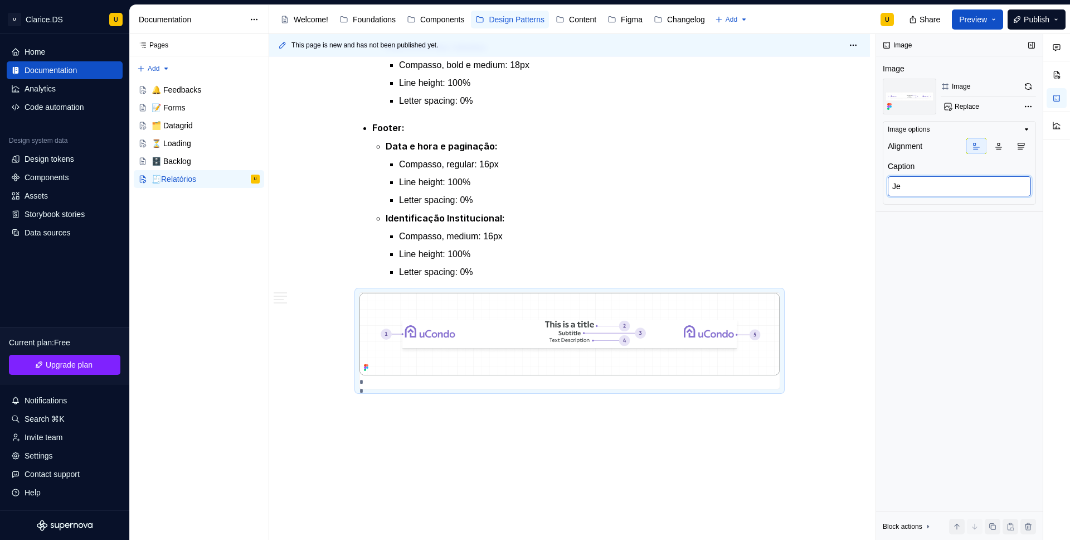
type textarea "*"
type textarea "J"
type textarea "*"
type textarea "H"
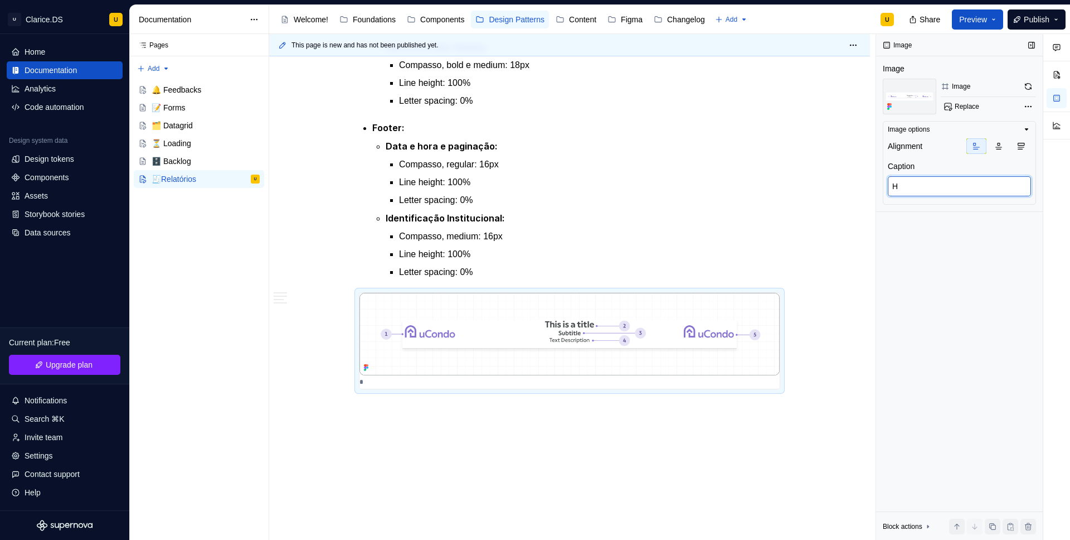
type textarea "*"
type textarea "He"
type textarea "*"
type textarea "Hea"
type textarea "*"
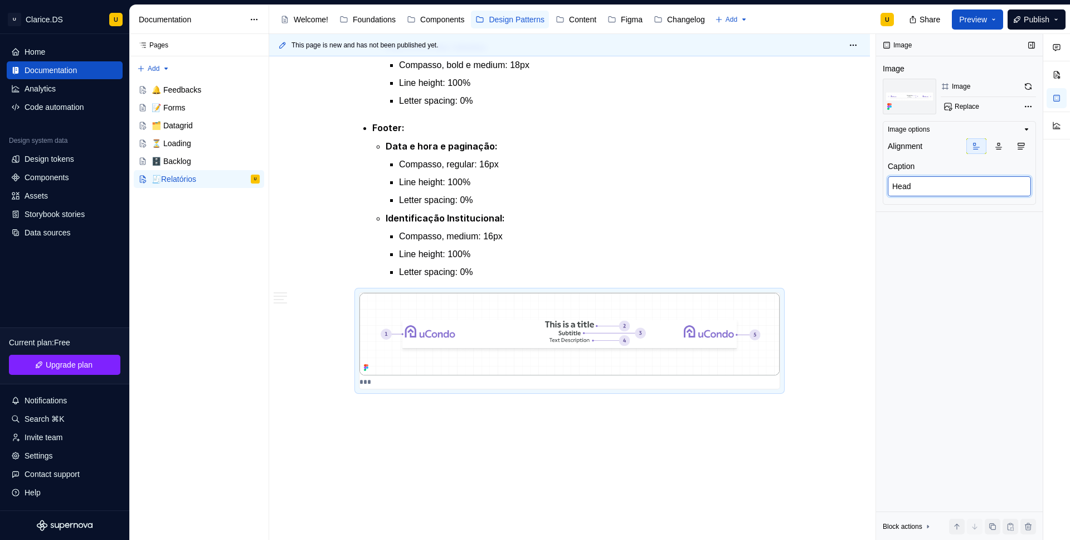
type textarea "Heade"
type textarea "*"
type textarea "Header"
type textarea "*"
type textarea "Header"
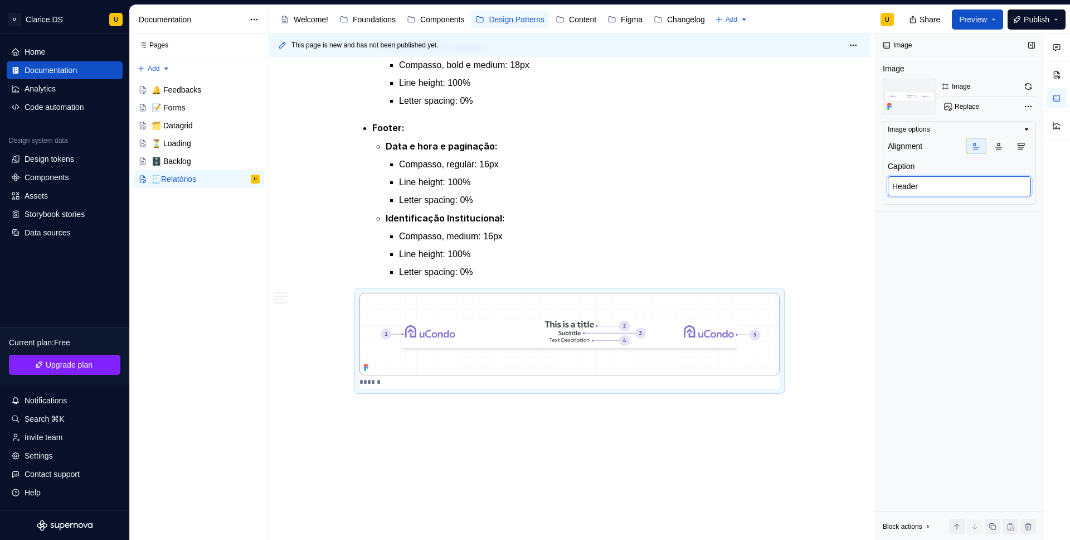
type textarea "*"
type textarea "Header r"
type textarea "*"
type textarea "Header re"
type textarea "*"
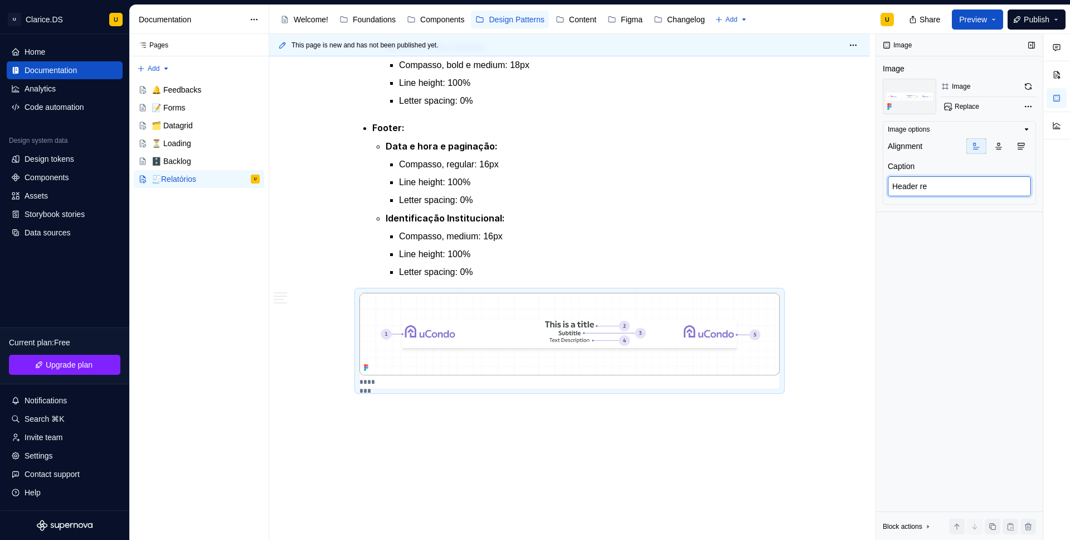
type textarea "Header rel"
type textarea "*"
type textarea "Header [MEDICAL_DATA]"
type textarea "*"
type textarea "Header relat"
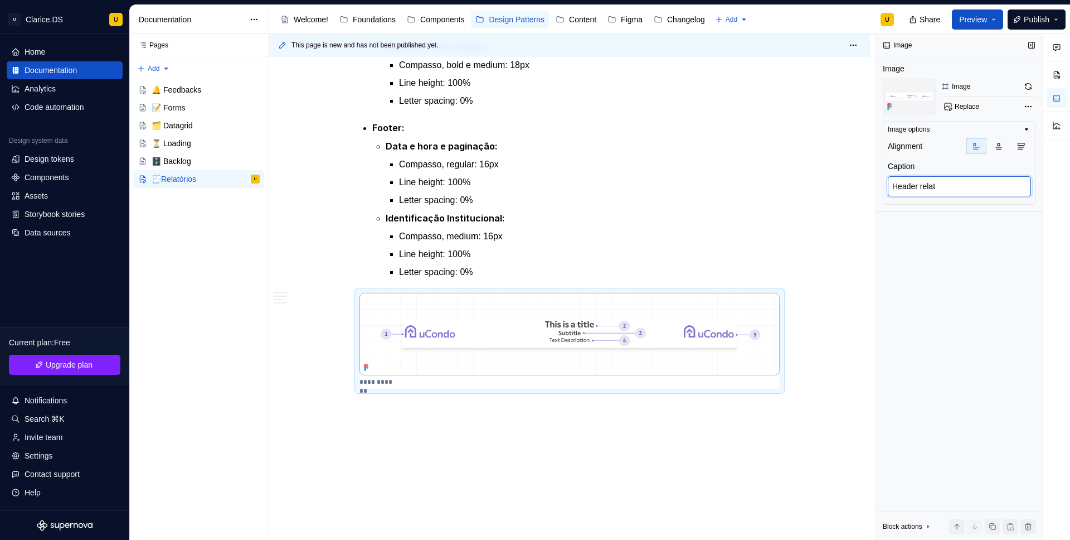
type textarea "*"
type textarea "Header relat'"
type textarea "*"
type textarea "Header relató"
type textarea "*"
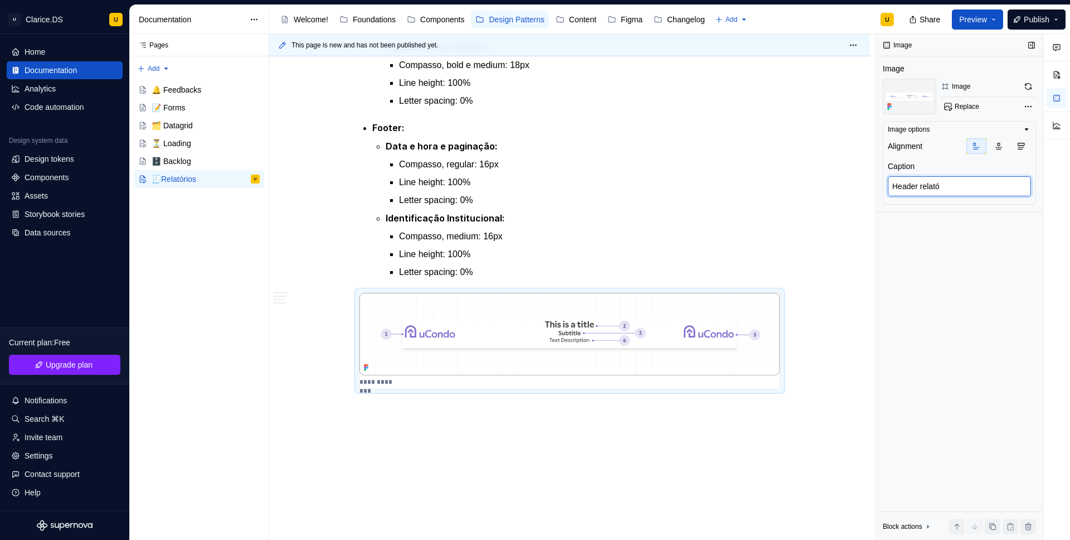
type textarea "Header relatór"
type textarea "*"
type textarea "Header relatóri"
type textarea "*"
type textarea "Header relatórios"
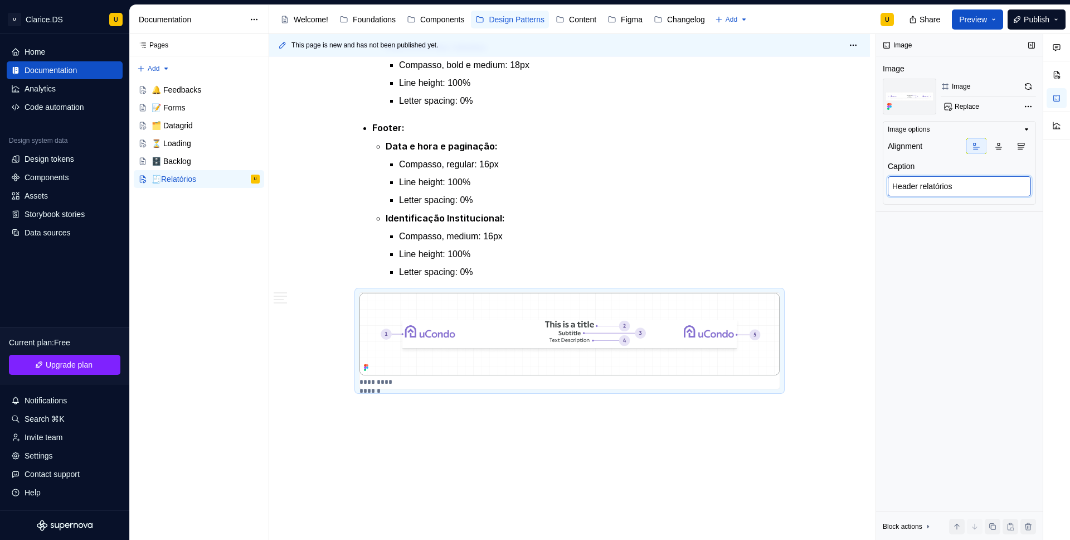
type textarea "*"
type textarea "Header relatórios"
click at [638, 389] on div "**********" at bounding box center [570, 341] width 420 height 96
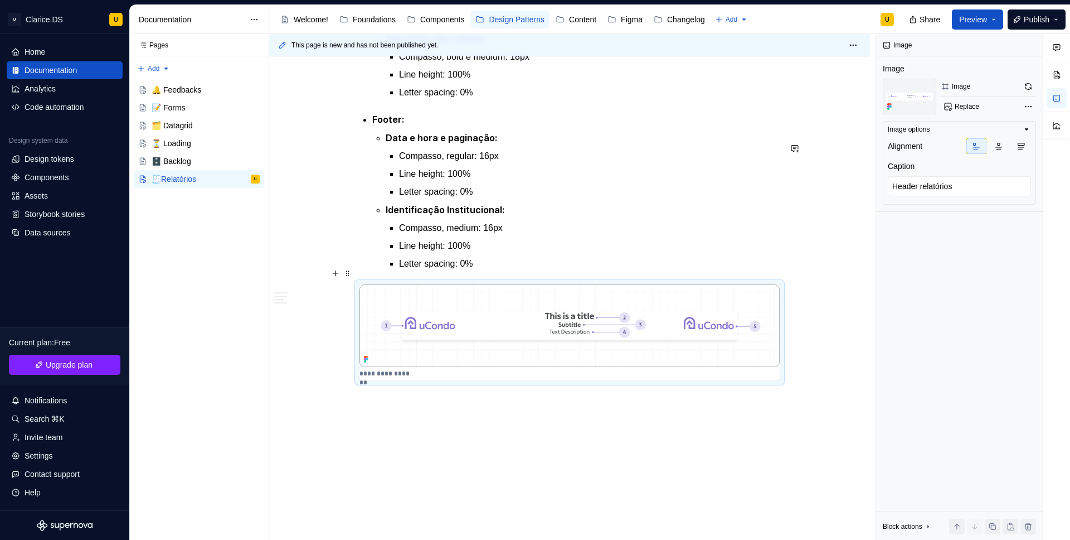
scroll to position [1648, 0]
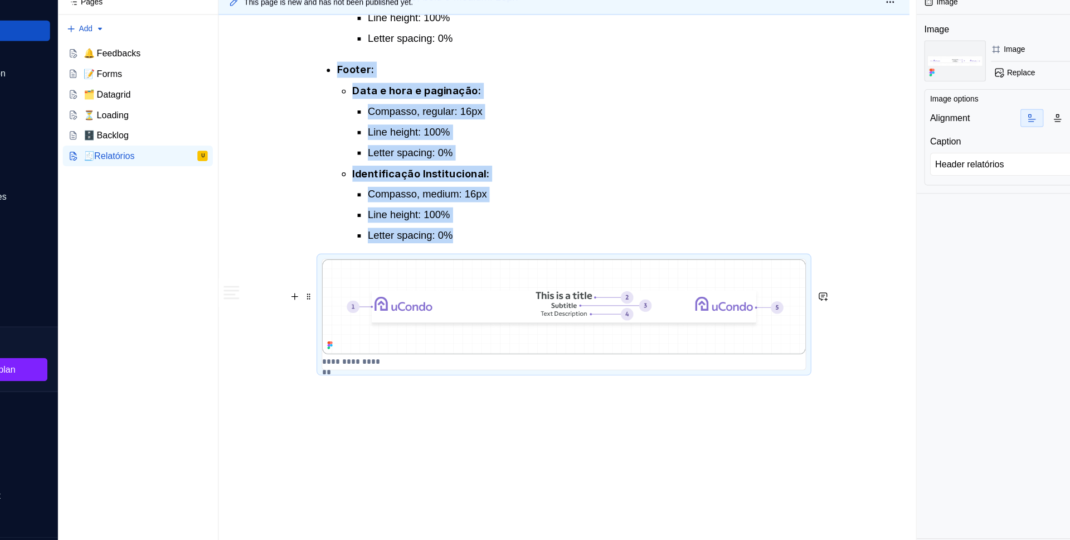
click at [606, 333] on img at bounding box center [570, 310] width 420 height 83
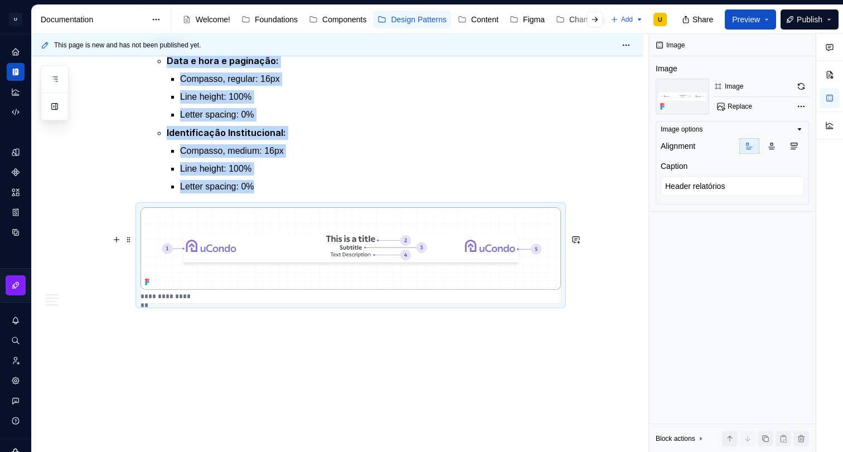
scroll to position [1736, 0]
click at [176, 334] on div "This page is new and has not been published yet. 🧾Relatórios Os padrões de rela…" at bounding box center [340, 243] width 617 height 419
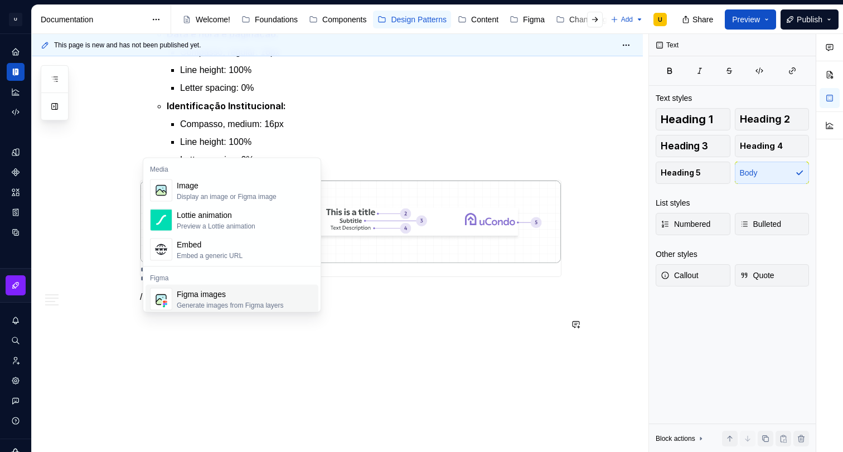
click at [232, 290] on div "Figma images" at bounding box center [230, 294] width 106 height 11
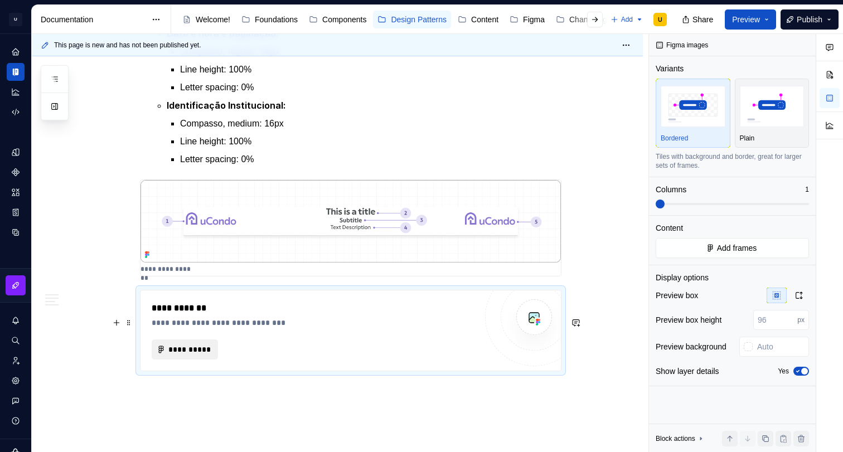
click at [205, 355] on span "**********" at bounding box center [189, 349] width 43 height 11
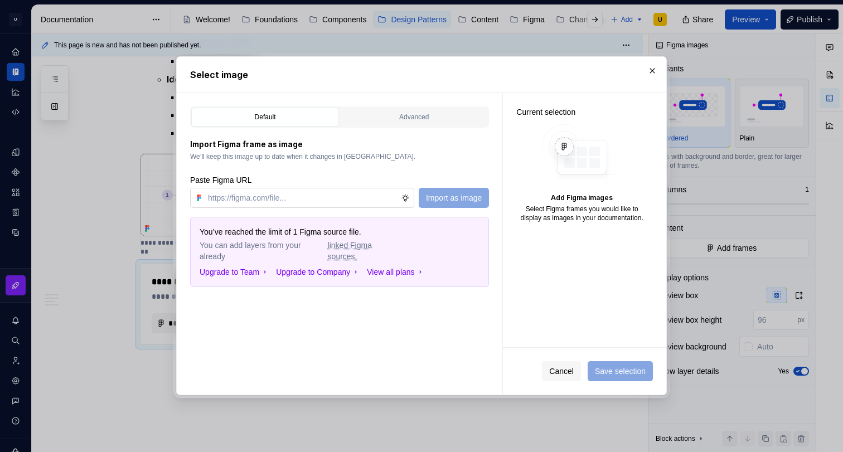
scroll to position [1710, 0]
type textarea "*"
type input "[URL][DOMAIN_NAME]"
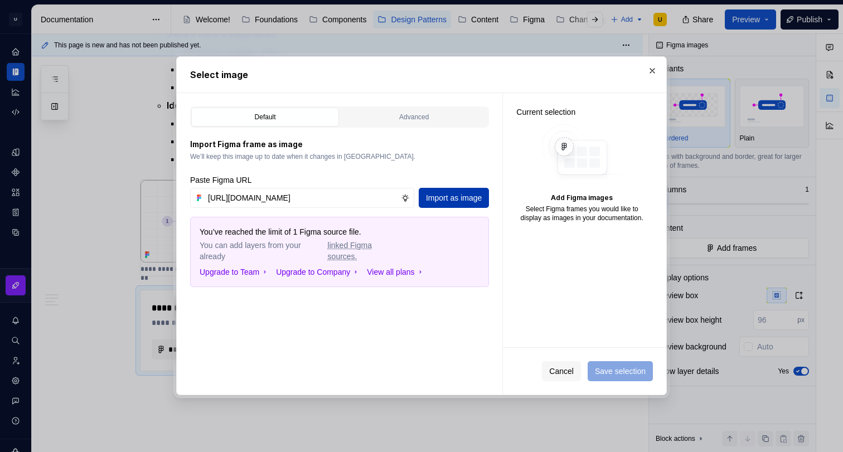
type textarea "*"
type input "[URL][DOMAIN_NAME]"
click at [482, 193] on span "Import as image" at bounding box center [454, 197] width 56 height 11
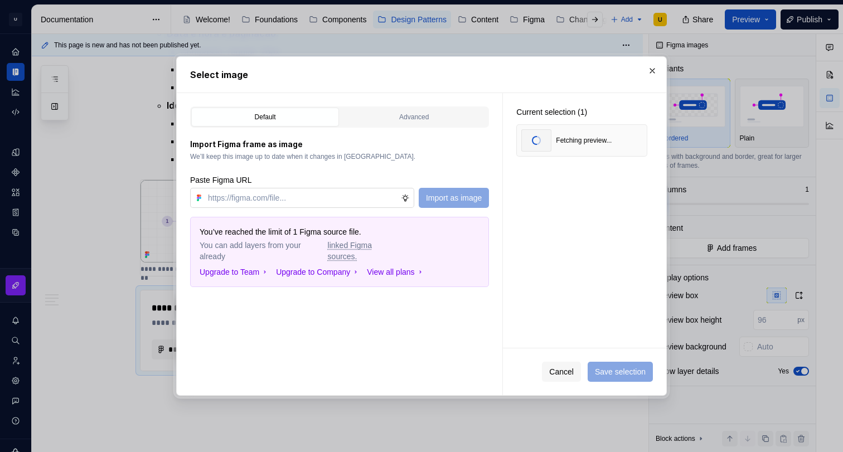
click at [302, 200] on input "text" at bounding box center [301, 198] width 197 height 20
paste input "[URL][DOMAIN_NAME]"
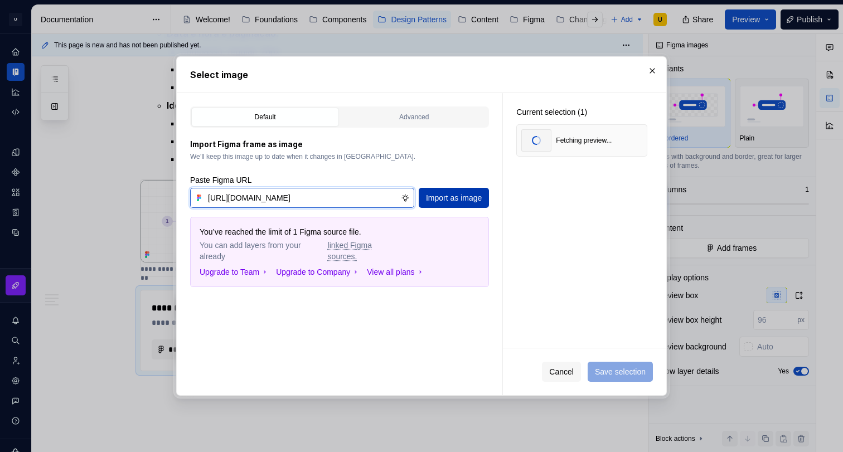
type input "[URL][DOMAIN_NAME]"
click at [463, 202] on span "Import as image" at bounding box center [454, 197] width 56 height 11
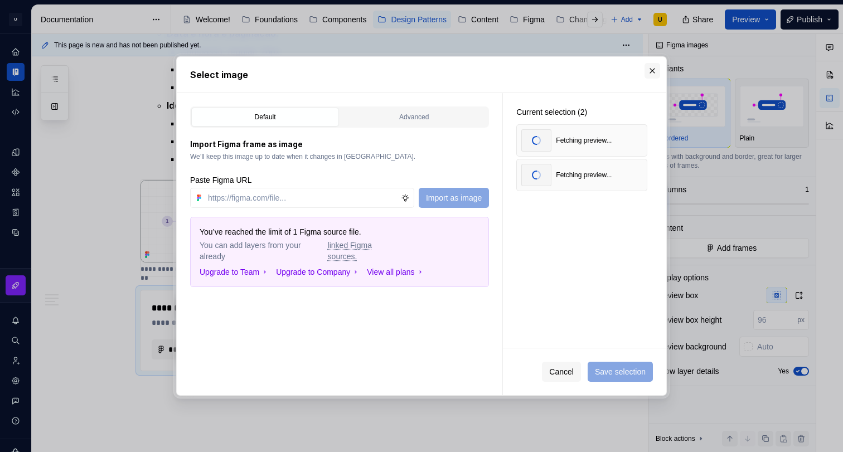
click at [650, 74] on button "button" at bounding box center [652, 71] width 16 height 16
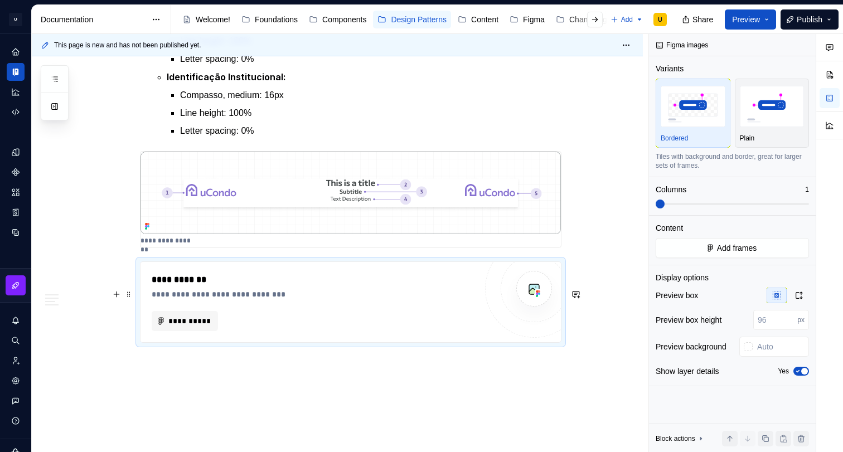
scroll to position [1748, 0]
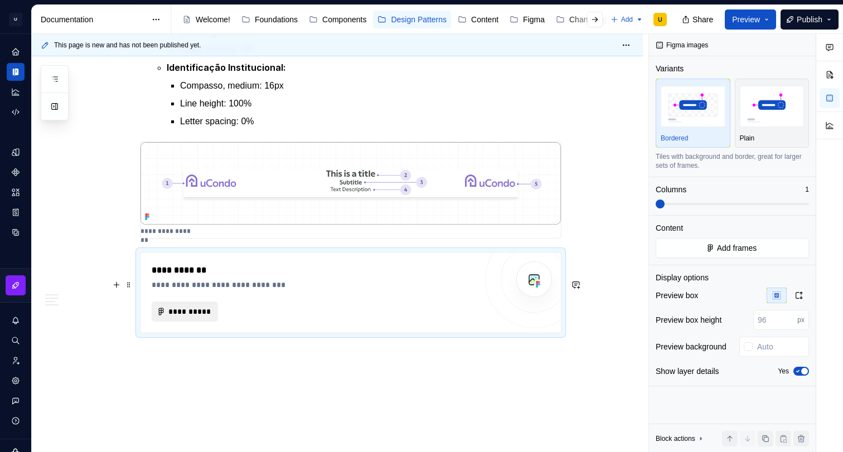
click at [180, 317] on span "**********" at bounding box center [189, 311] width 43 height 11
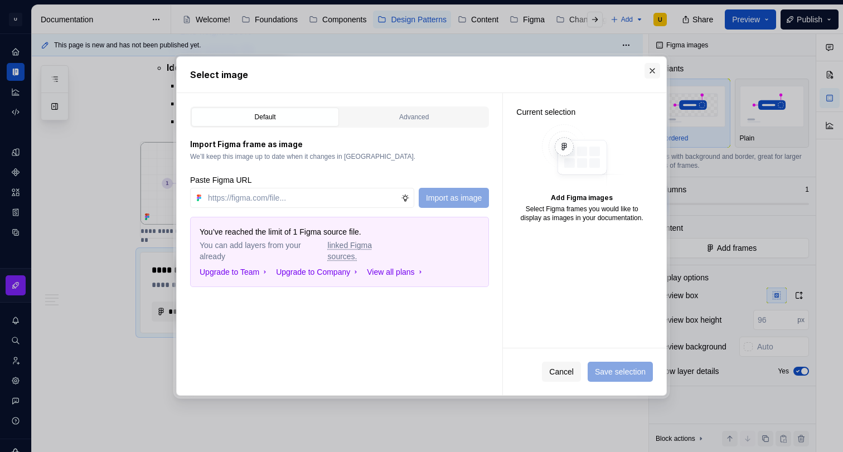
click at [652, 72] on button "button" at bounding box center [652, 71] width 16 height 16
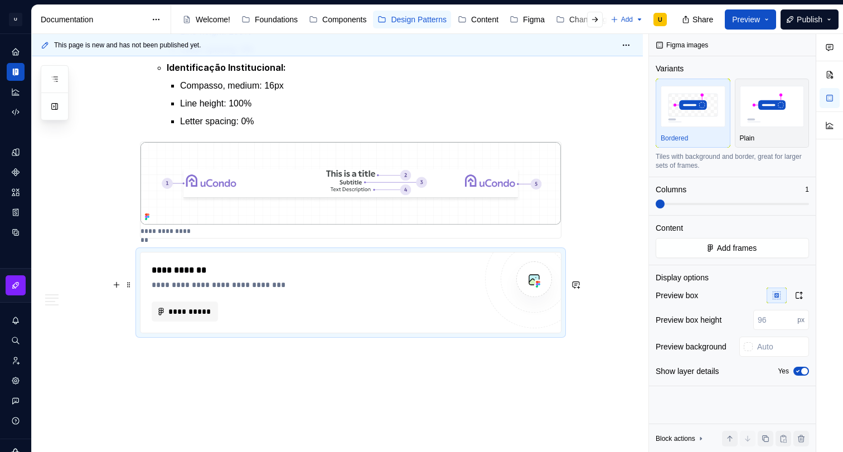
scroll to position [1765, 0]
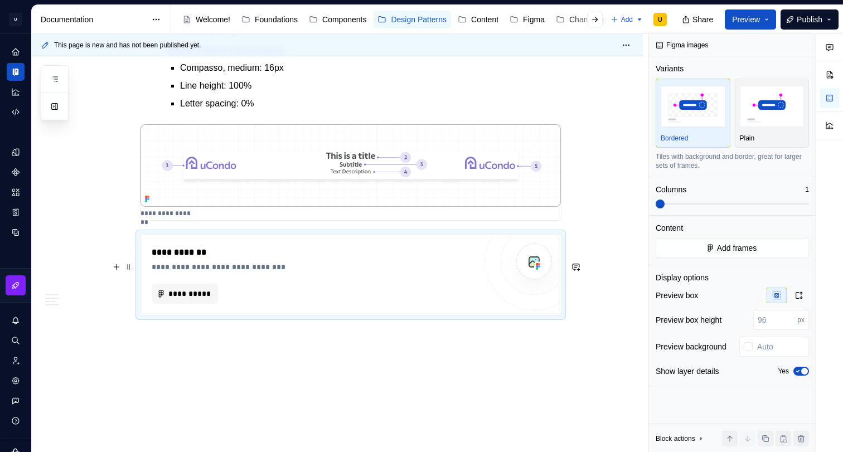
click at [561, 292] on div "**********" at bounding box center [350, 274] width 421 height 81
click at [549, 279] on div at bounding box center [534, 262] width 36 height 36
drag, startPoint x: 581, startPoint y: 291, endPoint x: 573, endPoint y: 284, distance: 11.1
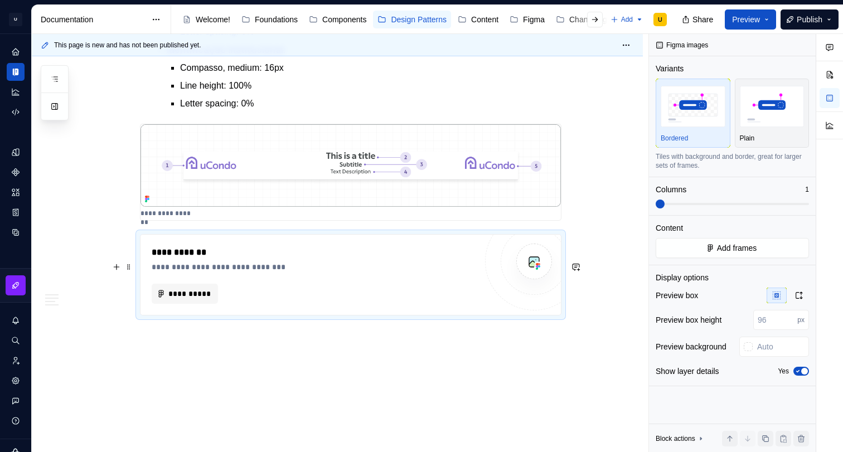
click at [561, 278] on div "**********" at bounding box center [350, 274] width 421 height 81
type textarea "*"
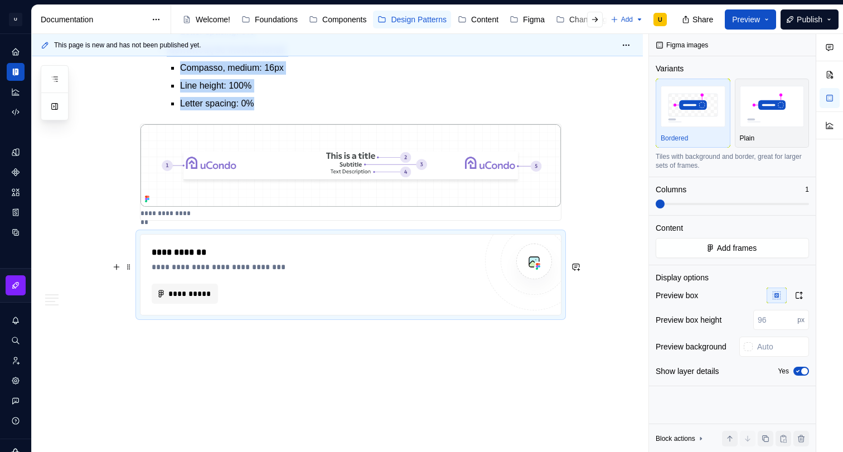
scroll to position [1710, 0]
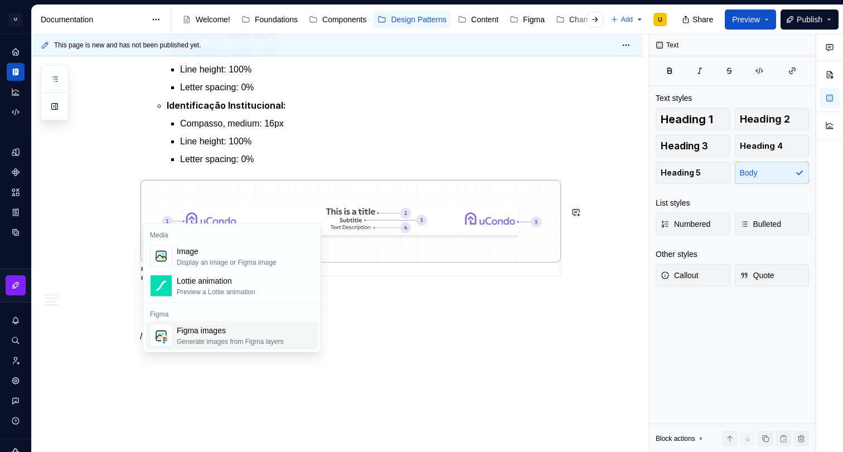
click at [206, 332] on div "Figma images" at bounding box center [230, 330] width 106 height 11
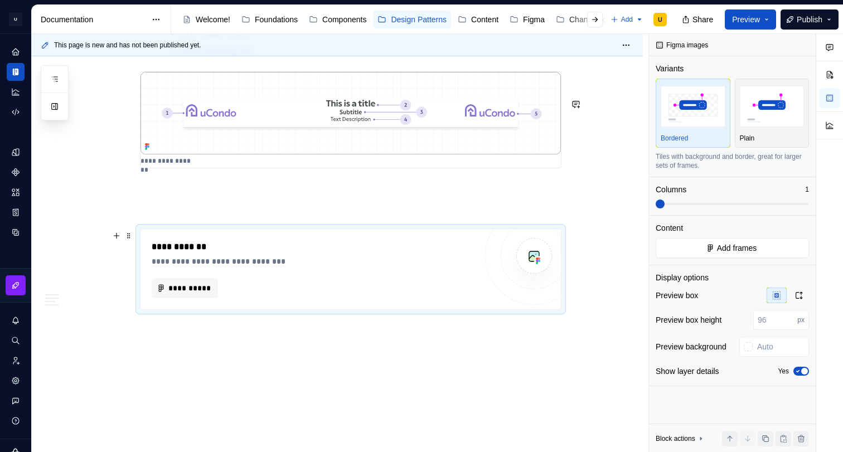
scroll to position [1851, 0]
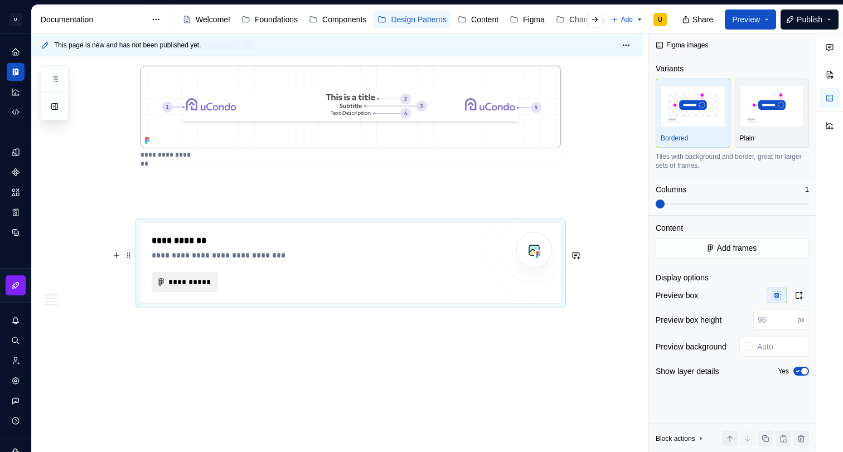
click at [207, 284] on span "**********" at bounding box center [189, 281] width 43 height 11
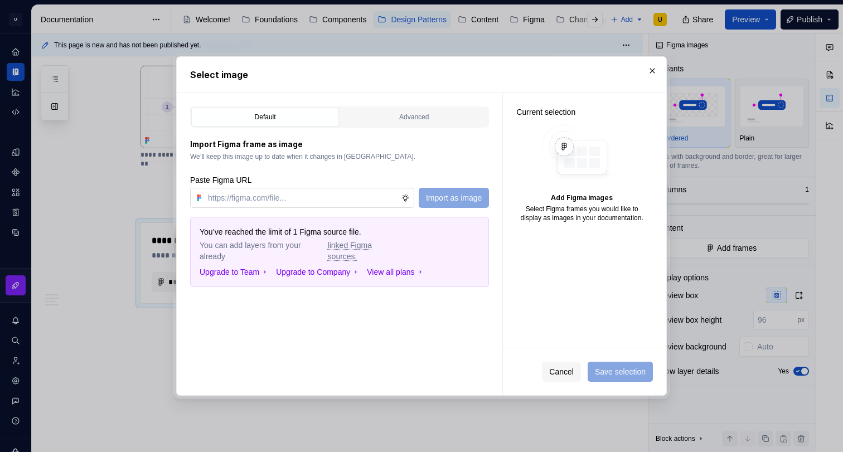
click at [262, 196] on input "text" at bounding box center [301, 198] width 197 height 20
type input "[URL][DOMAIN_NAME]"
click at [444, 198] on span "Import as image" at bounding box center [454, 197] width 56 height 11
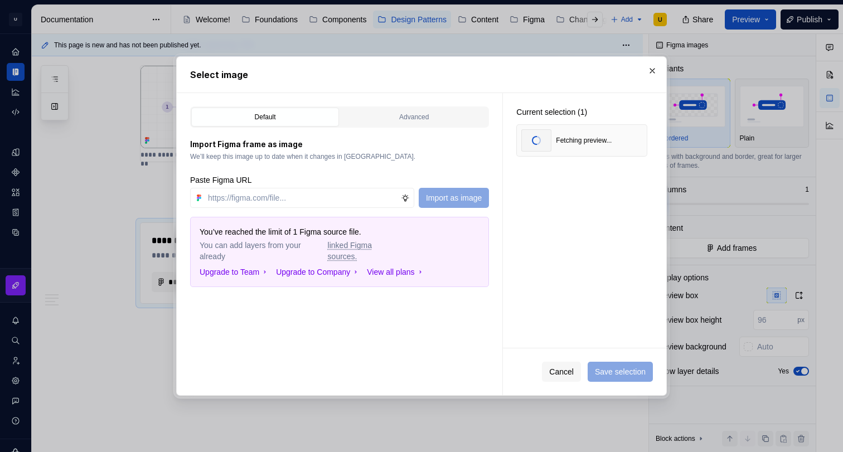
click at [415, 321] on div "Default Advanced Import Figma frame as image We’ll keep this image up to date w…" at bounding box center [340, 244] width 326 height 302
click at [241, 197] on input "text" at bounding box center [301, 198] width 197 height 20
paste input "[URL][DOMAIN_NAME]"
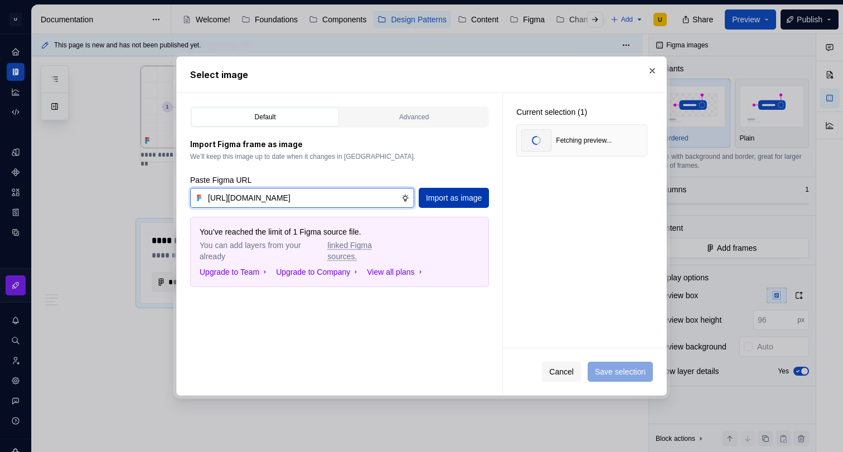
type input "[URL][DOMAIN_NAME]"
click at [430, 194] on span "Import as image" at bounding box center [454, 197] width 56 height 11
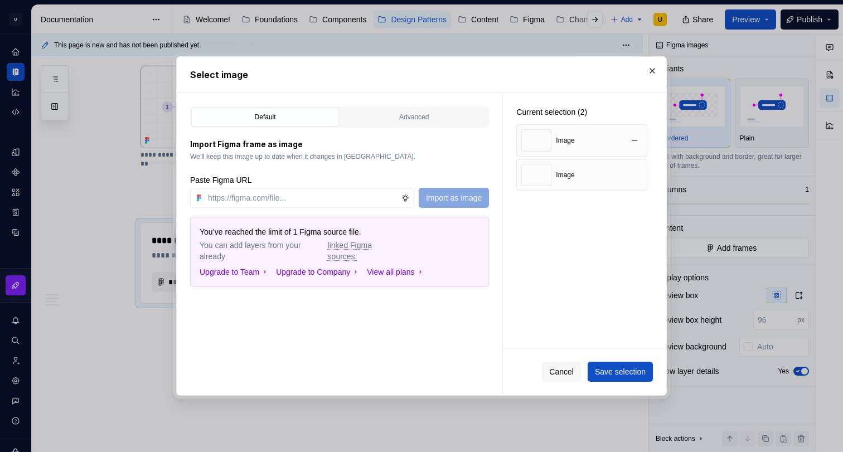
type textarea "*"
click at [549, 179] on img at bounding box center [536, 175] width 30 height 22
click at [636, 175] on button "button" at bounding box center [635, 175] width 16 height 16
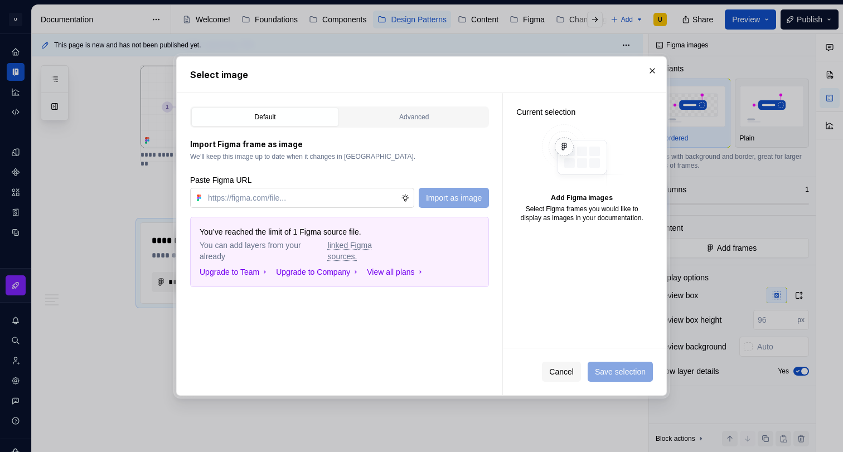
click at [352, 193] on input "text" at bounding box center [301, 198] width 197 height 20
paste input "[URL][DOMAIN_NAME]"
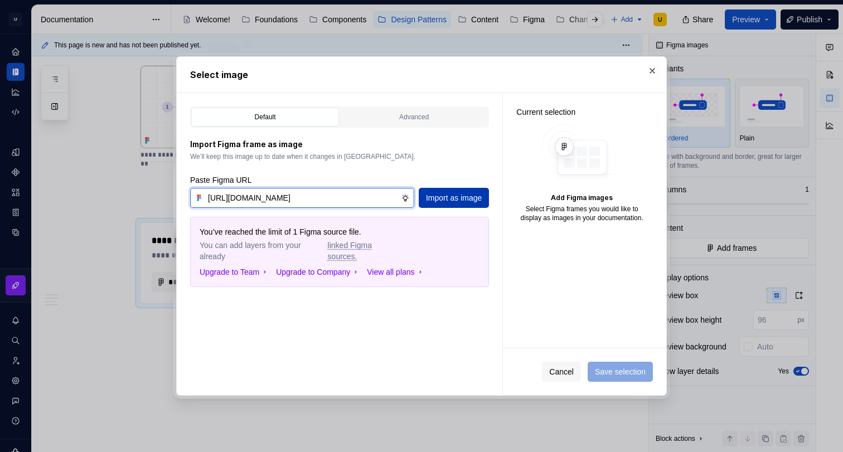
type input "[URL][DOMAIN_NAME]"
click at [465, 200] on span "Import as image" at bounding box center [454, 197] width 56 height 11
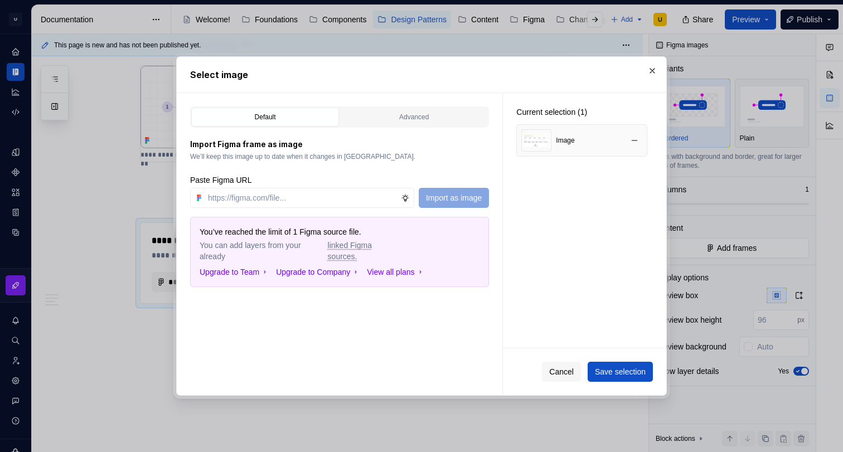
click at [605, 143] on div "Image" at bounding box center [581, 140] width 131 height 32
click at [621, 374] on span "Save selection" at bounding box center [620, 371] width 51 height 11
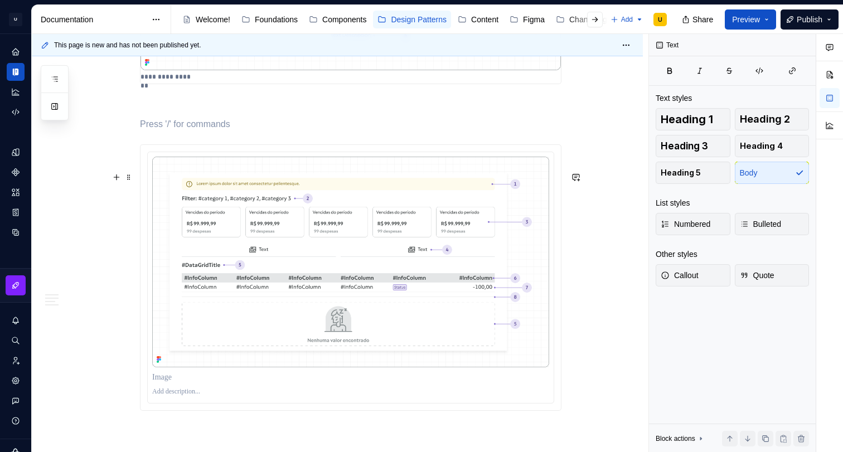
scroll to position [1914, 0]
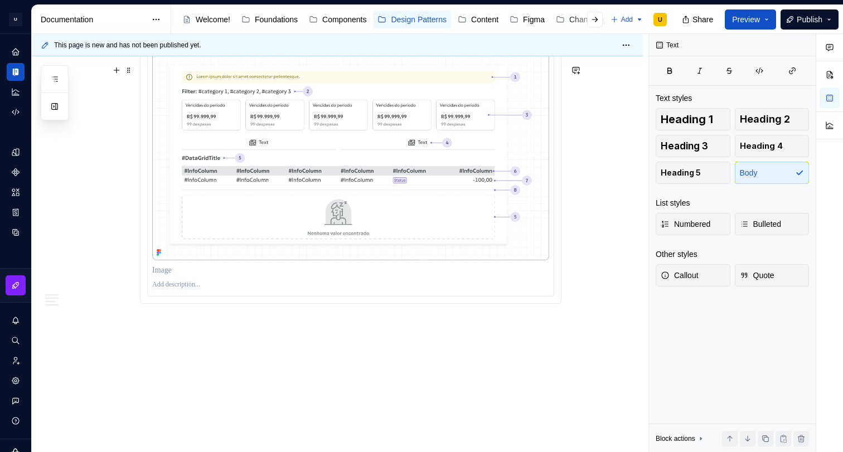
scroll to position [2036, 0]
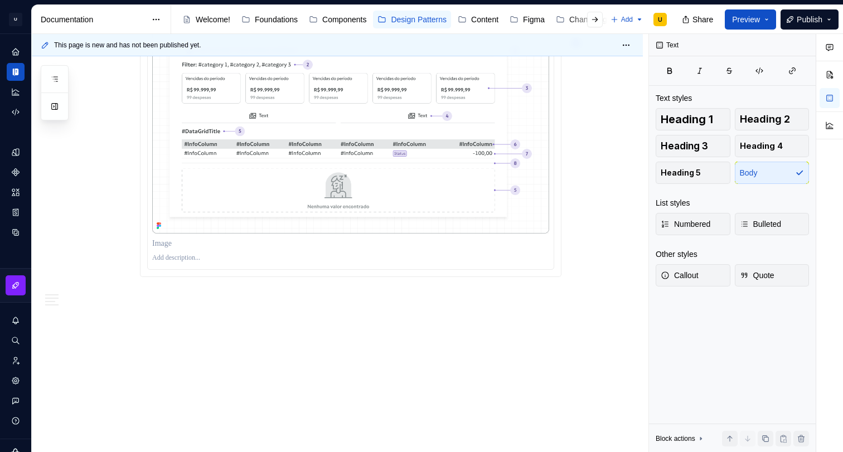
click at [216, 263] on p at bounding box center [350, 258] width 397 height 9
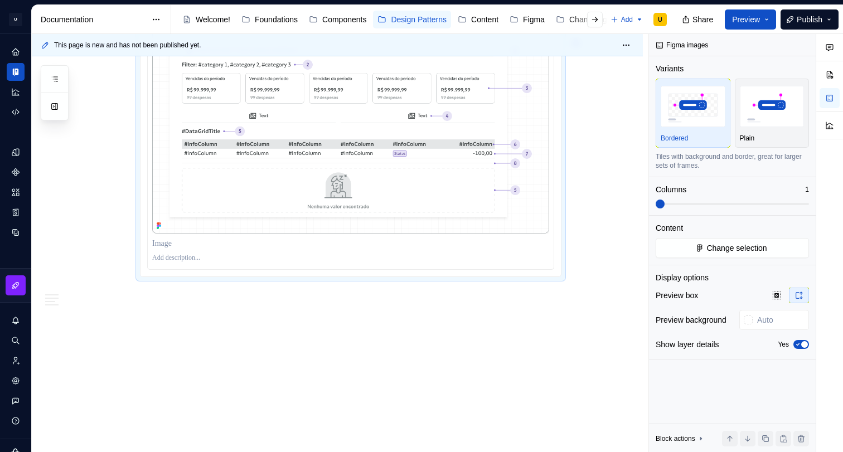
click at [177, 249] on p at bounding box center [350, 243] width 397 height 11
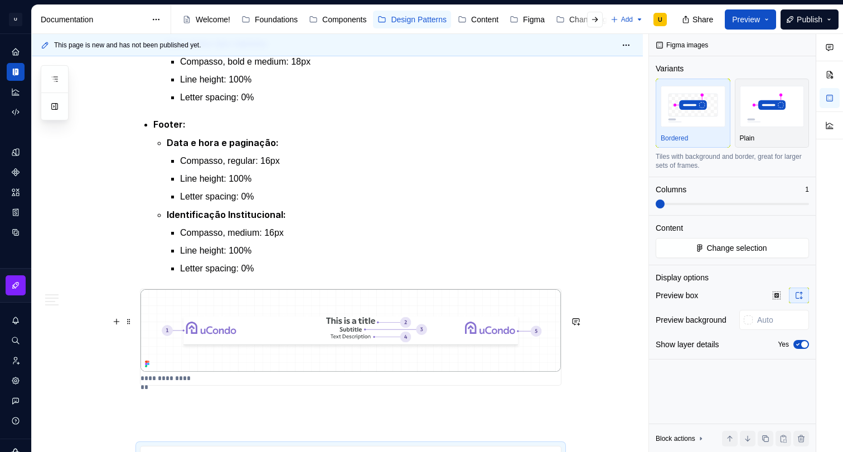
scroll to position [1595, 0]
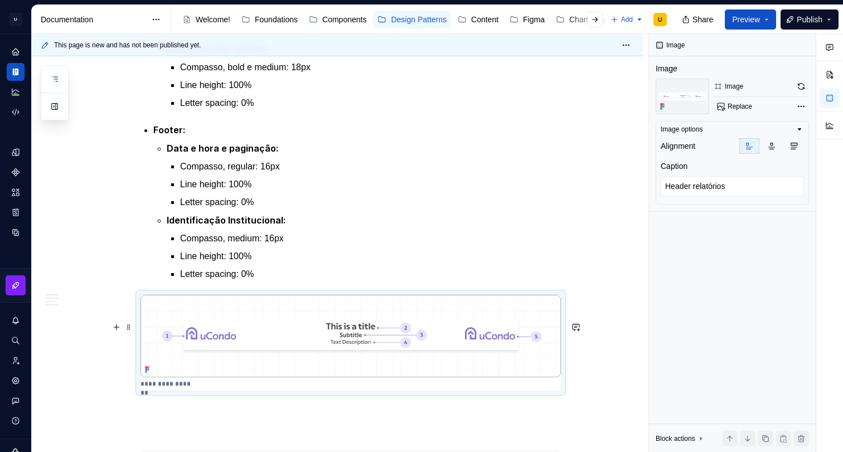
click at [177, 389] on p "**********" at bounding box center [167, 384] width 55 height 9
click at [183, 389] on p "**********" at bounding box center [167, 384] width 55 height 9
click at [195, 389] on p "**********" at bounding box center [167, 384] width 55 height 9
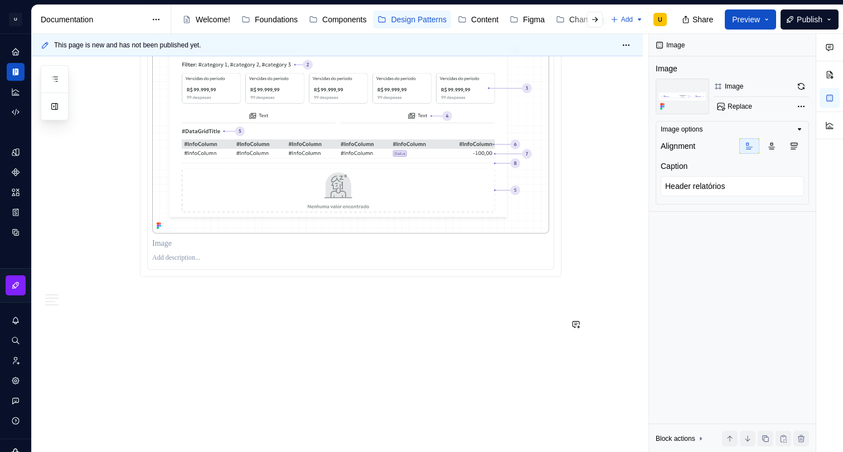
scroll to position [2052, 0]
click at [175, 304] on p at bounding box center [350, 296] width 421 height 13
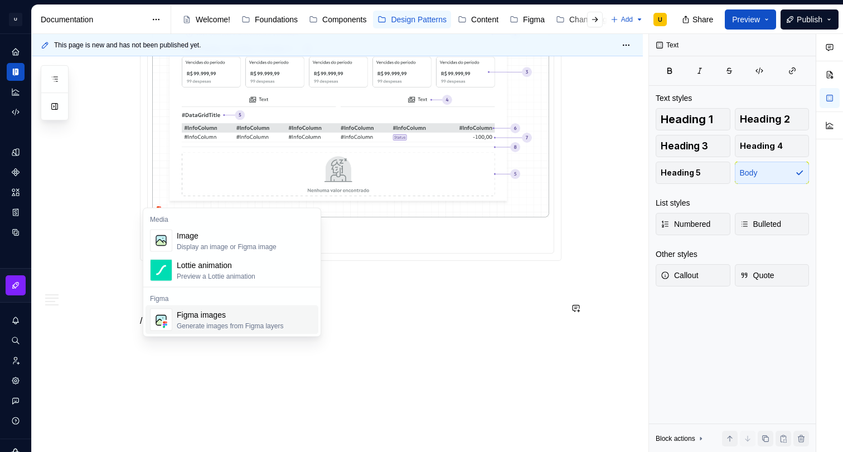
click at [201, 322] on div "Generate images from Figma layers" at bounding box center [230, 326] width 106 height 9
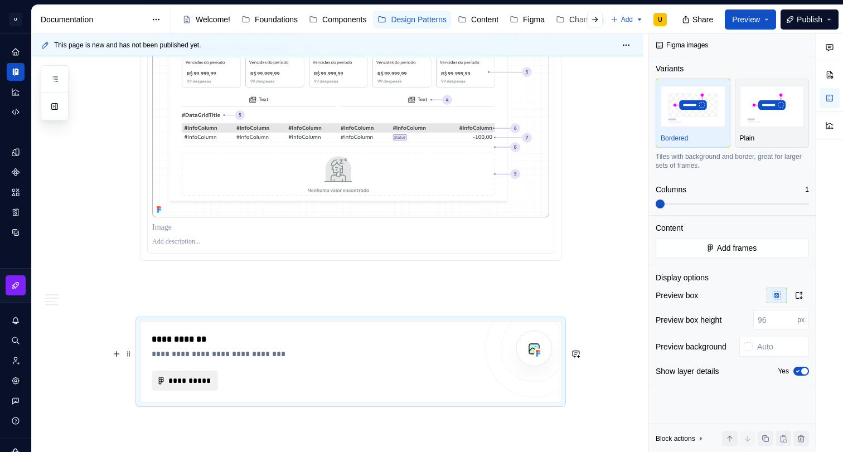
click at [202, 386] on span "**********" at bounding box center [189, 380] width 43 height 11
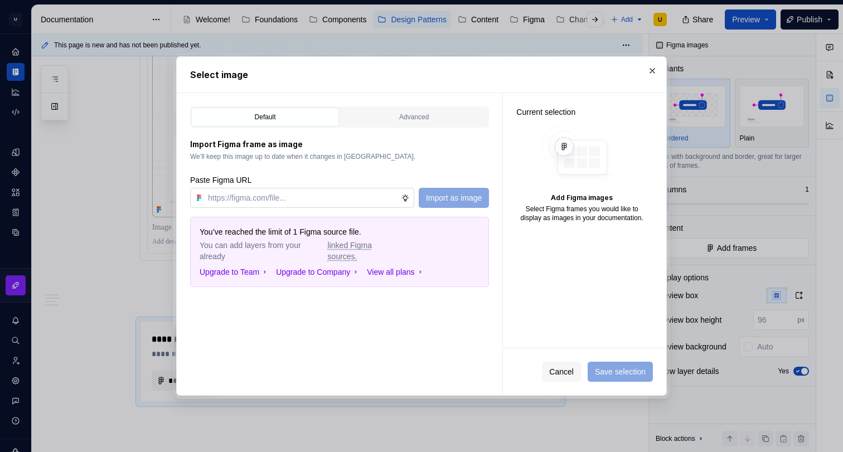
type textarea "*"
click at [311, 199] on input "text" at bounding box center [301, 198] width 197 height 20
type input "[URL][DOMAIN_NAME]"
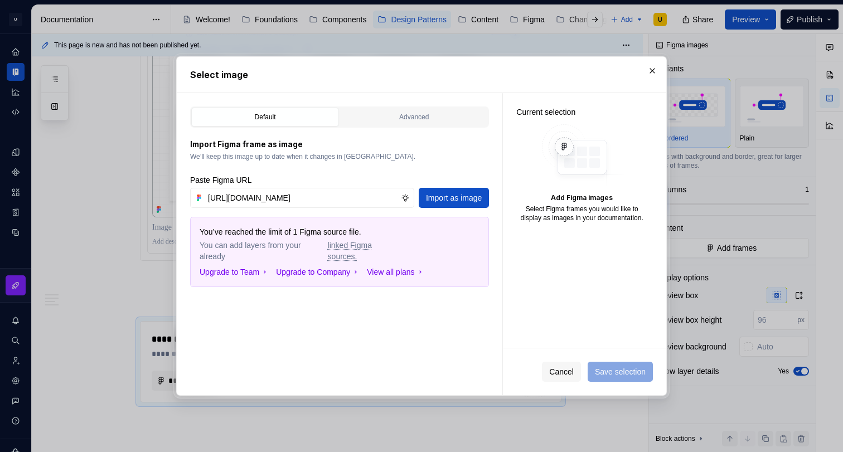
click at [449, 196] on span "Import as image" at bounding box center [454, 197] width 56 height 11
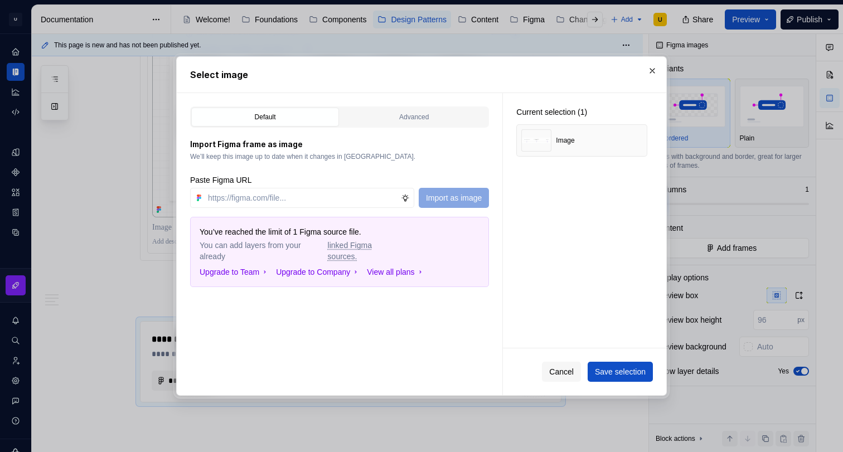
click at [625, 372] on span "Save selection" at bounding box center [620, 371] width 51 height 11
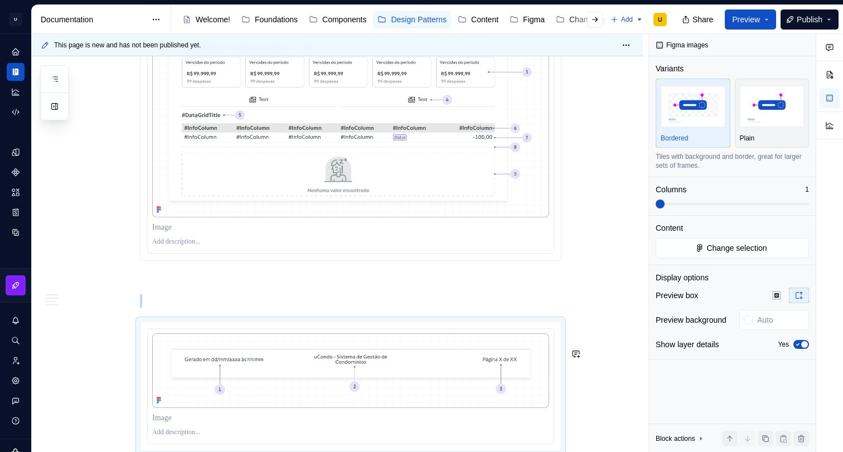
scroll to position [2078, 0]
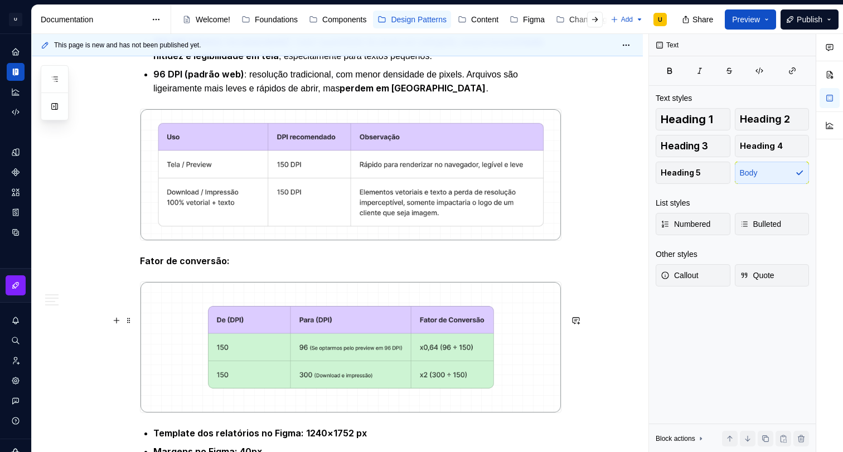
scroll to position [409, 0]
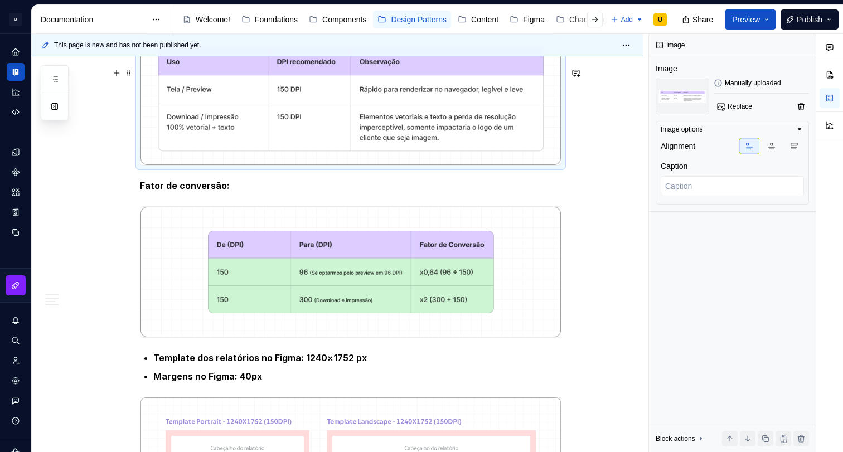
click at [557, 157] on img at bounding box center [350, 99] width 420 height 131
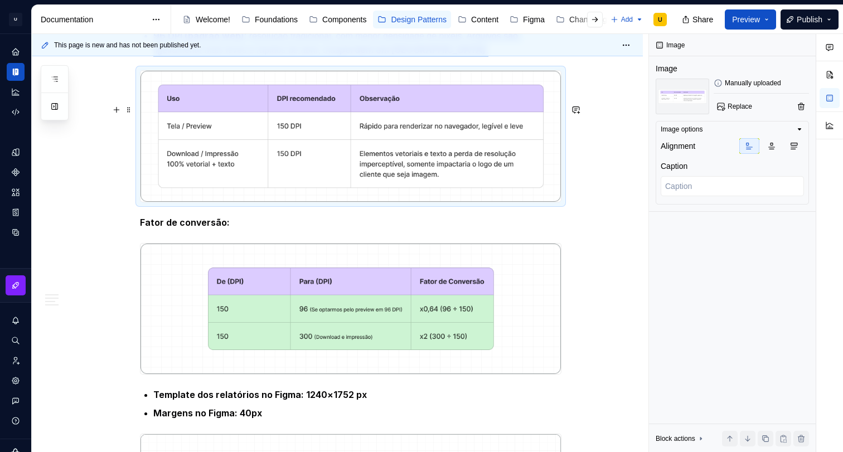
scroll to position [623, 0]
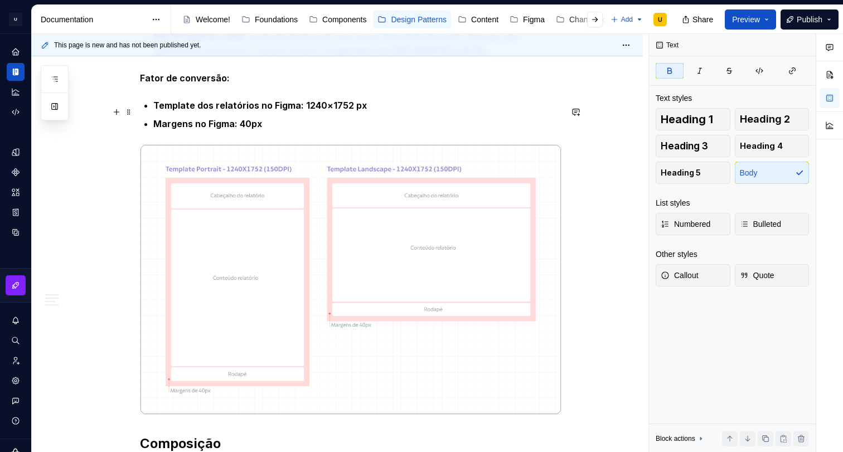
click at [258, 85] on p "Fator de conversão:" at bounding box center [350, 78] width 421 height 14
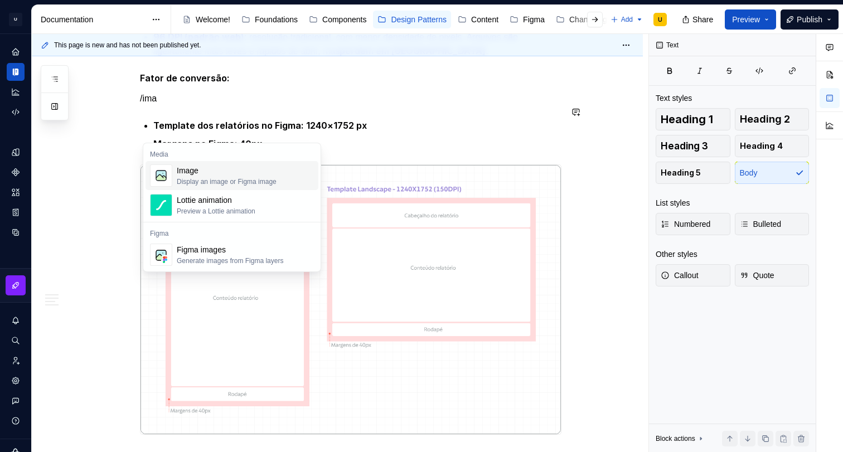
click at [203, 167] on div "Image" at bounding box center [227, 170] width 100 height 11
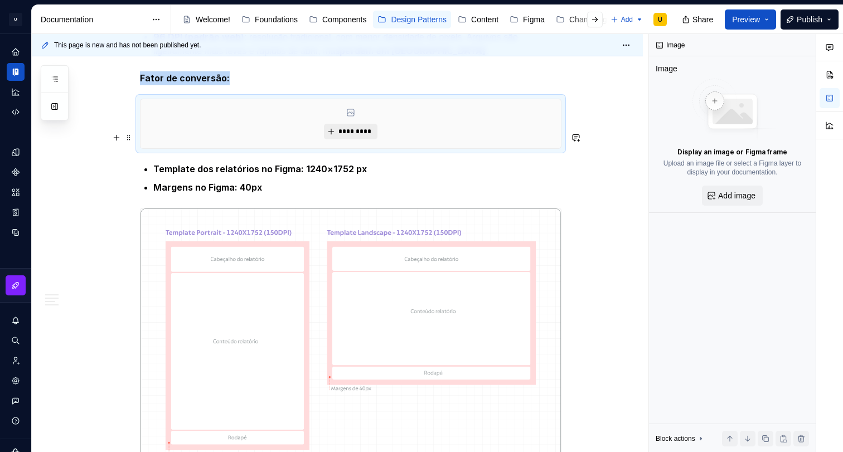
click at [367, 136] on span "*********" at bounding box center [355, 131] width 34 height 9
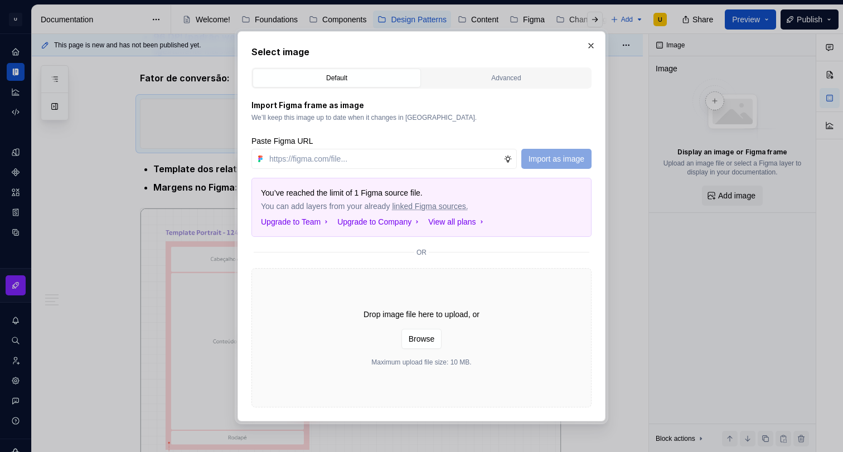
type textarea "*"
click at [329, 157] on input "text" at bounding box center [384, 159] width 239 height 20
paste input "[URL][DOMAIN_NAME]"
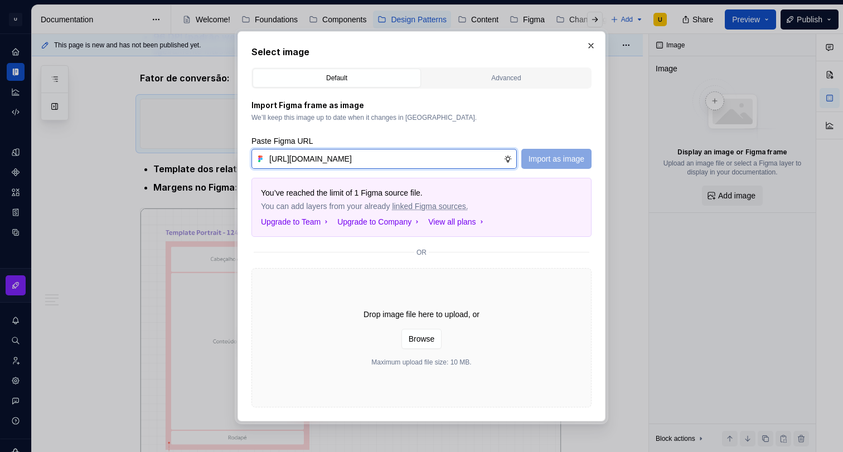
scroll to position [0, 293]
type input "[URL][DOMAIN_NAME]"
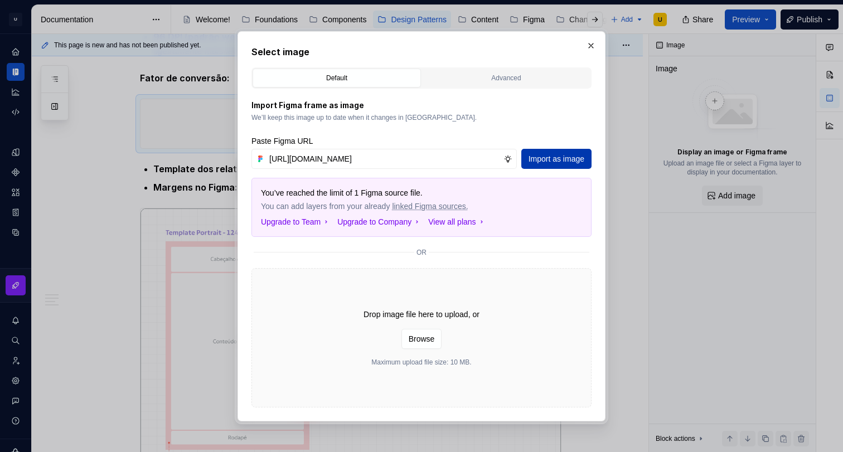
scroll to position [0, 0]
click at [548, 158] on span "Import as image" at bounding box center [556, 158] width 56 height 11
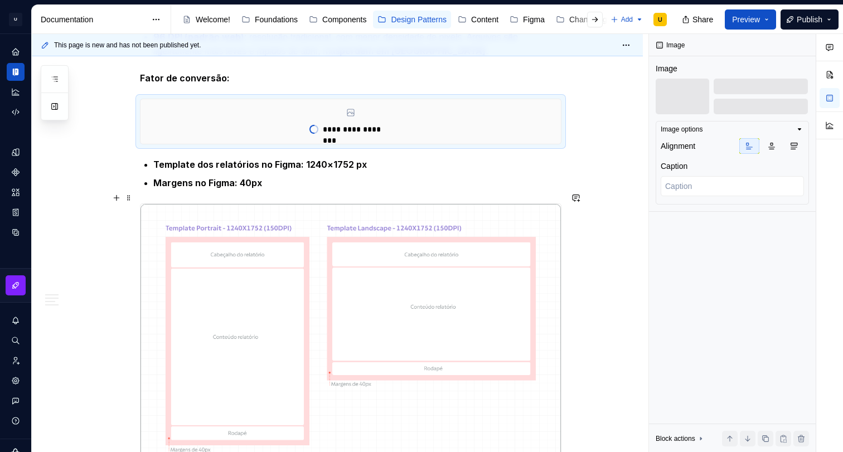
click at [404, 172] on p "Template dos relatórios no Figma: 1240×1752 px" at bounding box center [357, 165] width 408 height 14
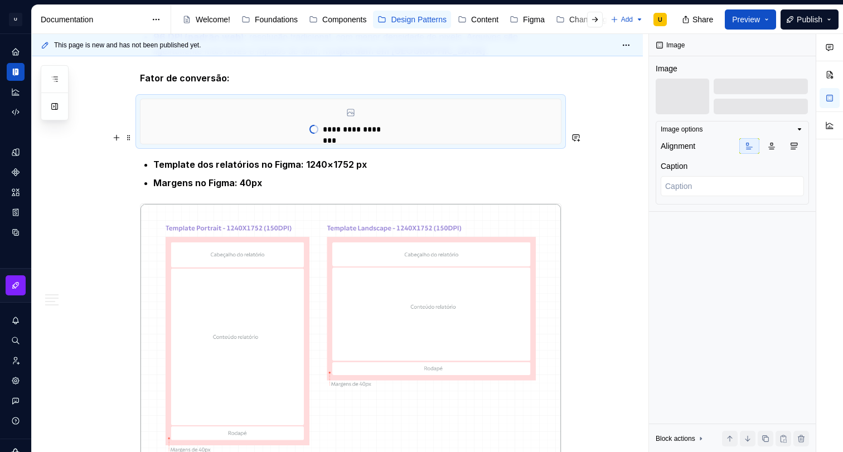
click at [561, 144] on div "**********" at bounding box center [350, 121] width 420 height 45
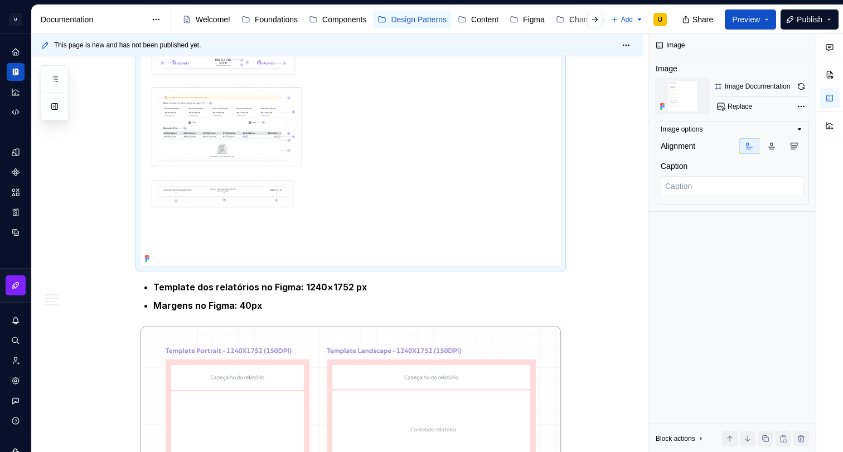
scroll to position [908, 0]
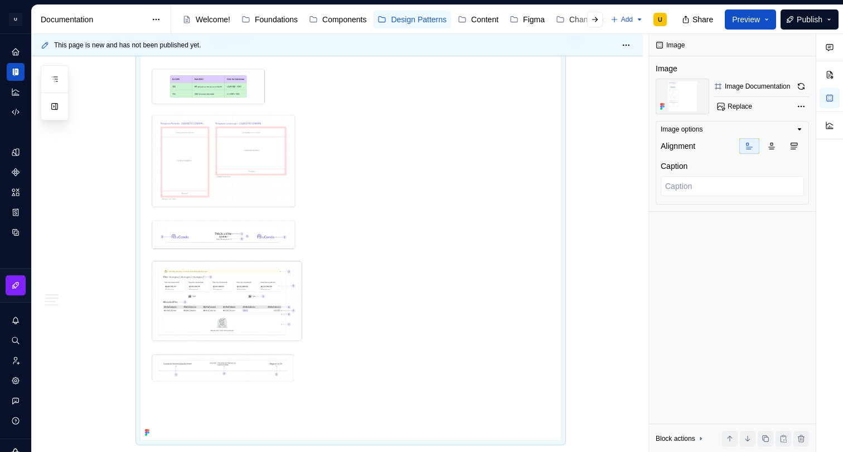
click at [575, 166] on div "This page is new and has not been published yet. 🧾Relatórios Os padrões de rela…" at bounding box center [340, 243] width 617 height 419
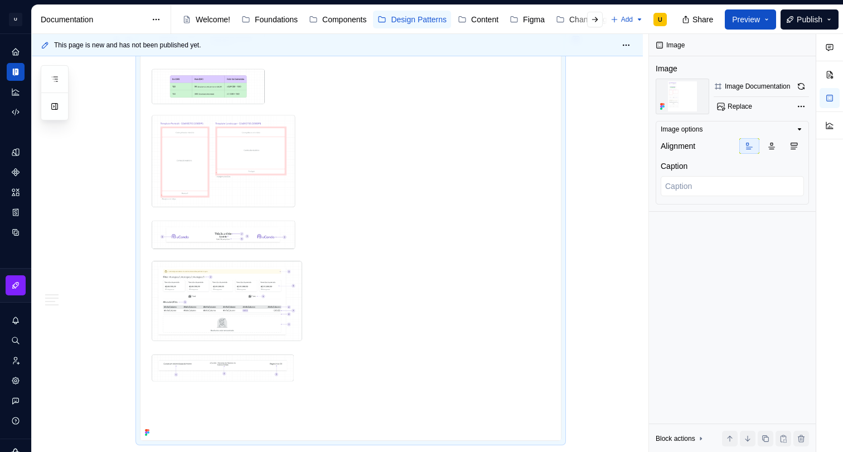
click at [560, 166] on img at bounding box center [350, 220] width 420 height 439
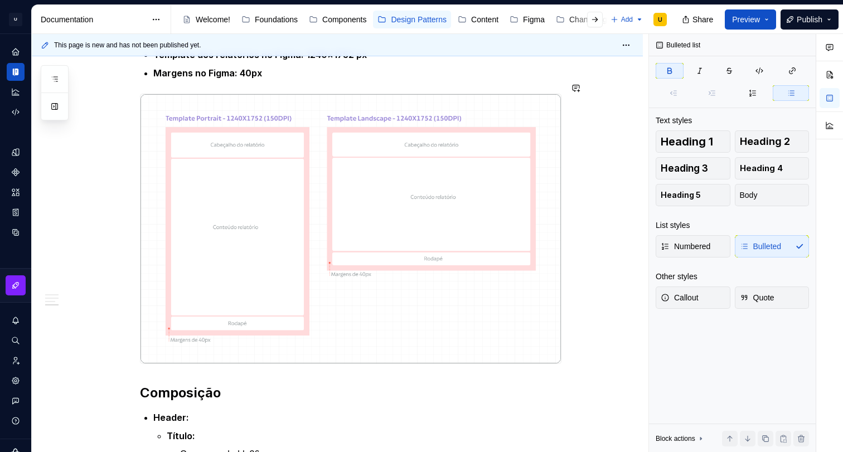
scroll to position [569, 0]
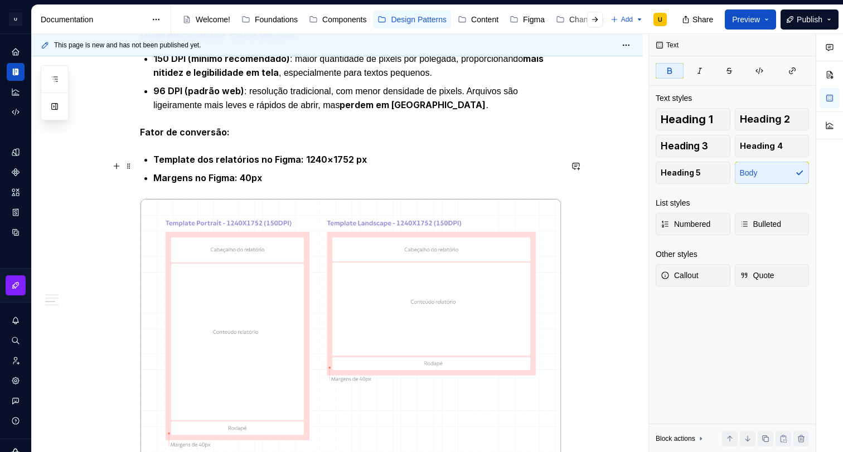
click at [246, 139] on p "Fator de conversão:" at bounding box center [350, 132] width 421 height 14
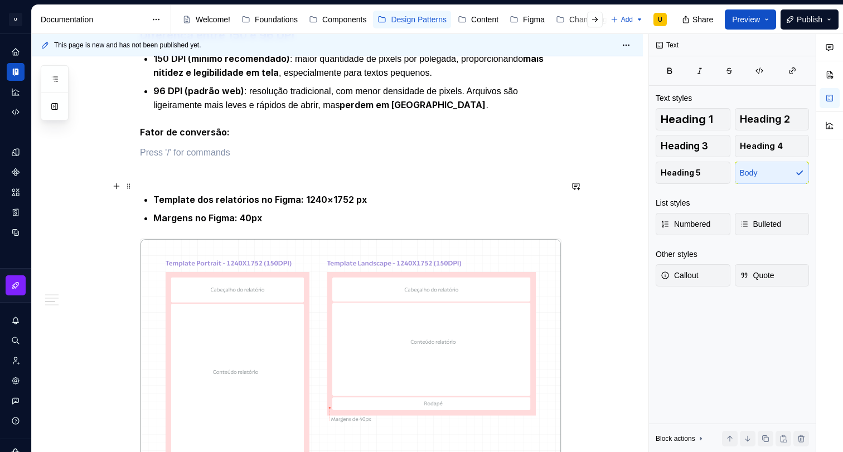
click at [202, 159] on p at bounding box center [350, 152] width 421 height 13
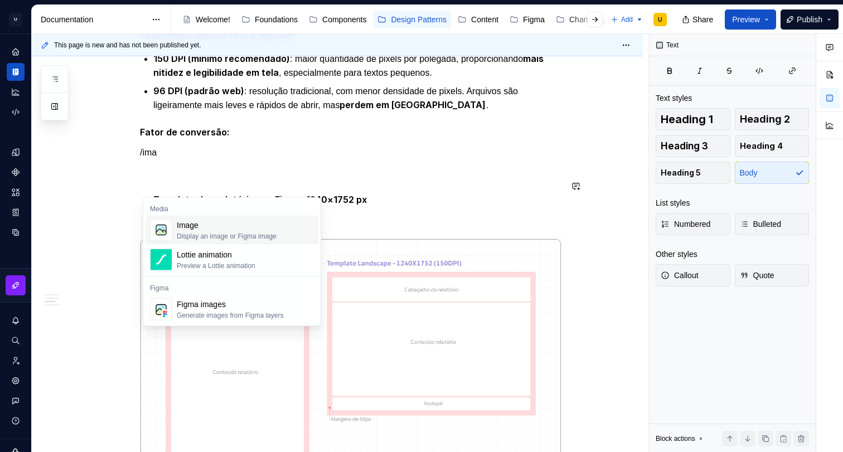
click at [196, 230] on div "Image" at bounding box center [227, 225] width 100 height 11
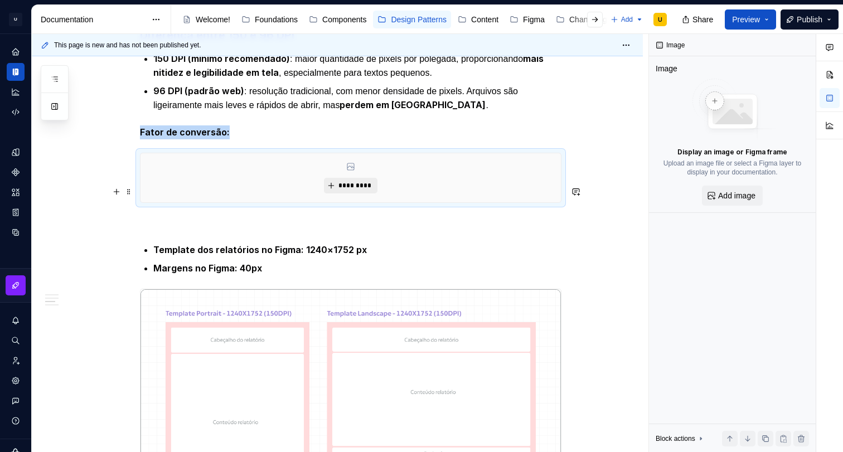
click at [357, 190] on span "*********" at bounding box center [355, 185] width 34 height 9
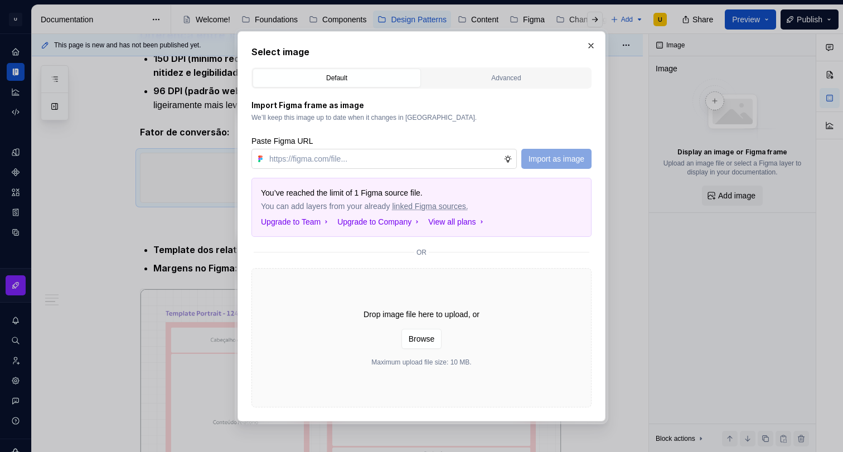
type textarea "*"
type input "[URL][DOMAIN_NAME]"
type textarea "*"
type input "[URL][DOMAIN_NAME]"
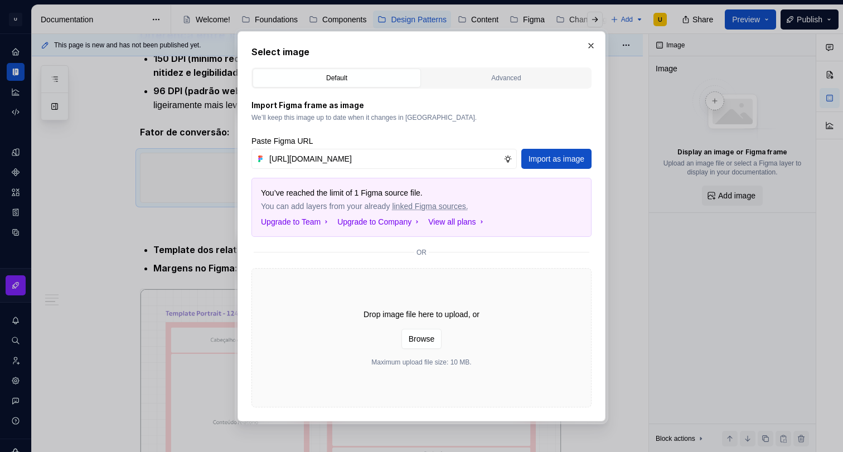
click at [551, 162] on span "Import as image" at bounding box center [556, 158] width 56 height 11
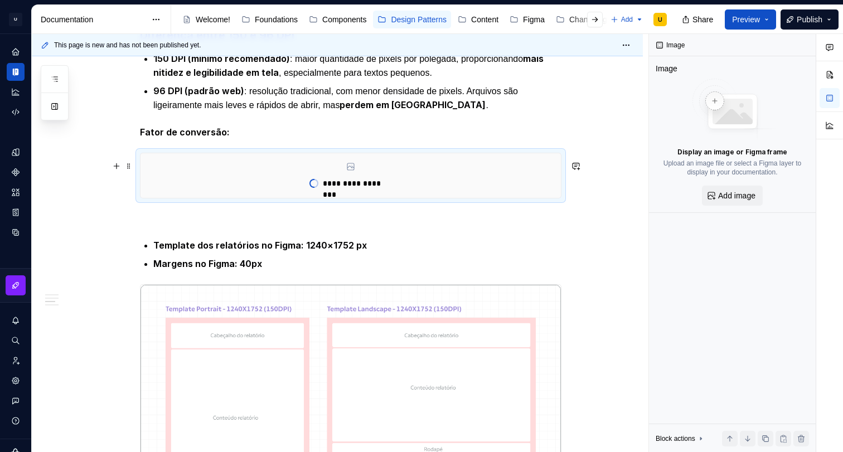
type textarea "*"
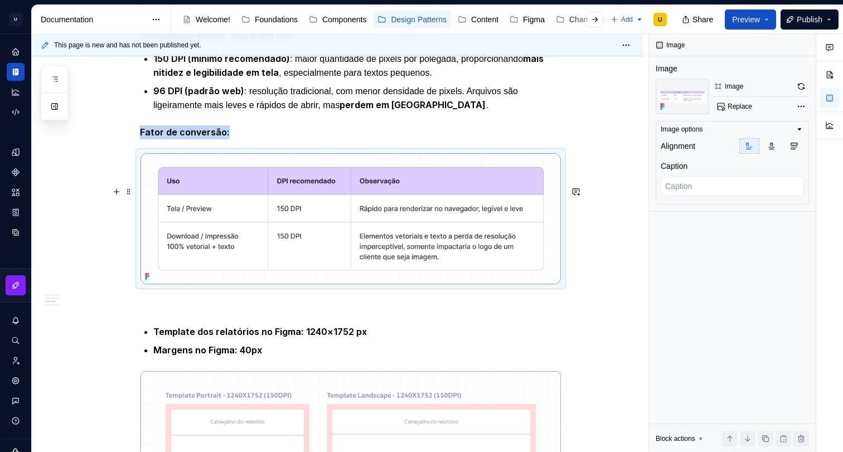
scroll to position [589, 0]
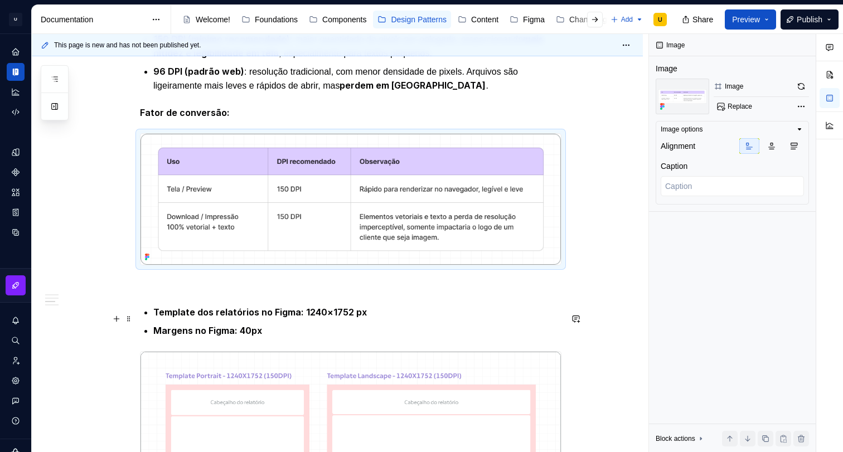
click at [193, 292] on p at bounding box center [350, 285] width 421 height 13
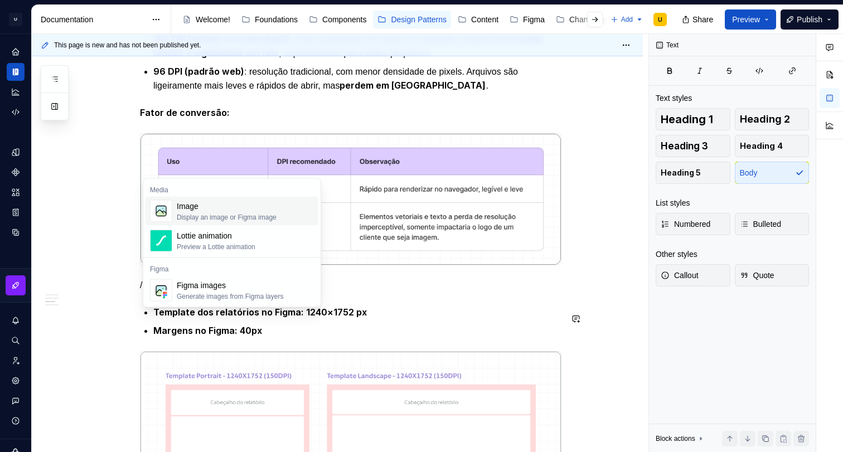
click at [178, 207] on div "Image" at bounding box center [227, 206] width 100 height 11
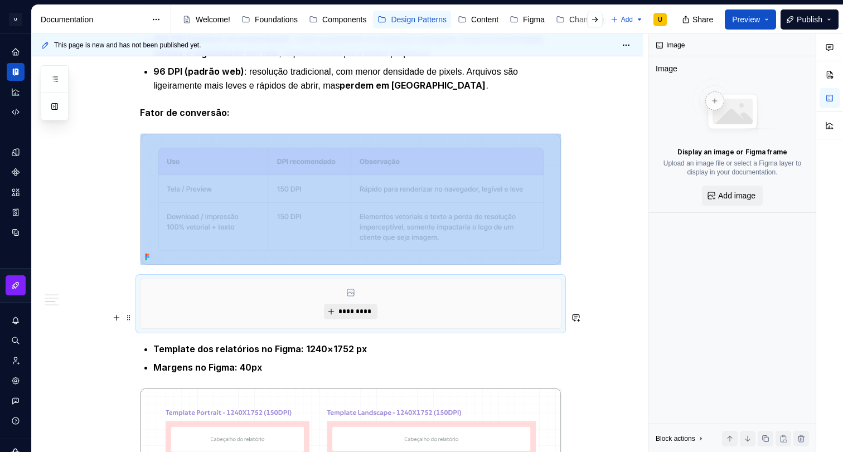
click at [353, 316] on span "*********" at bounding box center [355, 311] width 34 height 9
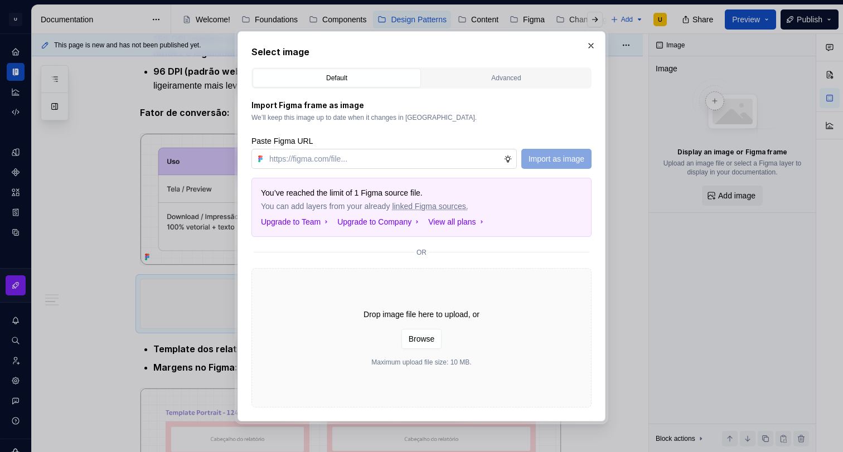
click at [328, 159] on input "text" at bounding box center [384, 159] width 239 height 20
type input "[URL][DOMAIN_NAME]"
click at [553, 158] on span "Import as image" at bounding box center [556, 158] width 56 height 11
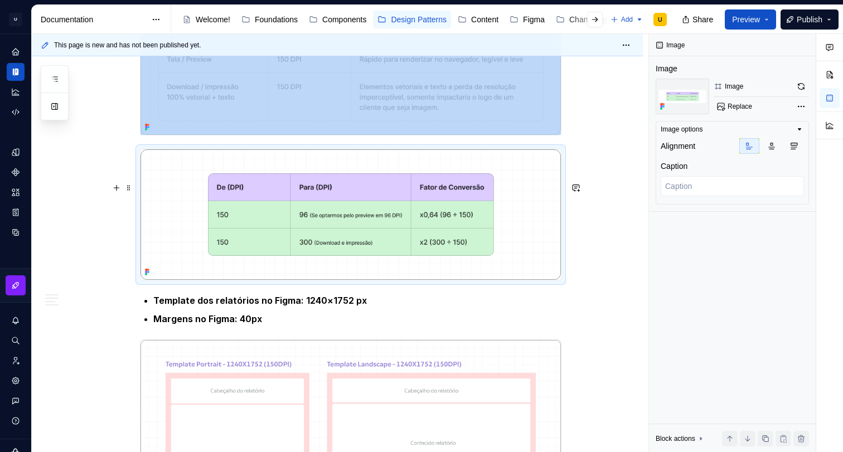
scroll to position [715, 0]
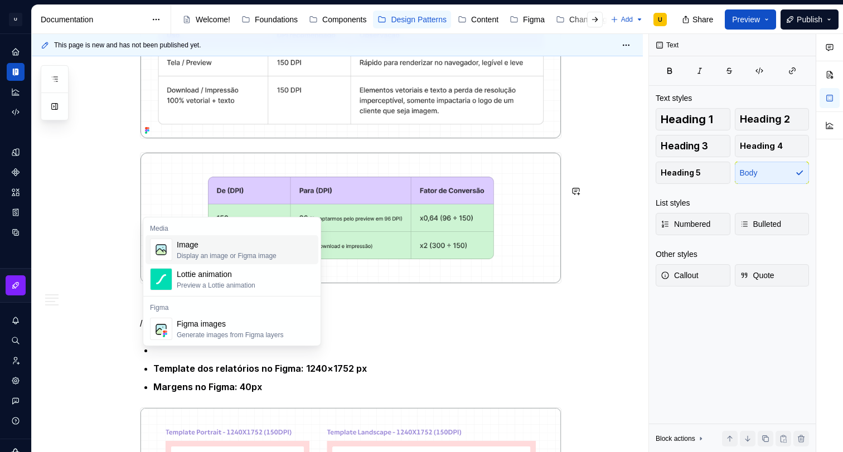
click at [193, 248] on div "Image" at bounding box center [227, 244] width 100 height 11
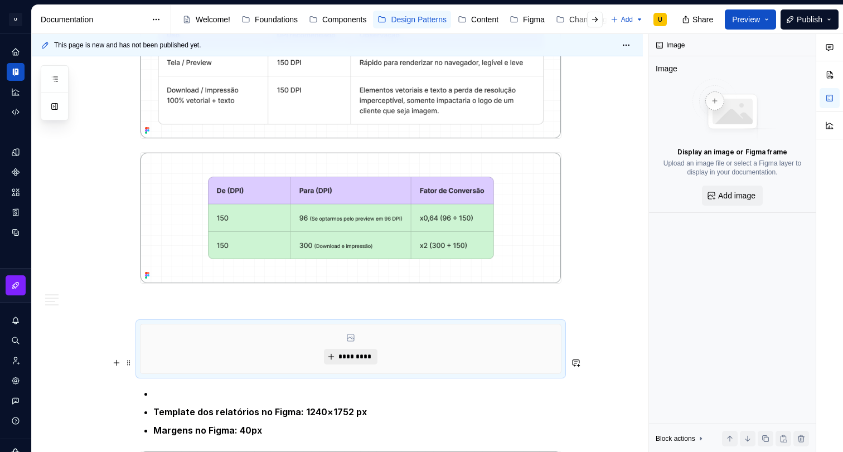
click at [355, 361] on span "*********" at bounding box center [355, 356] width 34 height 9
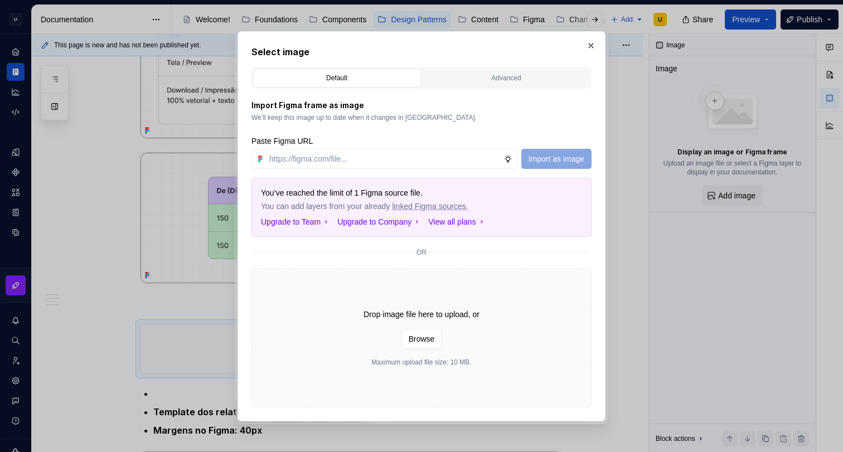
type textarea "*"
type input "[URL][DOMAIN_NAME]"
type textarea "*"
type input "[URL][DOMAIN_NAME]"
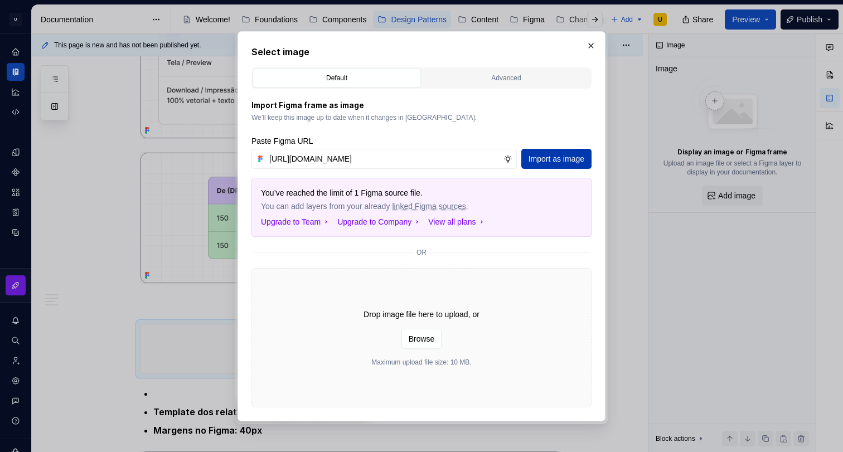
scroll to position [0, 0]
click at [541, 156] on span "Import as image" at bounding box center [556, 158] width 56 height 11
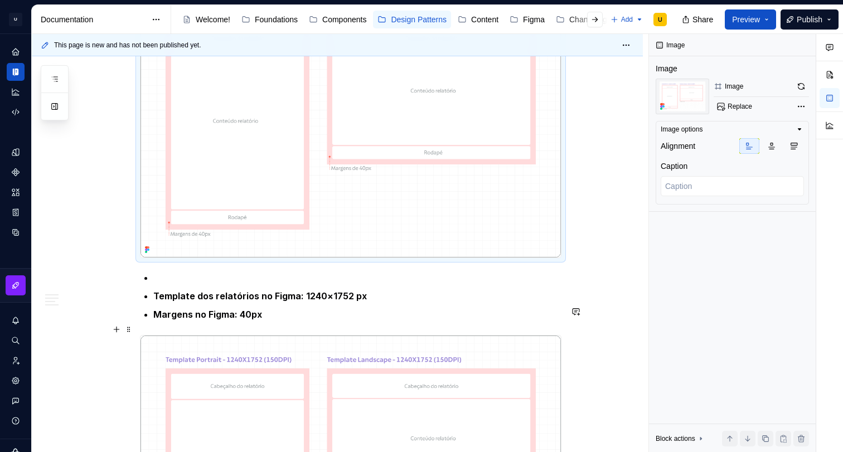
scroll to position [1110, 0]
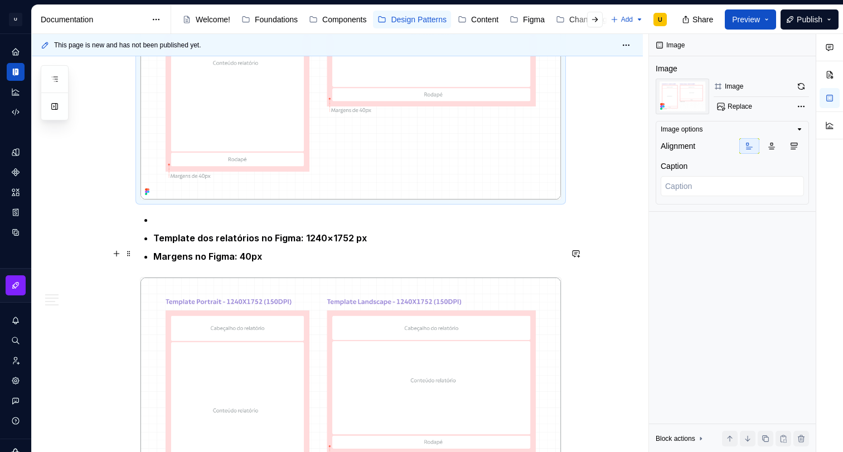
click at [203, 227] on p at bounding box center [357, 220] width 408 height 13
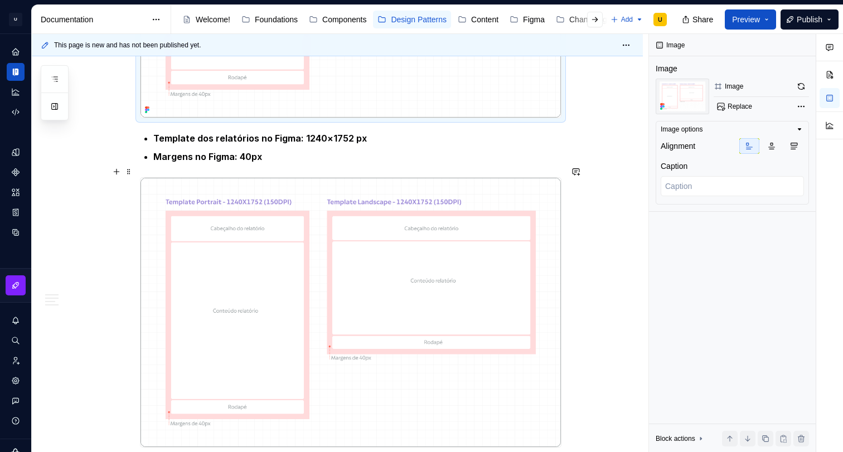
scroll to position [1222, 0]
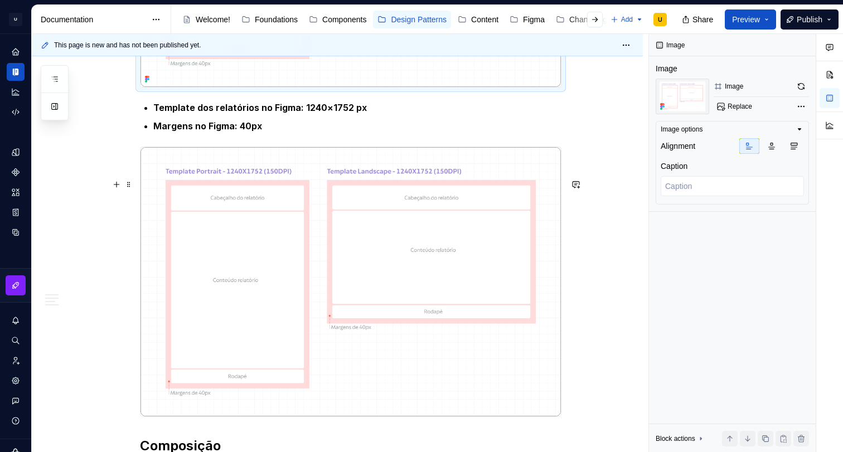
click at [589, 249] on div "Apresentação O padrão de relatórios tem como objetivo definir uma estrutura bas…" at bounding box center [337, 381] width 611 height 2719
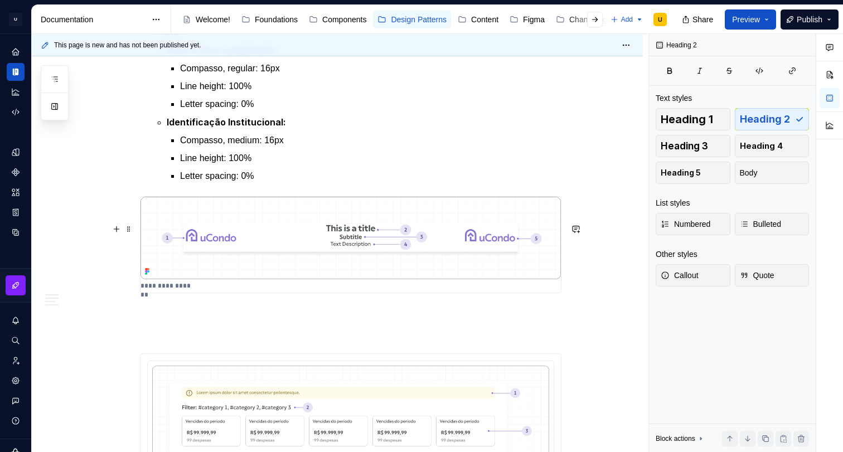
scroll to position [1804, 0]
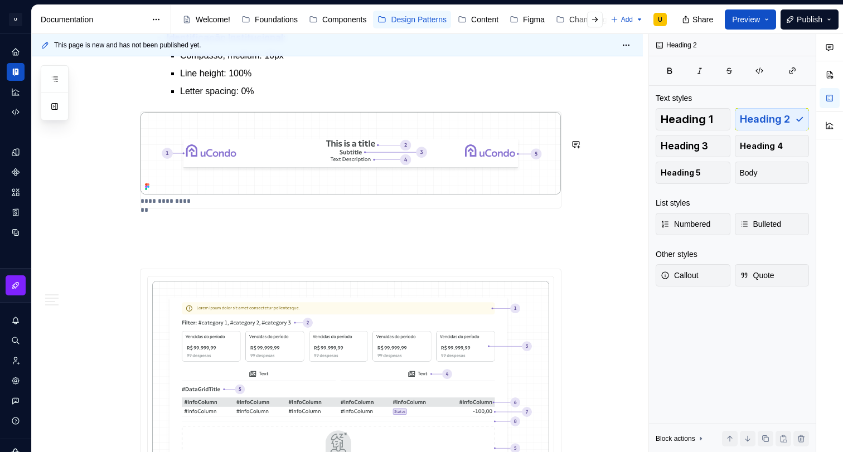
type textarea "*"
